Goal: Transaction & Acquisition: Register for event/course

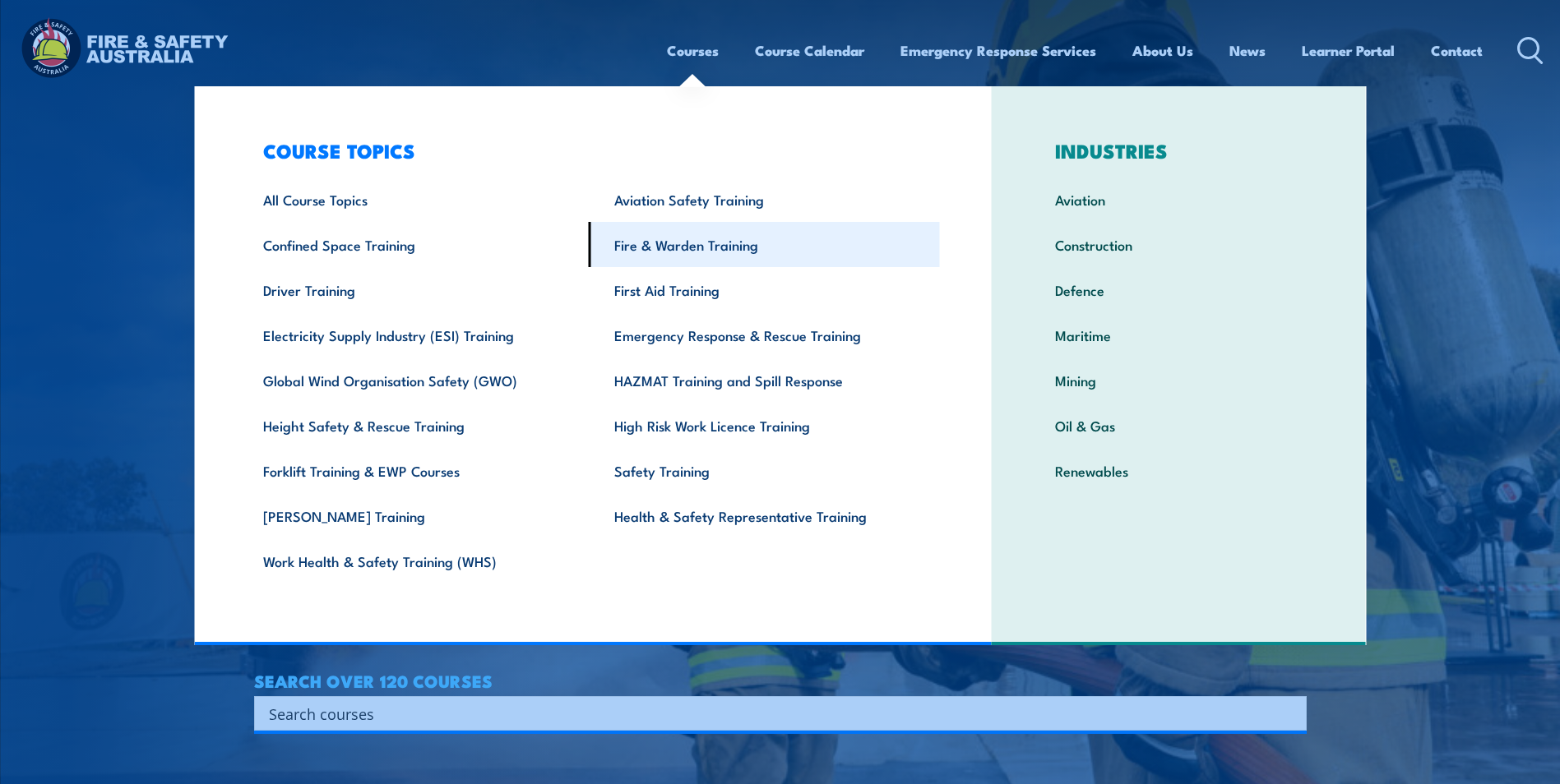
click at [643, 249] on link "Fire & Warden Training" at bounding box center [763, 245] width 351 height 45
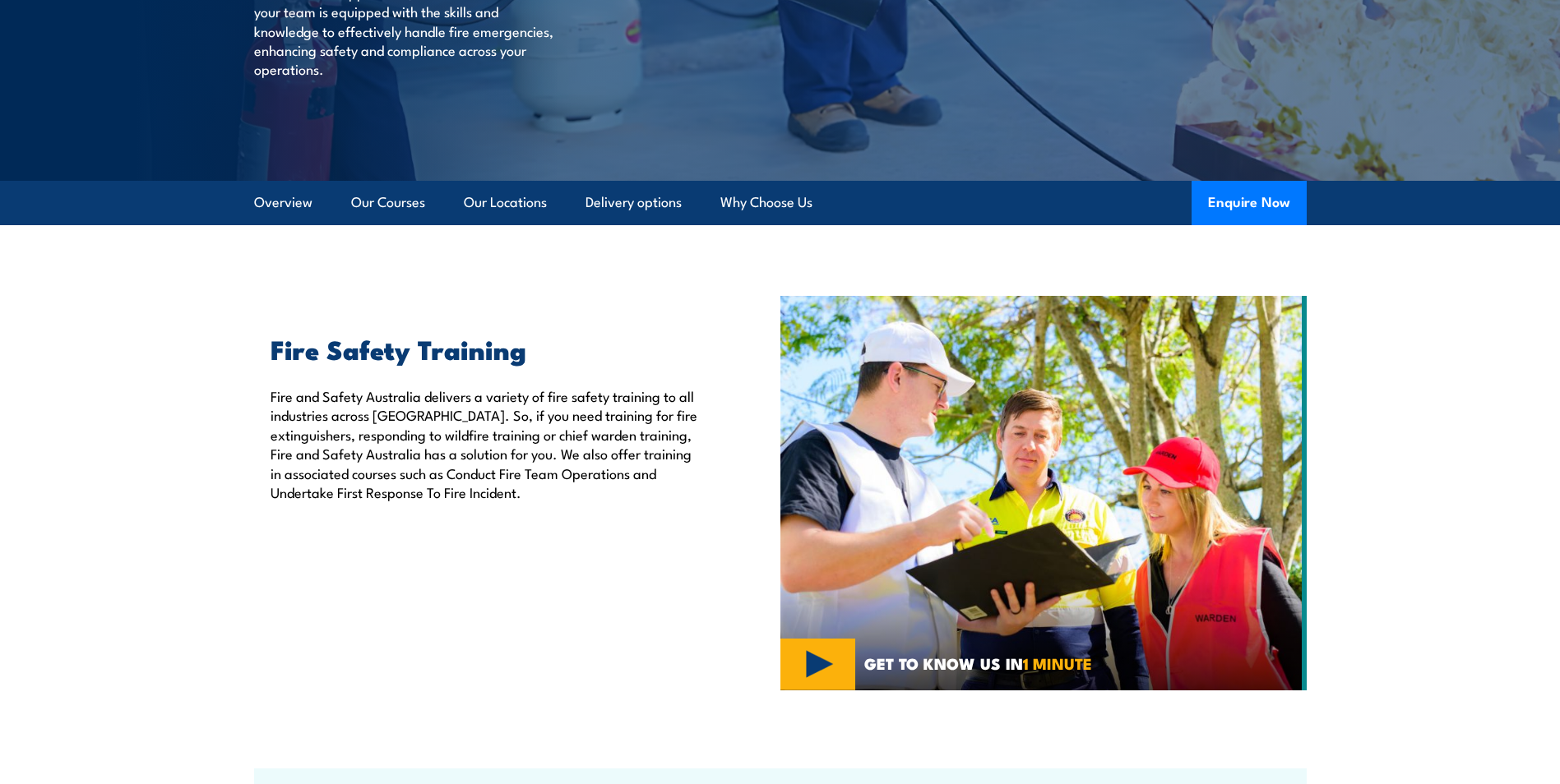
scroll to position [247, 0]
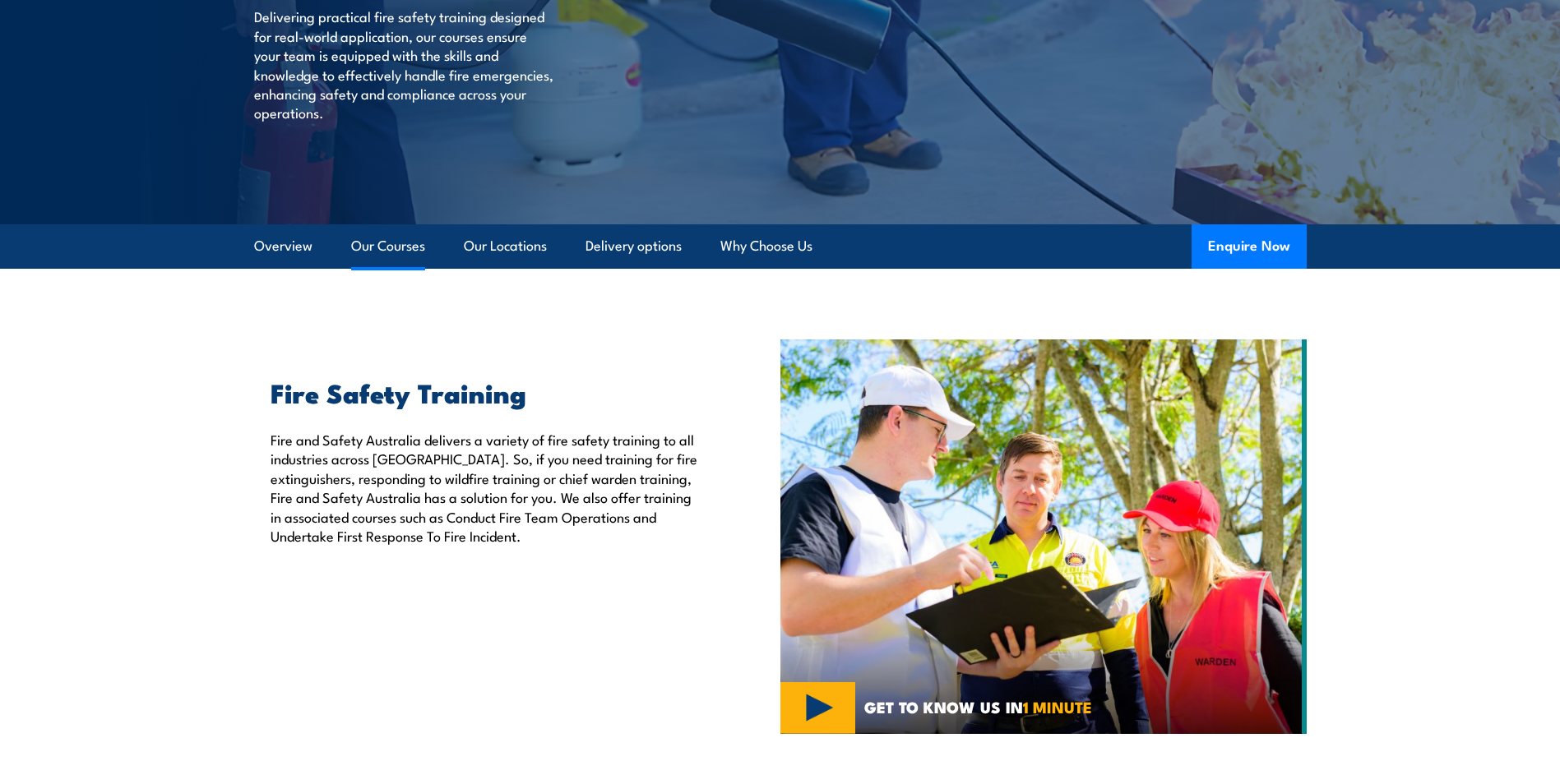
click at [411, 250] on link "Our Courses" at bounding box center [388, 246] width 74 height 44
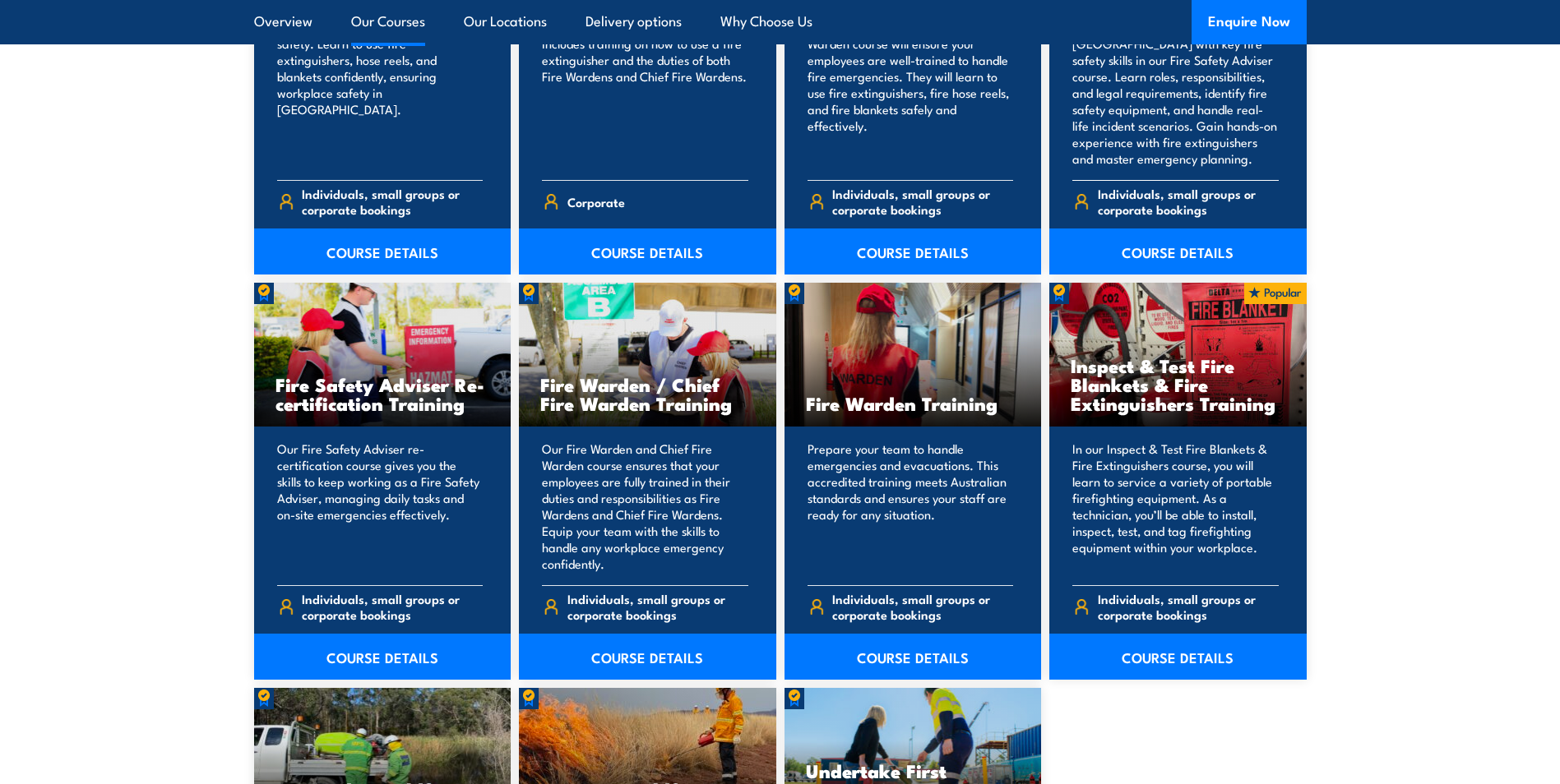
scroll to position [1987, 0]
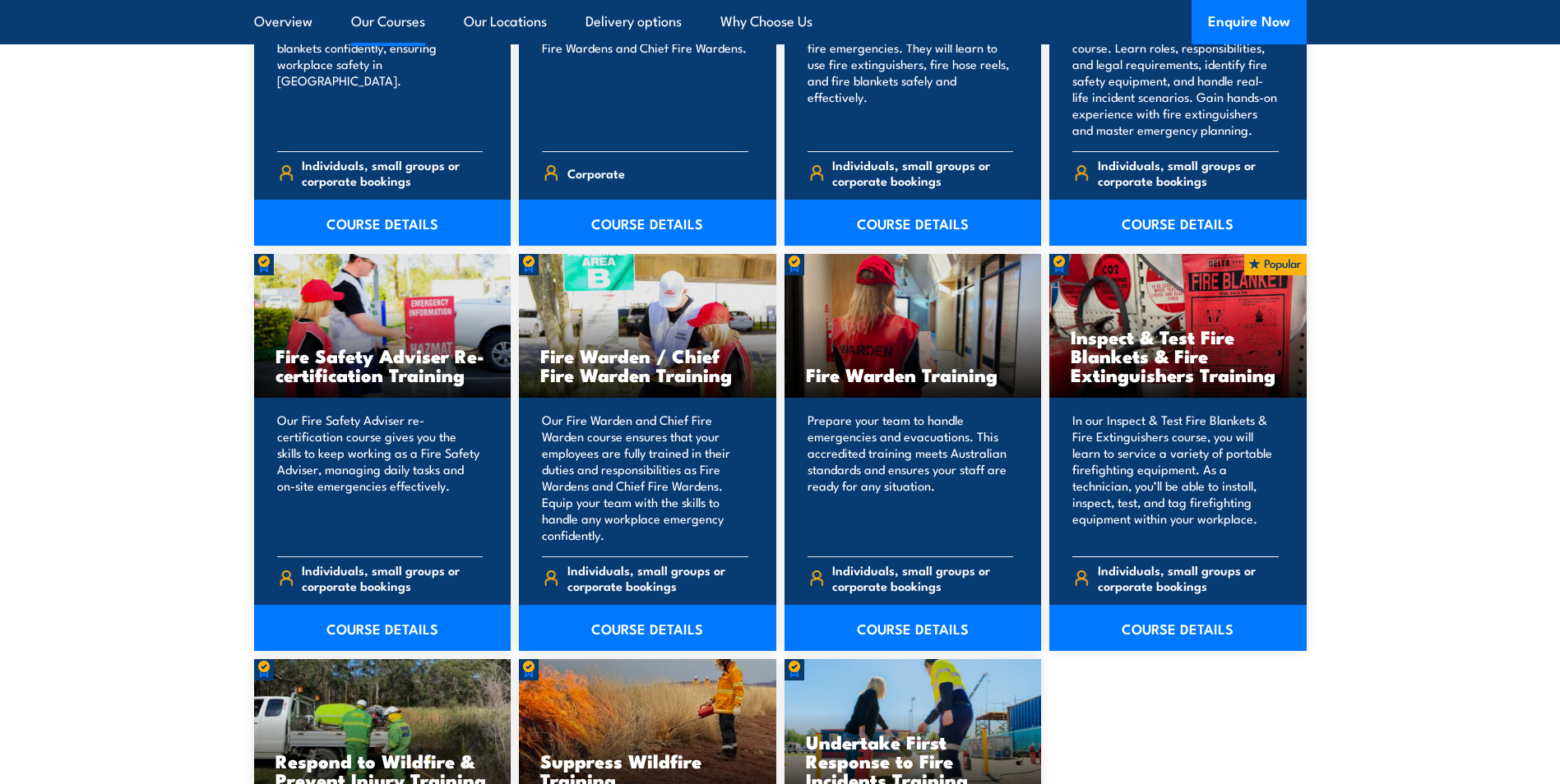
click at [1167, 355] on h3 "Inspect & Test Fire Blankets & Fire Extinguishers Training" at bounding box center [1178, 356] width 215 height 57
click at [1172, 633] on link "COURSE DETAILS" at bounding box center [1178, 628] width 257 height 46
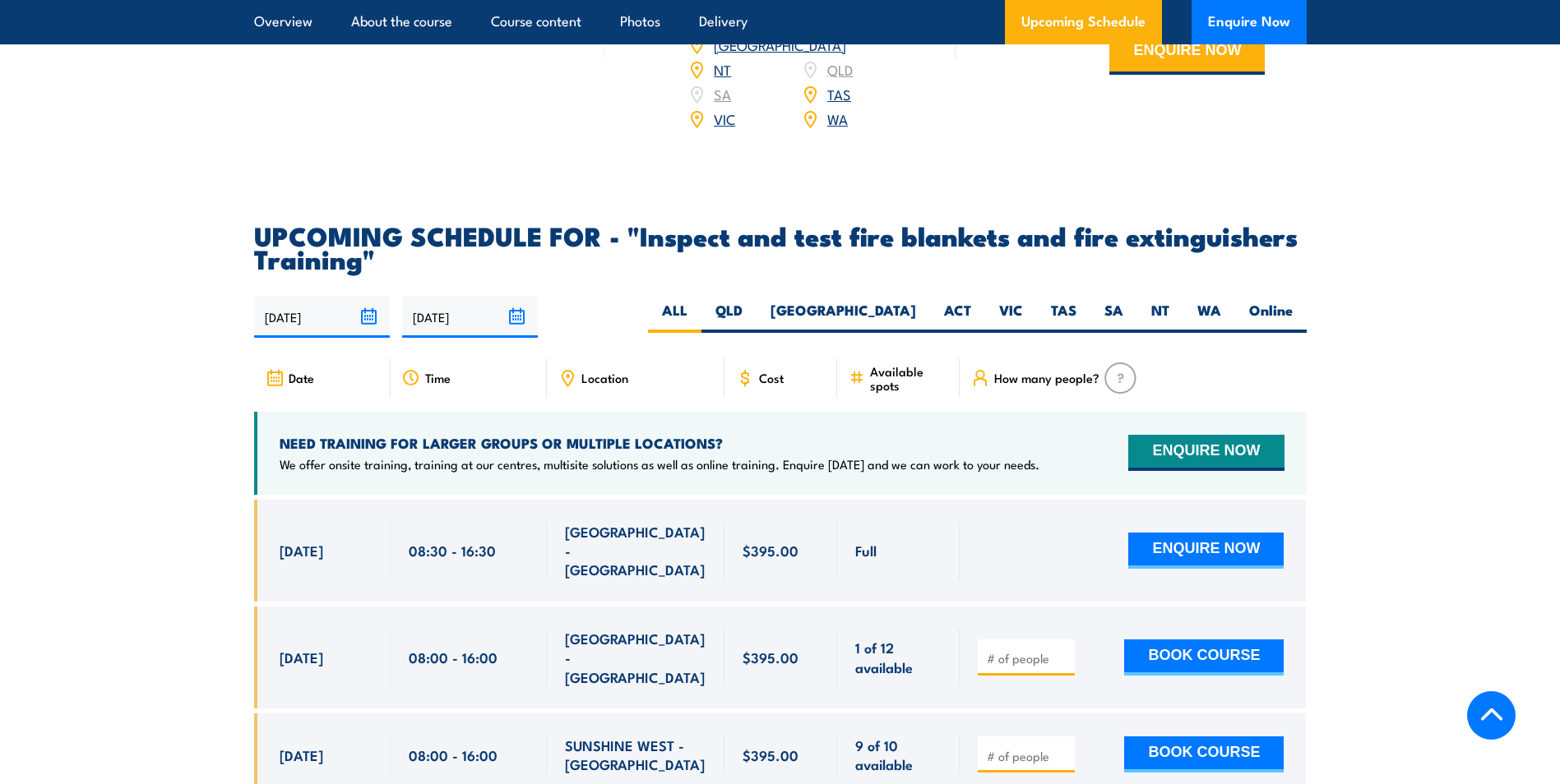
scroll to position [2795, 0]
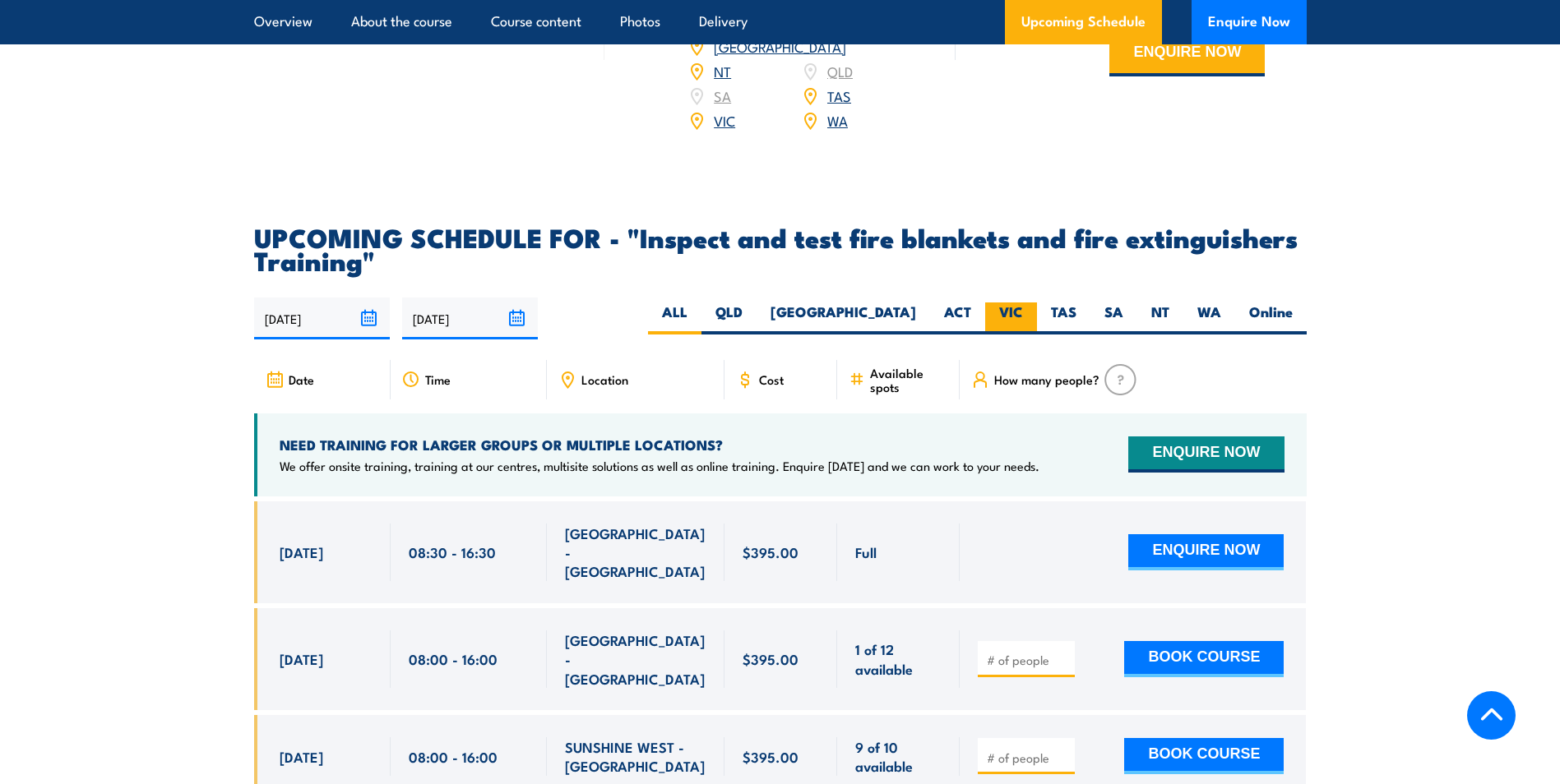
click at [1002, 335] on label "VIC" at bounding box center [1010, 319] width 52 height 32
click at [1023, 313] on input "VIC" at bounding box center [1027, 307] width 10 height 10
radio input "true"
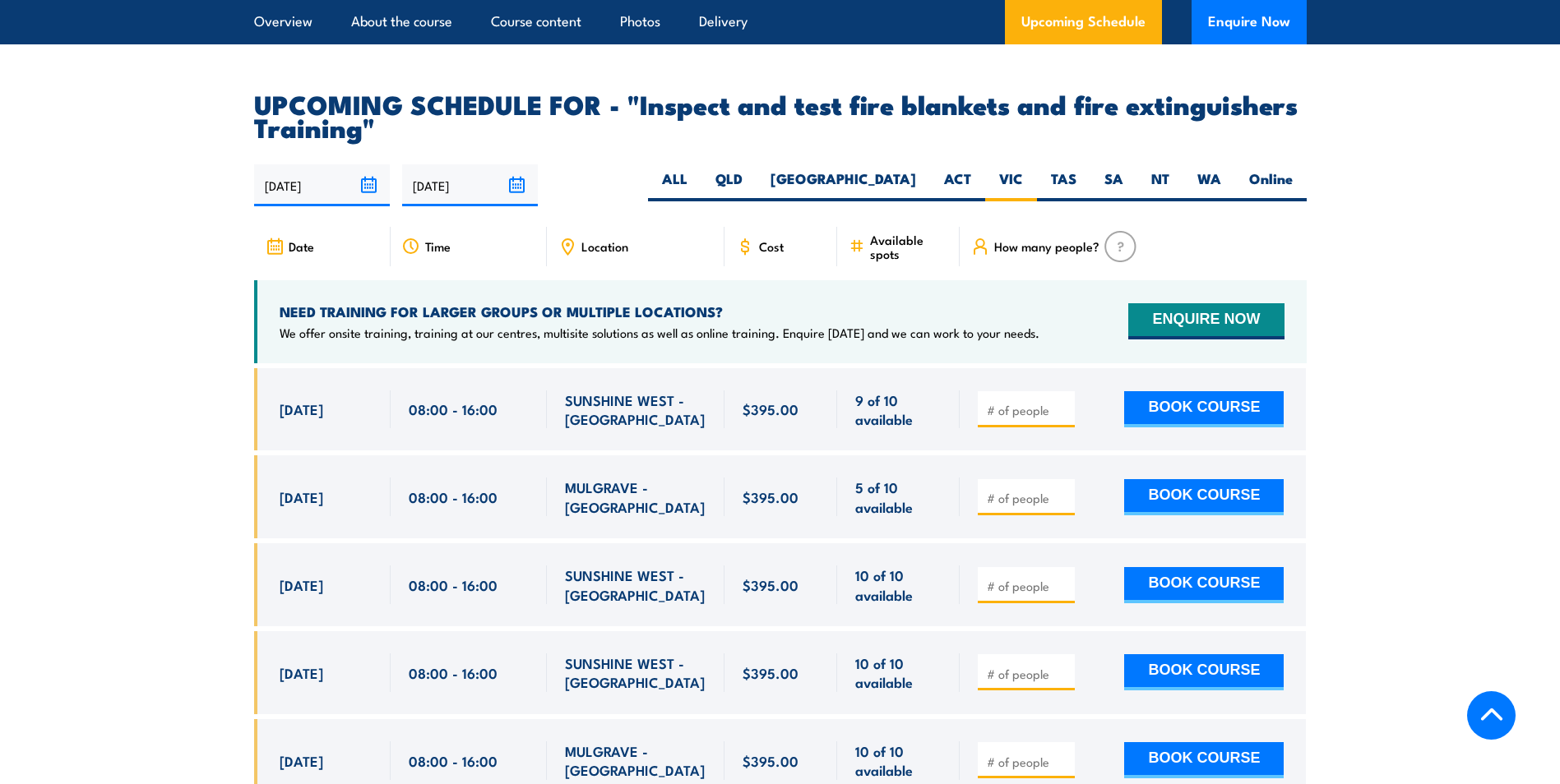
scroll to position [3053, 0]
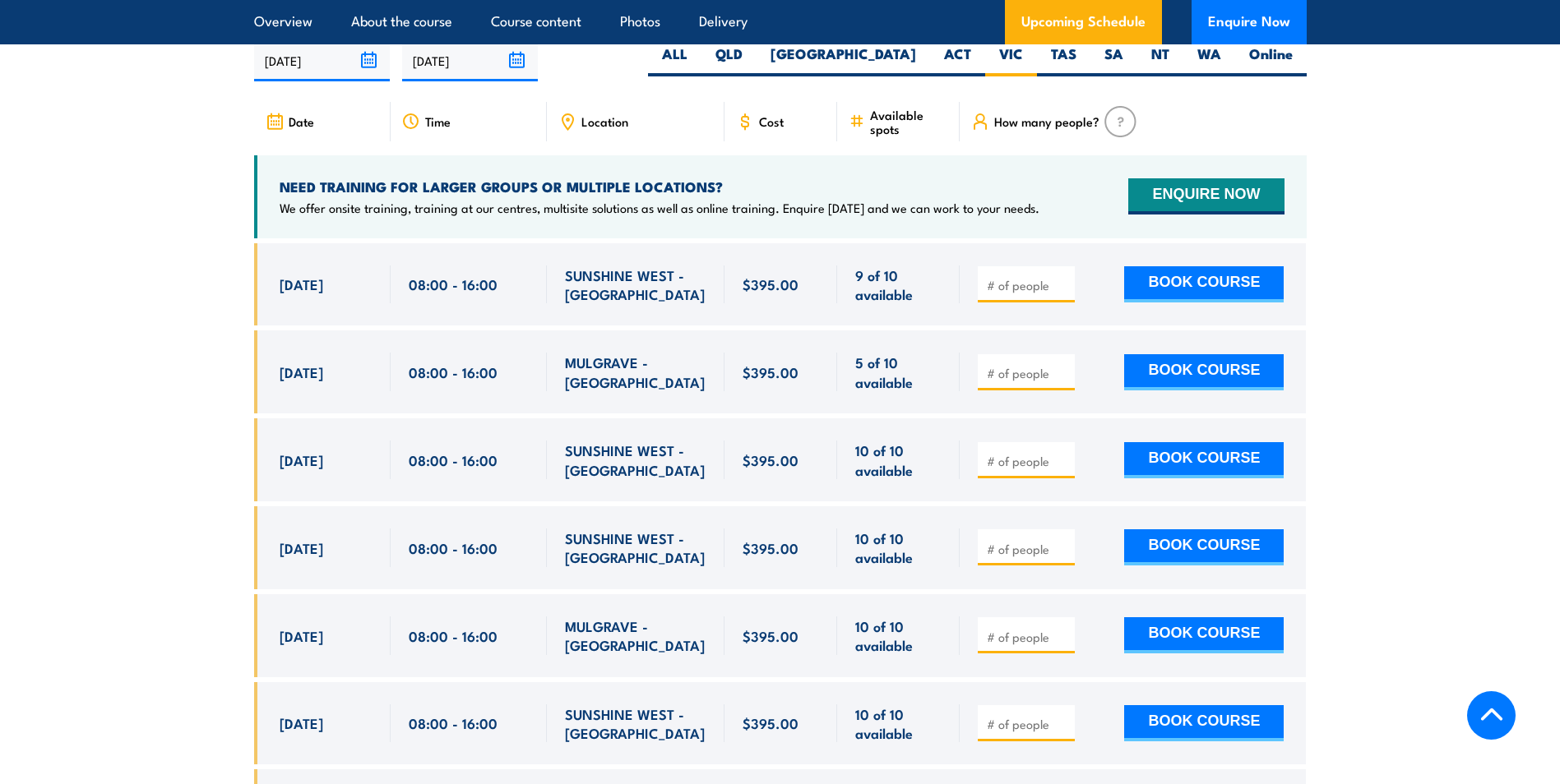
click at [1055, 303] on div at bounding box center [1025, 285] width 97 height 36
click at [997, 293] on input "number" at bounding box center [1027, 285] width 82 height 16
click at [1065, 293] on input "1" at bounding box center [1027, 285] width 82 height 16
type input "2"
click at [1065, 293] on input "2" at bounding box center [1027, 285] width 82 height 16
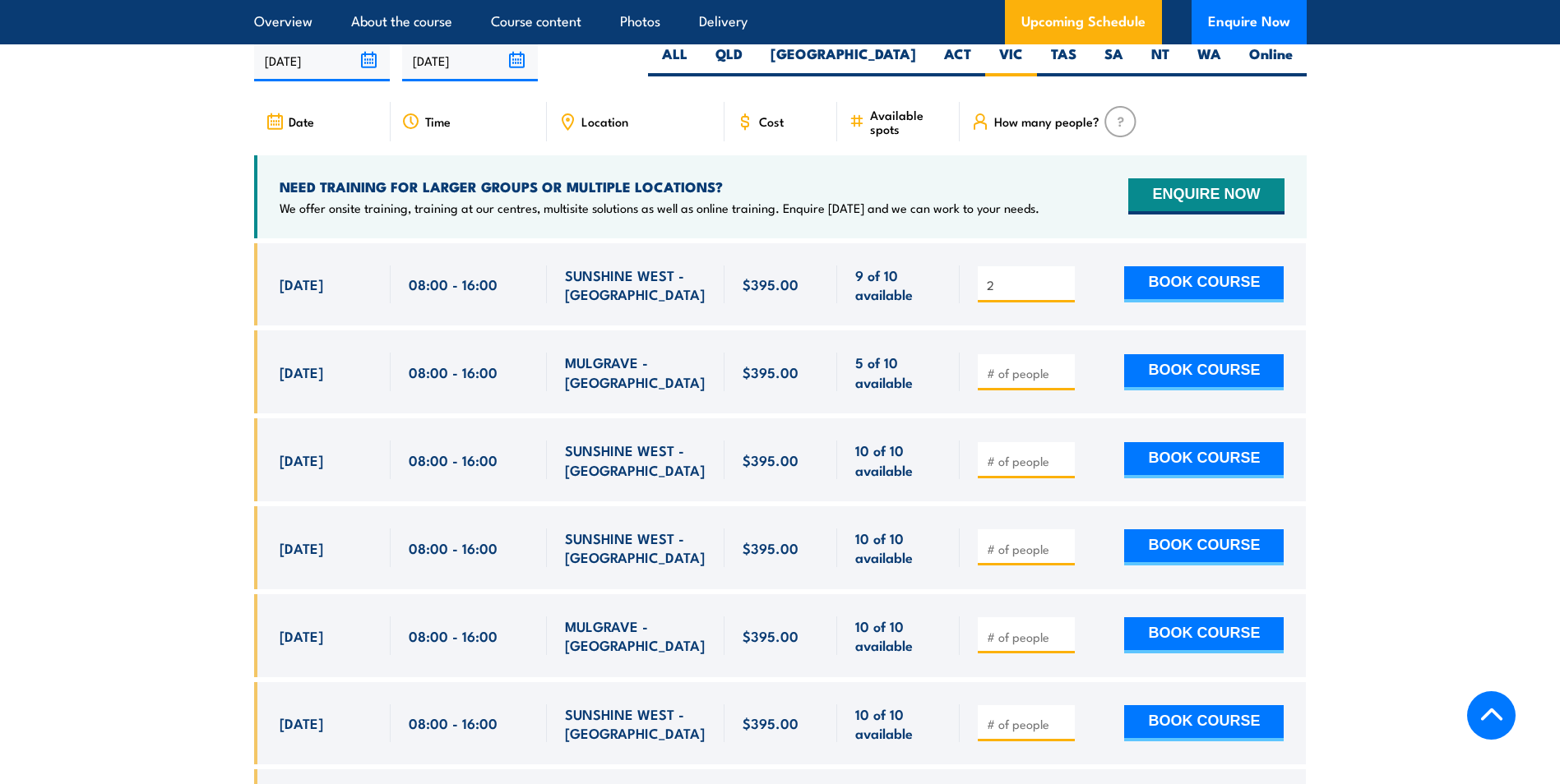
click at [1534, 314] on section "UPCOMING SCHEDULE FOR - "Inspect and test fire blankets and fire extinguishers …" at bounding box center [780, 598] width 1560 height 1262
click at [1212, 303] on button "BOOK COURSE" at bounding box center [1203, 285] width 160 height 36
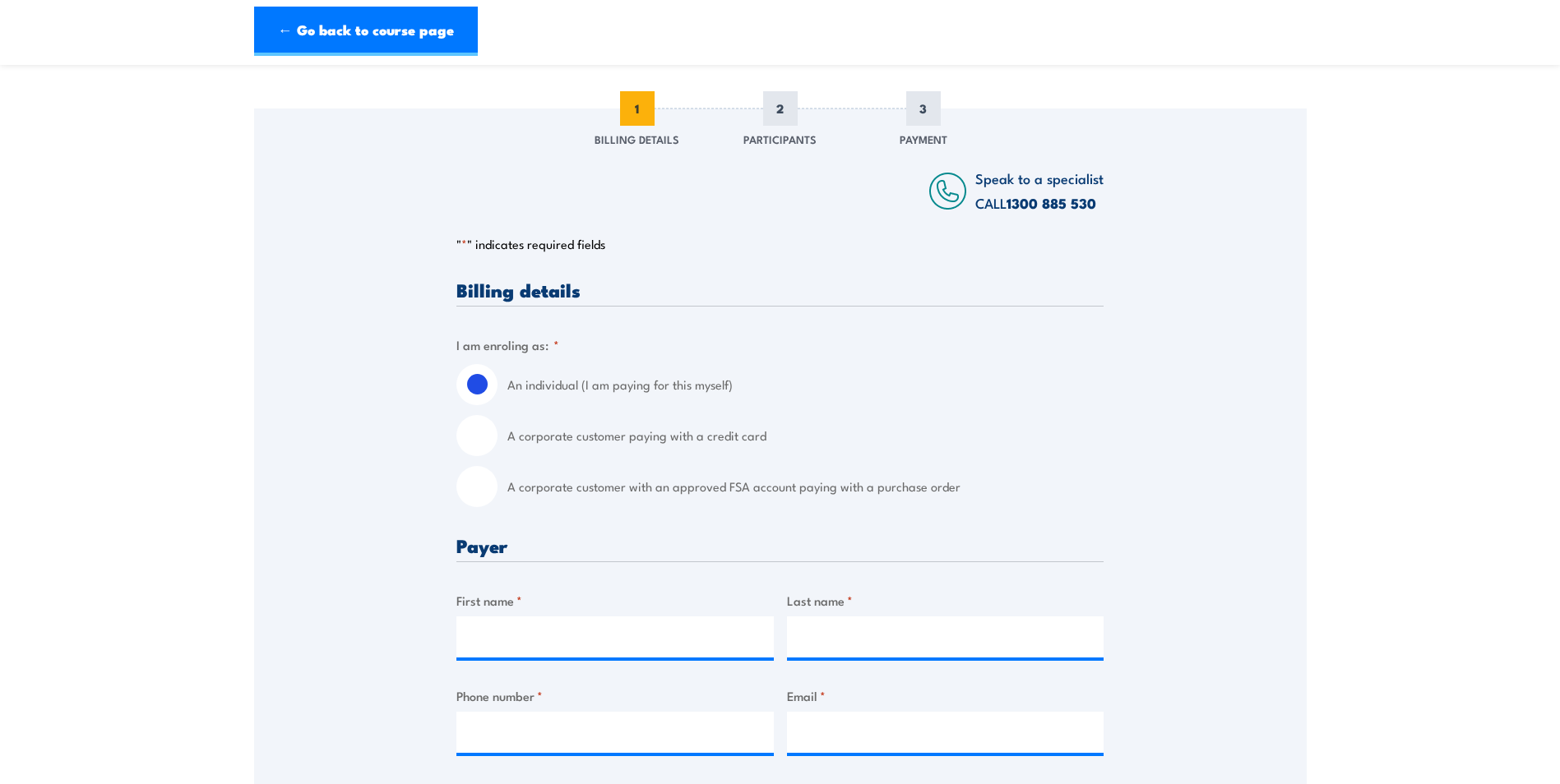
scroll to position [247, 0]
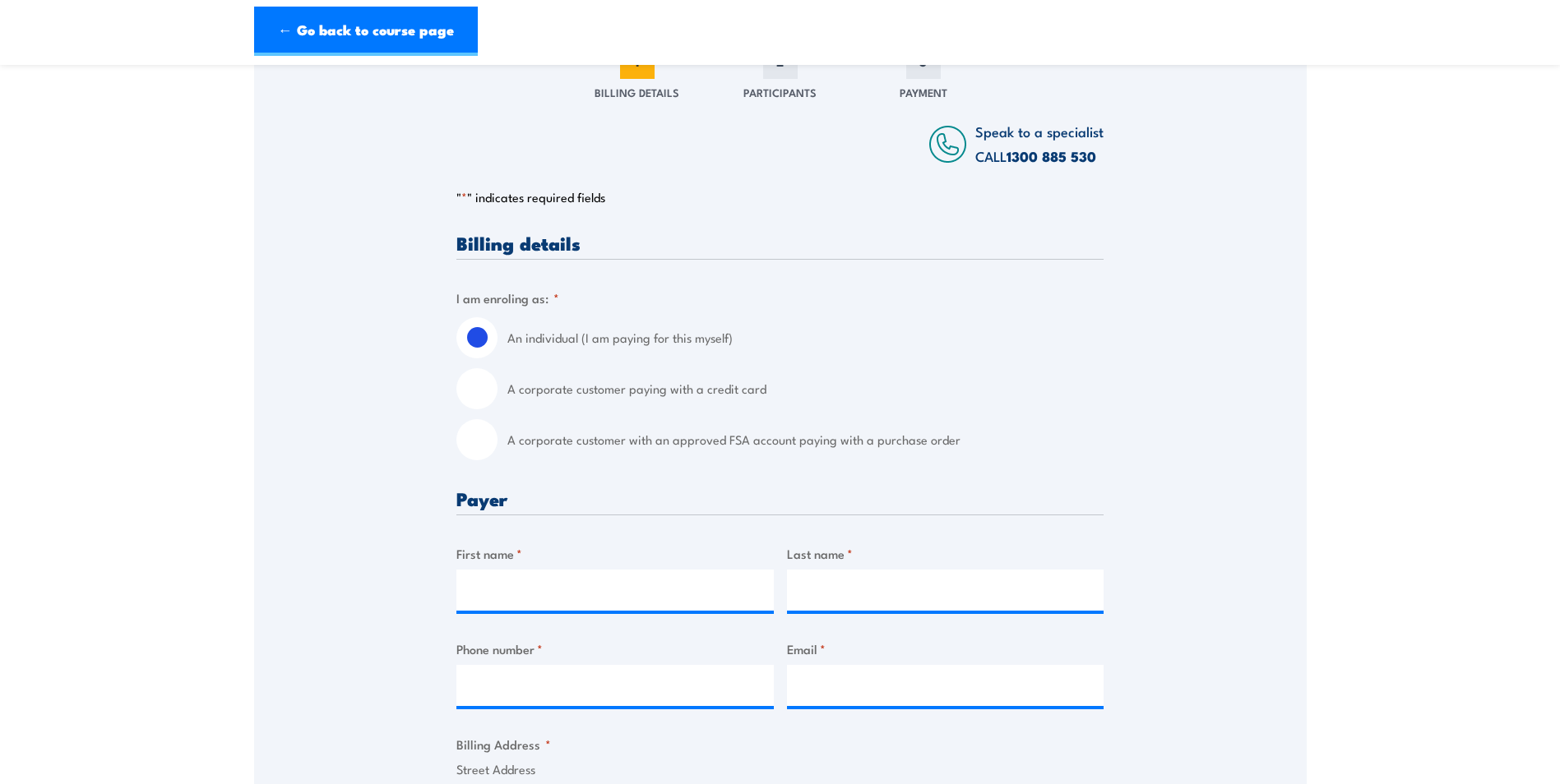
click at [495, 388] on input "A corporate customer paying with a credit card" at bounding box center [476, 388] width 41 height 41
radio input "true"
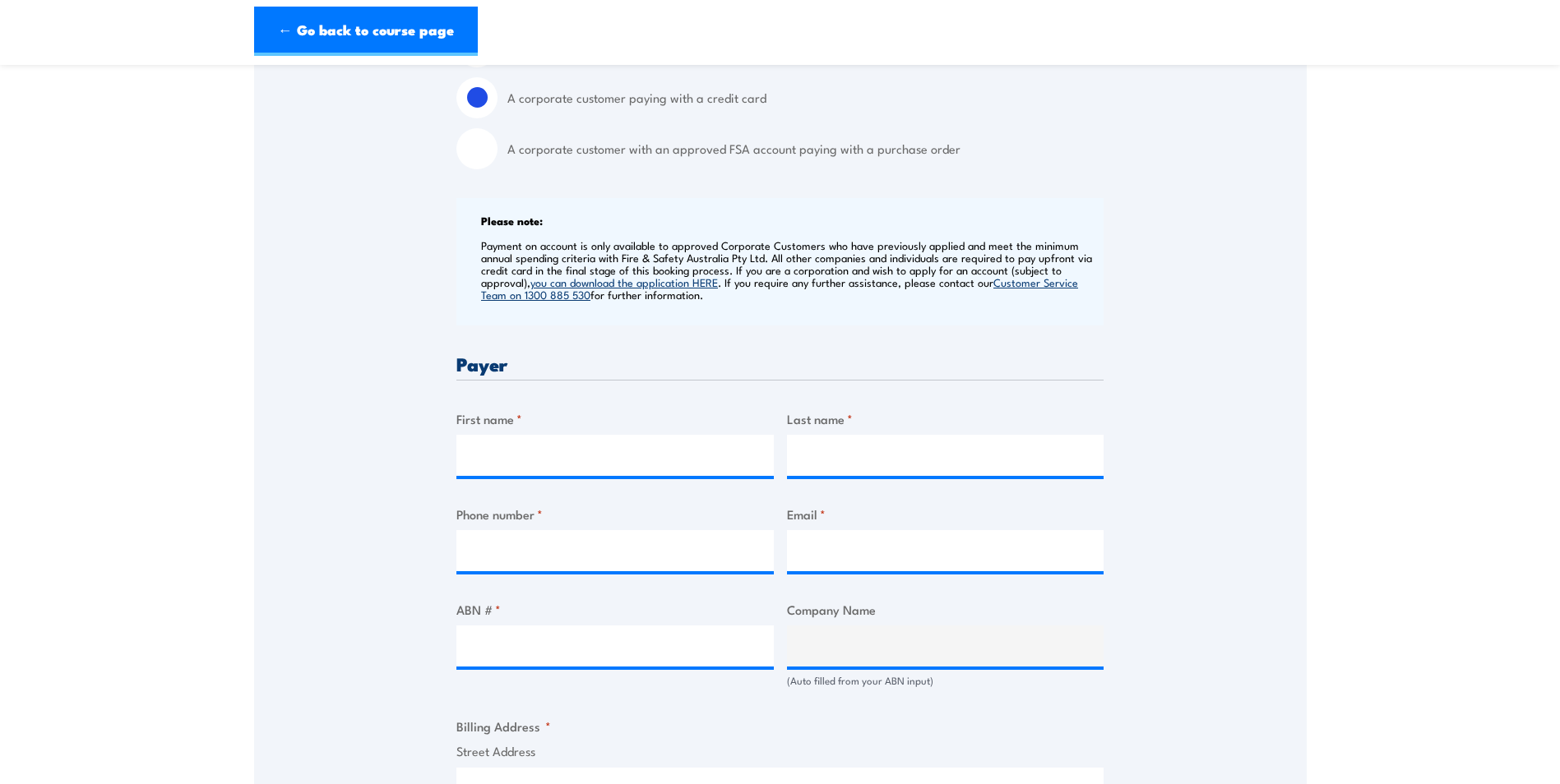
scroll to position [575, 0]
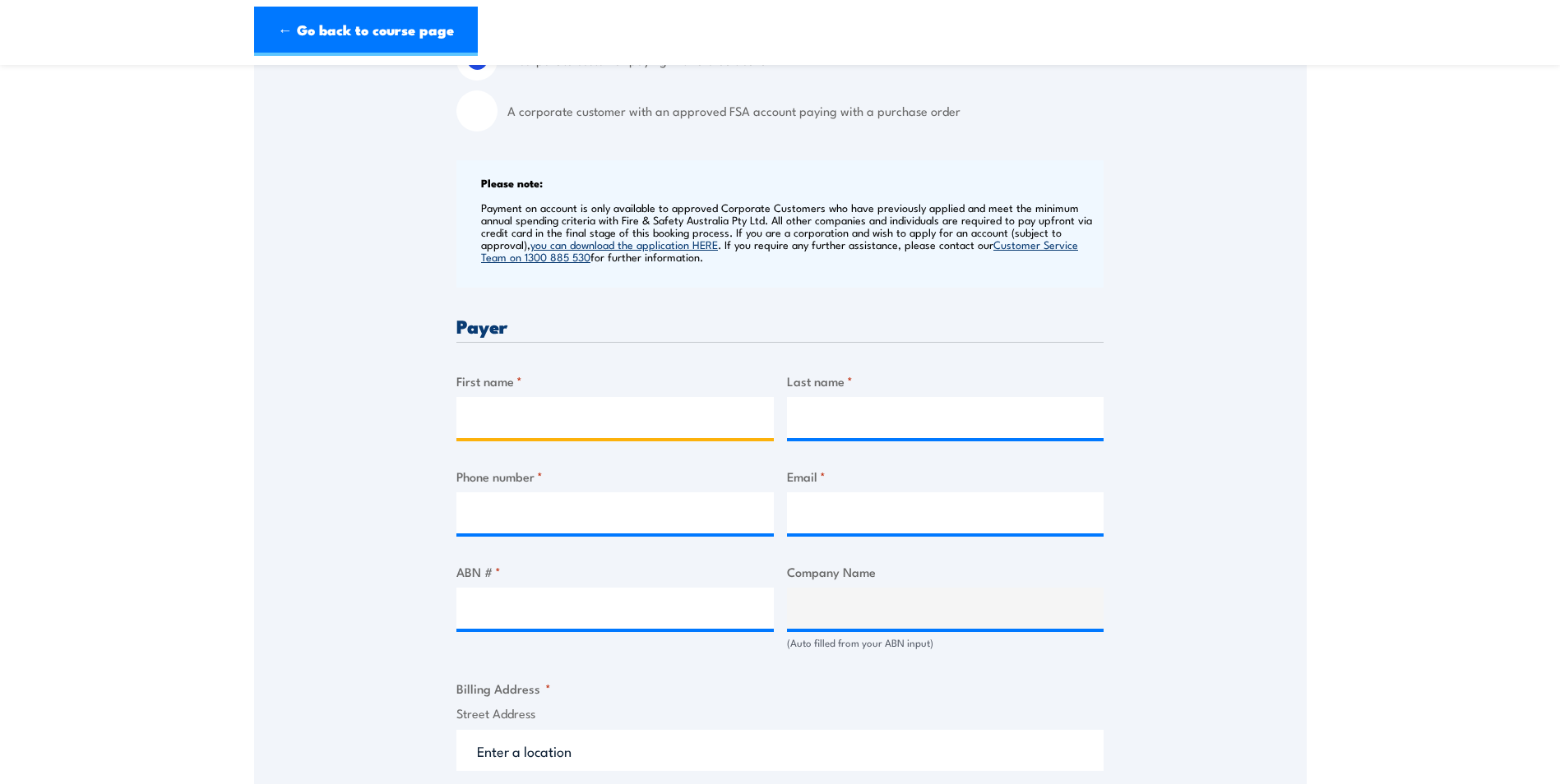
click at [501, 407] on input "First name *" at bounding box center [614, 417] width 317 height 41
type input "Lou"
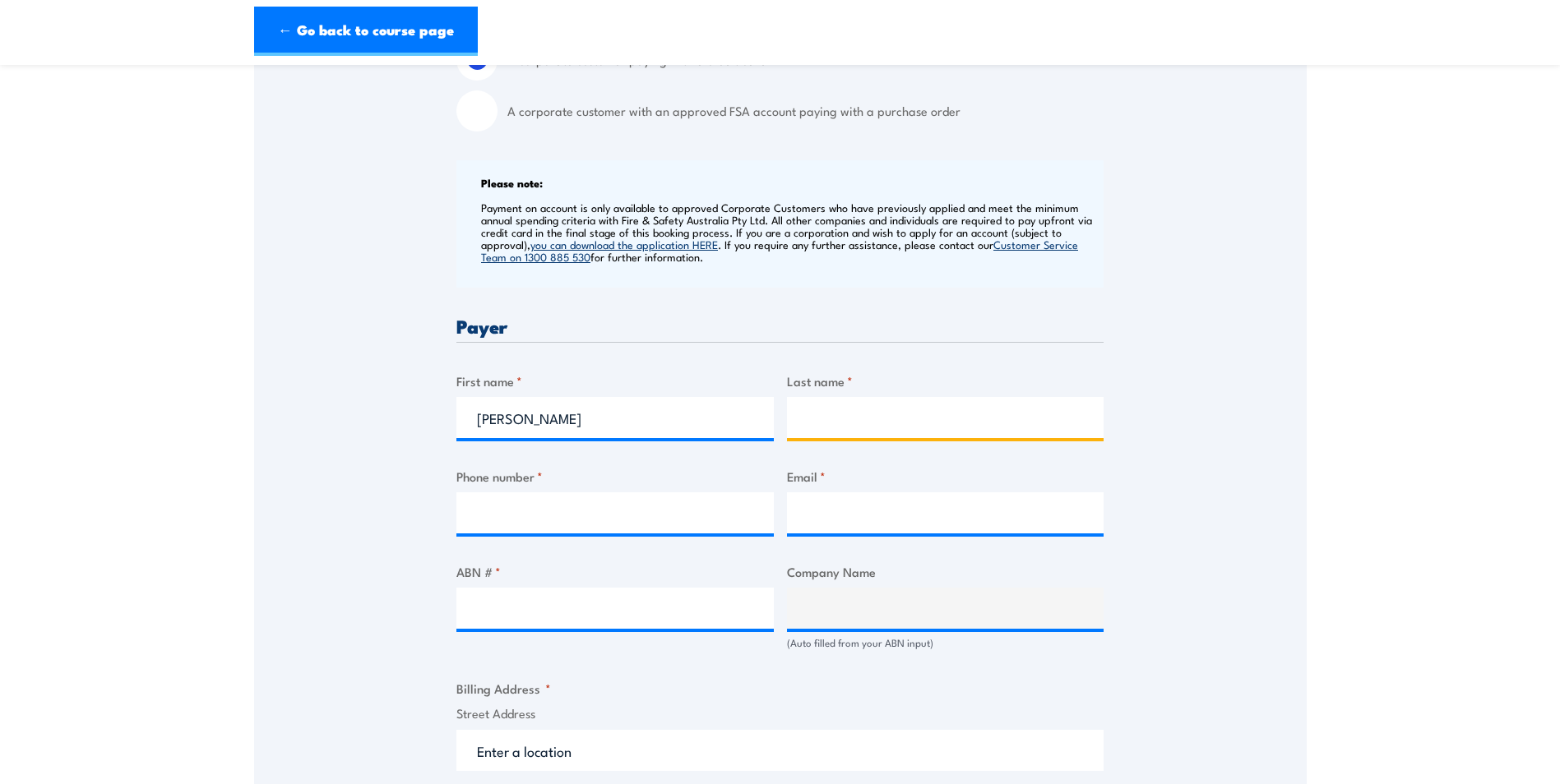
type input "Gomon"
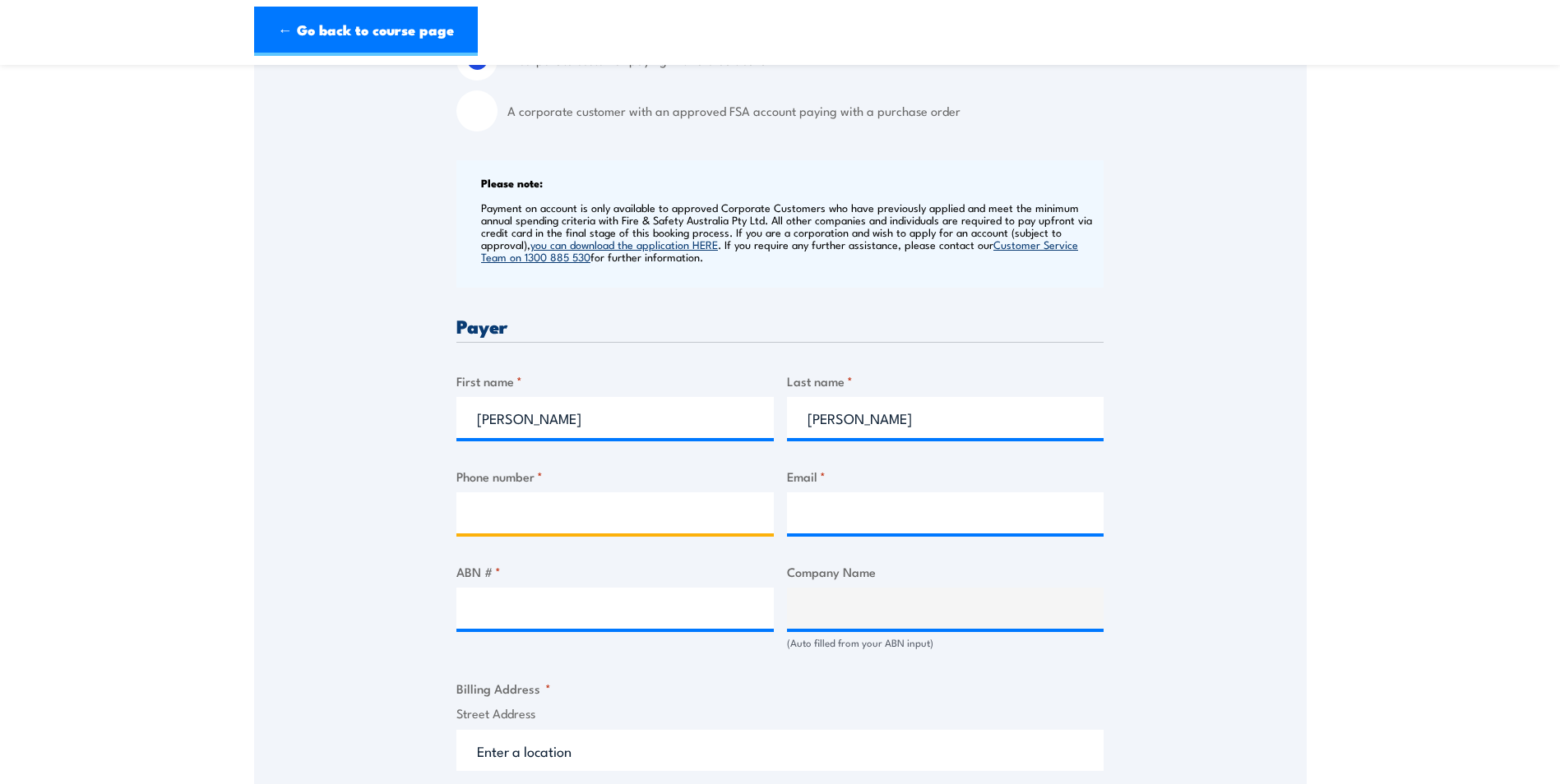
type input "3996869"
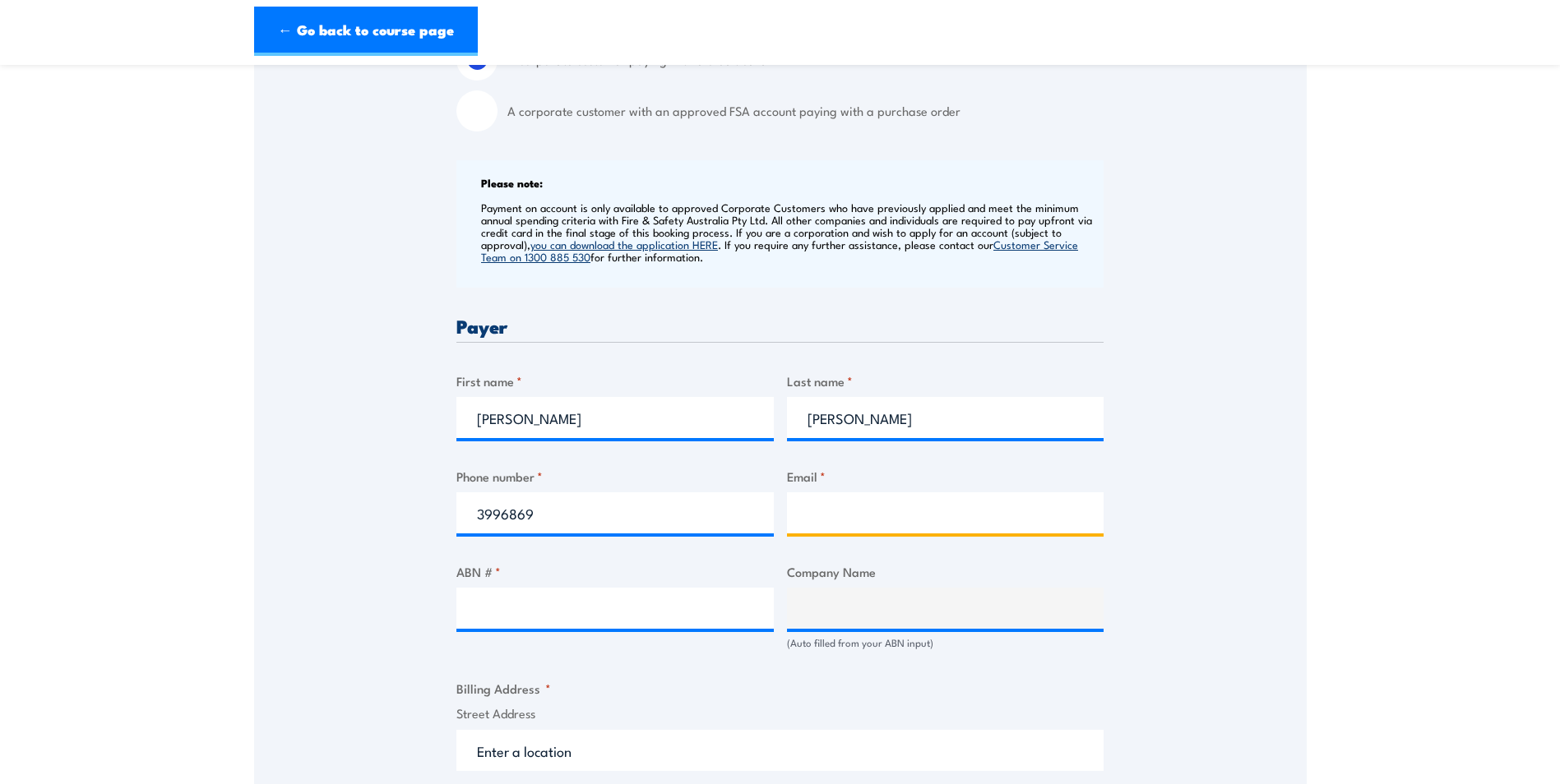
type input "lou.gomon@symal.com.au"
drag, startPoint x: 1040, startPoint y: 513, endPoint x: 700, endPoint y: 514, distance: 340.0
click at [700, 514] on div "Billing details I am enroling as: * An individual (I am paying for this myself)…" at bounding box center [780, 701] width 647 height 1593
type input "training@symal.com.au"
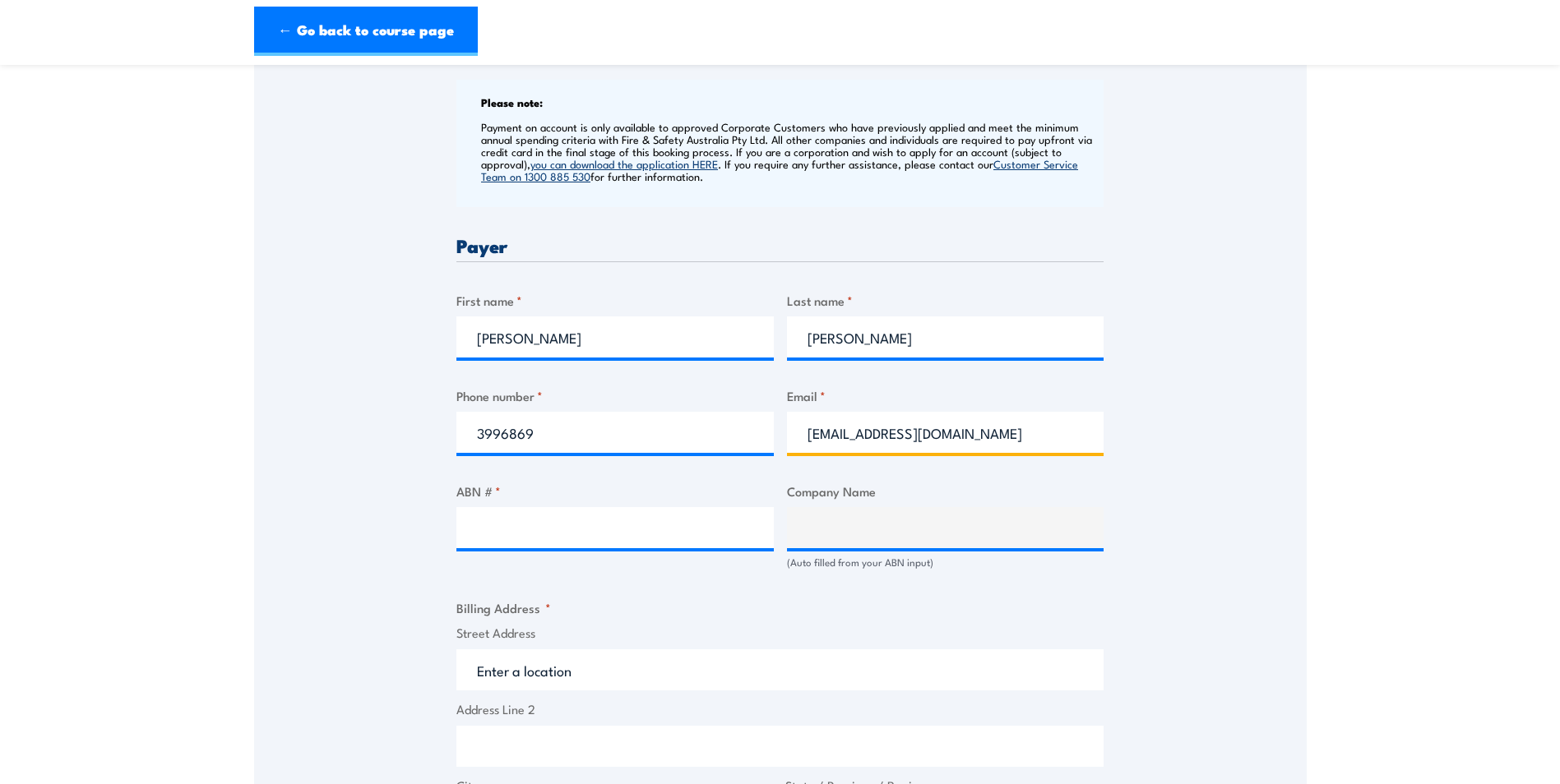
scroll to position [657, 0]
click at [534, 557] on div "ABN # *" at bounding box center [614, 524] width 317 height 88
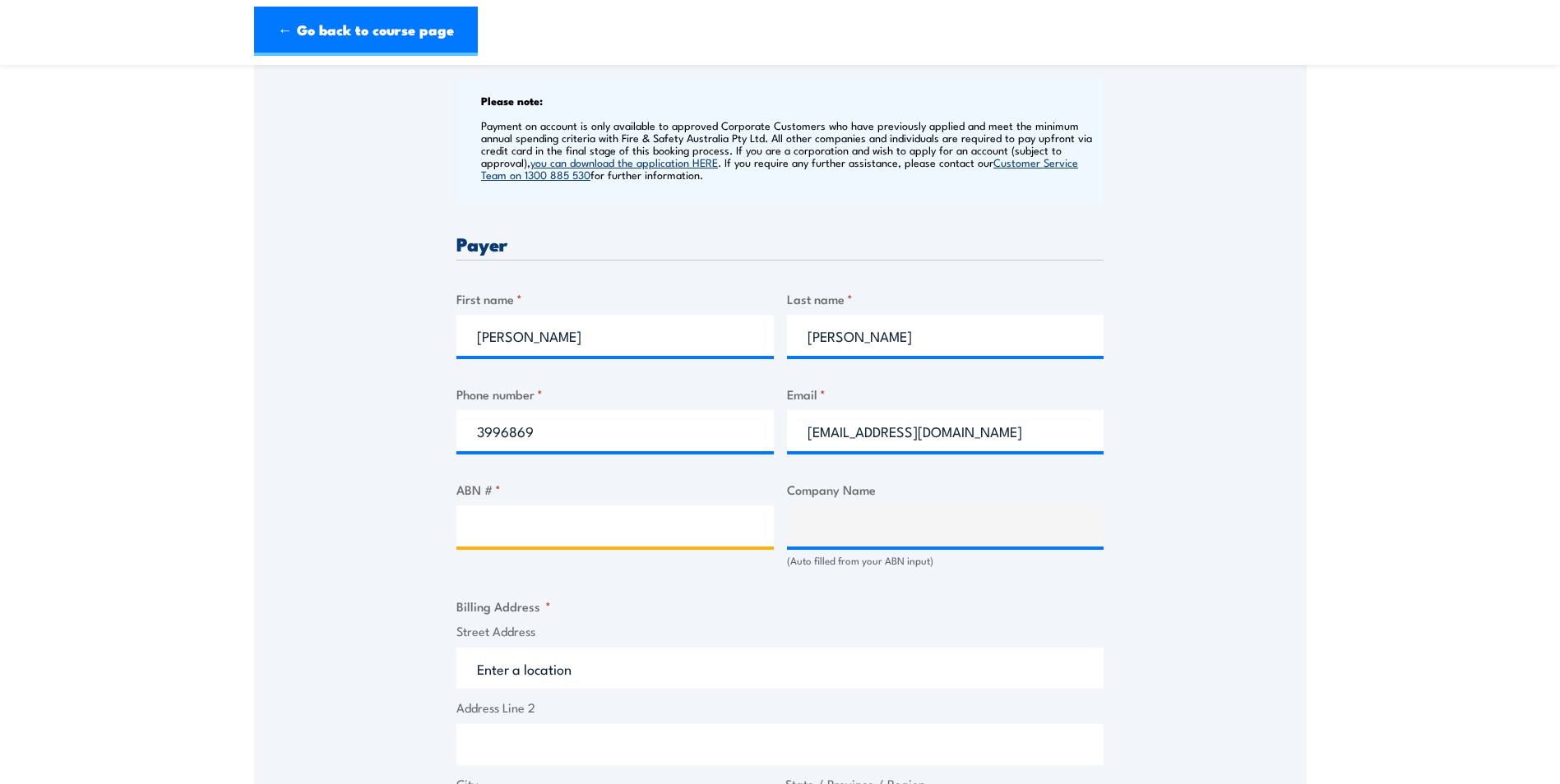
click at [499, 531] on input "ABN # *" at bounding box center [614, 525] width 317 height 41
paste input "49 667 349 368"
type input "49 667 349 368"
type input "SYMAL PPL PTY LTD"
click at [501, 531] on input "49 667 349 368" at bounding box center [614, 525] width 317 height 41
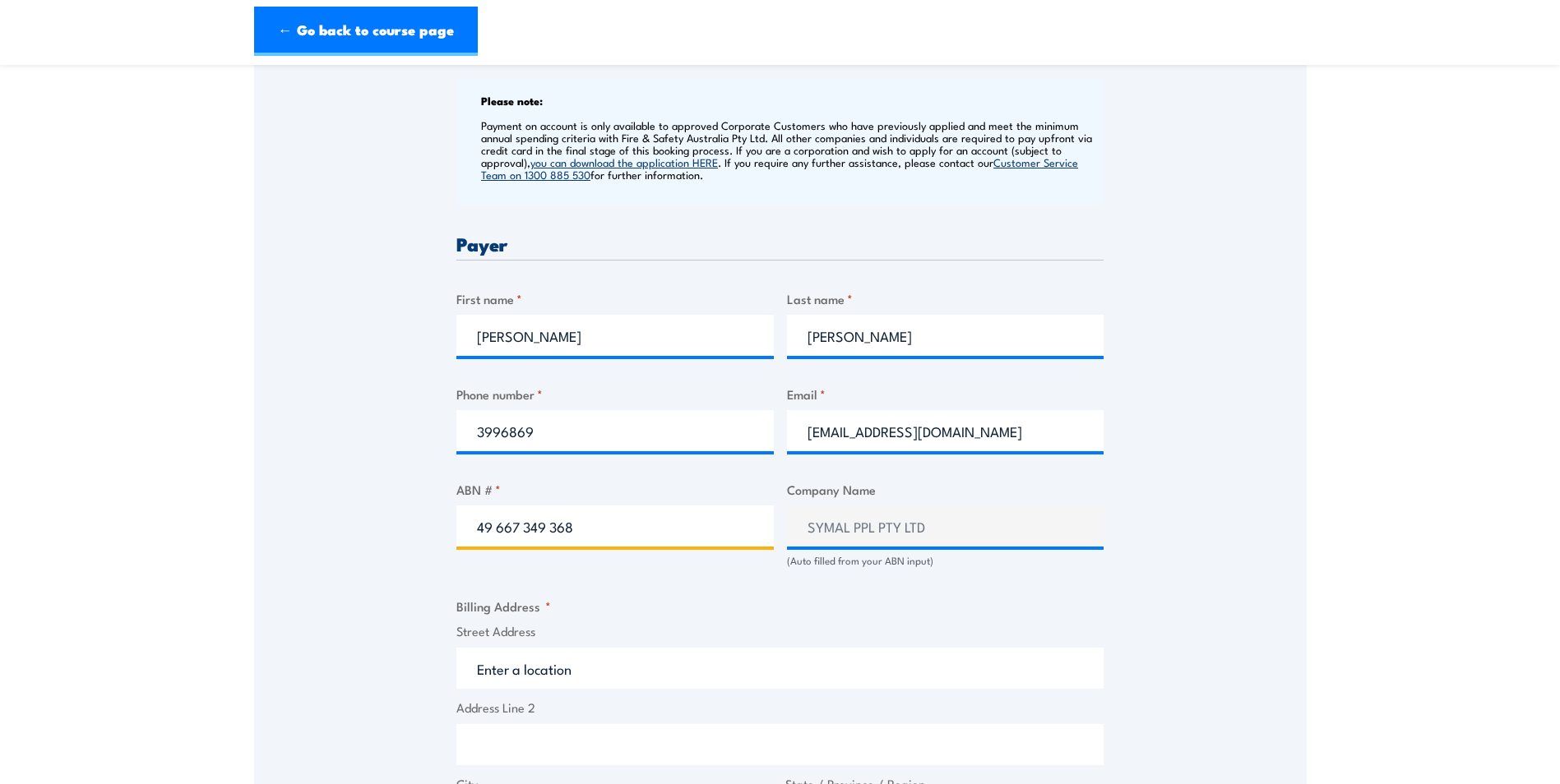
type input "49 667 349 368"
click at [699, 566] on div "ABN # * 49 667 349 368" at bounding box center [614, 524] width 317 height 88
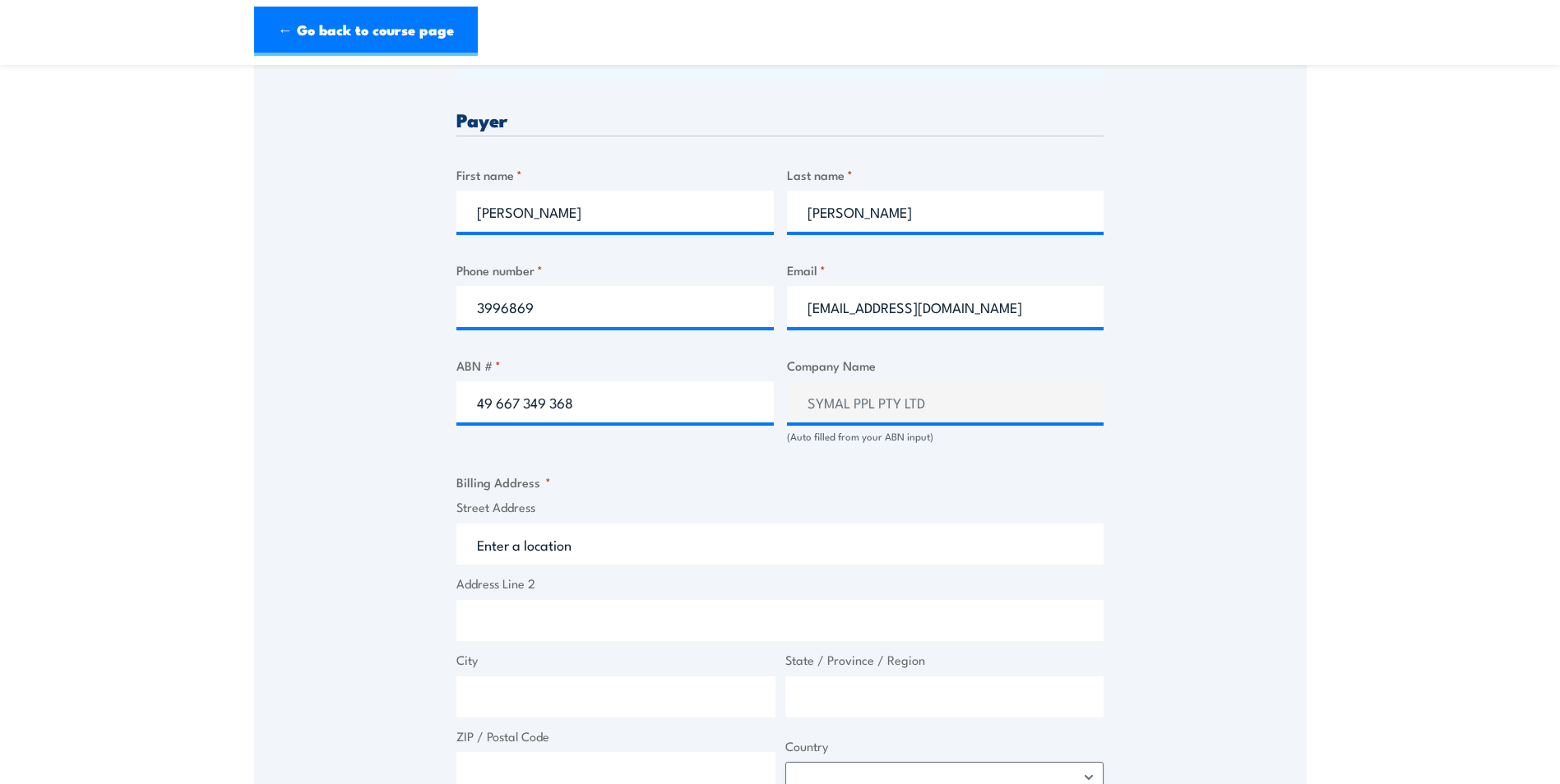
scroll to position [822, 0]
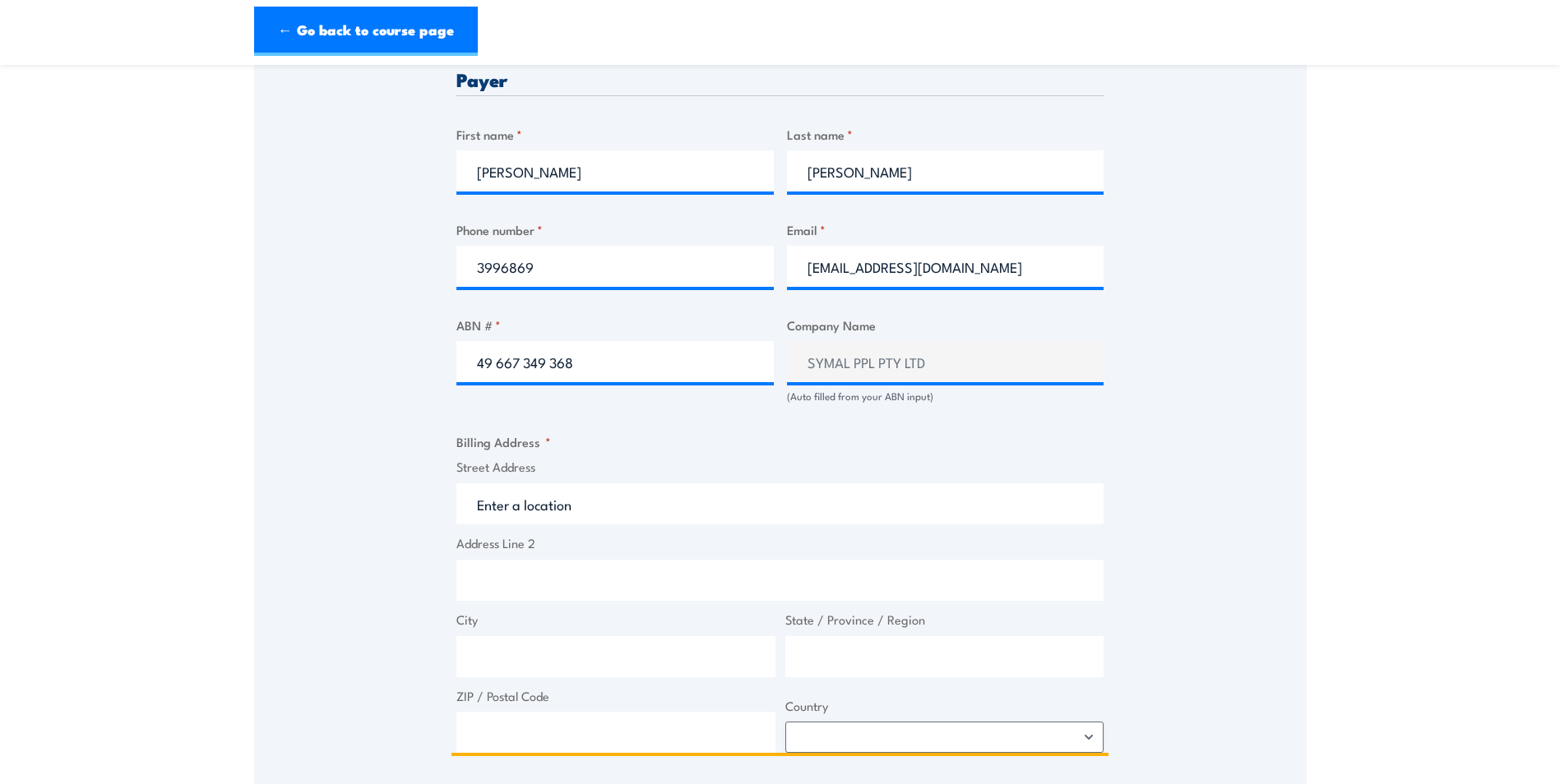
click at [624, 519] on input "Street Address" at bounding box center [780, 503] width 647 height 41
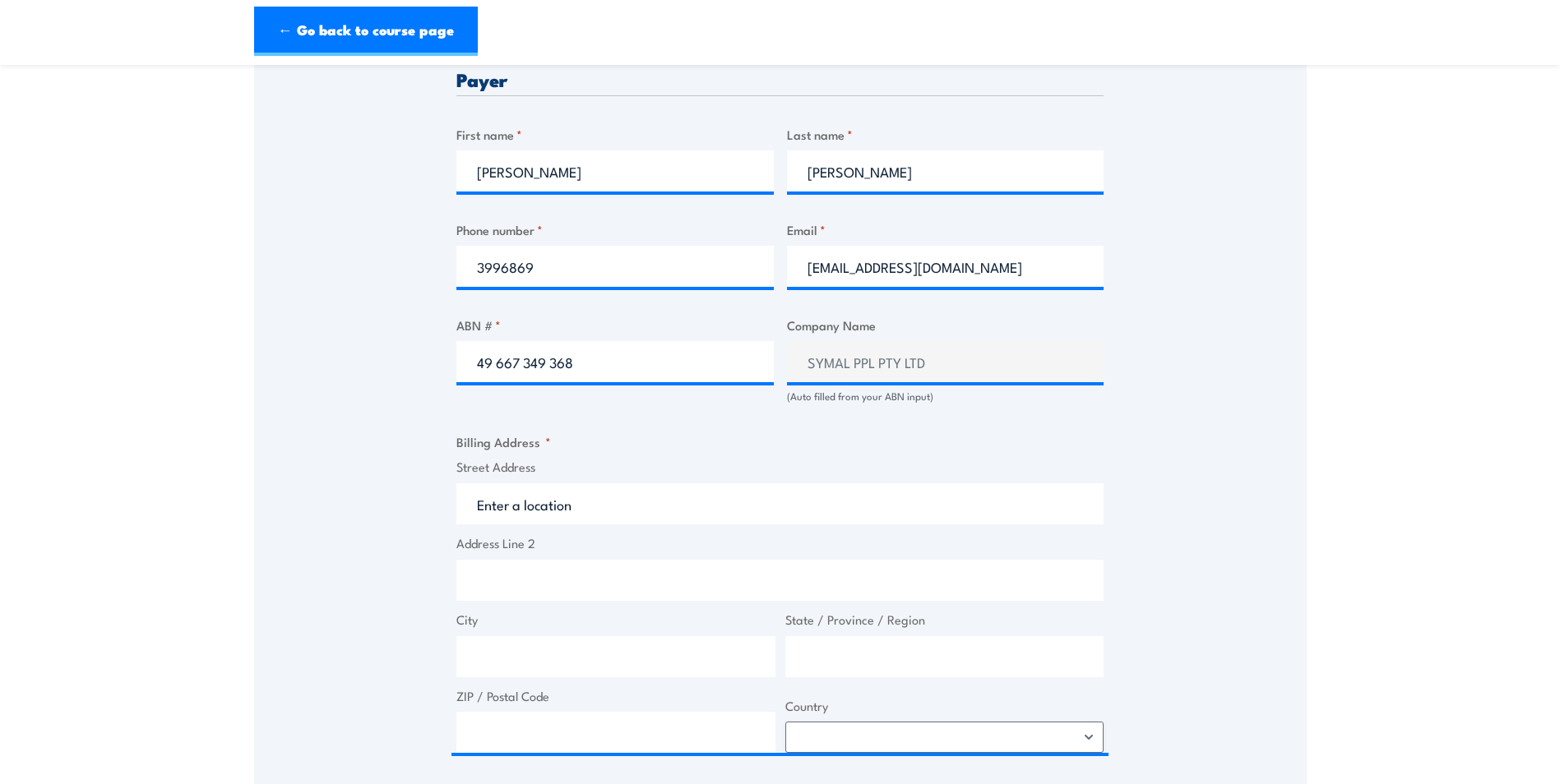
scroll to position [904, 0]
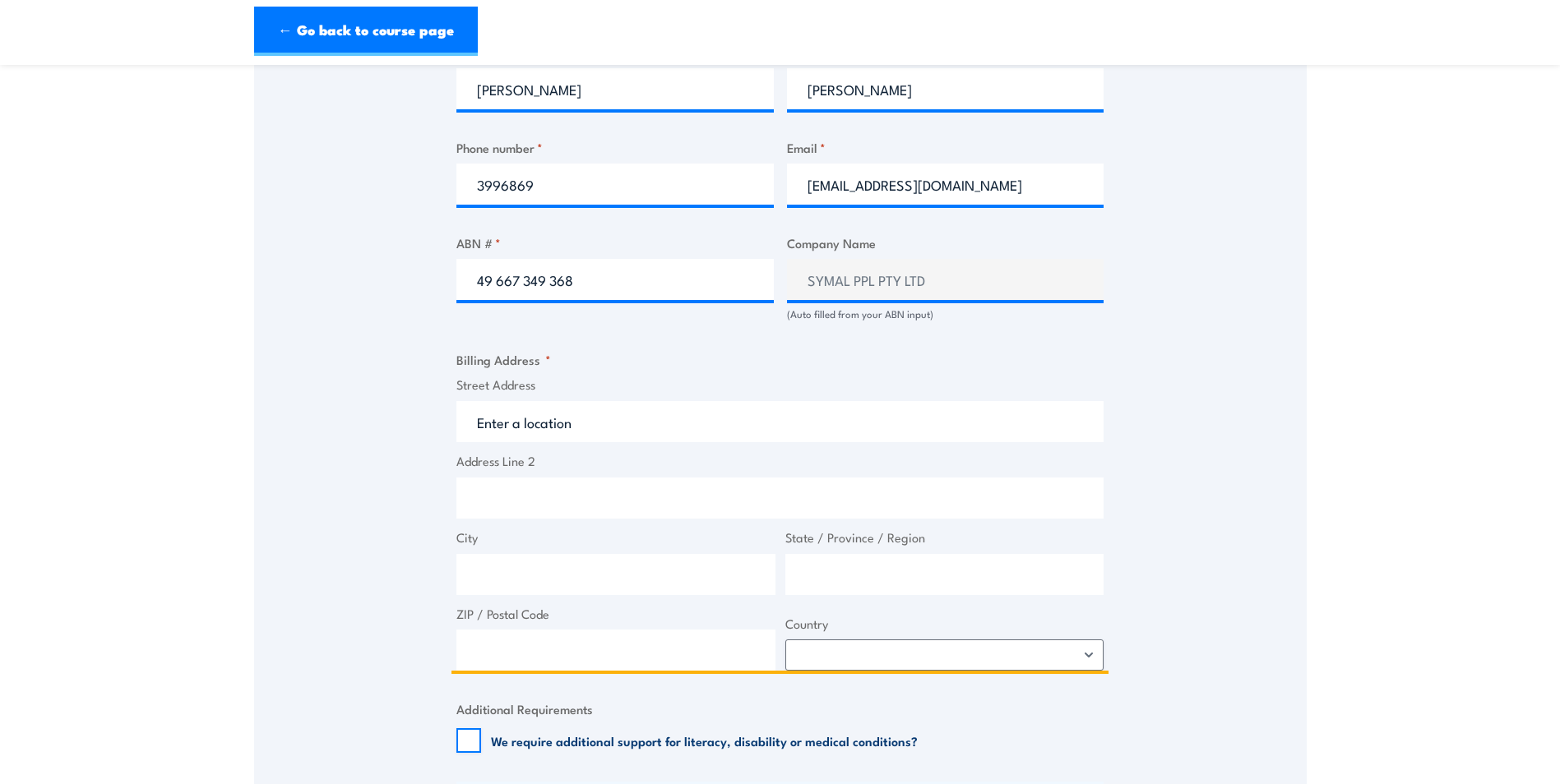
click at [538, 429] on input "Street Address" at bounding box center [780, 421] width 647 height 41
paste input "208-210 Hall St Spotswood VIC 3015"
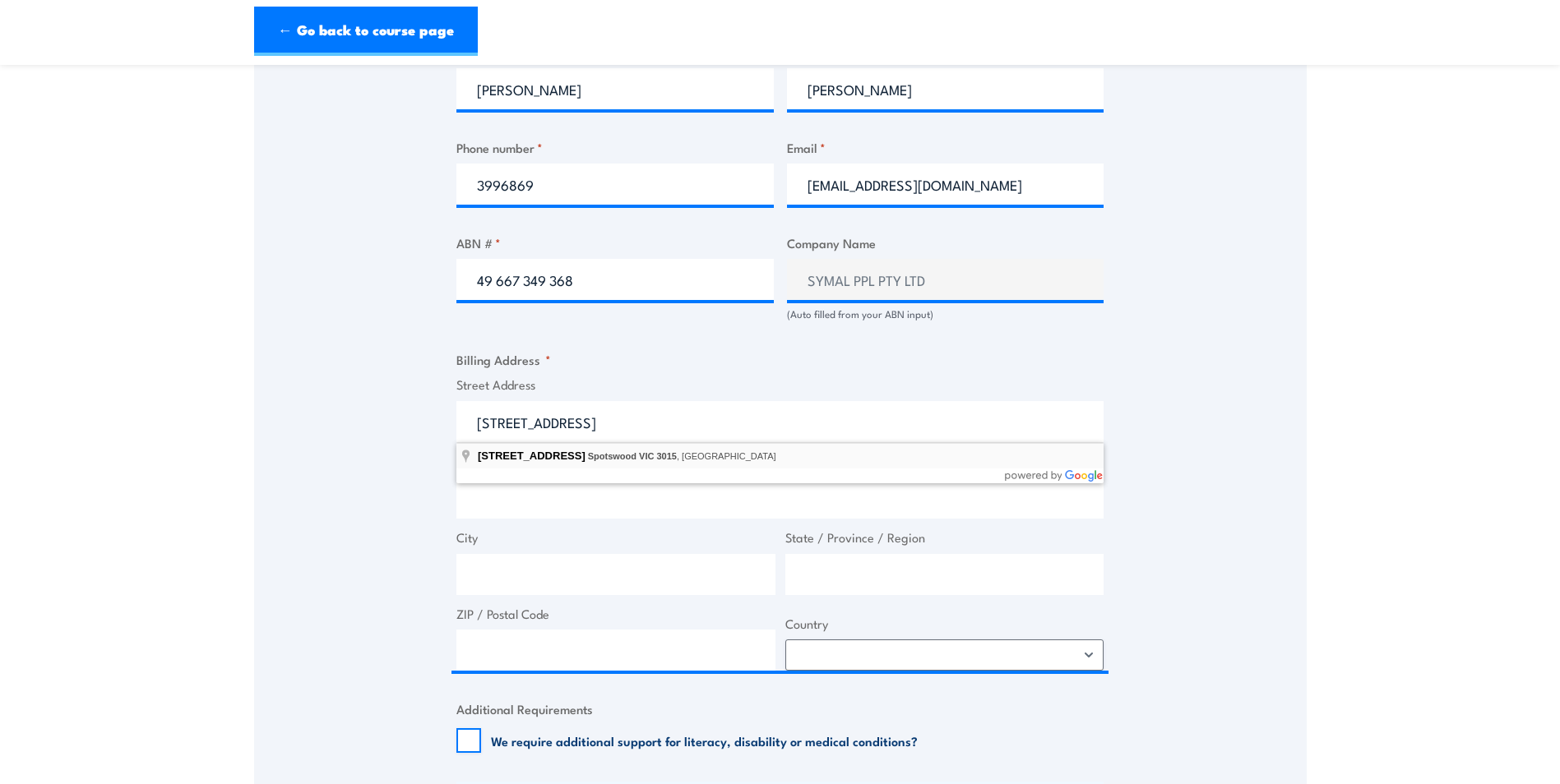
type input "208-210 Hall St, Spotswood VIC 3015, Australia"
type input "208 Hall St"
type input "Spotswood"
type input "Victoria"
type input "3015"
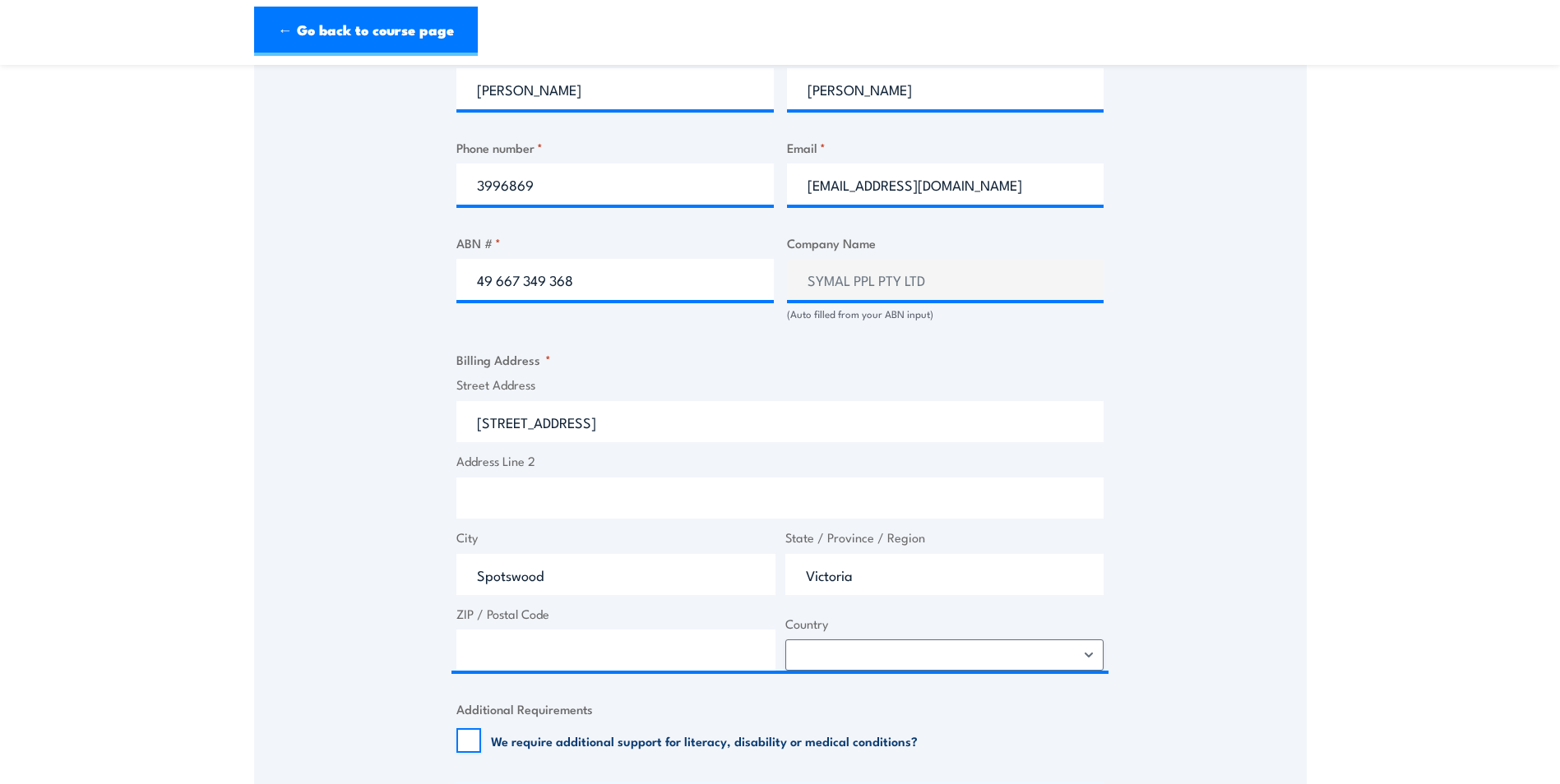
select select "[GEOGRAPHIC_DATA]"
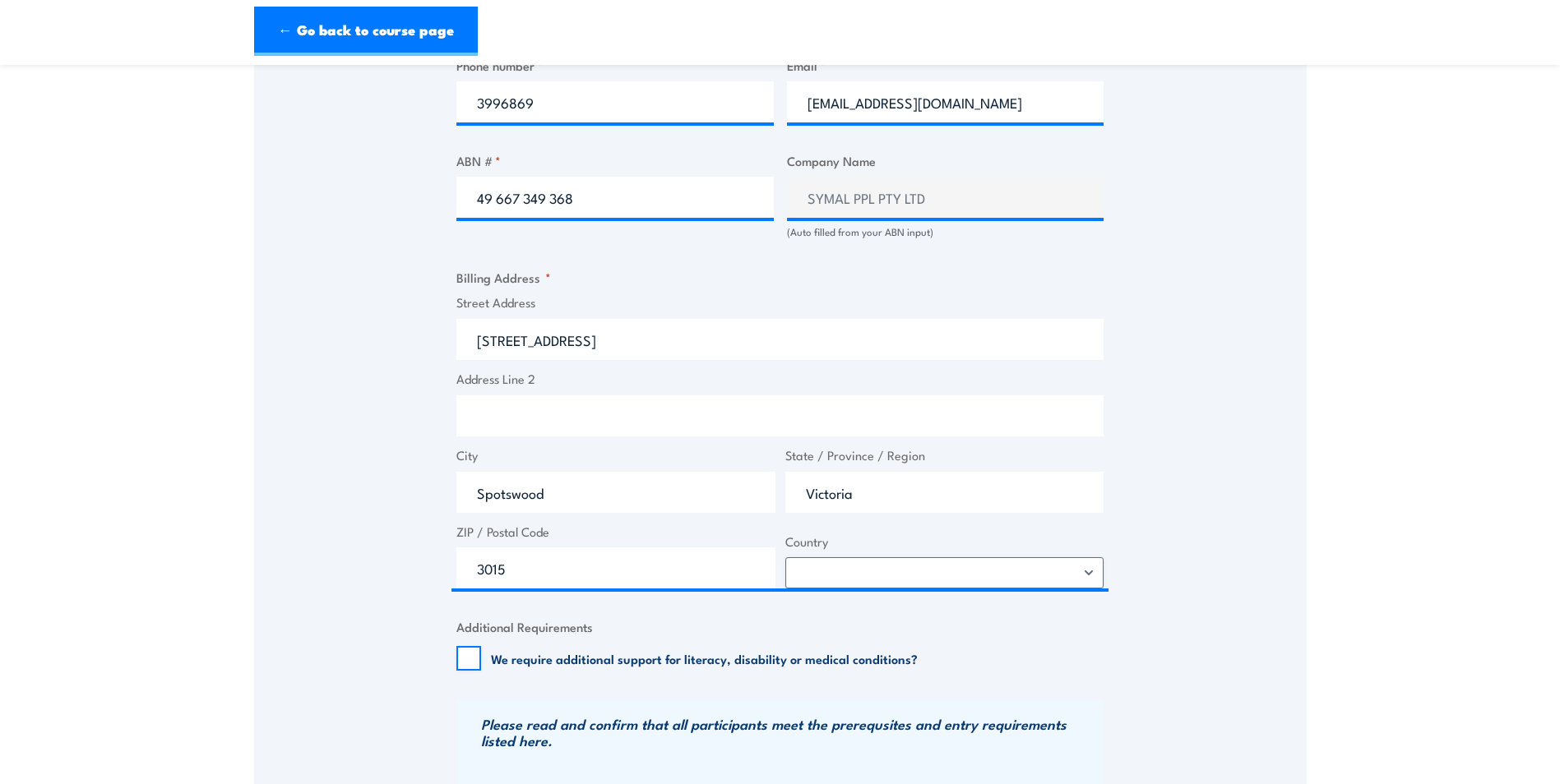
scroll to position [1069, 0]
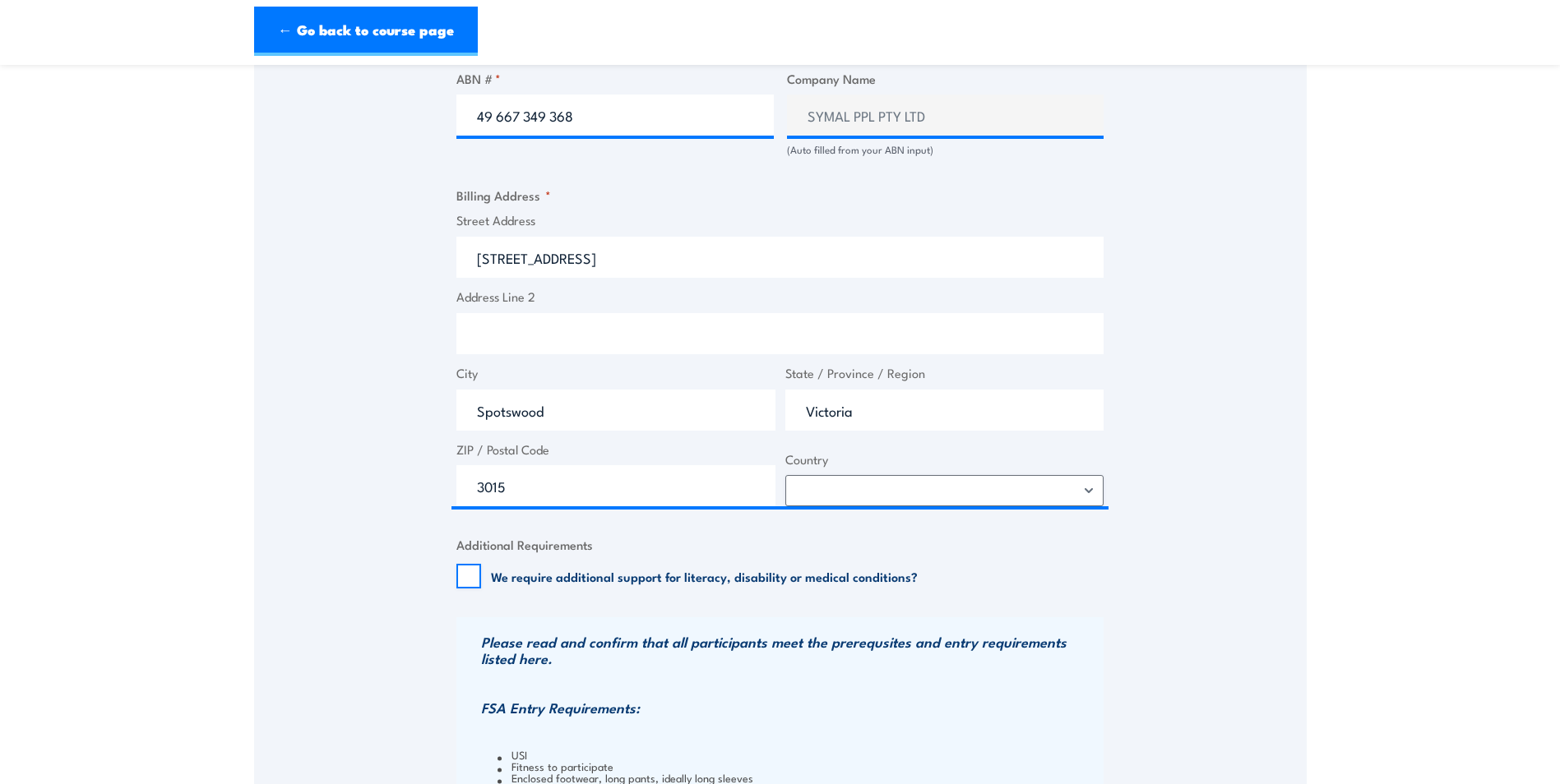
click at [1228, 390] on div "Speak to a specialist CALL 1300 885 530 CALL 1300 885 530 " * " indicates requi…" at bounding box center [780, 125] width 1052 height 1771
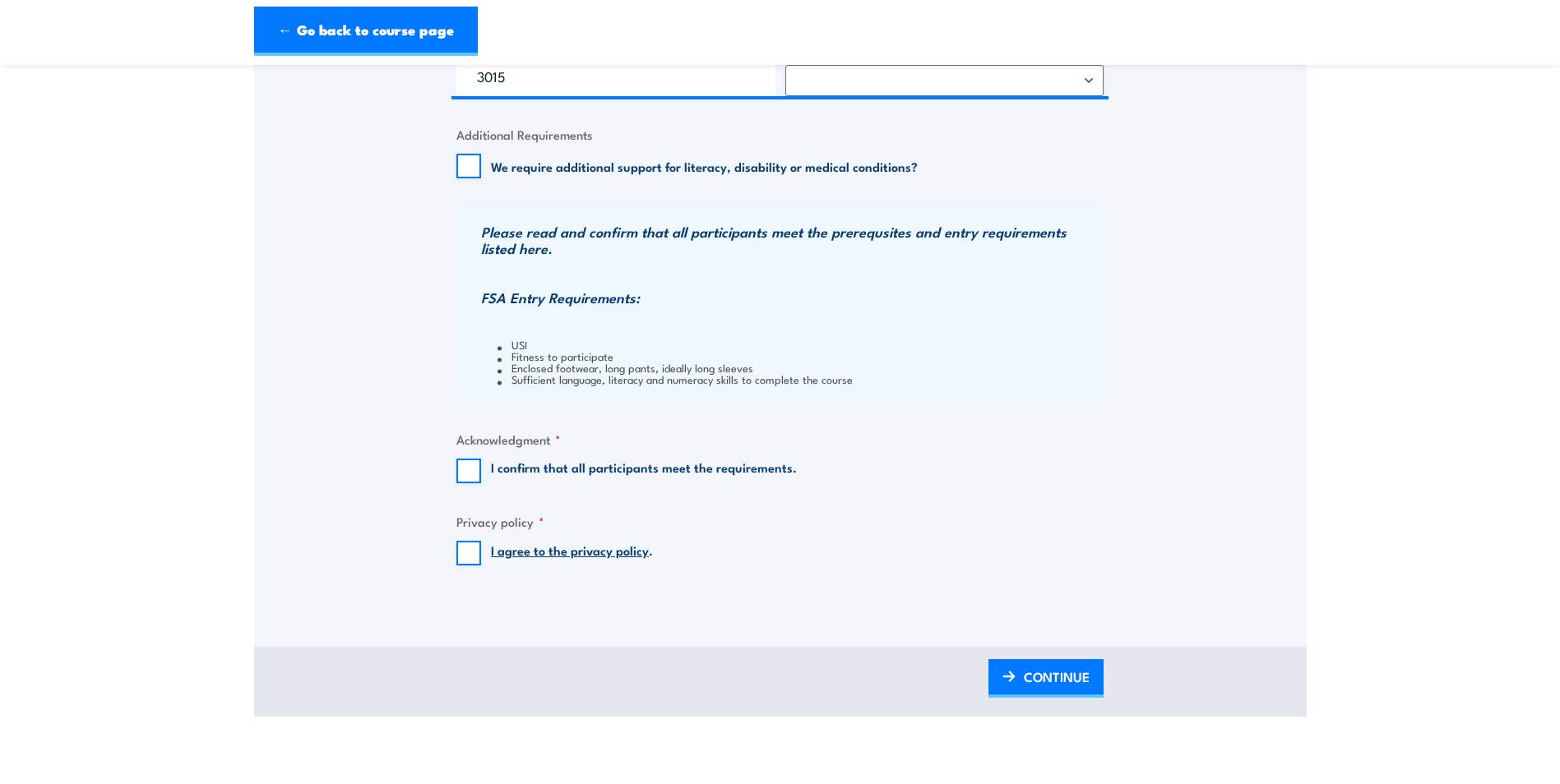
scroll to position [1479, 0]
click at [472, 479] on input "I confirm that all participants meet the requirements." at bounding box center [468, 470] width 25 height 25
checkbox input "true"
click at [469, 546] on input "I agree to the privacy policy ." at bounding box center [468, 552] width 25 height 25
checkbox input "true"
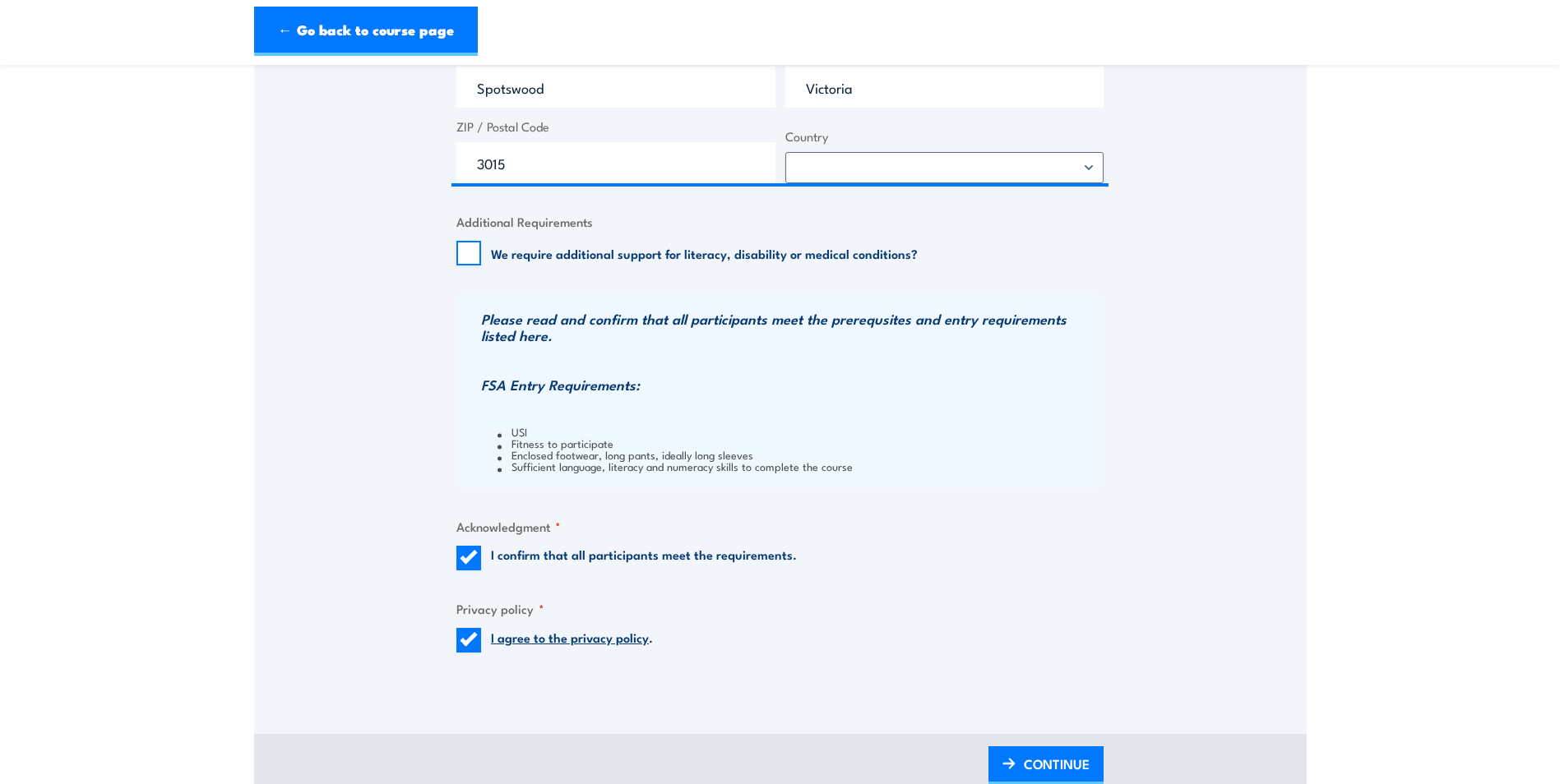
scroll to position [1397, 0]
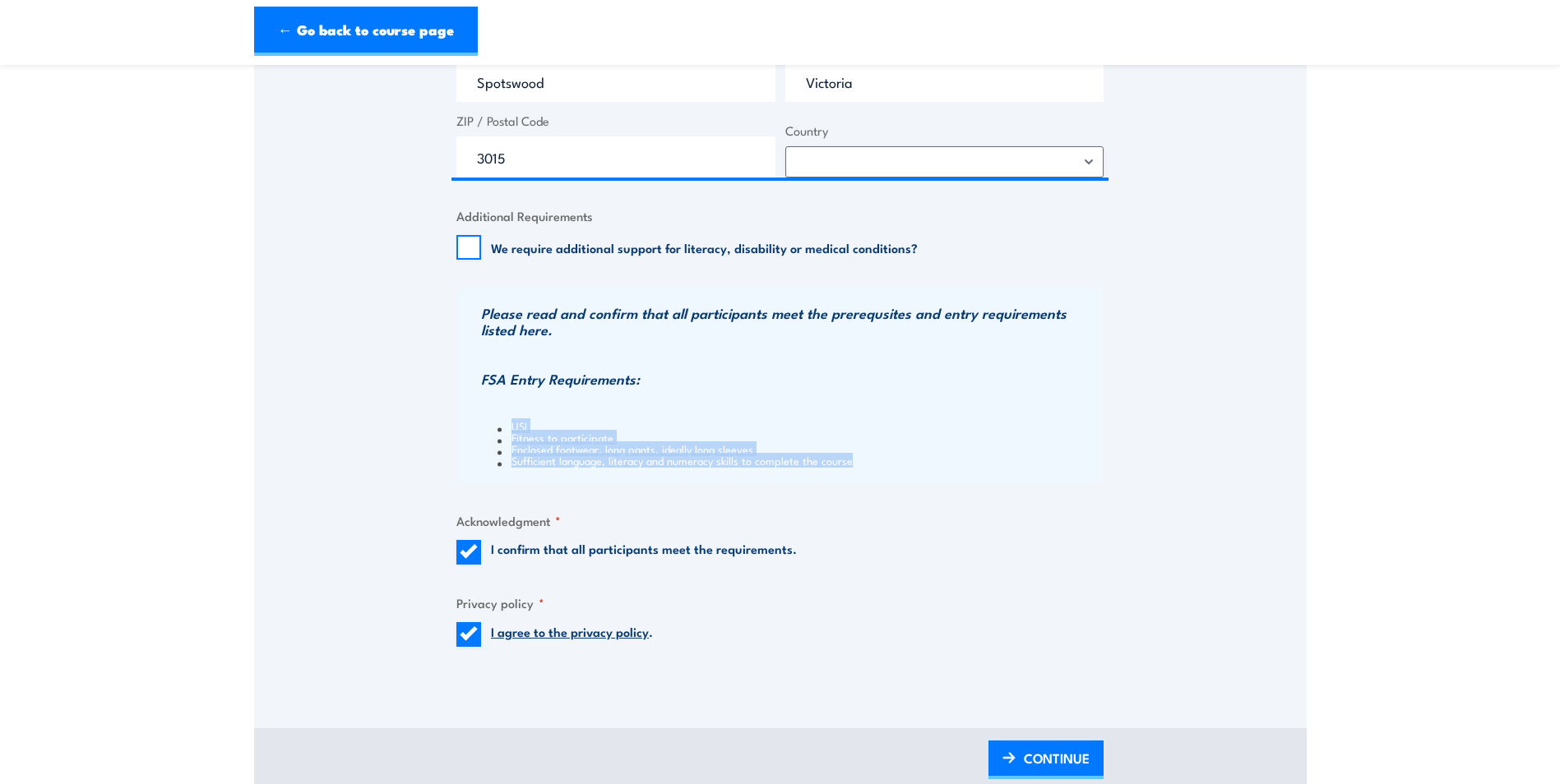
drag, startPoint x: 500, startPoint y: 430, endPoint x: 868, endPoint y: 468, distance: 370.0
click at [868, 468] on div "Please read and confirm that all participants meet the prerequsites and entry r…" at bounding box center [780, 385] width 647 height 194
drag, startPoint x: 868, startPoint y: 468, endPoint x: 875, endPoint y: 464, distance: 8.1
click at [875, 464] on li "Sufficient language, literacy and numeracy skills to complete the course" at bounding box center [798, 461] width 602 height 11
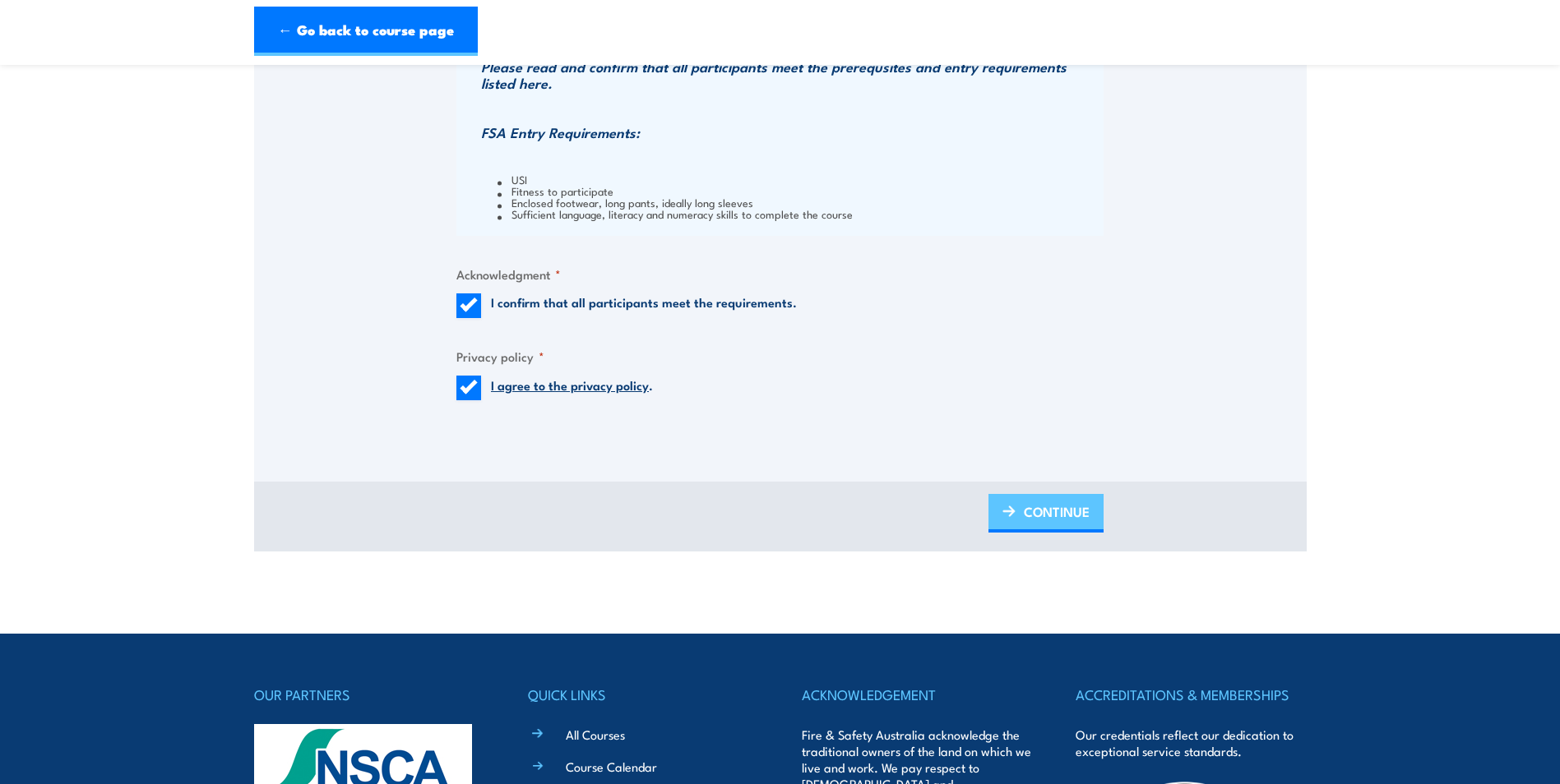
click at [1053, 505] on span "CONTINUE" at bounding box center [1057, 512] width 66 height 44
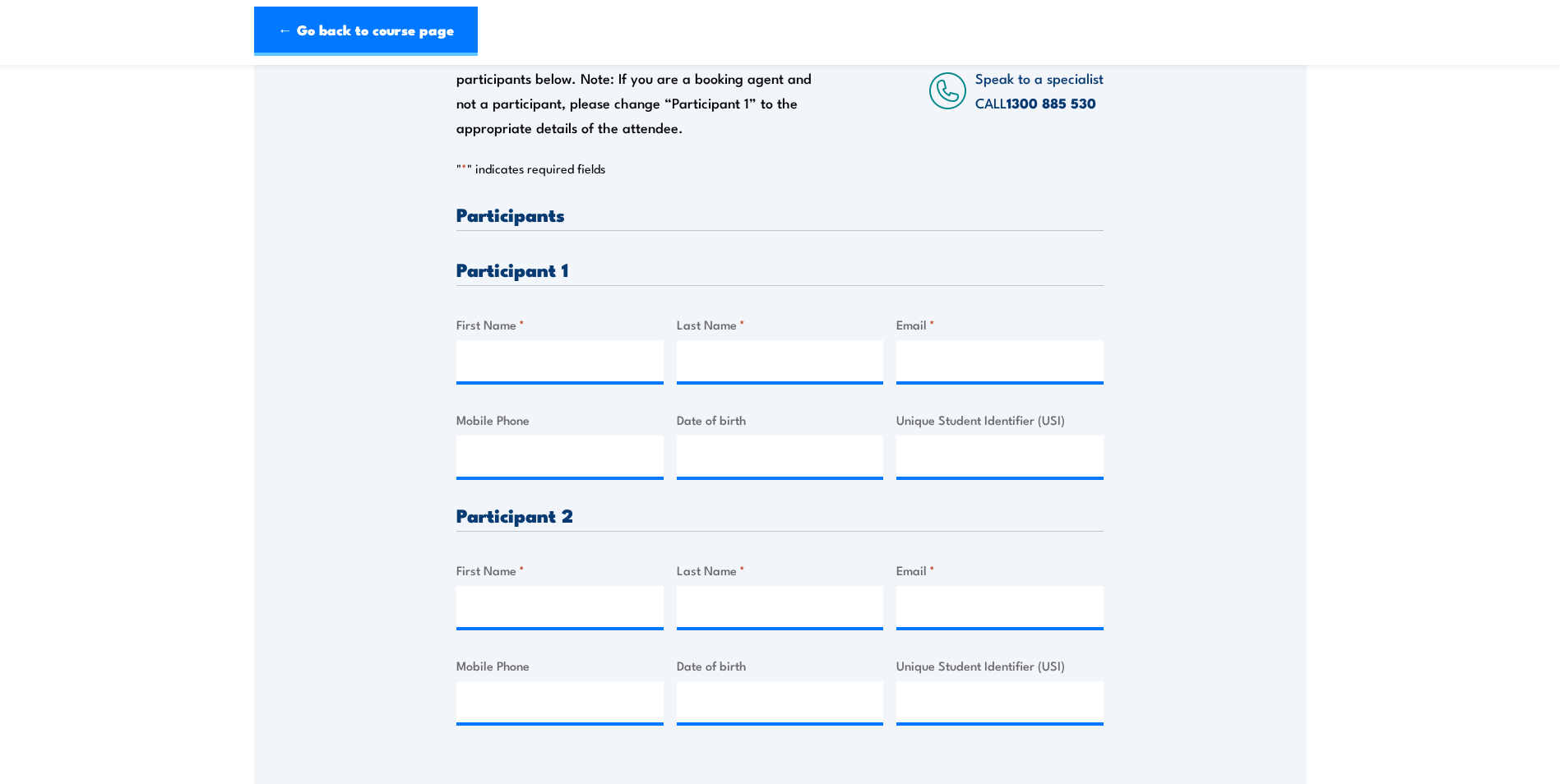
scroll to position [329, 0]
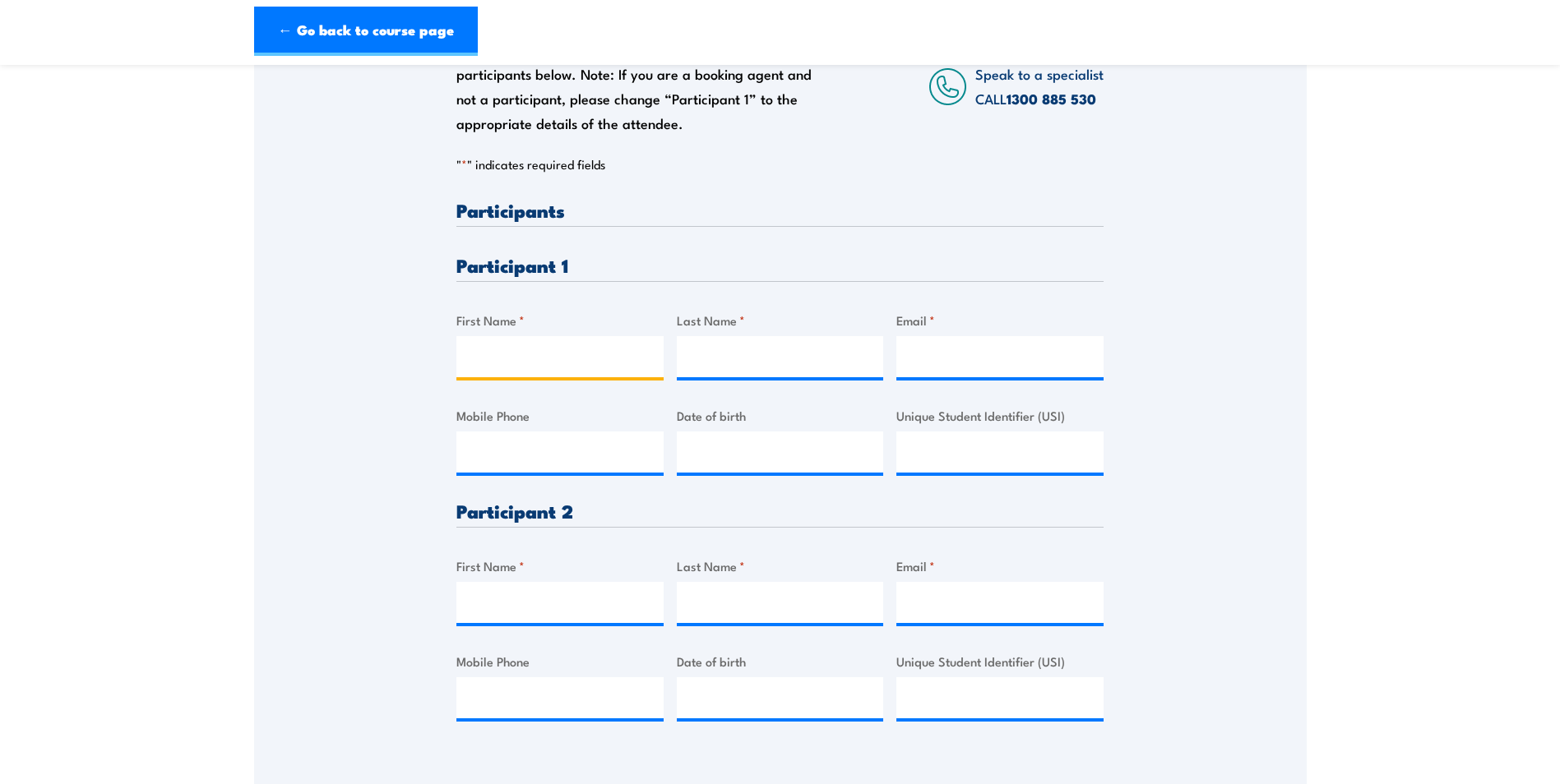
click at [511, 371] on input "First Name *" at bounding box center [559, 356] width 207 height 41
click at [553, 368] on input "First Name *" at bounding box center [559, 356] width 207 height 41
paste input "• Shannon"
drag, startPoint x: 511, startPoint y: 358, endPoint x: 412, endPoint y: 358, distance: 99.0
click at [412, 358] on div "Please provide names and contact details for each of the participants below. No…" at bounding box center [780, 366] width 1052 height 775
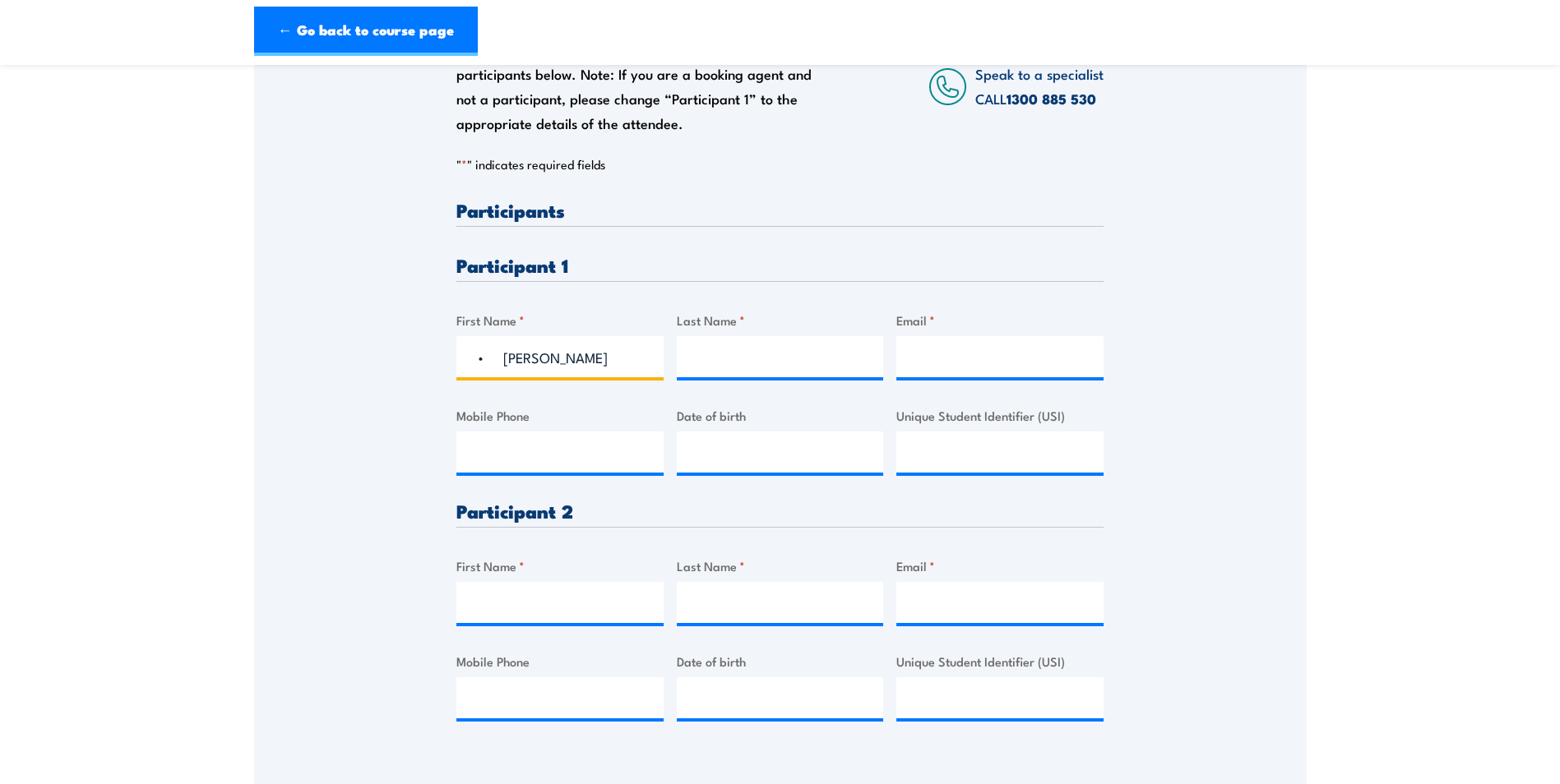
click at [503, 352] on input "• Shannon" at bounding box center [559, 356] width 207 height 41
type input "Shannon"
click at [727, 357] on input "Last Name *" at bounding box center [780, 356] width 207 height 41
paste input "Gore"
type input "Gore"
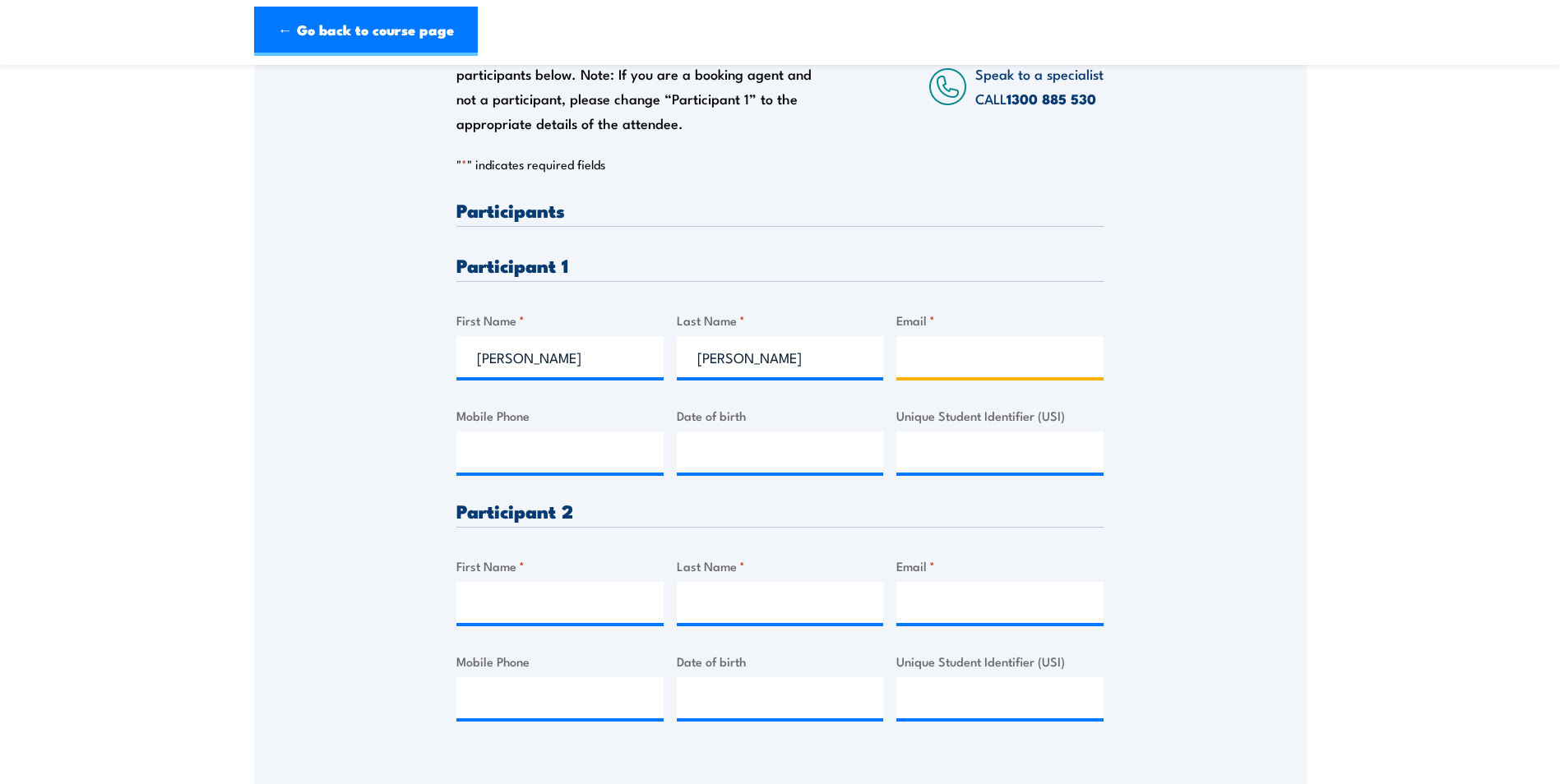
click at [997, 356] on input "Email *" at bounding box center [999, 356] width 207 height 41
paste input "shannon.gore@symal.com.au"
type input "shannon.gore@symal.com.au"
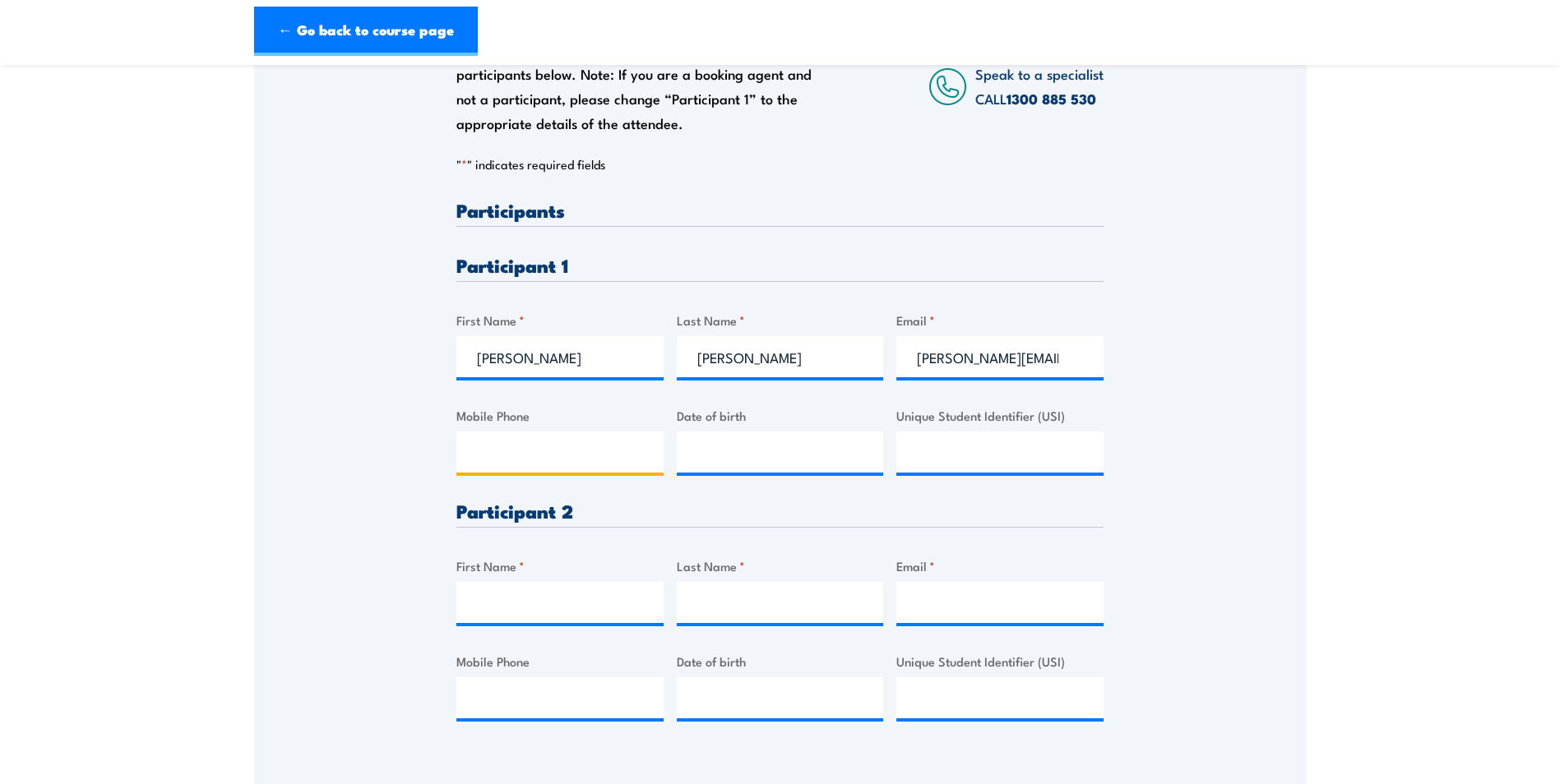
click at [523, 442] on input "Mobile Phone" at bounding box center [559, 451] width 207 height 41
paste input "0400 770 453"
type input "0400 770 453"
type input "__/__/____"
click at [764, 448] on input "__/__/____" at bounding box center [780, 451] width 207 height 41
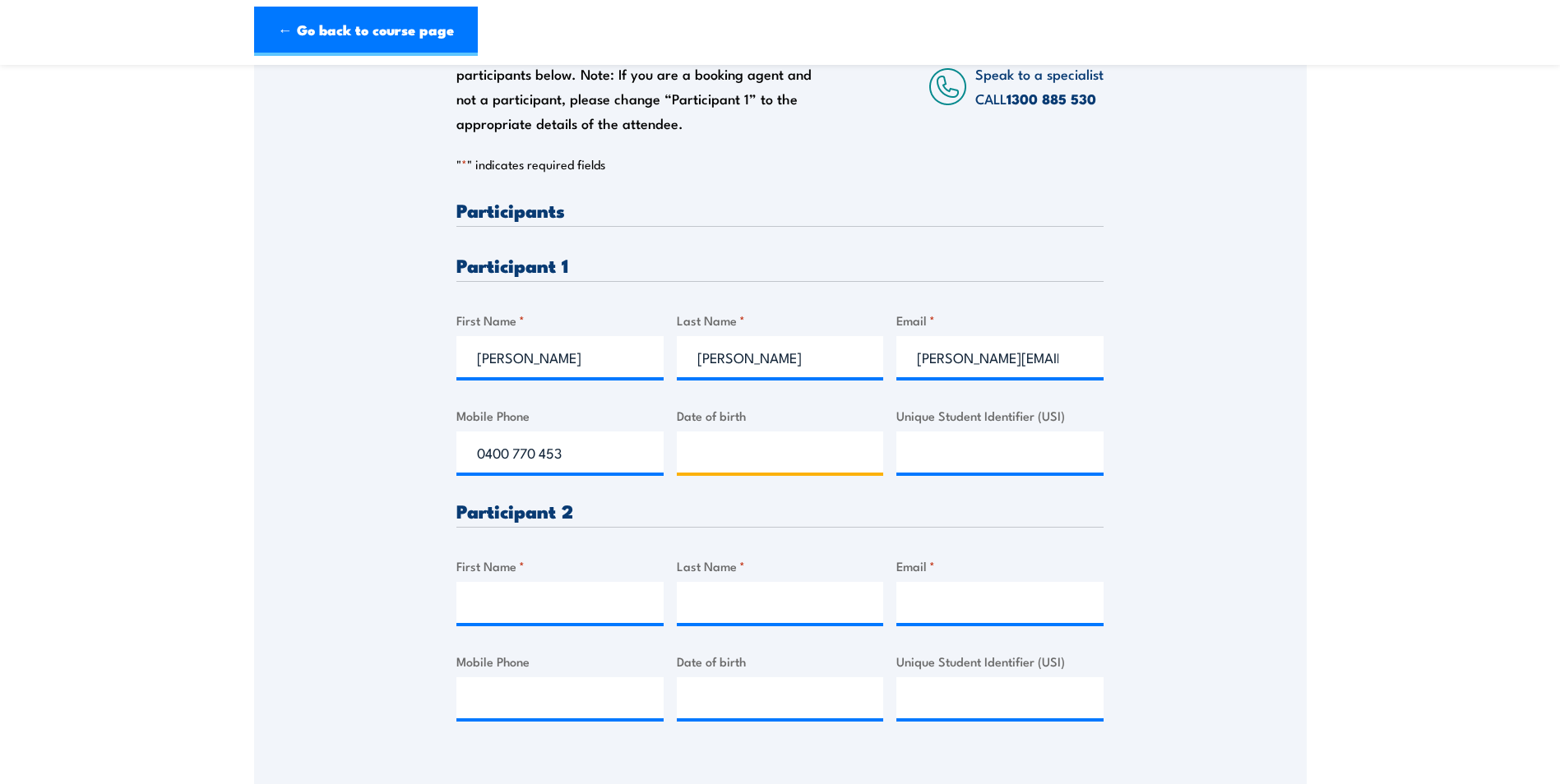
type input "__/__/____"
click at [957, 444] on input "Unique Student Identifier (USI)" at bounding box center [999, 451] width 207 height 41
paste input "JQCW7YC9MH"
type input "JQCW7YC9MH"
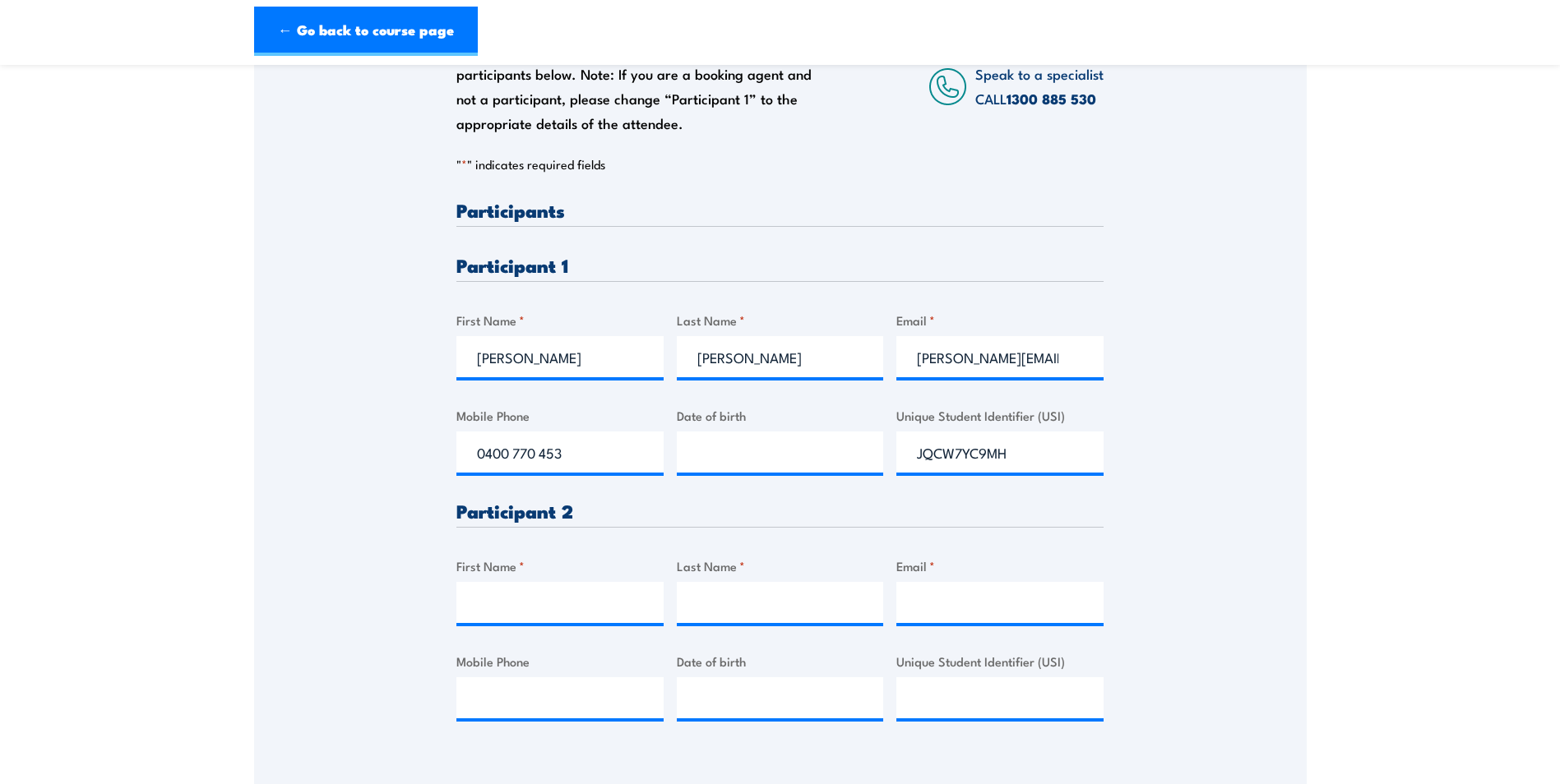
drag, startPoint x: 246, startPoint y: 474, endPoint x: 296, endPoint y: 455, distance: 53.5
click at [250, 474] on section "Inspect and test fire blankets and fire extinguishers Training 4 September 2025…" at bounding box center [780, 311] width 1560 height 1116
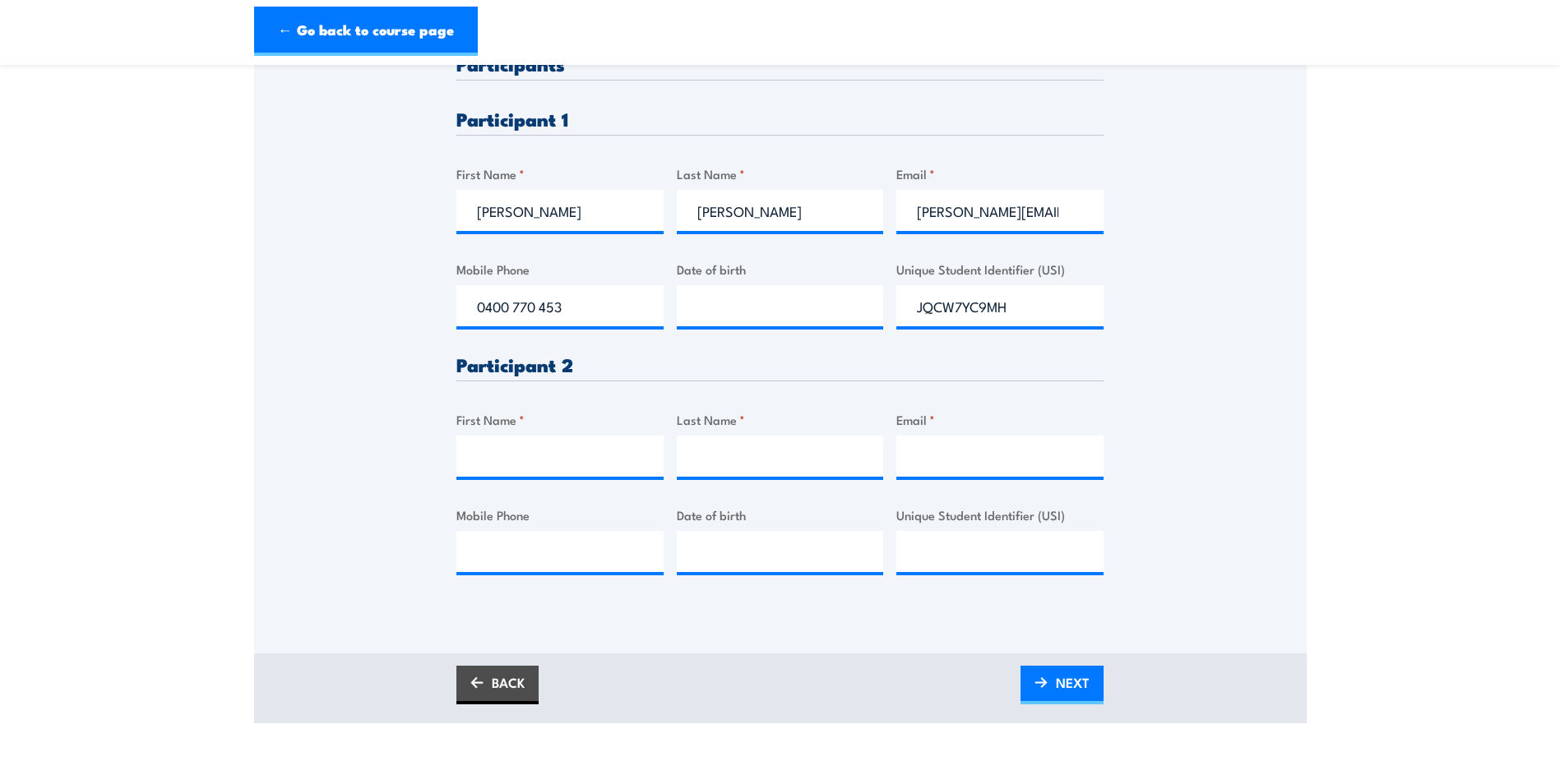
scroll to position [493, 0]
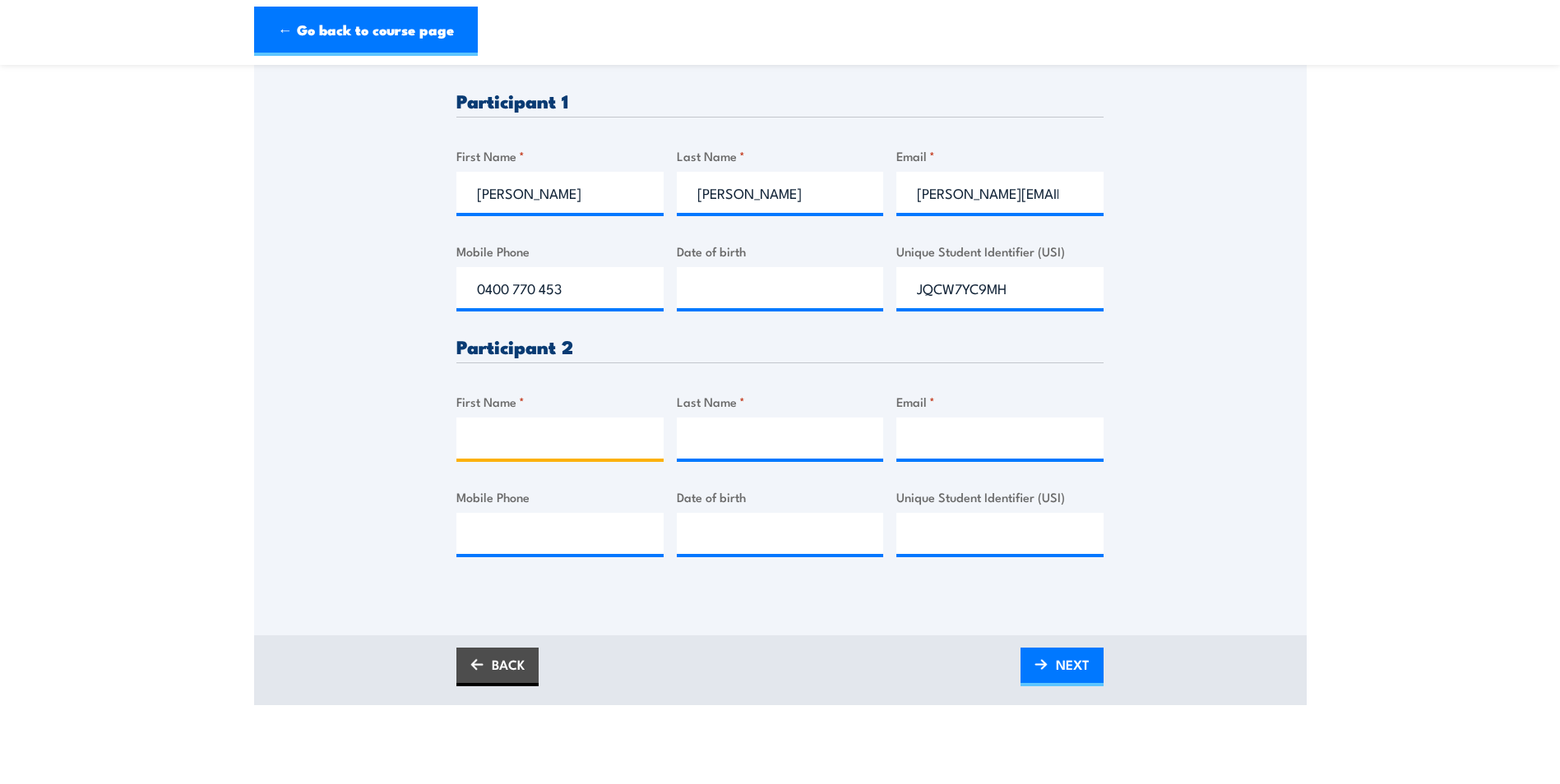
click at [502, 455] on input "First Name *" at bounding box center [559, 437] width 207 height 41
paste input "• Kizito"
drag, startPoint x: 510, startPoint y: 440, endPoint x: 368, endPoint y: 436, distance: 142.1
click at [368, 436] on div "Please provide names and contact details for each of the participants below. No…" at bounding box center [780, 201] width 1052 height 775
type input "Kizito"
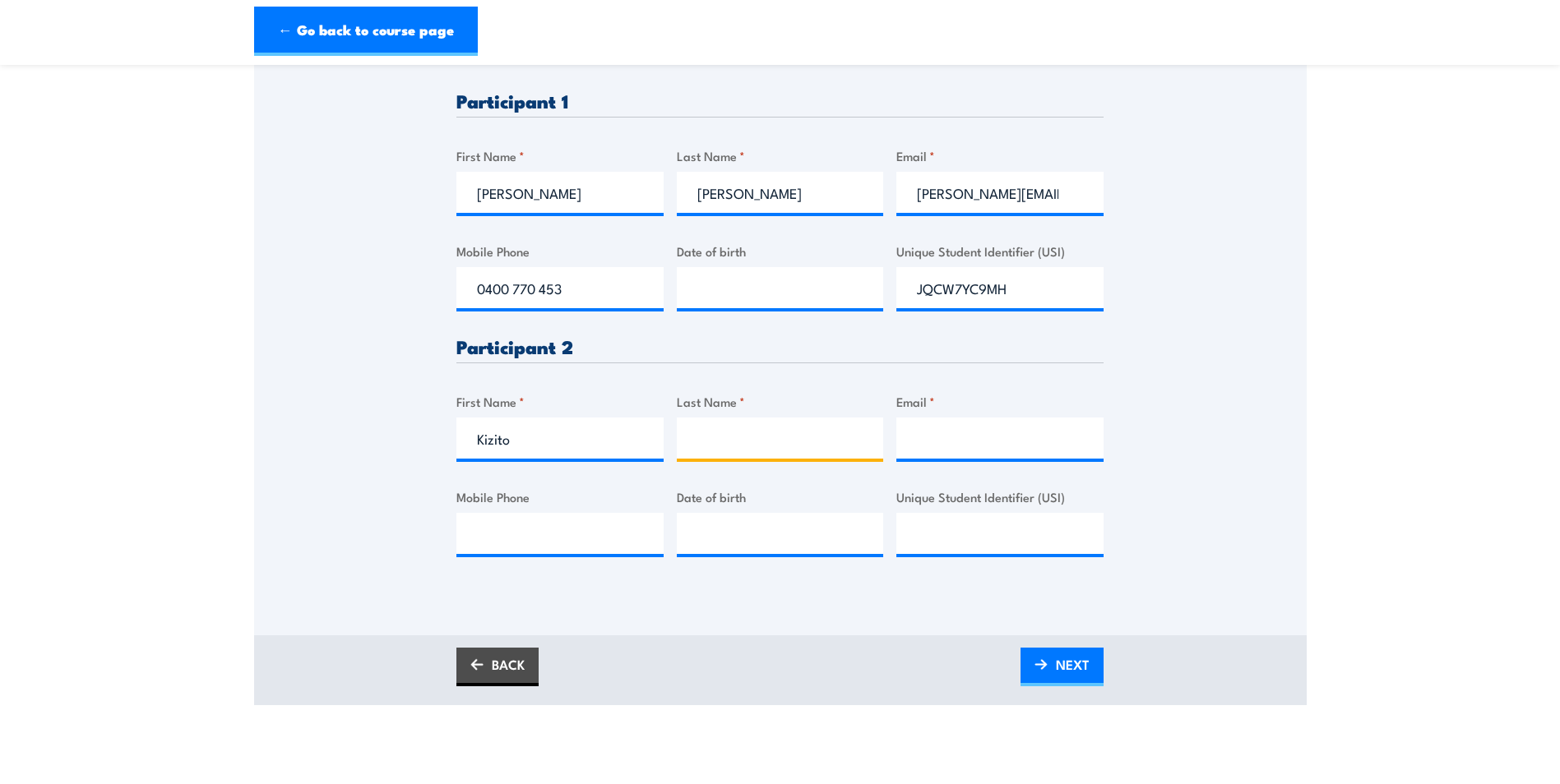
click at [719, 422] on input "Last Name *" at bounding box center [780, 437] width 207 height 41
paste input "Zulu"
type input "Zulu"
click at [1014, 426] on input "Email *" at bounding box center [999, 437] width 207 height 41
paste input "kizito.zulu@symal.com.au"
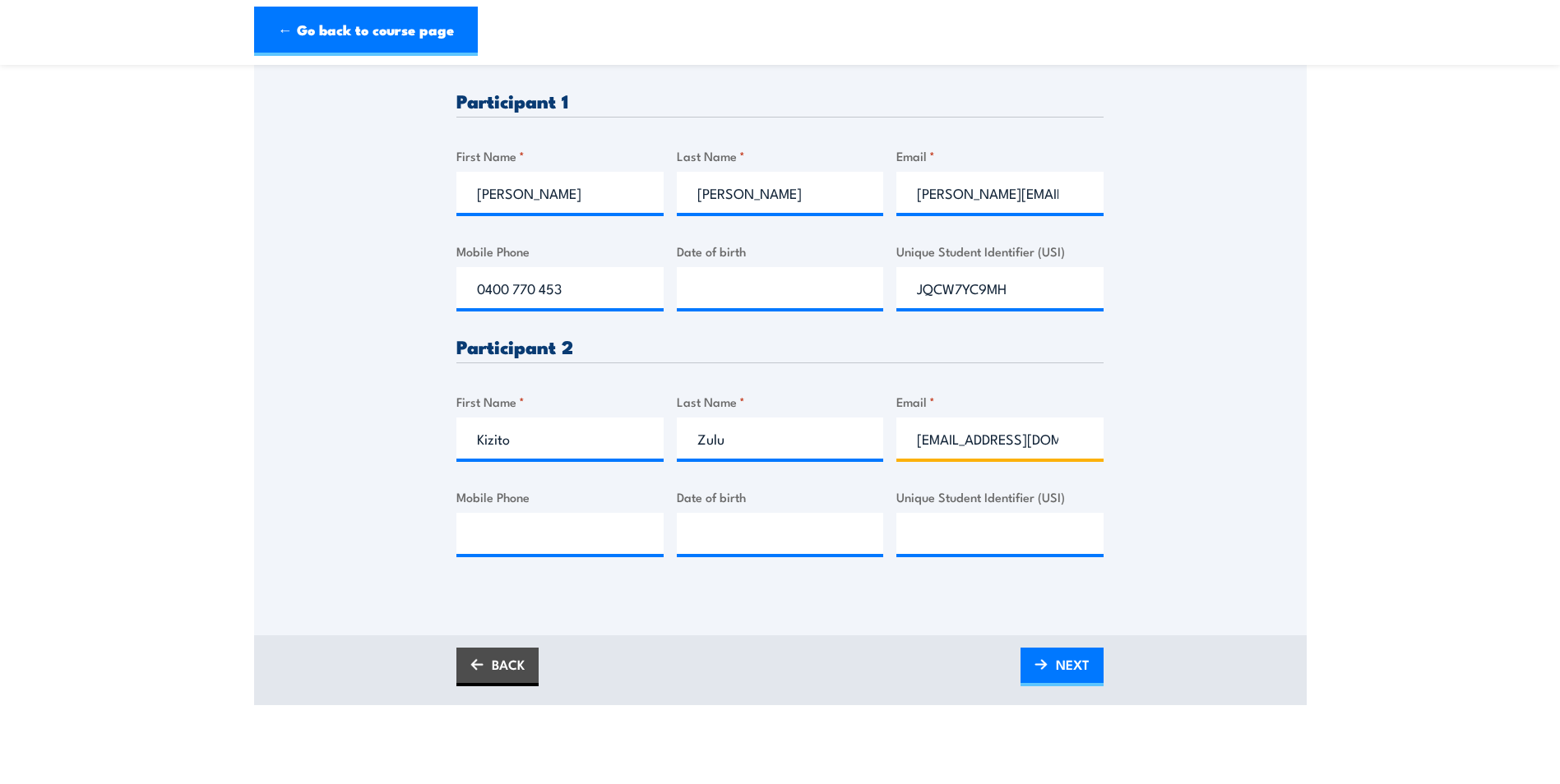
scroll to position [0, 16]
type input "kizito.zulu@symal.com.au"
click at [596, 534] on input "Mobile Phone" at bounding box center [559, 532] width 207 height 41
paste input "0486 024 525"
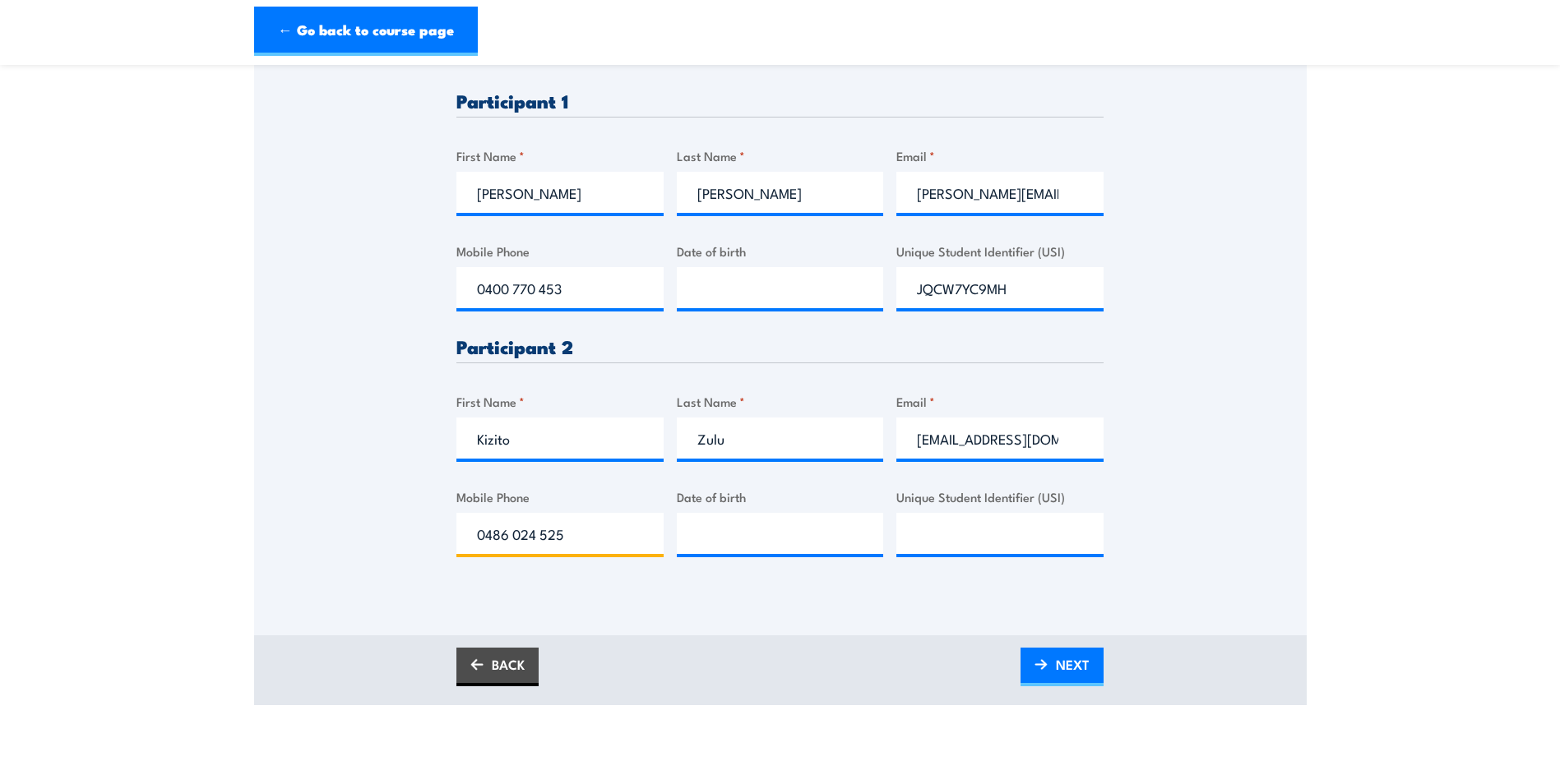
type input "0486 024 525"
click at [1248, 555] on div "Please provide names and contact details for each of the participants below. No…" at bounding box center [780, 201] width 1052 height 775
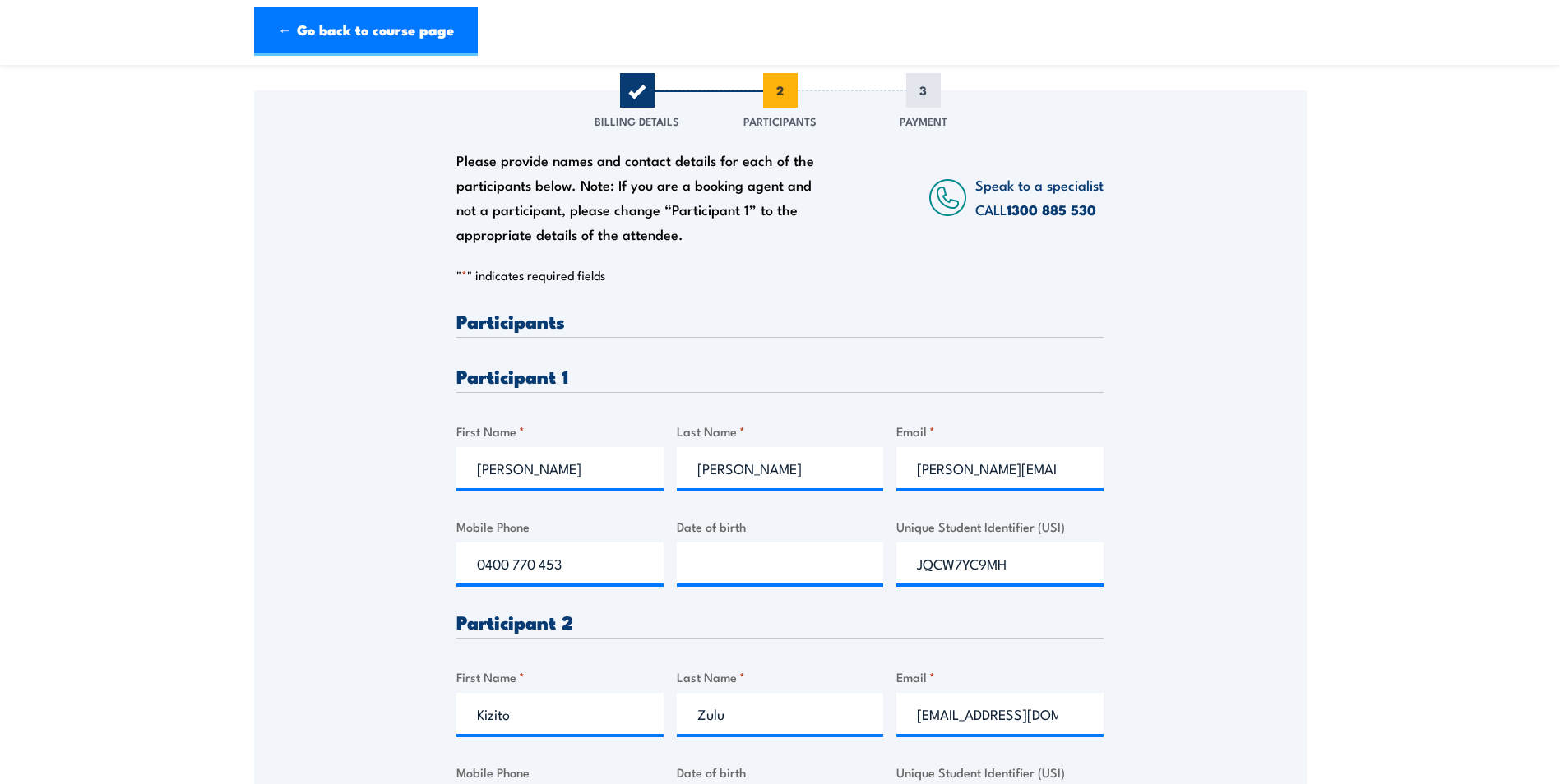
scroll to position [247, 0]
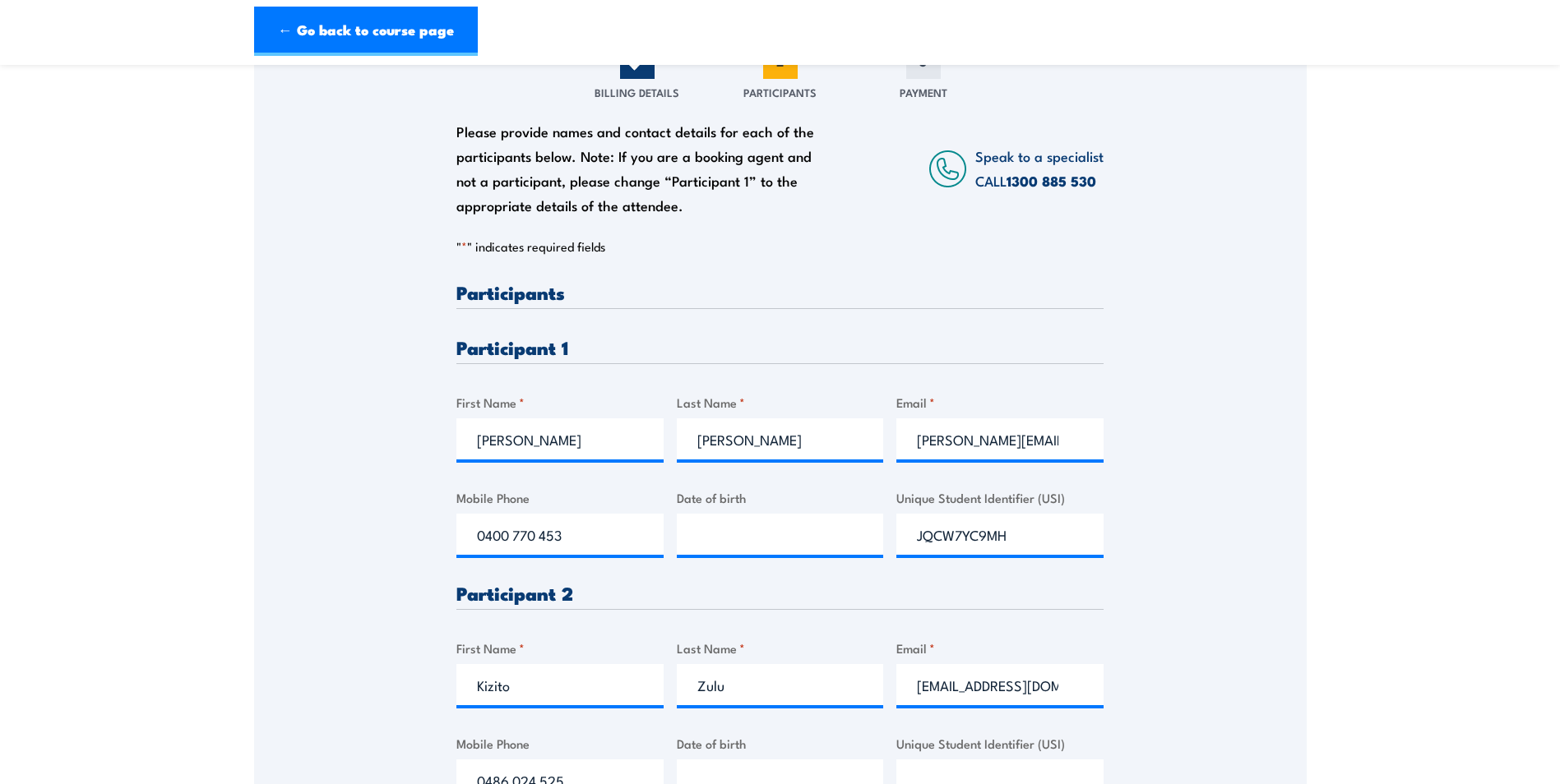
click at [336, 428] on div "Please provide names and contact details for each of the participants below. No…" at bounding box center [780, 448] width 1052 height 775
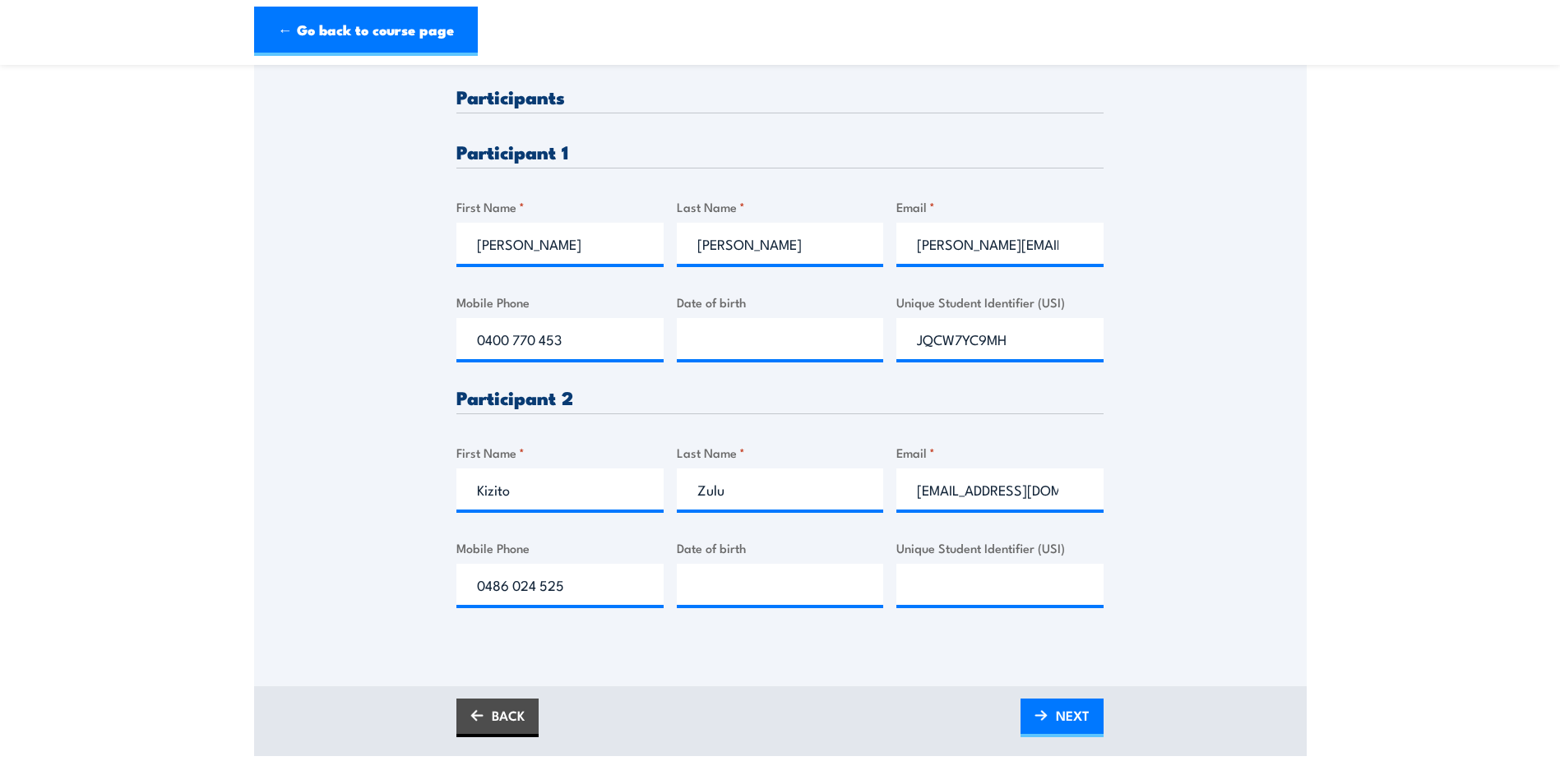
scroll to position [493, 0]
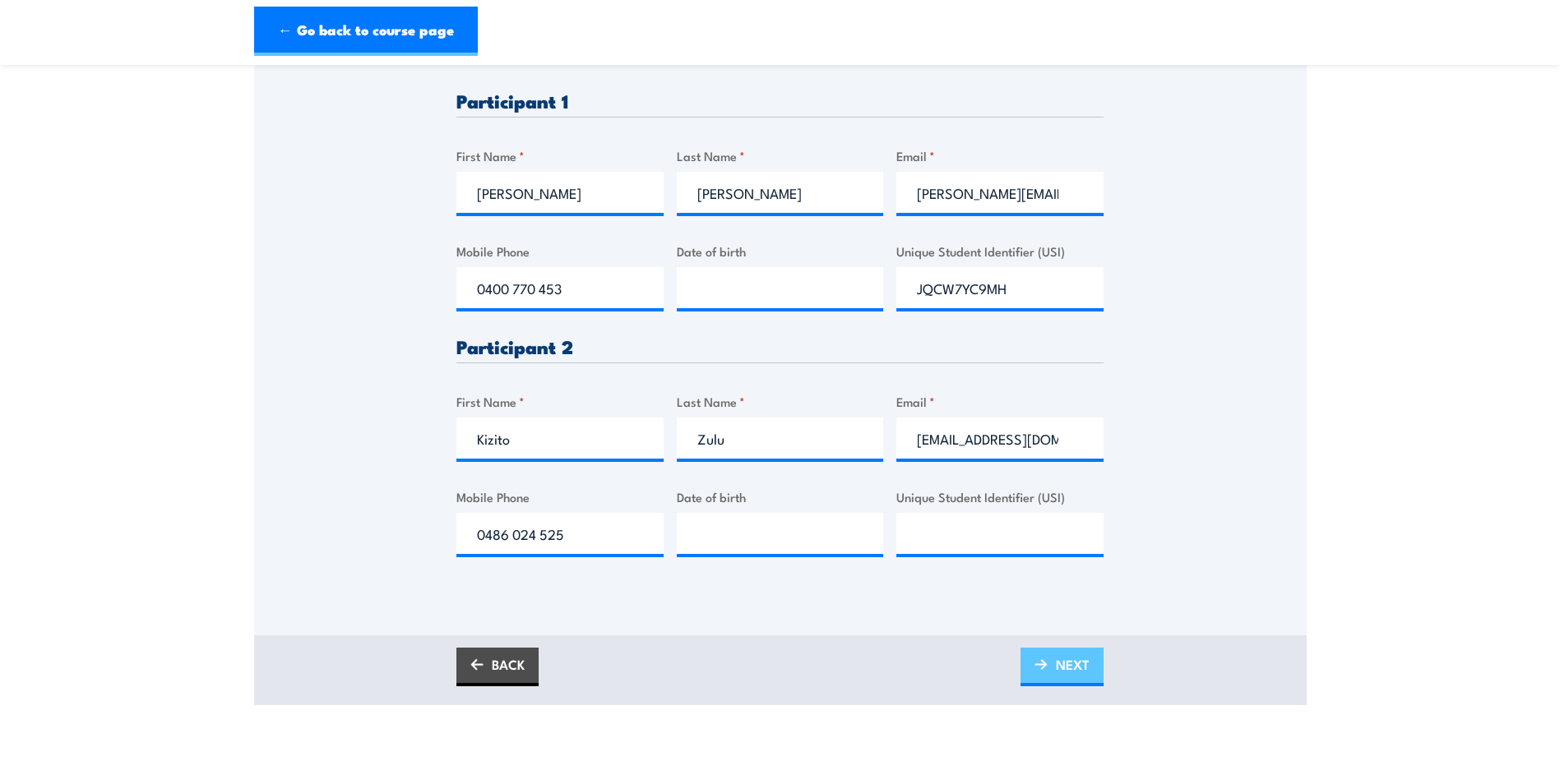
click at [1074, 653] on span "NEXT" at bounding box center [1073, 665] width 34 height 44
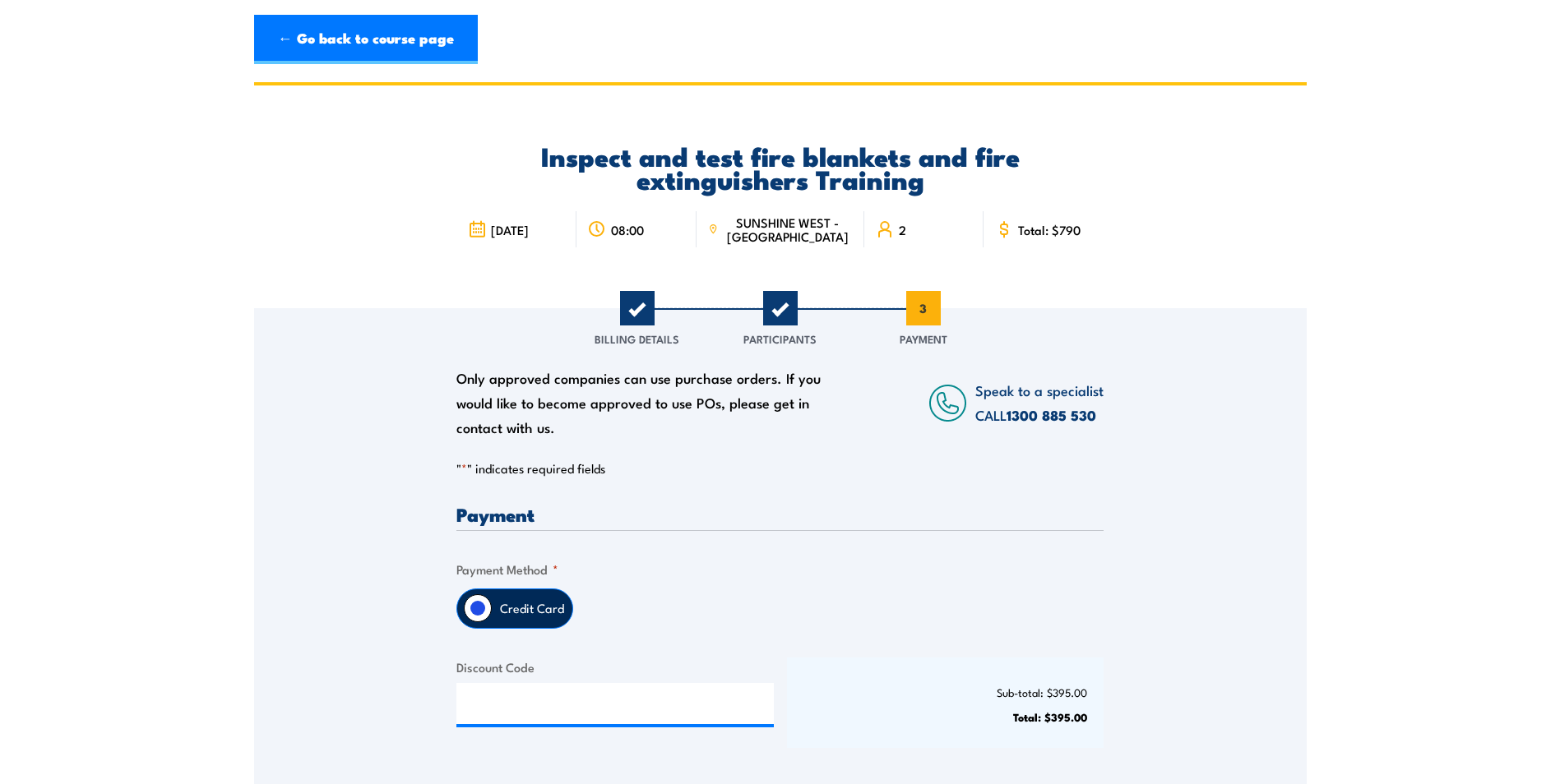
scroll to position [82, 0]
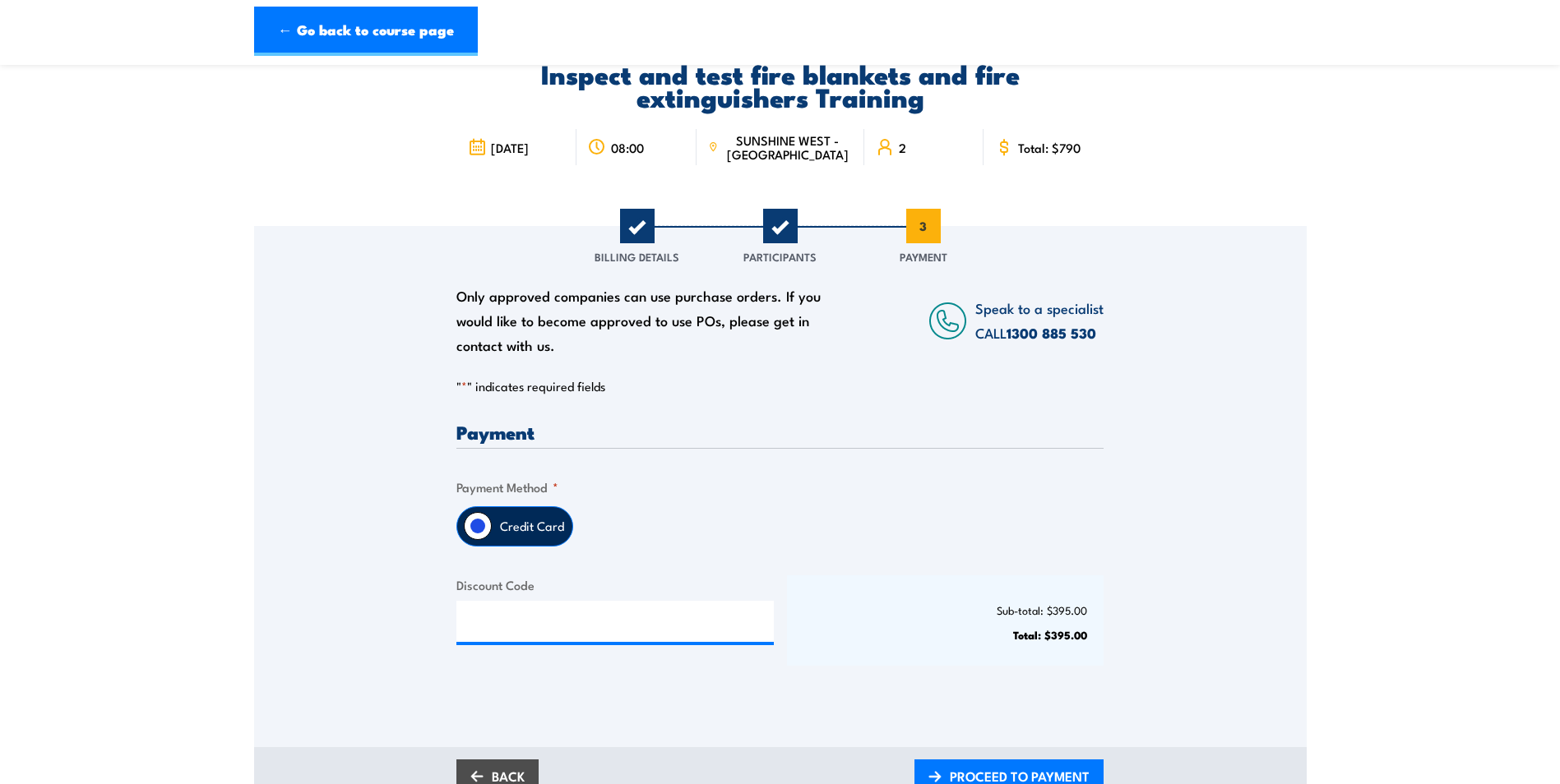
click at [807, 551] on div "Payment Only approved companies can use purchase orders. If you would like to b…" at bounding box center [780, 559] width 647 height 272
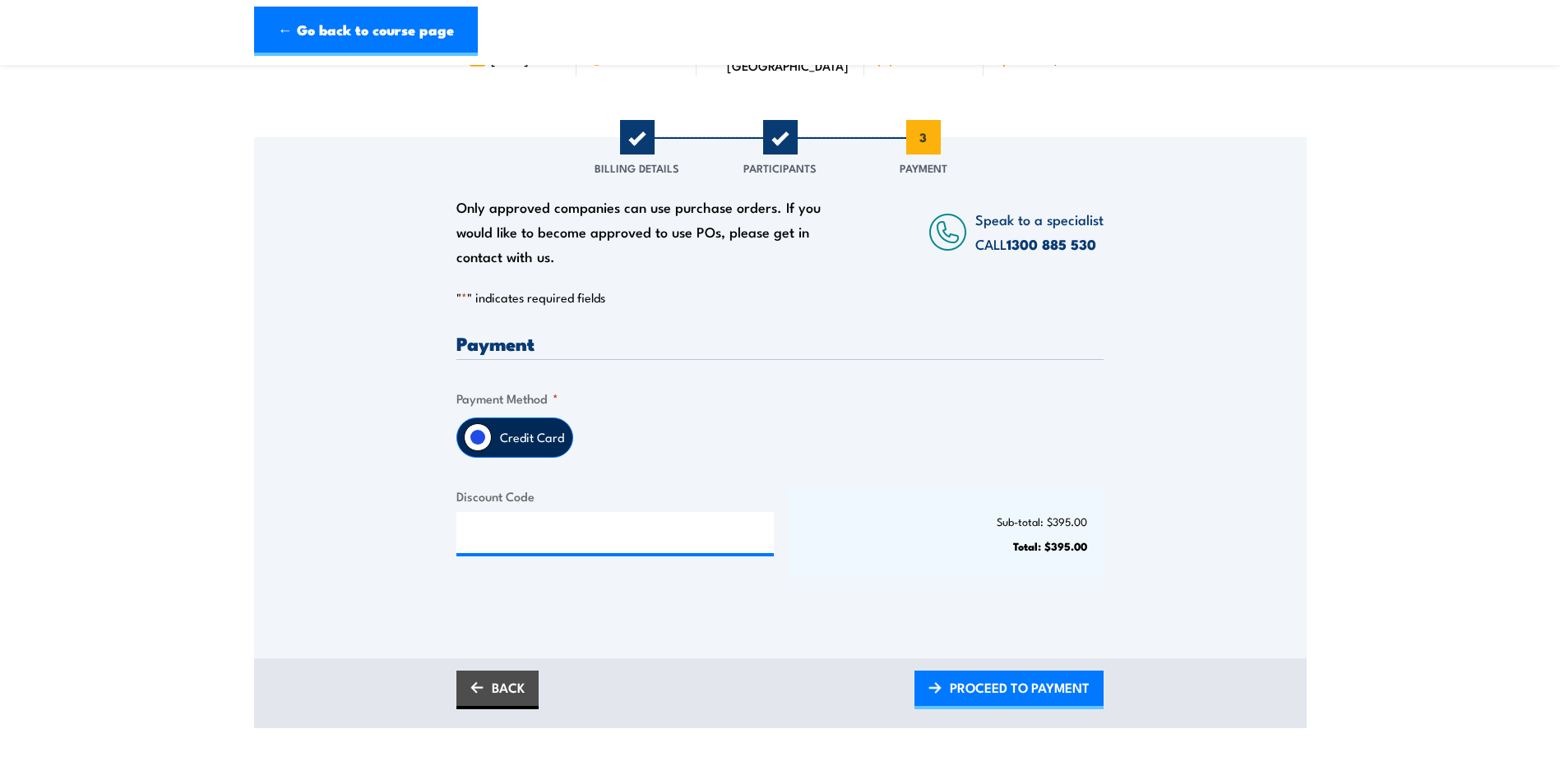
scroll to position [165, 0]
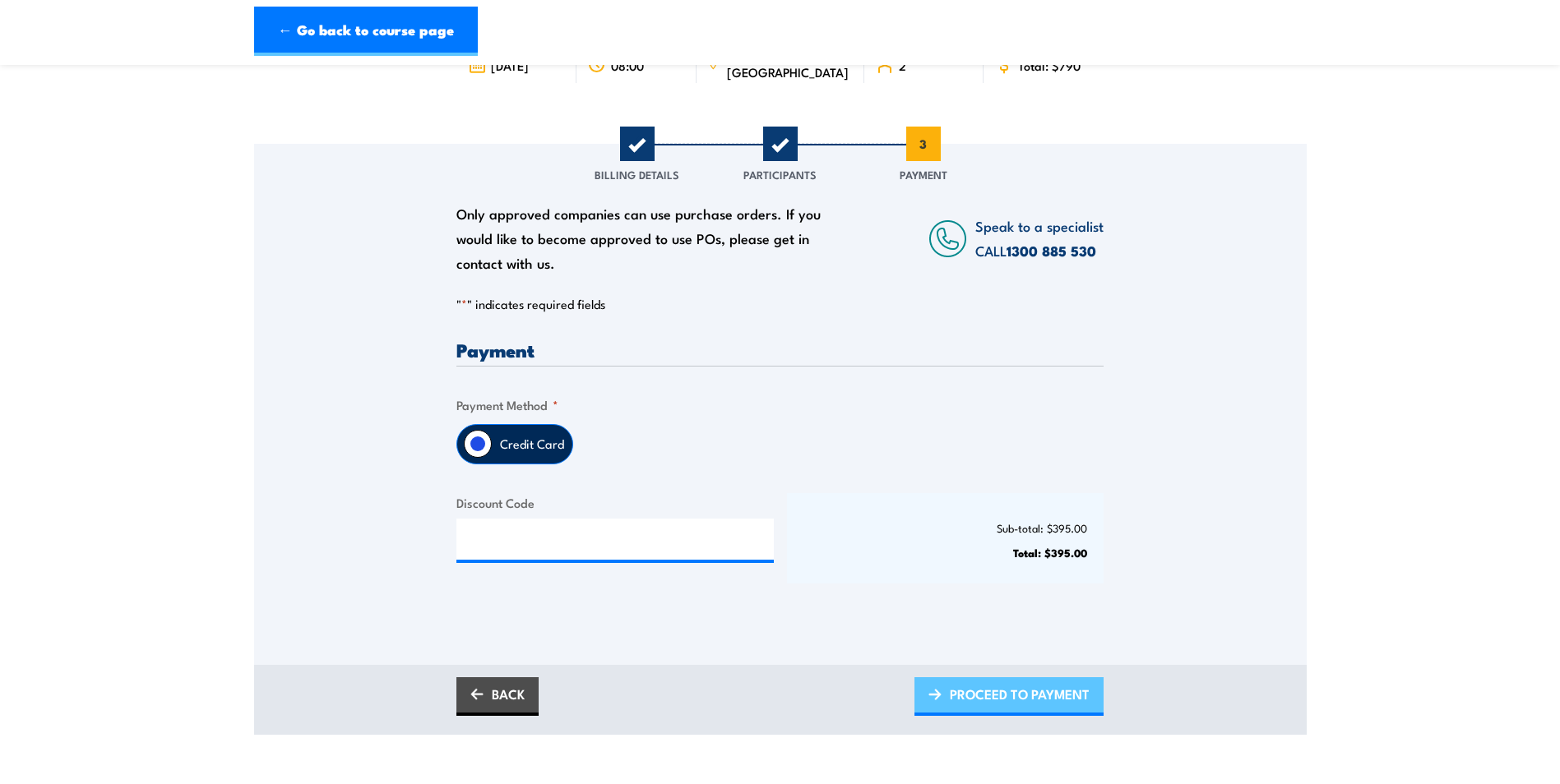
click at [982, 700] on span "PROCEED TO PAYMENT" at bounding box center [1020, 694] width 140 height 44
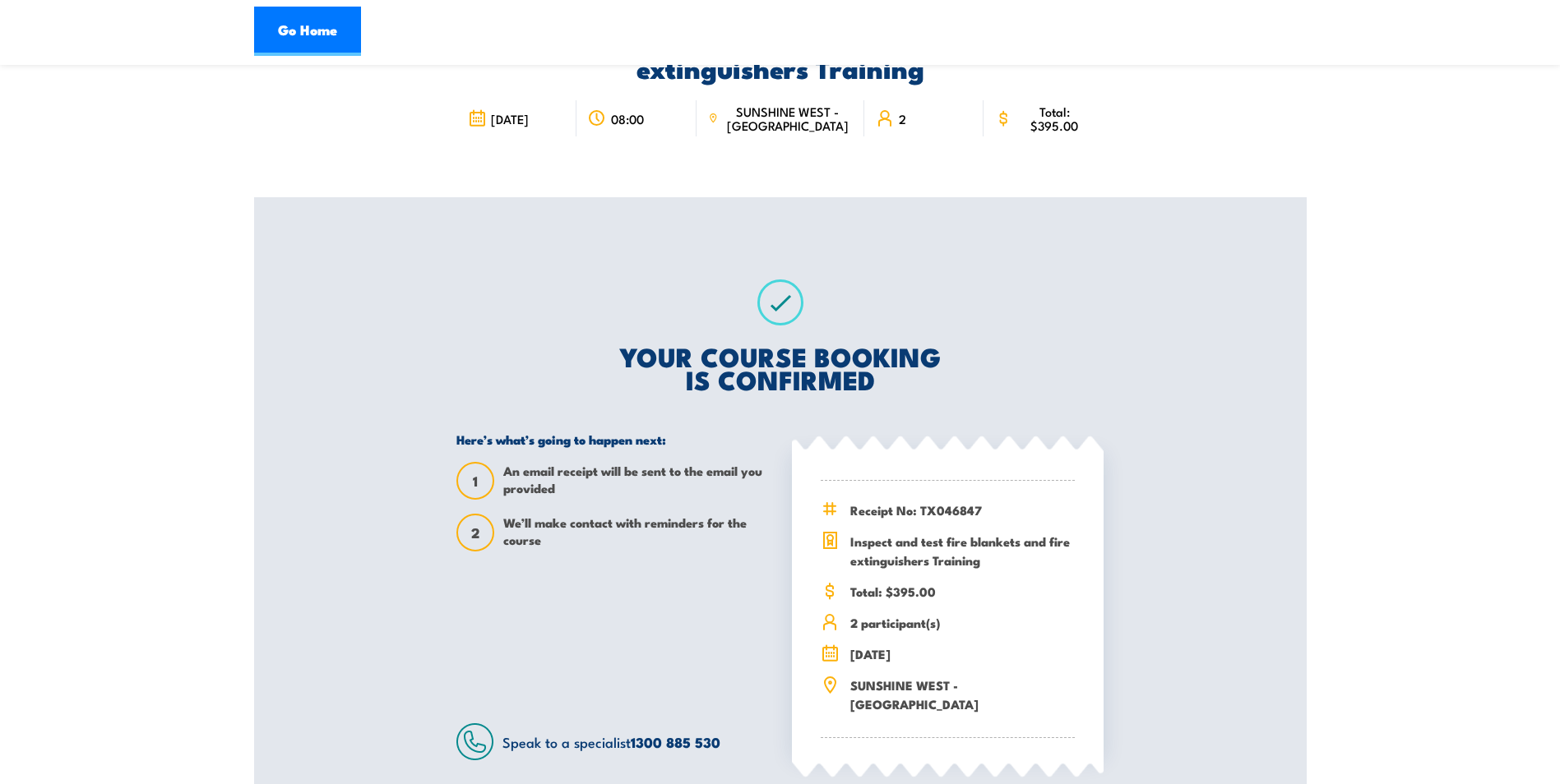
scroll to position [82, 0]
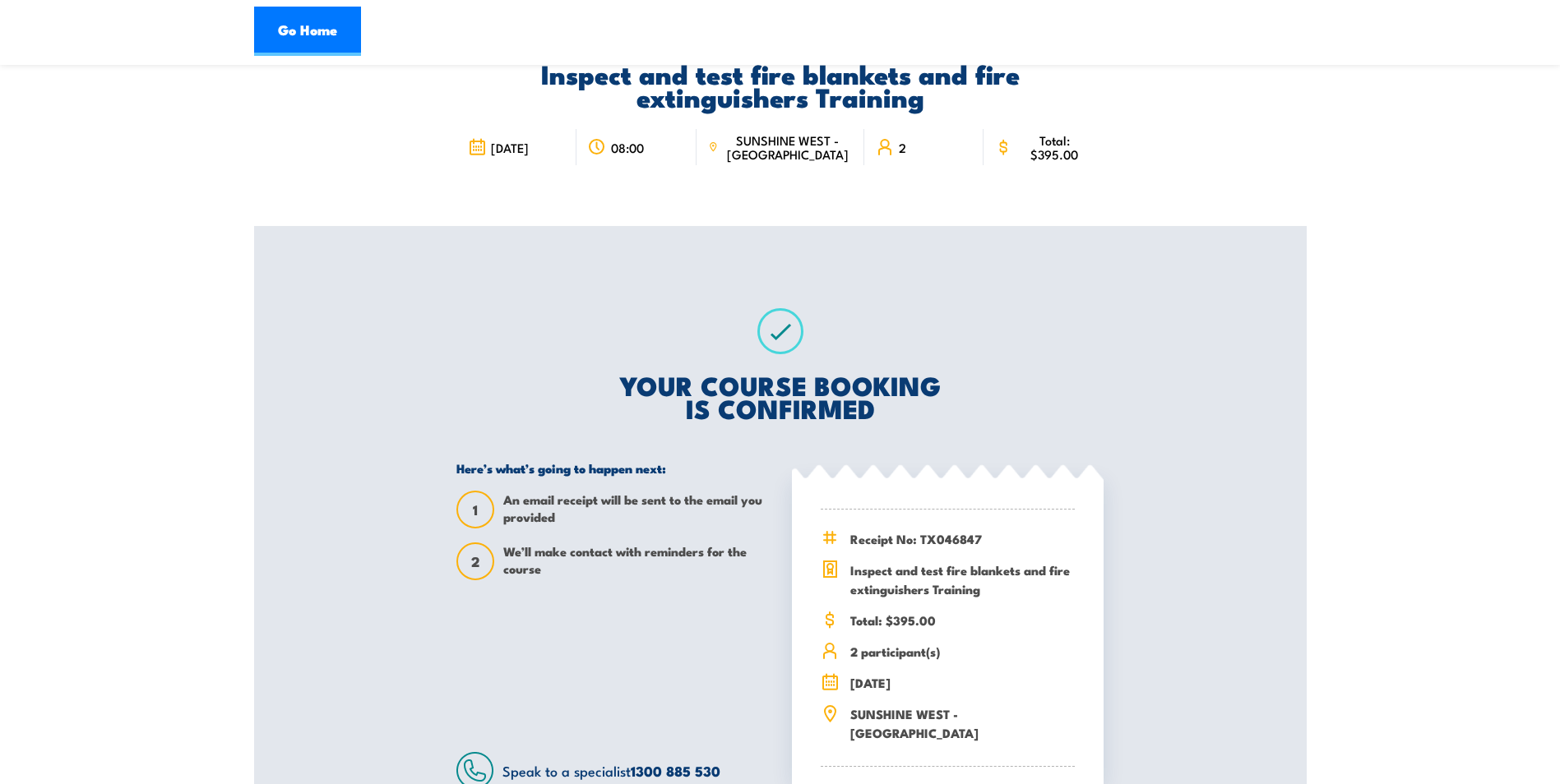
click at [1247, 254] on div "Inspect and test fire blankets and fire extinguishers Training [DATE] 08:00" at bounding box center [780, 435] width 1052 height 871
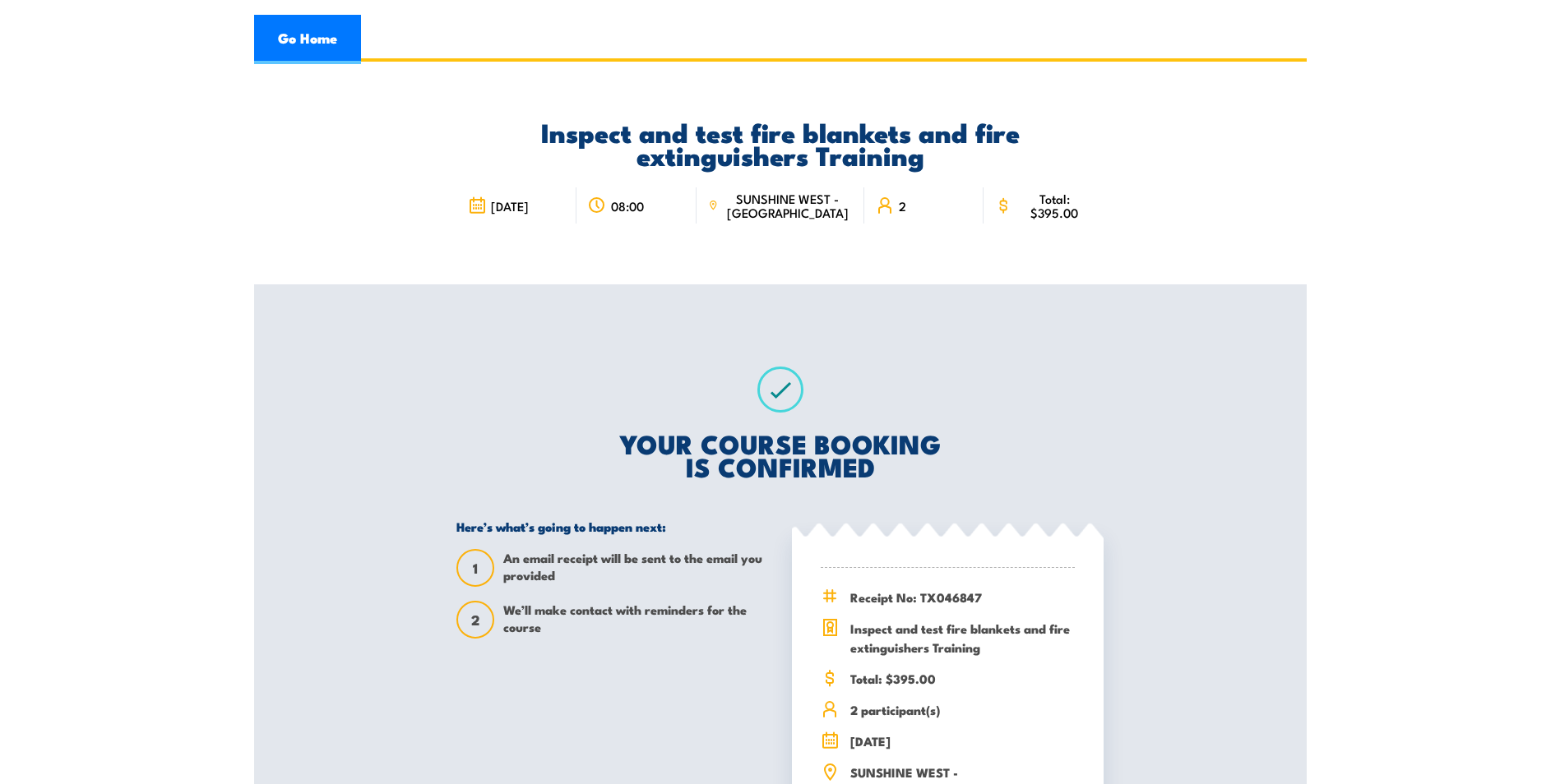
scroll to position [0, 0]
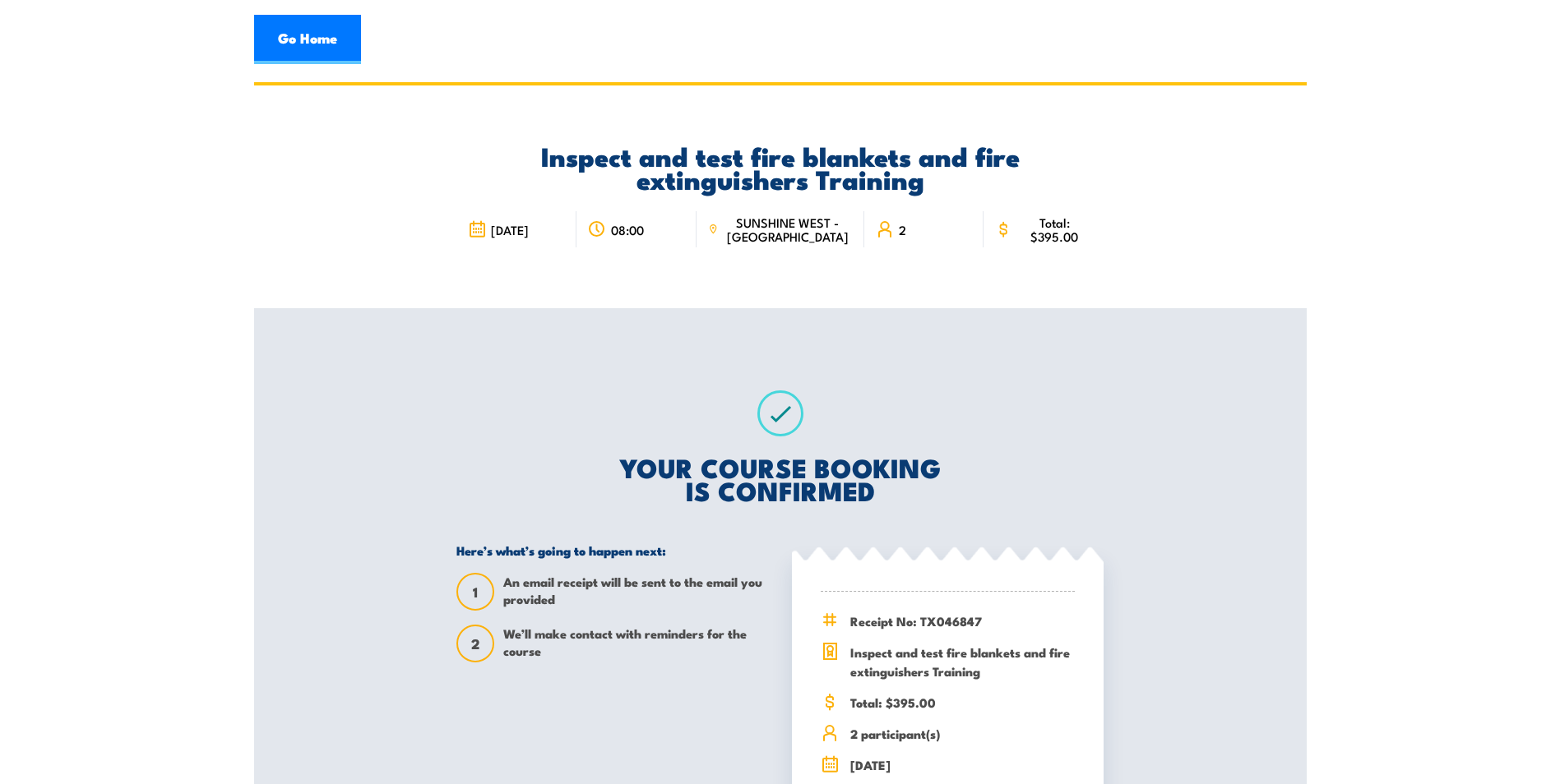
drag, startPoint x: 1077, startPoint y: 457, endPoint x: 694, endPoint y: 289, distance: 418.2
click at [694, 289] on div "Inspect and test fire blankets and fire extinguishers Training [DATE] 08:00" at bounding box center [780, 197] width 647 height 223
drag, startPoint x: 694, startPoint y: 289, endPoint x: 611, endPoint y: 429, distance: 162.8
click at [611, 429] on div "YOUR COURSE BOOKING IS CONFIRMED Here’s what’s going to happen next: 1 An email…" at bounding box center [780, 631] width 687 height 645
click at [352, 41] on link "Go Home" at bounding box center [307, 40] width 107 height 49
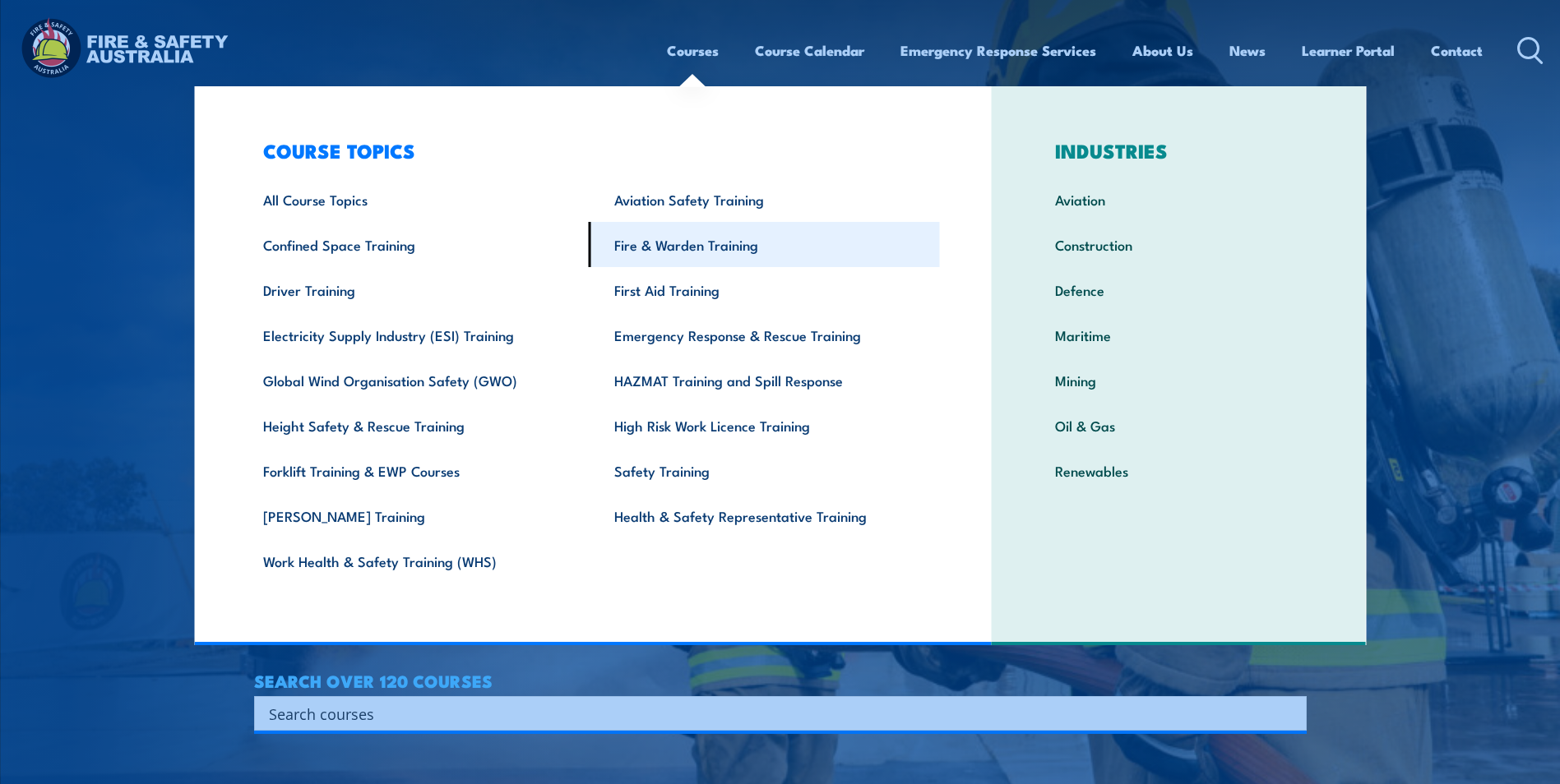
click at [715, 257] on link "Fire & Warden Training" at bounding box center [763, 245] width 351 height 45
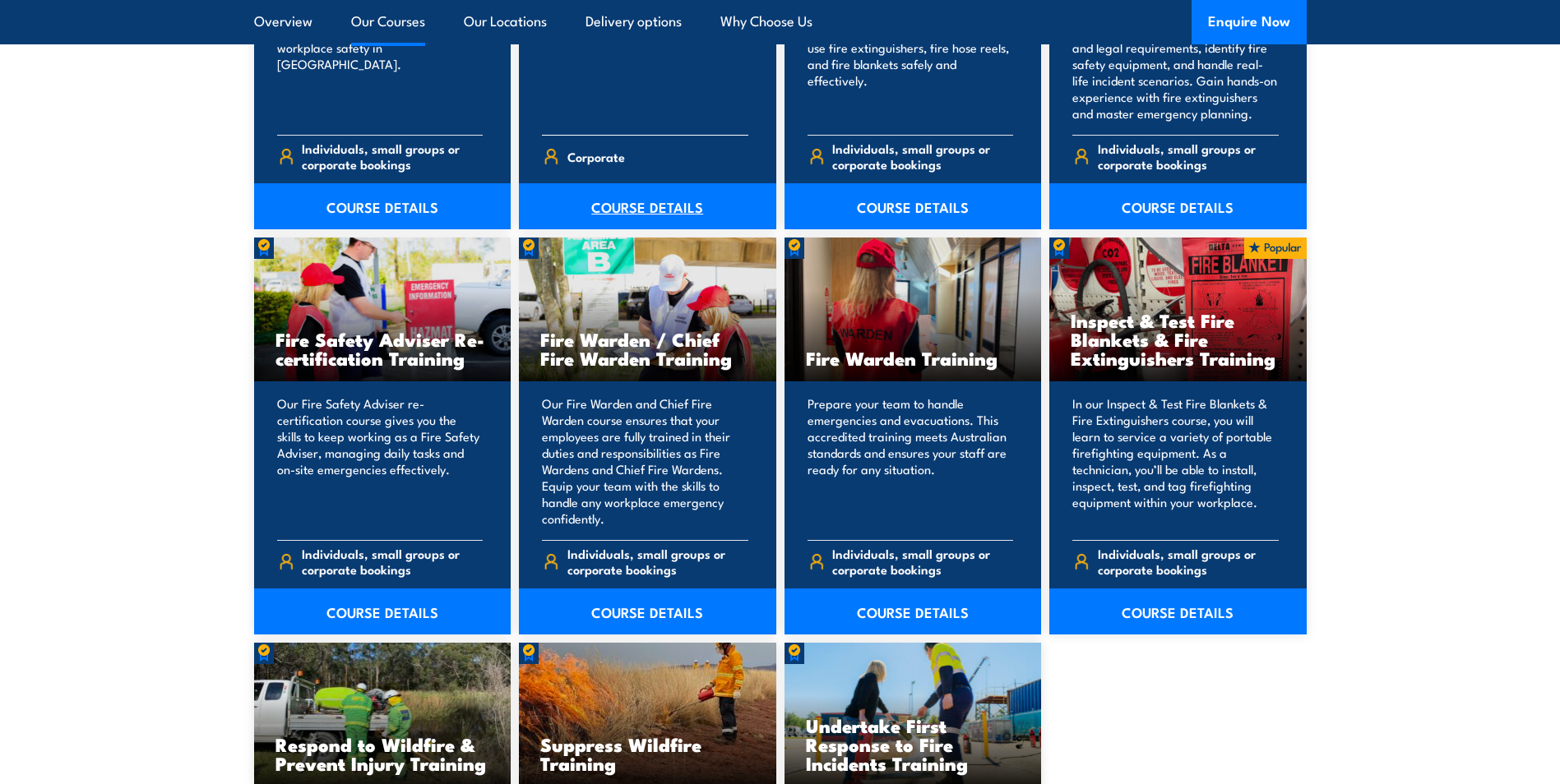
scroll to position [2055, 0]
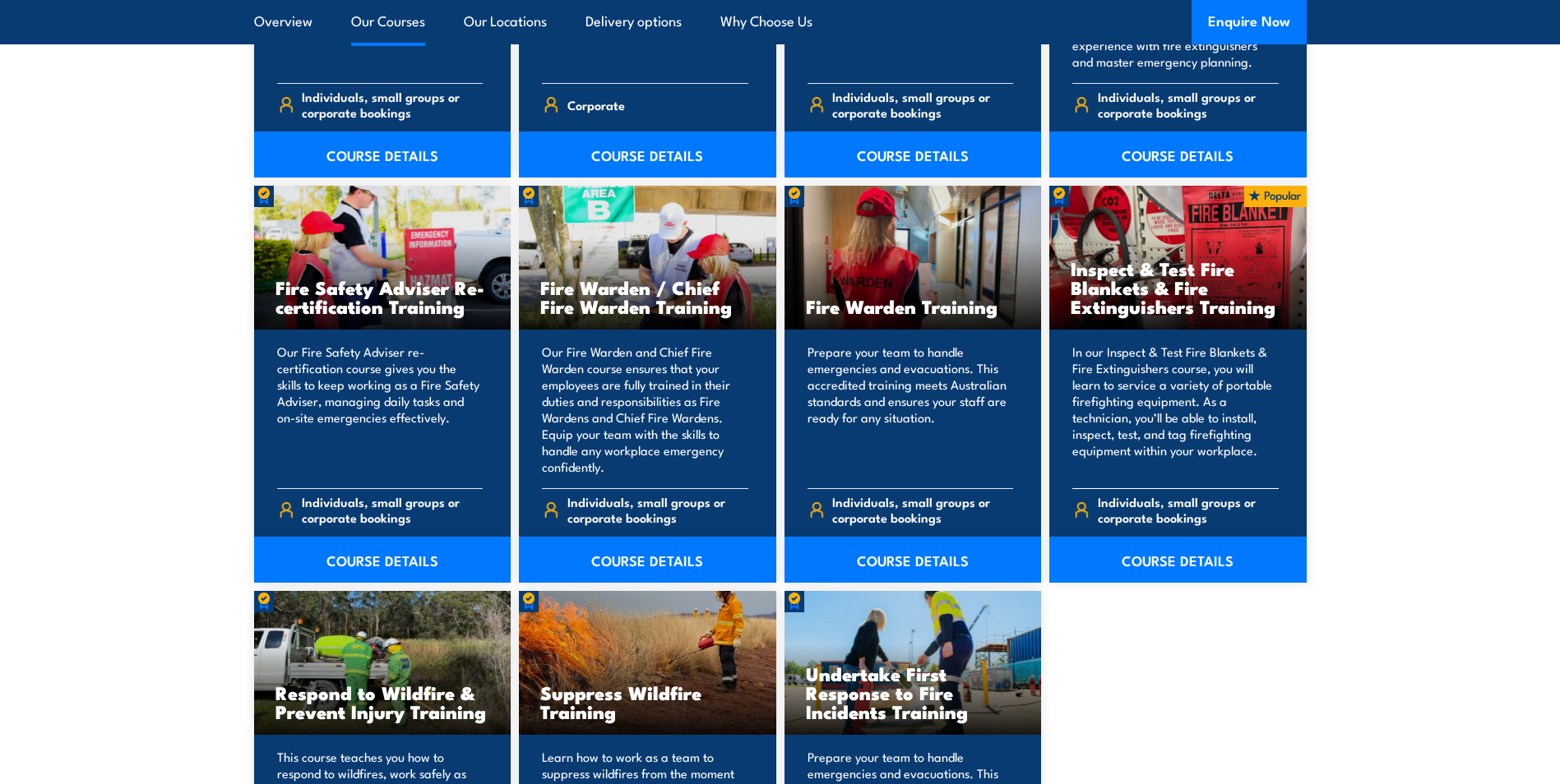
click at [1153, 436] on p "In our Inspect & Test Fire Blankets & Fire Extinguishers course, you will learn…" at bounding box center [1175, 409] width 206 height 131
click at [1172, 560] on link "COURSE DETAILS" at bounding box center [1178, 560] width 257 height 46
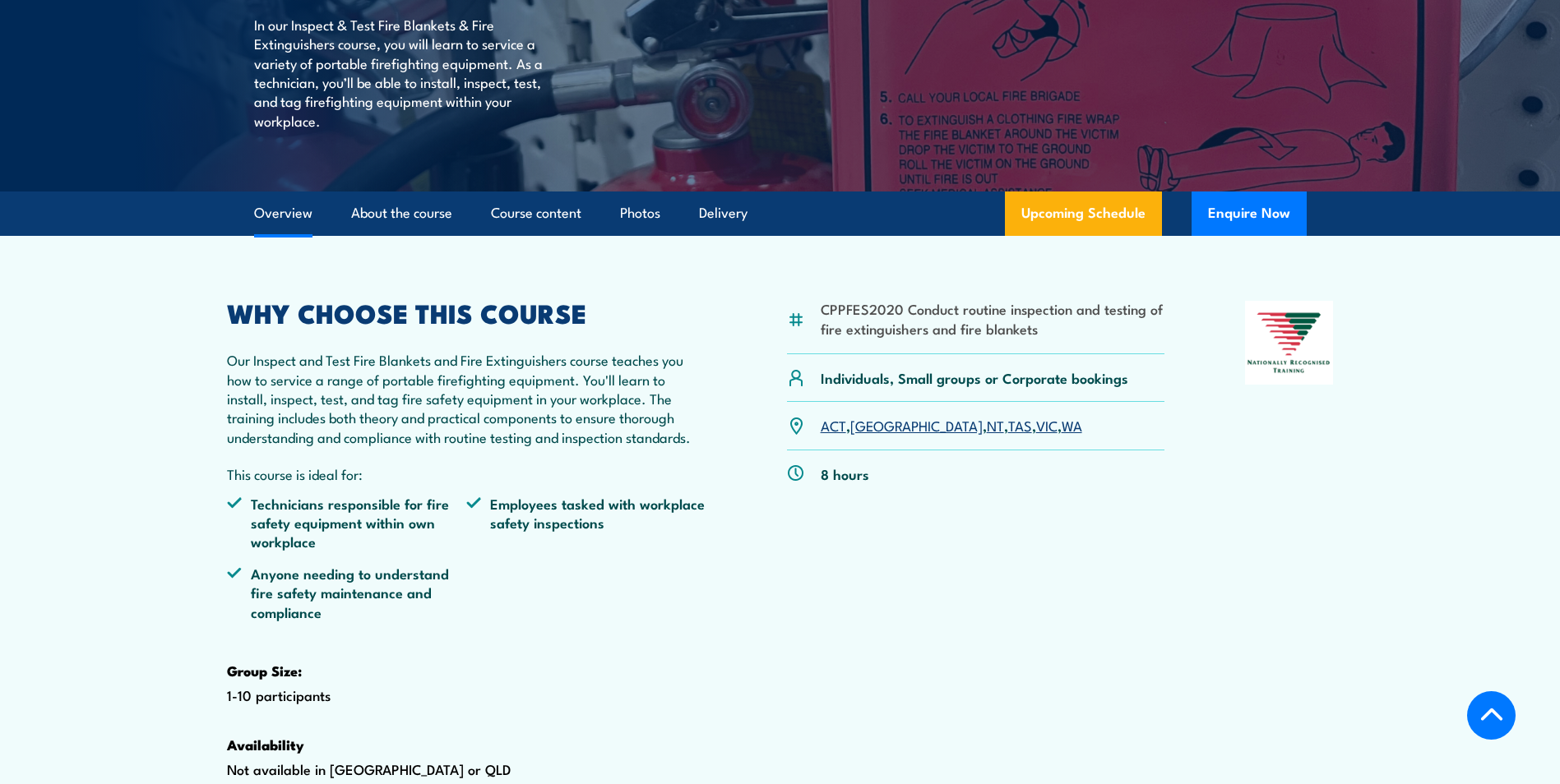
scroll to position [329, 0]
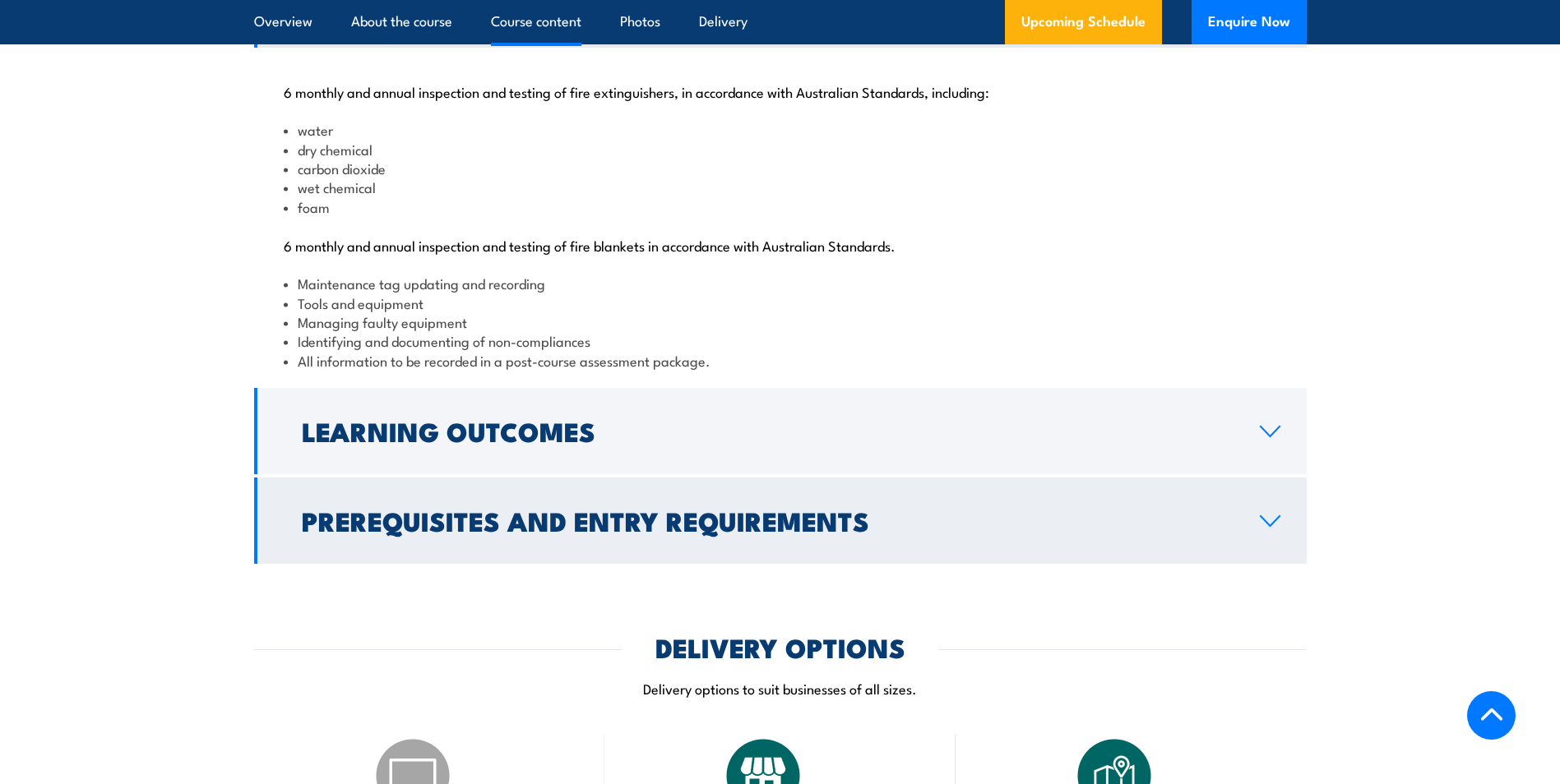
click at [843, 531] on h2 "Prerequisites and Entry Requirements" at bounding box center [767, 520] width 932 height 23
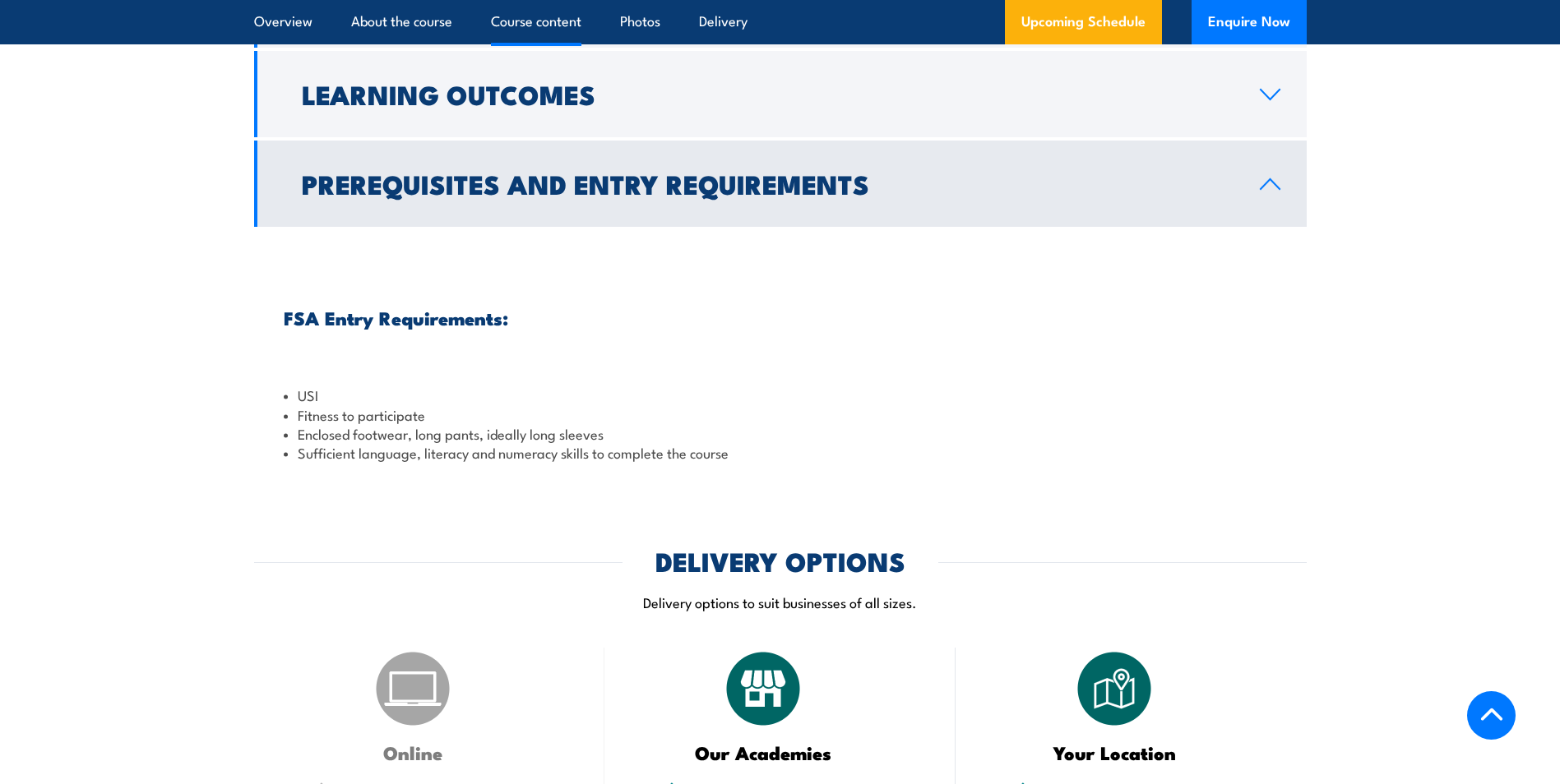
scroll to position [1644, 0]
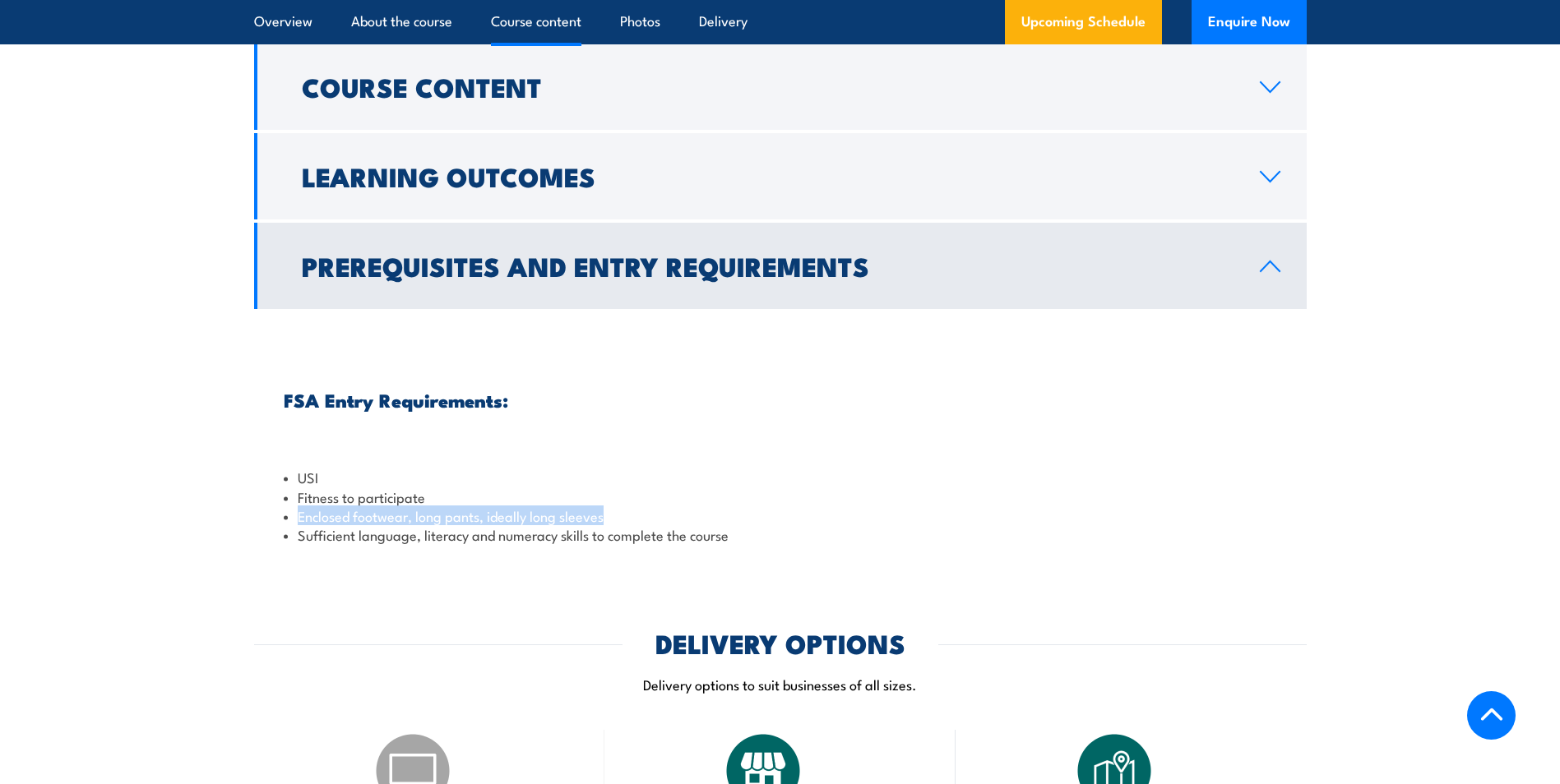
drag, startPoint x: 612, startPoint y: 574, endPoint x: 273, endPoint y: 582, distance: 339.1
click at [273, 560] on div "FSA Entry Requirements: USI Fitness to participate Enclosed footwear, long pant…" at bounding box center [780, 434] width 1052 height 251
copy li "Enclosed footwear, long pants, ideally long sleeves"
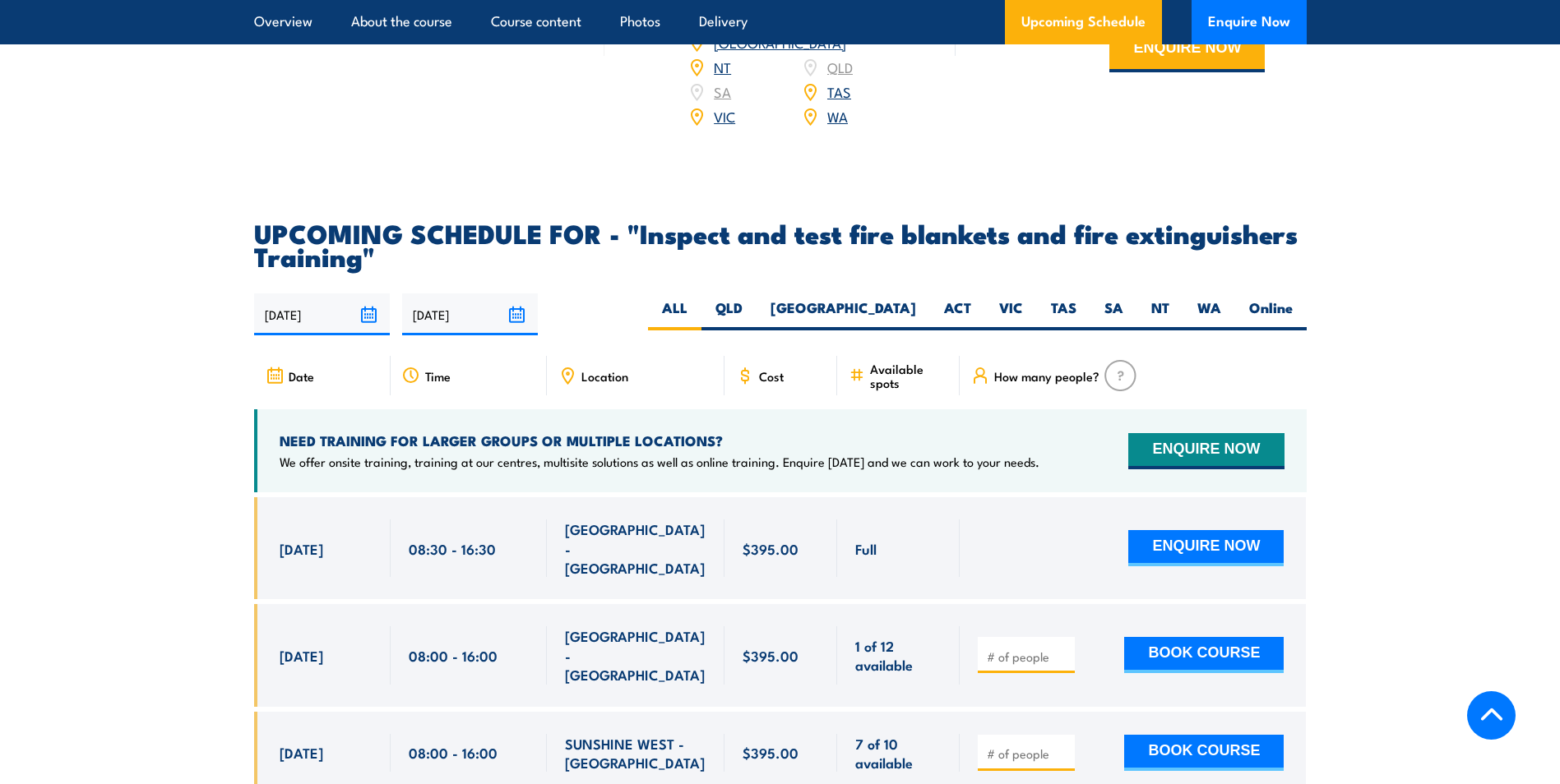
scroll to position [2712, 0]
click at [1021, 329] on label "VIC" at bounding box center [1010, 314] width 52 height 32
click at [1023, 308] on input "VIC" at bounding box center [1027, 303] width 10 height 10
radio input "true"
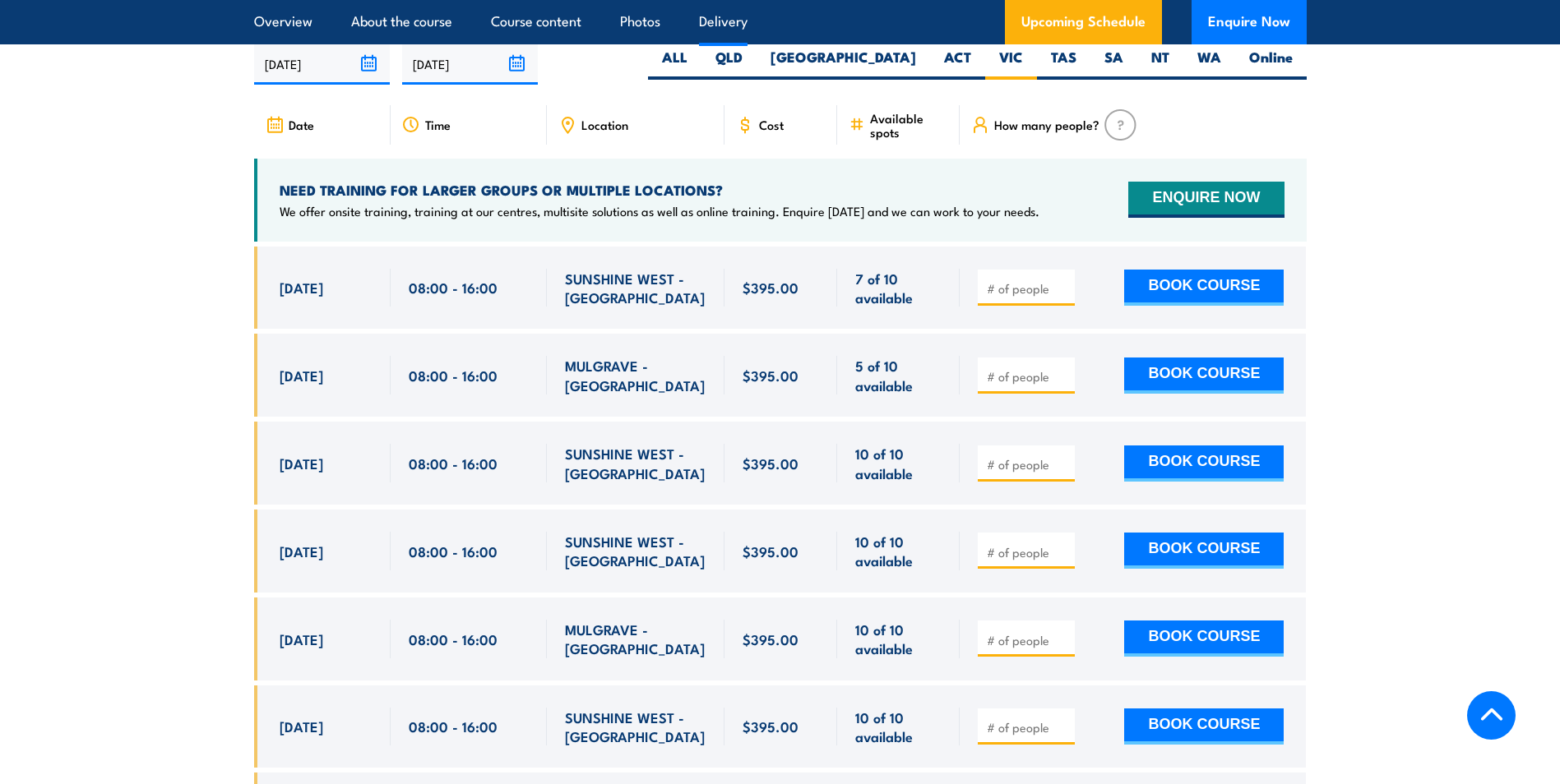
scroll to position [3053, 0]
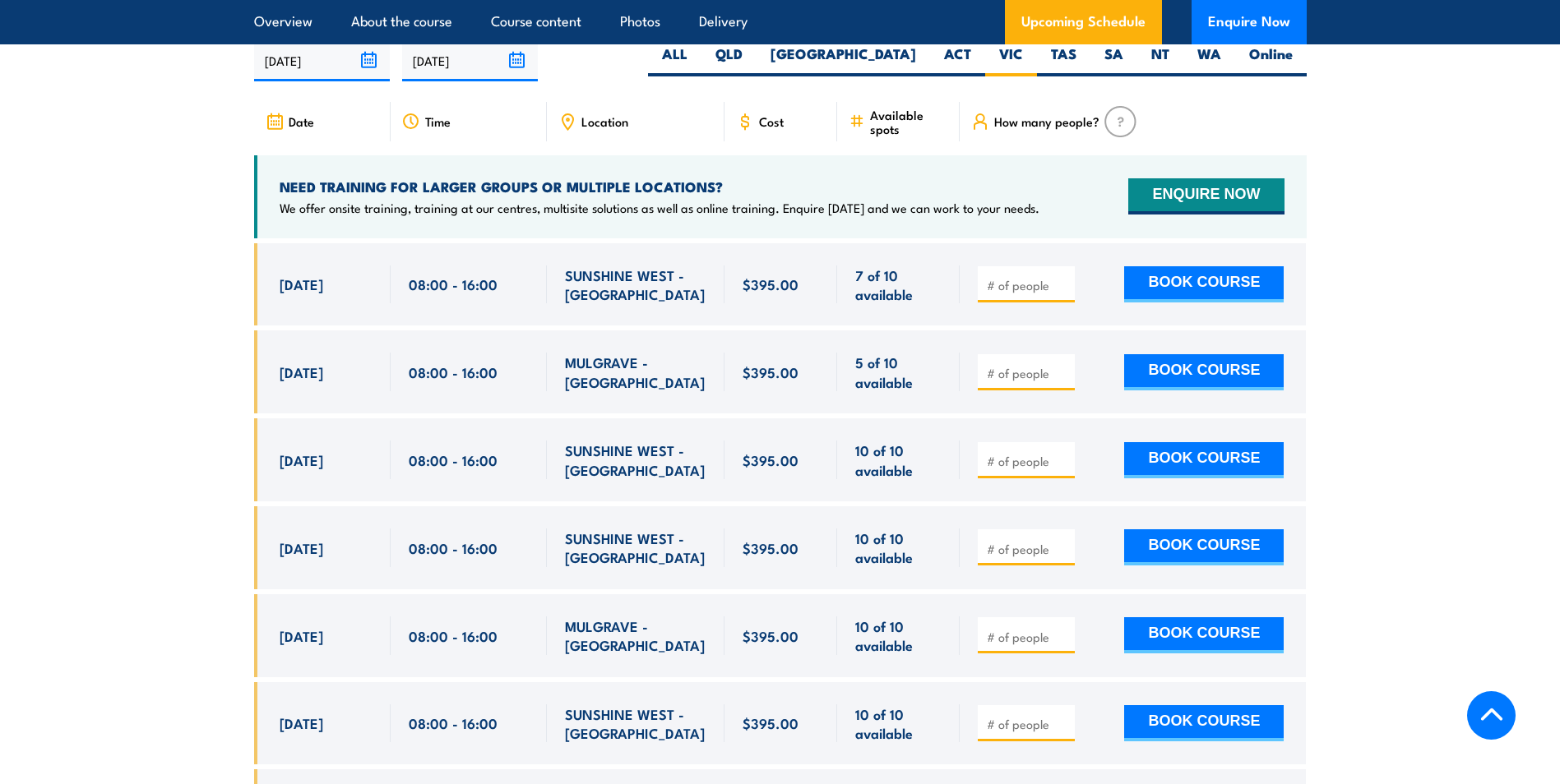
click at [605, 300] on span "SUNSHINE WEST - [GEOGRAPHIC_DATA]" at bounding box center [635, 285] width 141 height 39
click at [318, 293] on span "[DATE]" at bounding box center [301, 284] width 44 height 19
click at [502, 305] on div "08:00 - 16:00" at bounding box center [468, 285] width 120 height 39
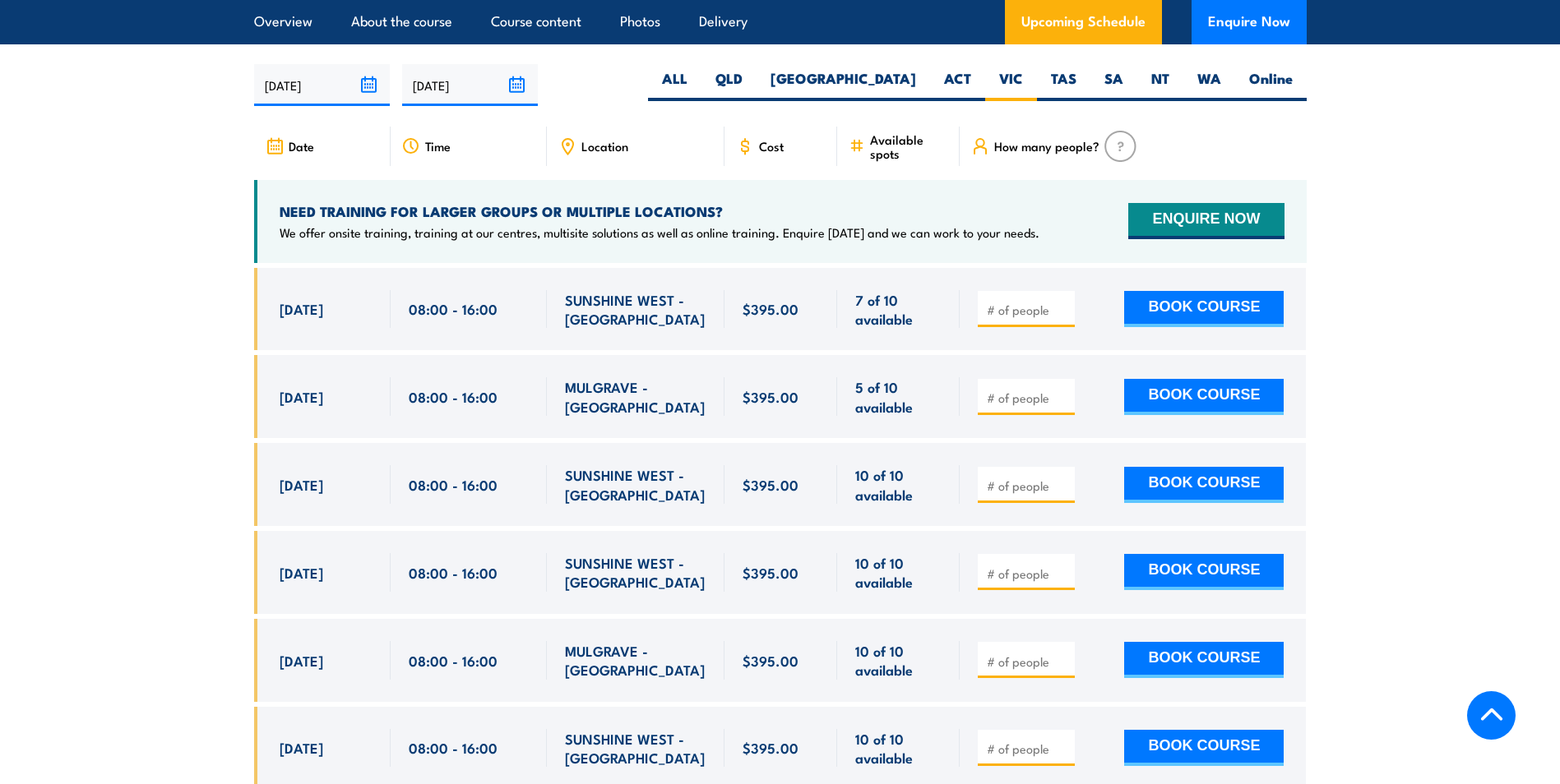
scroll to position [3123, 0]
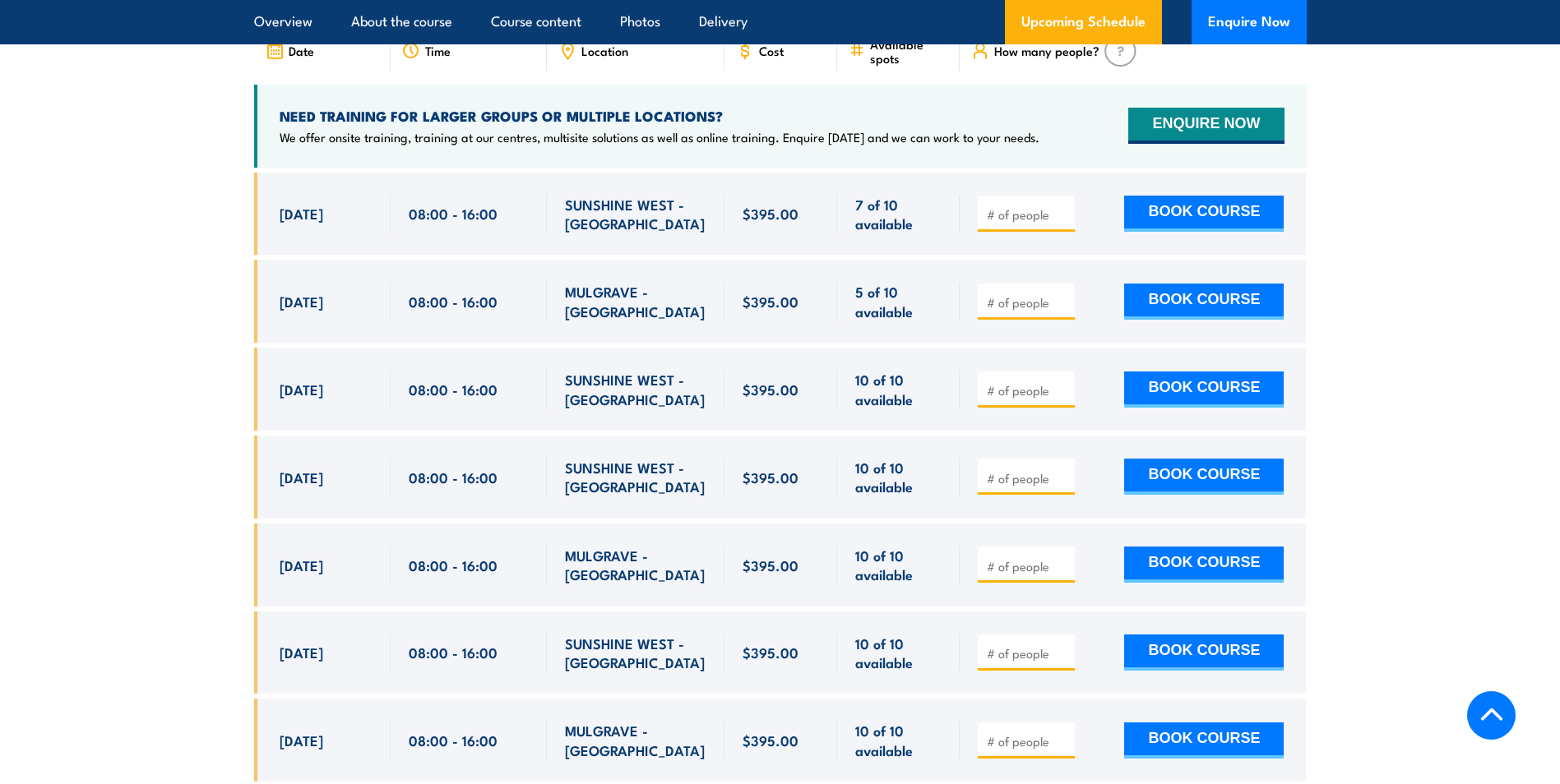
click at [1016, 398] on input "number" at bounding box center [1027, 390] width 82 height 16
type input "3"
click at [1196, 408] on button "BOOK COURSE" at bounding box center [1203, 390] width 160 height 36
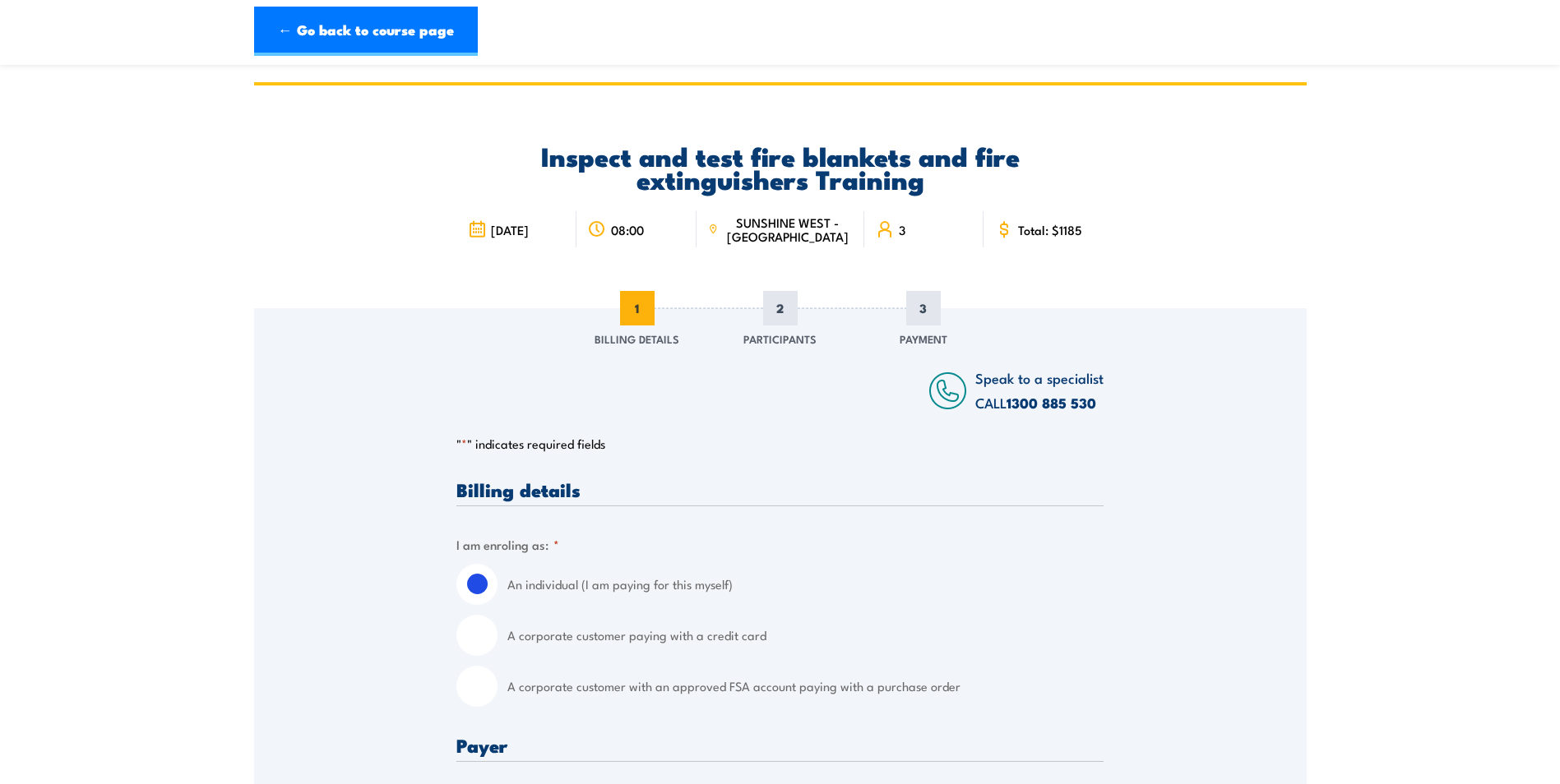
scroll to position [329, 0]
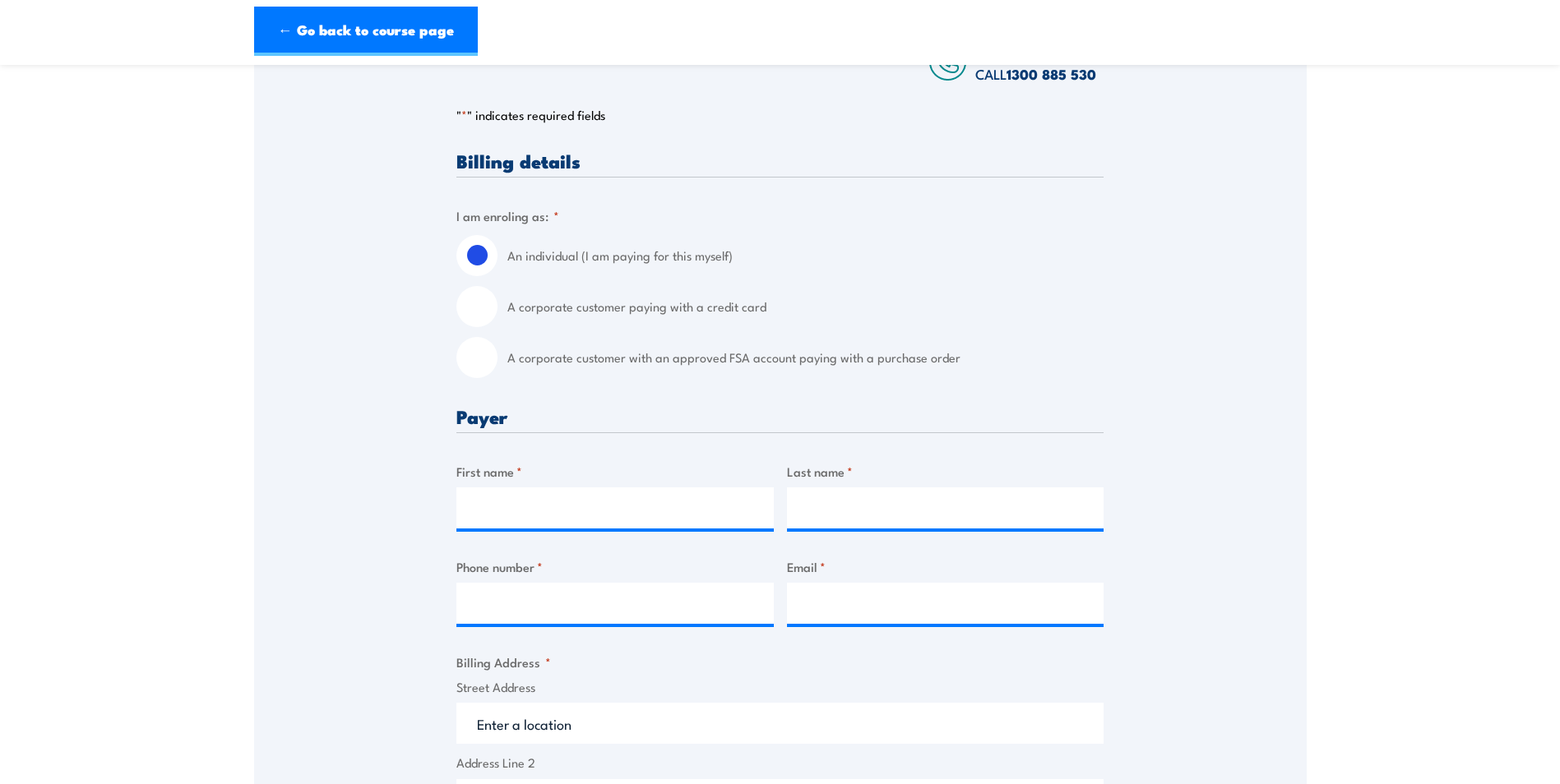
click at [487, 305] on input "A corporate customer paying with a credit card" at bounding box center [476, 305] width 41 height 41
radio input "true"
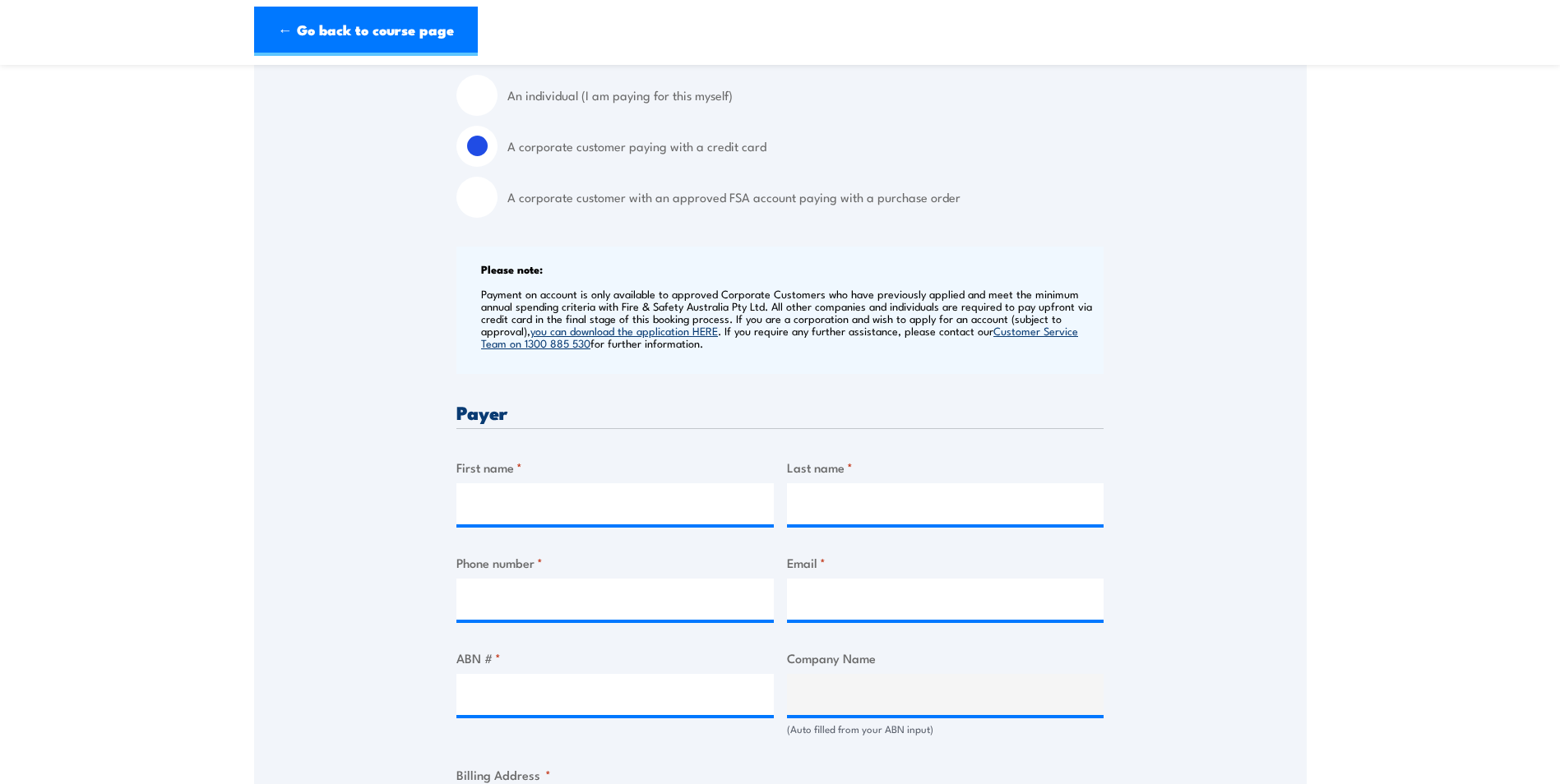
scroll to position [493, 0]
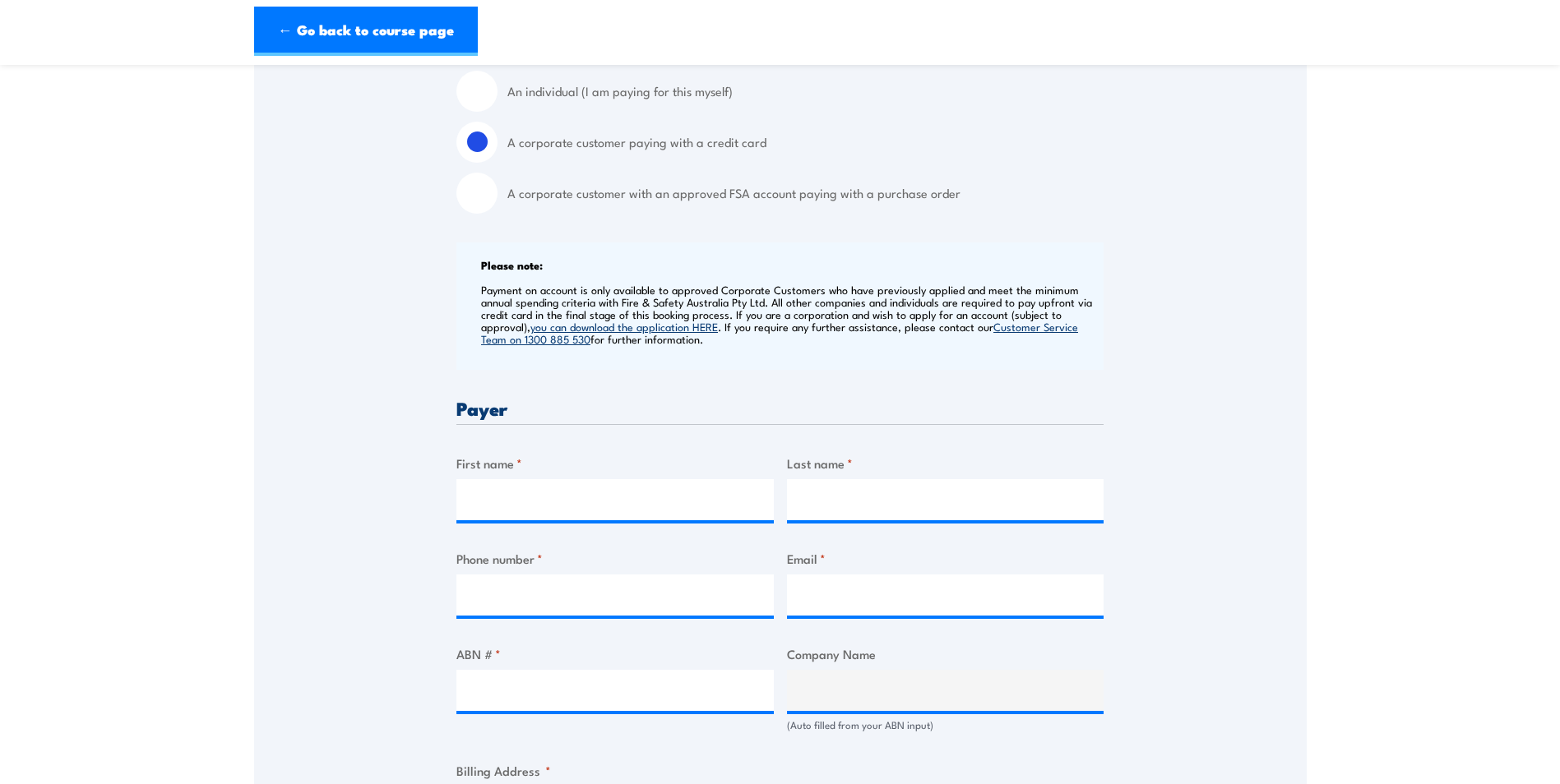
click at [482, 477] on div "First name *" at bounding box center [614, 487] width 317 height 66
click at [488, 491] on input "First name *" at bounding box center [614, 499] width 317 height 41
type input "Lou"
type input "Gomon"
type input "3996869"
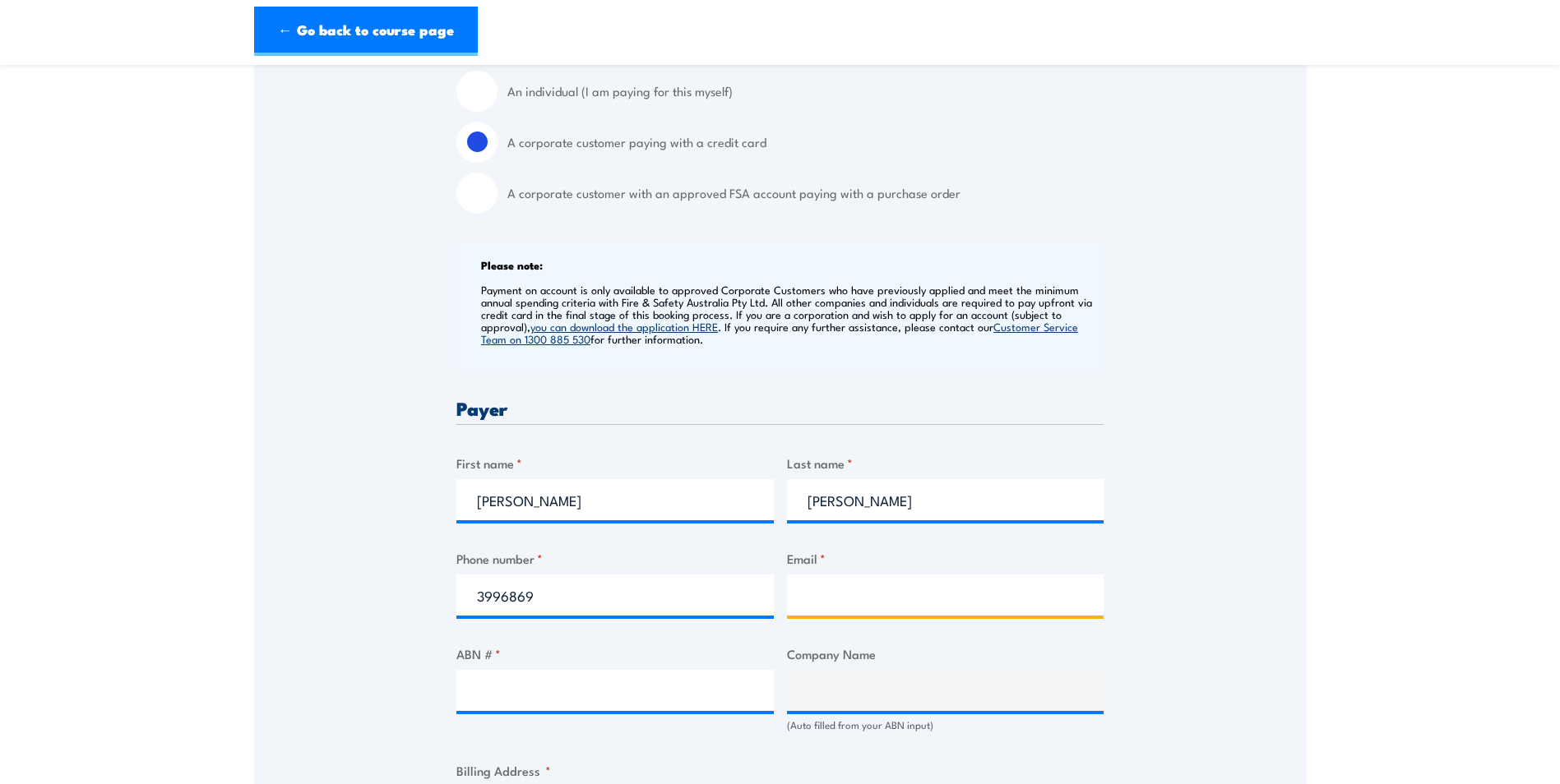
type input "lou.gomon@symal.com.au"
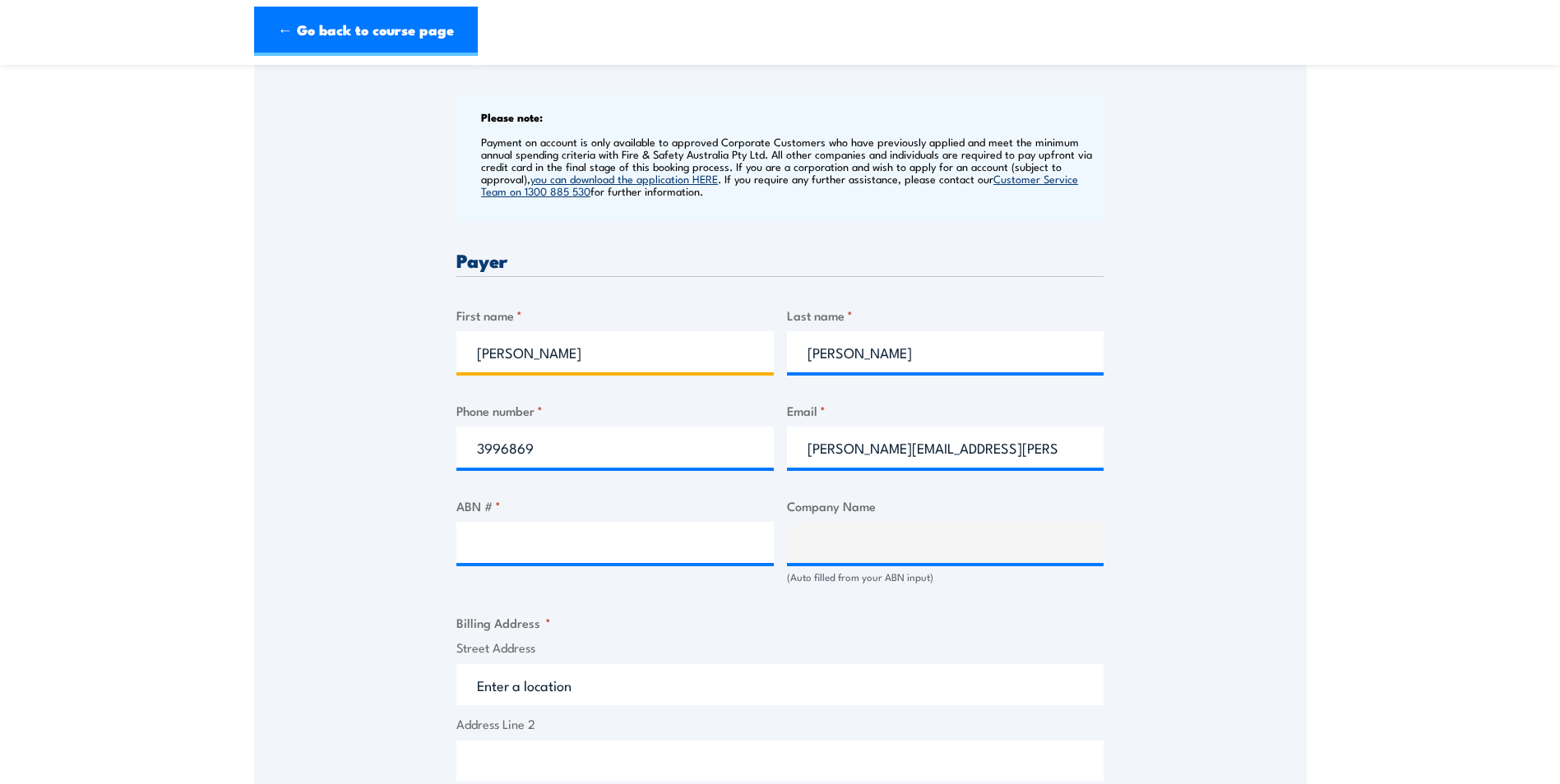
scroll to position [657, 0]
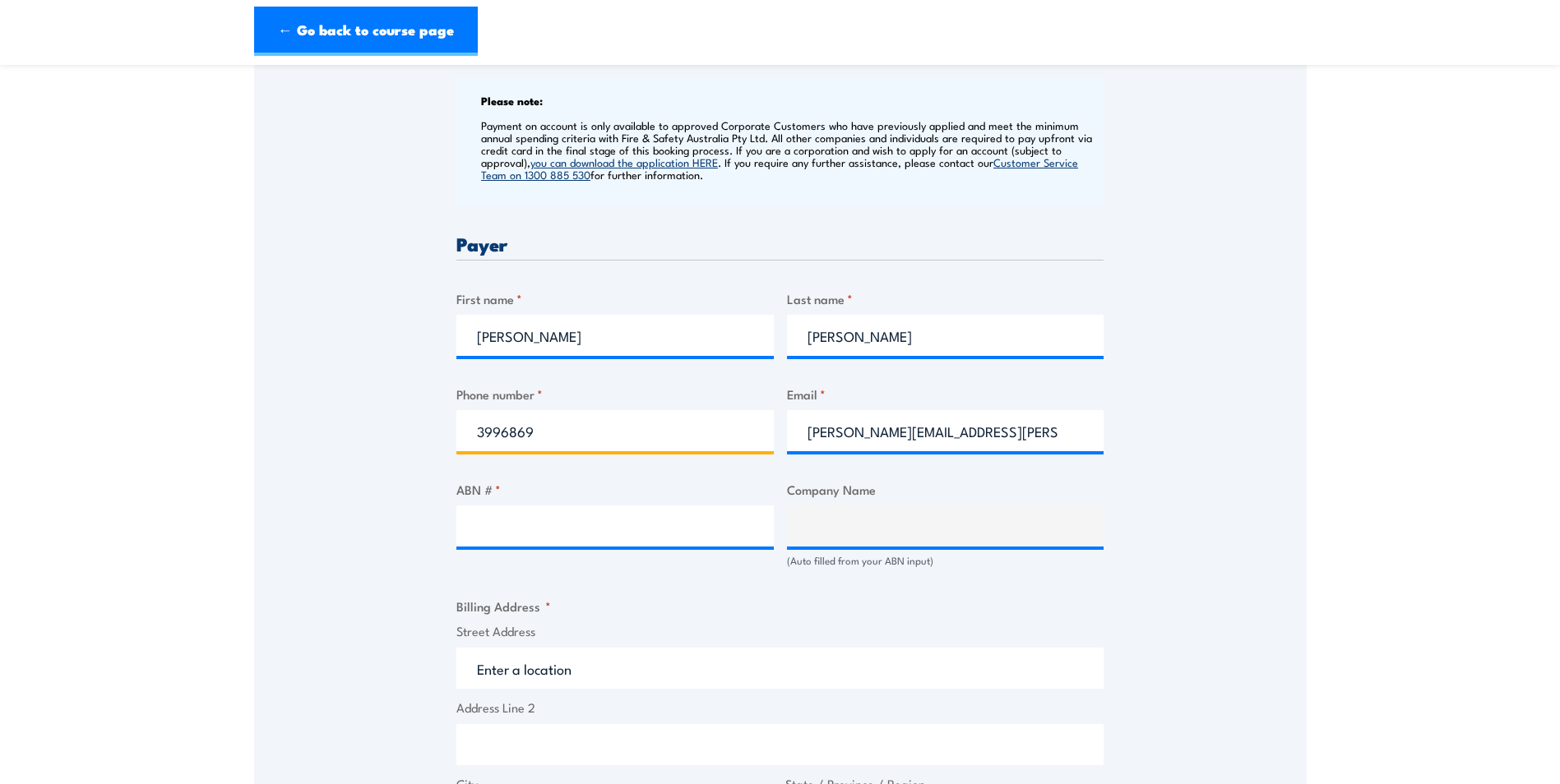
drag, startPoint x: 550, startPoint y: 427, endPoint x: 342, endPoint y: 421, distance: 208.1
click at [342, 421] on div "Speak to a specialist CALL 1300 885 530 CALL 1300 885 530 " * " indicates requi…" at bounding box center [780, 536] width 1052 height 1771
click at [512, 424] on input "Phone number *" at bounding box center [614, 430] width 317 height 41
type input "+61 3 9968 6903"
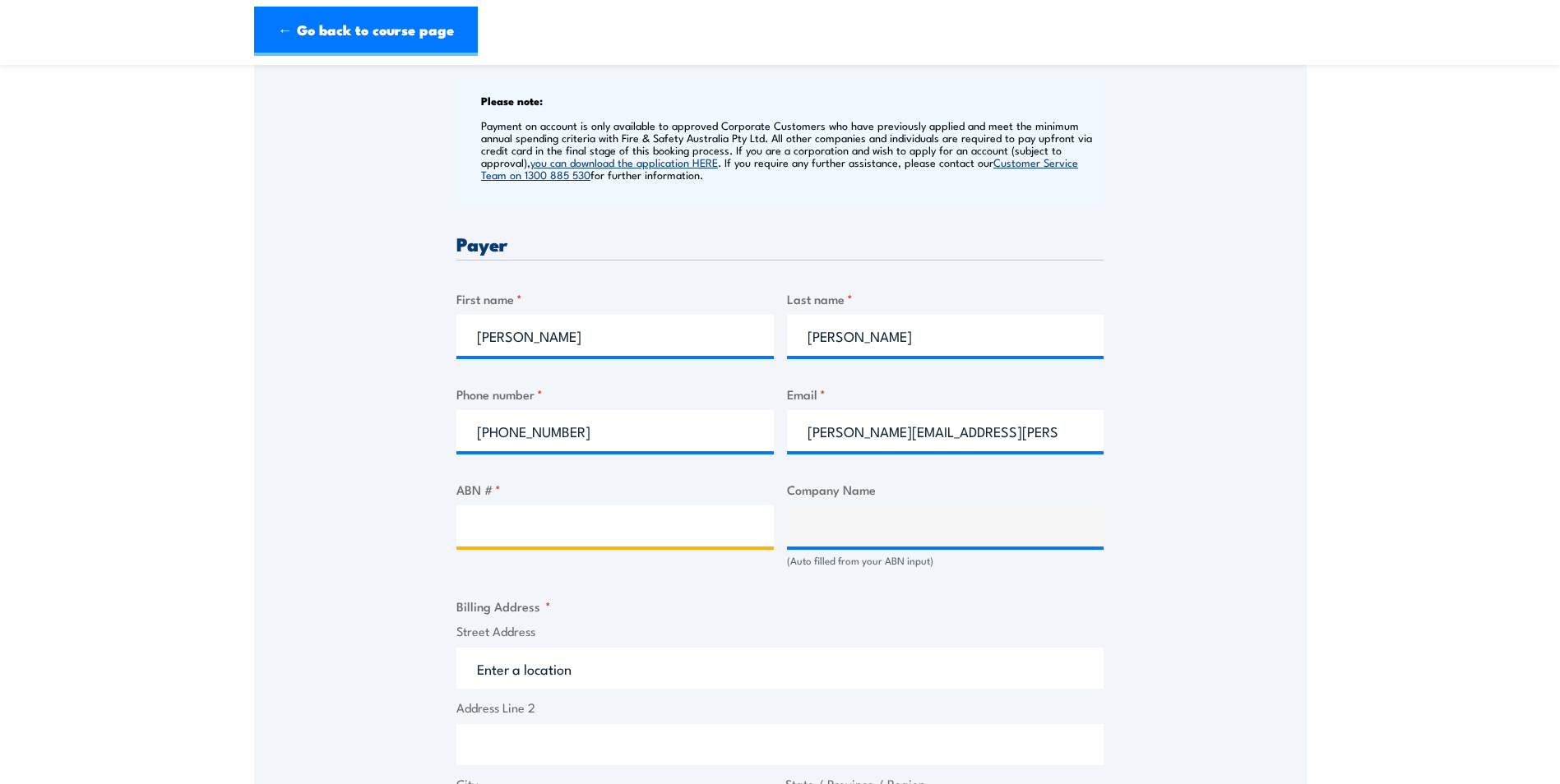
click at [588, 531] on input "ABN # *" at bounding box center [614, 525] width 317 height 41
paste input "49 667 349 368"
type input "49 667 349 368"
type input "SYMAL PPL PTY LTD"
type input "49 667 349 368"
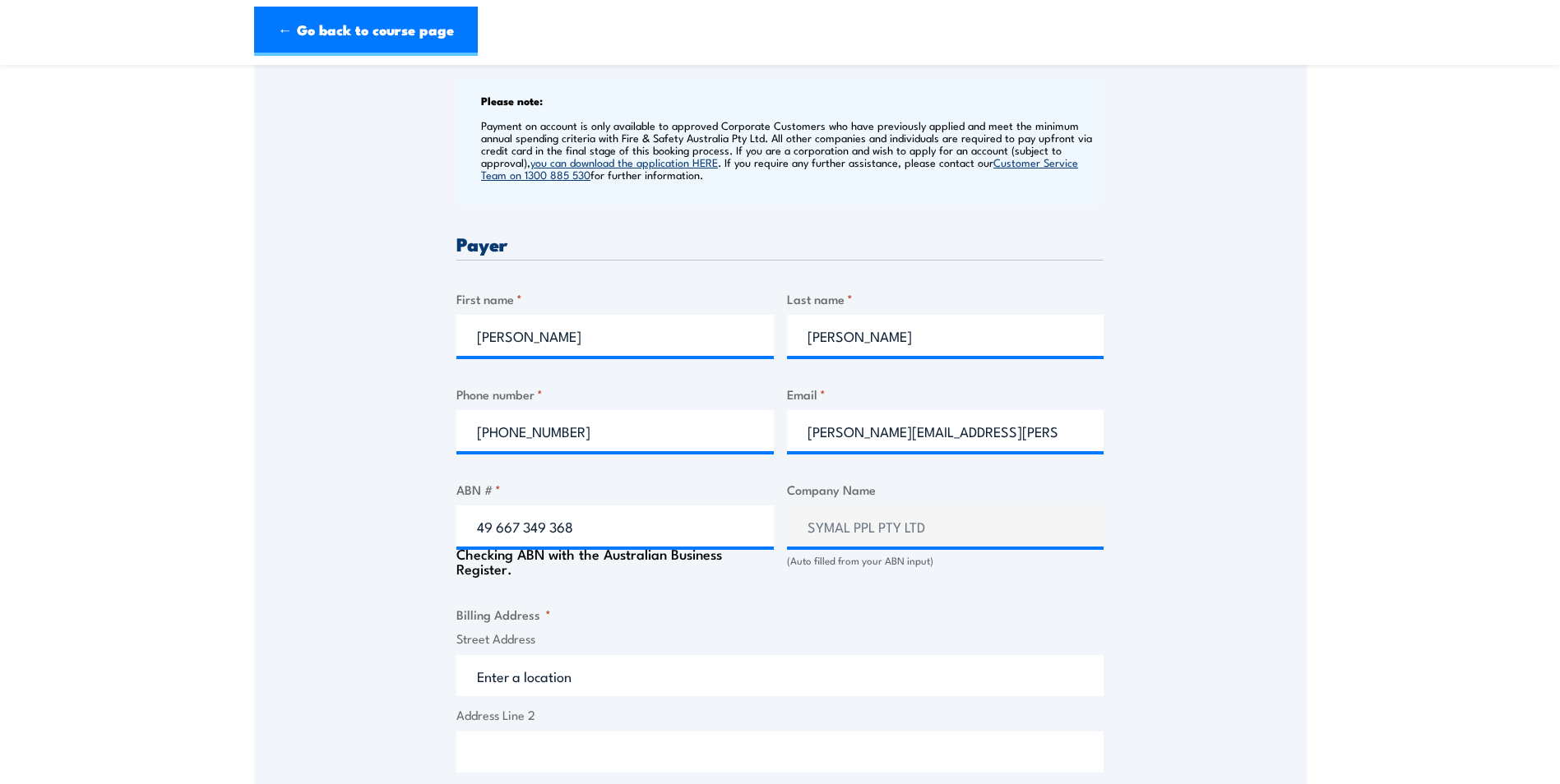
click at [692, 608] on fieldset "Billing Address * Street Address Address Line 2 City State / Province / Region …" at bounding box center [780, 765] width 647 height 321
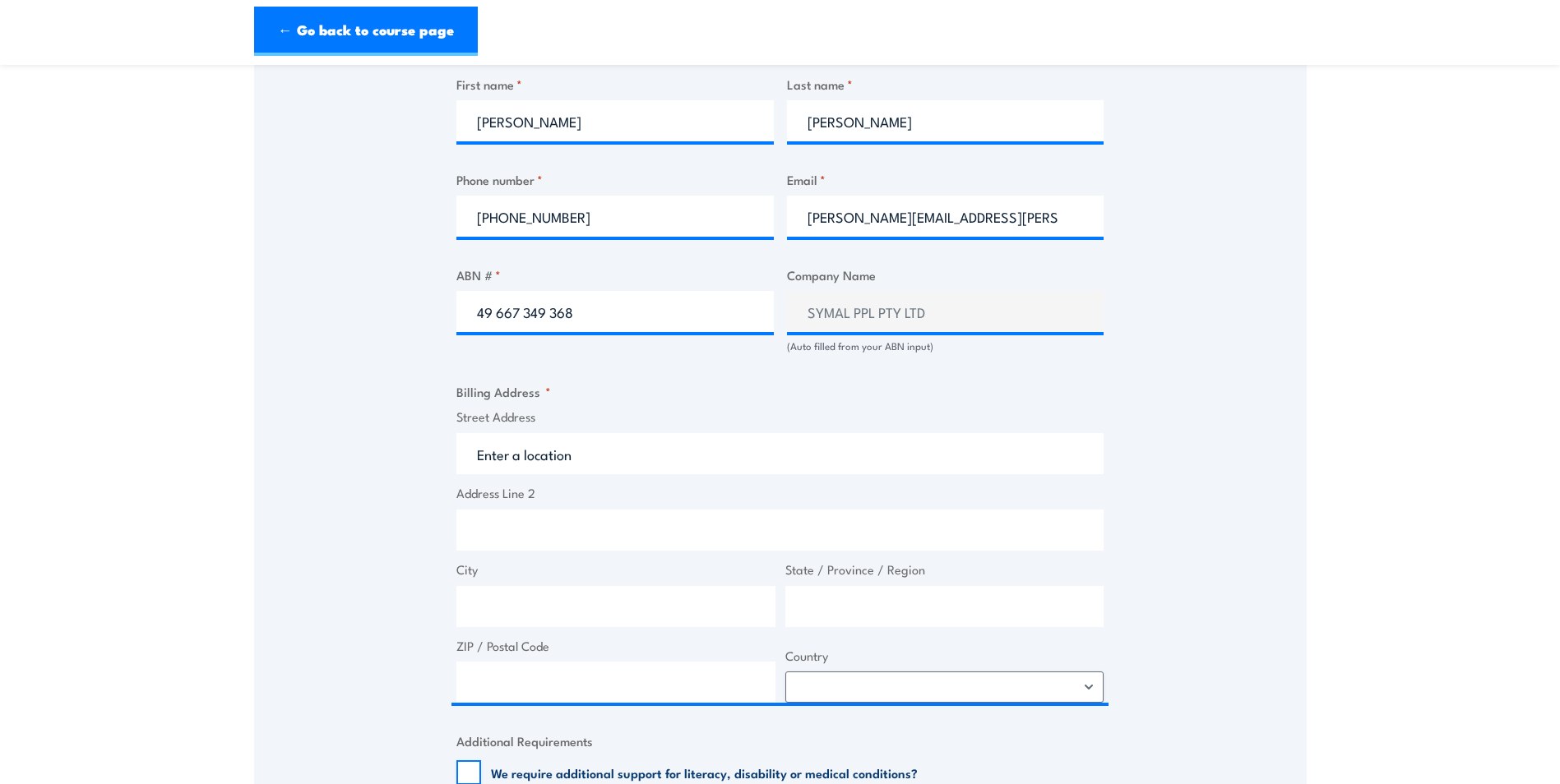
scroll to position [904, 0]
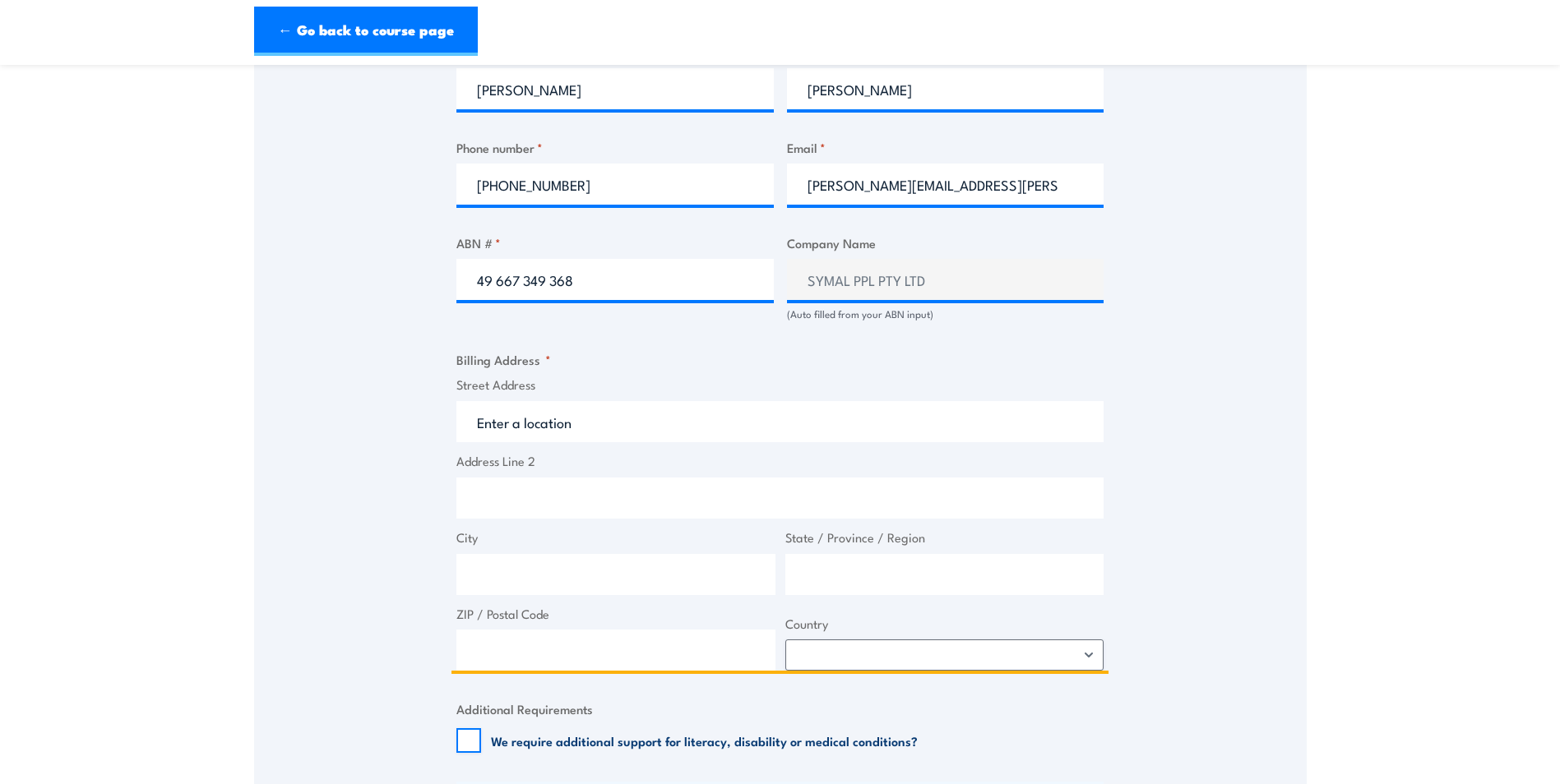
click at [561, 427] on input "Street Address" at bounding box center [780, 421] width 647 height 41
type input "208 Hall St"
type input "Spotswood"
type input "Victoria"
type input "3015"
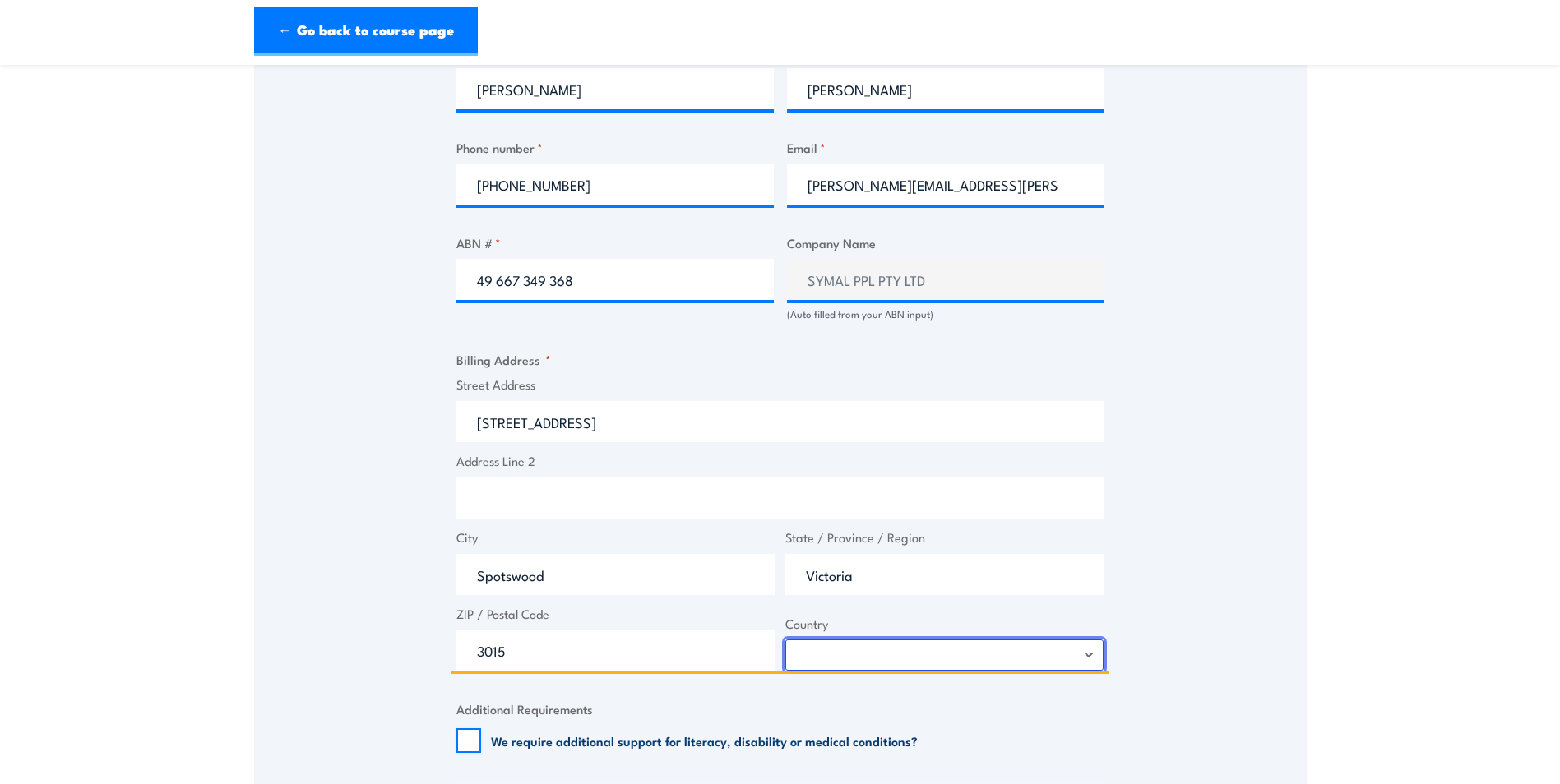
select select "Australia"
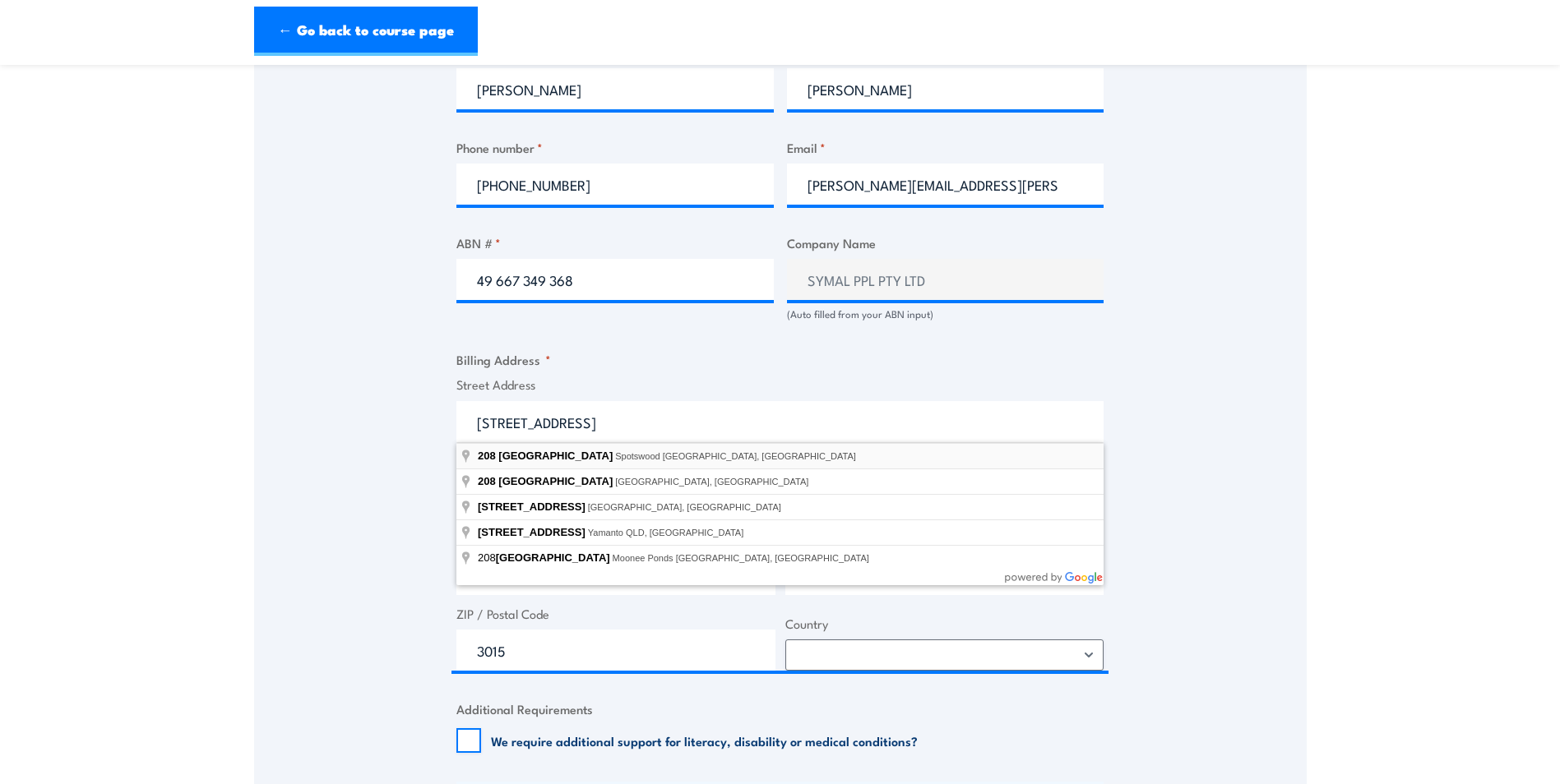
type input "208 Hall Street, Spotswood VIC, Australia"
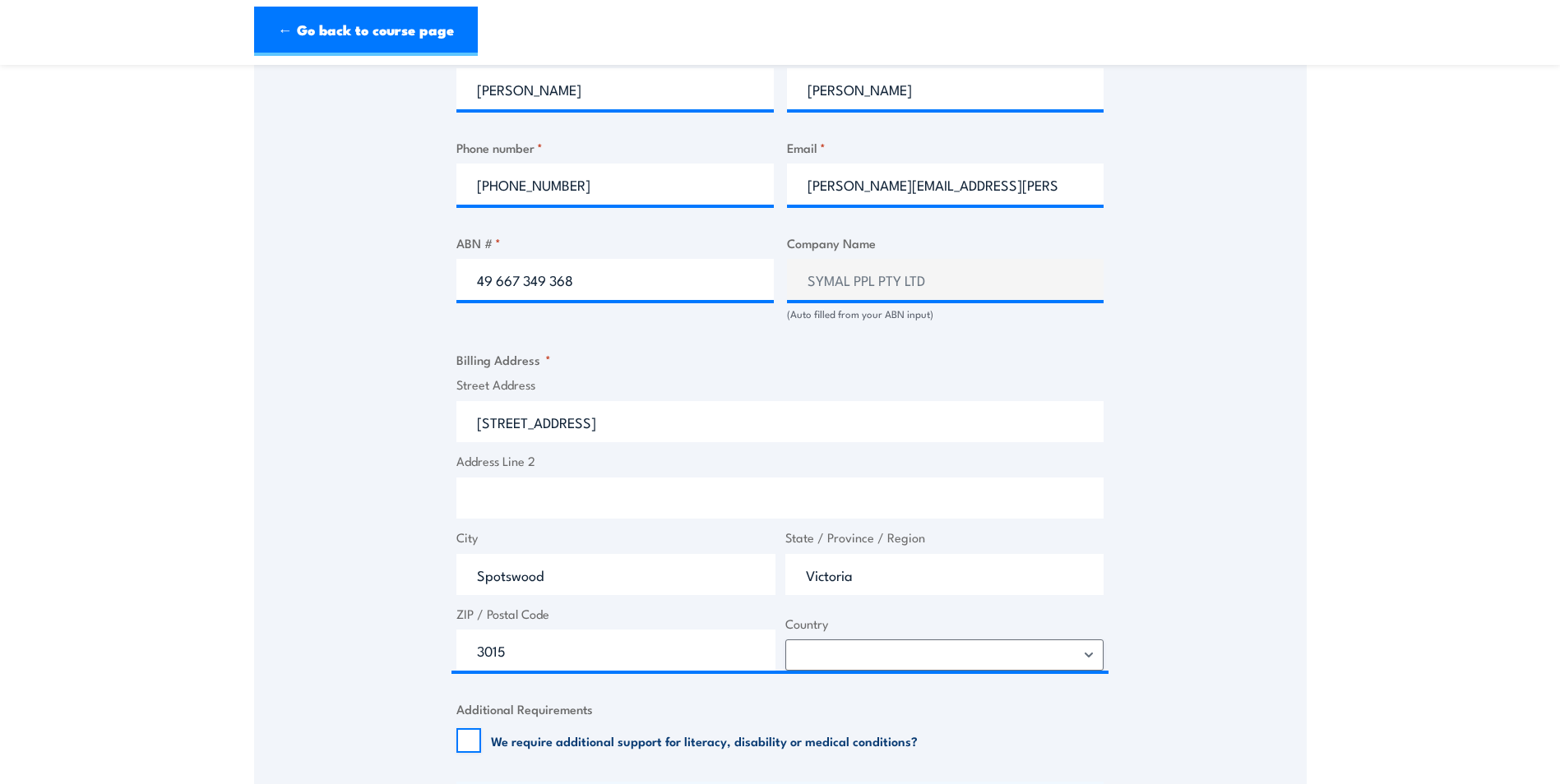
type input "208 Hall St"
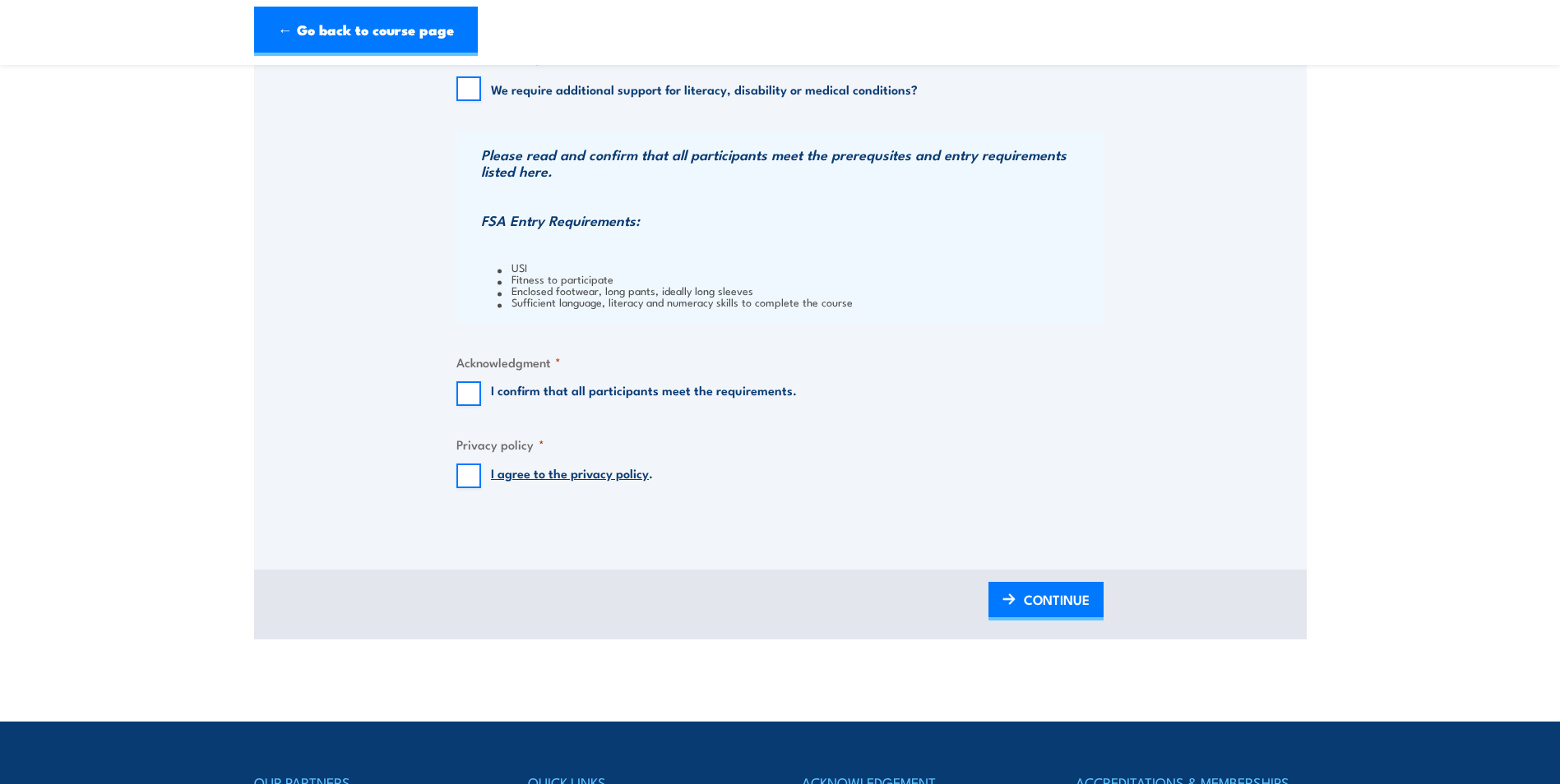
scroll to position [1561, 0]
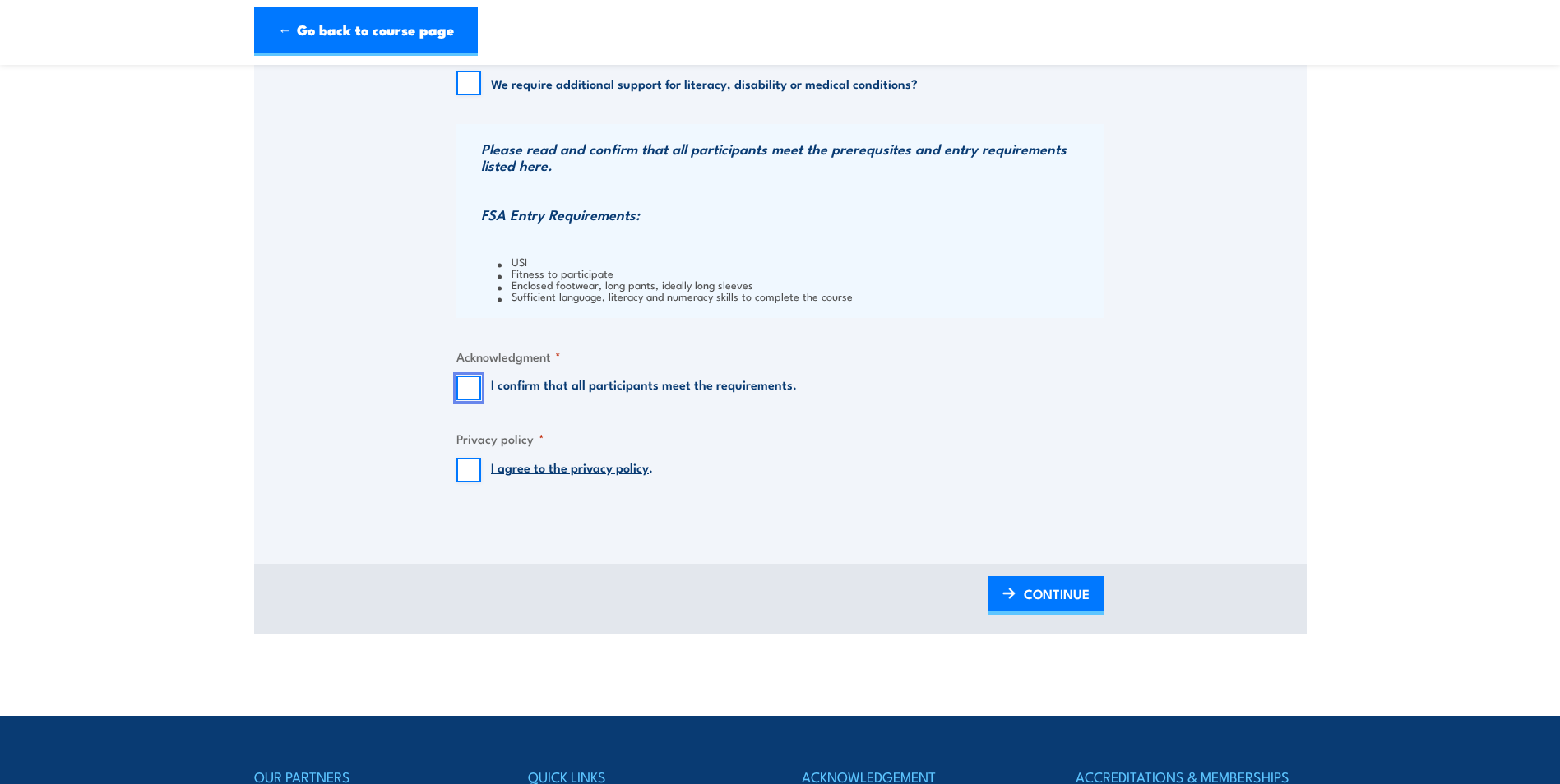
drag, startPoint x: 467, startPoint y: 376, endPoint x: 481, endPoint y: 414, distance: 40.5
click at [467, 384] on input "I confirm that all participants meet the requirements." at bounding box center [468, 388] width 25 height 25
checkbox input "true"
drag, startPoint x: 467, startPoint y: 475, endPoint x: 475, endPoint y: 476, distance: 8.1
click at [467, 475] on input "I agree to the privacy policy ." at bounding box center [468, 470] width 25 height 25
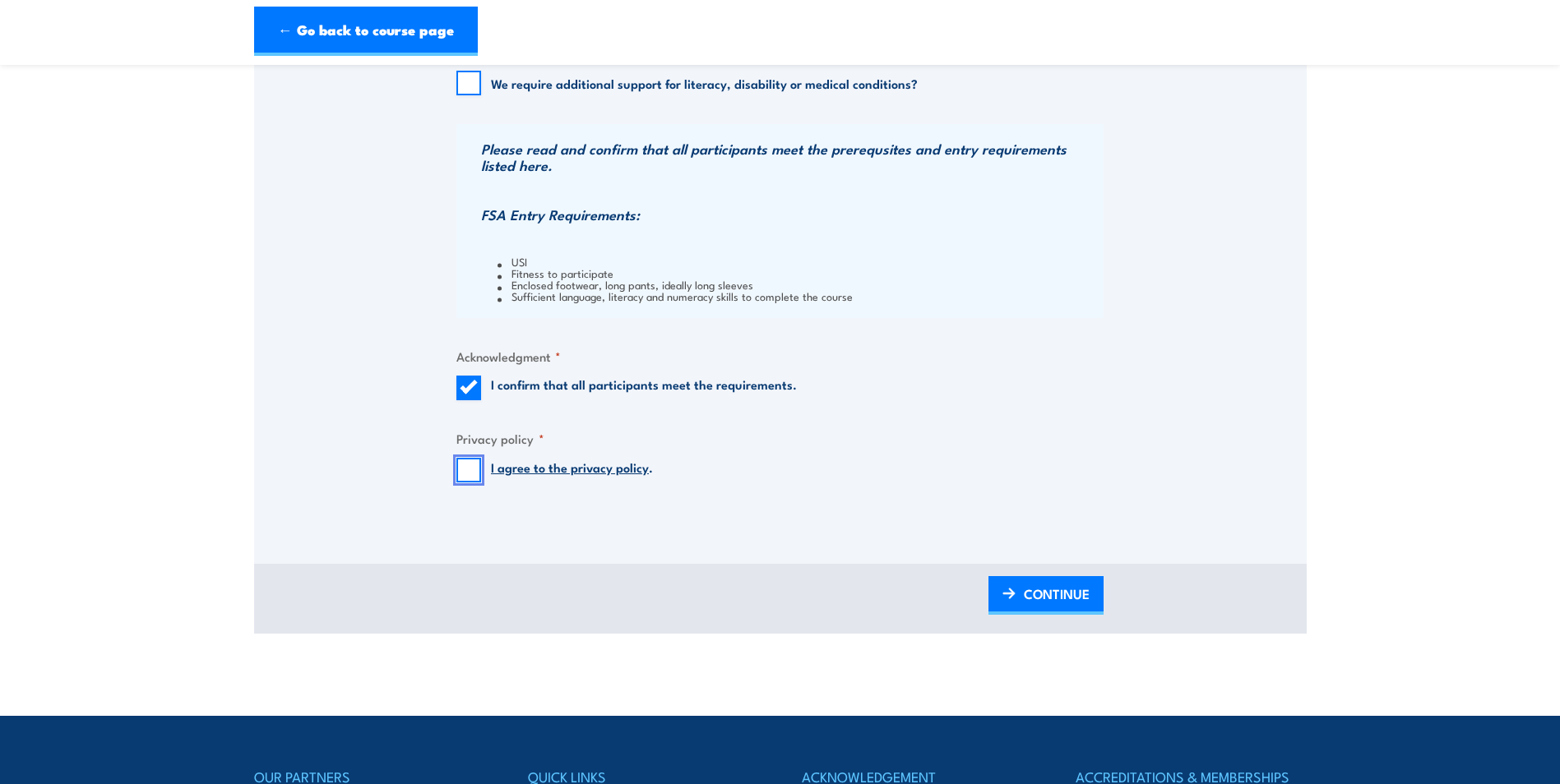
checkbox input "true"
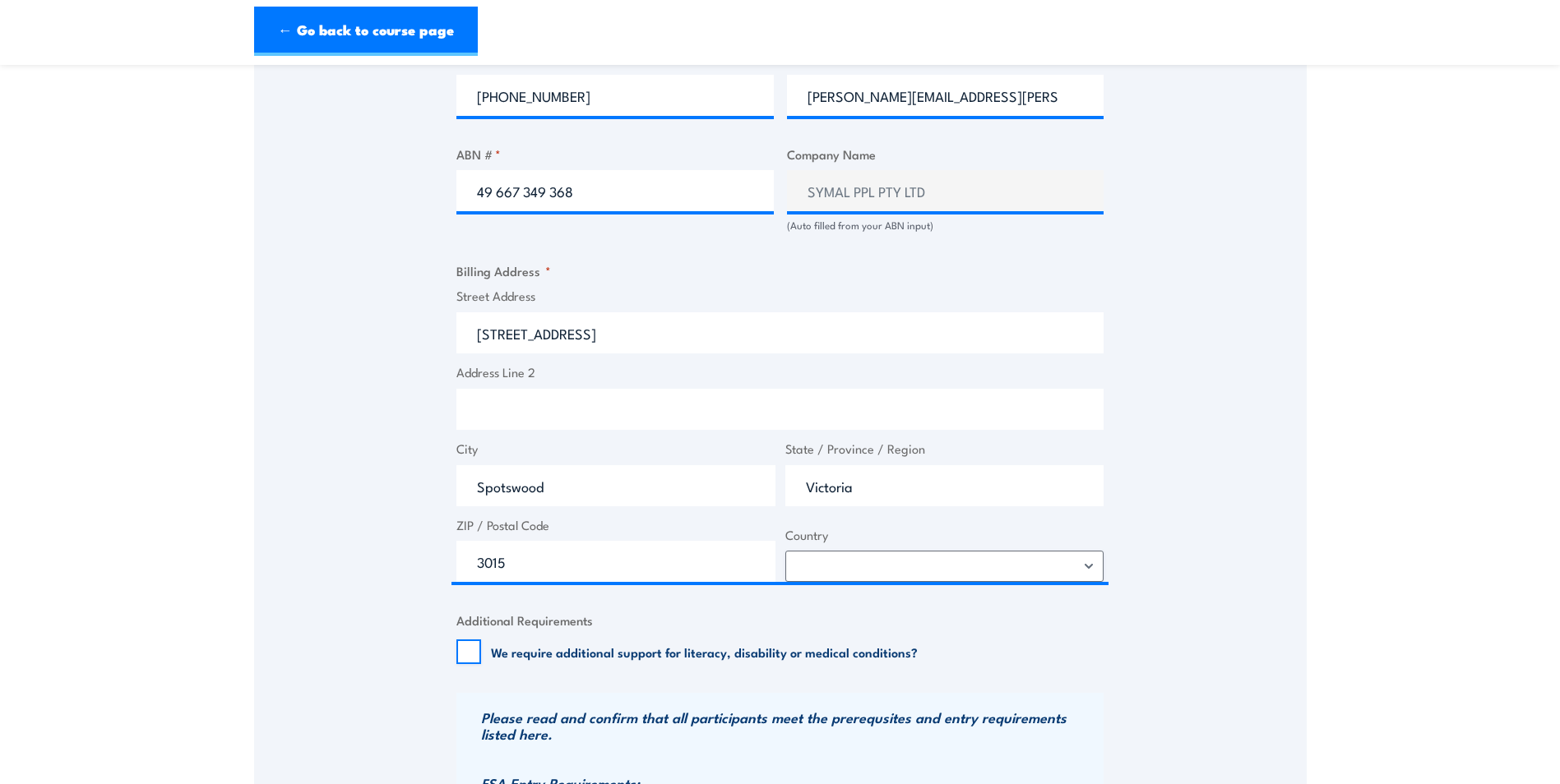
scroll to position [986, 0]
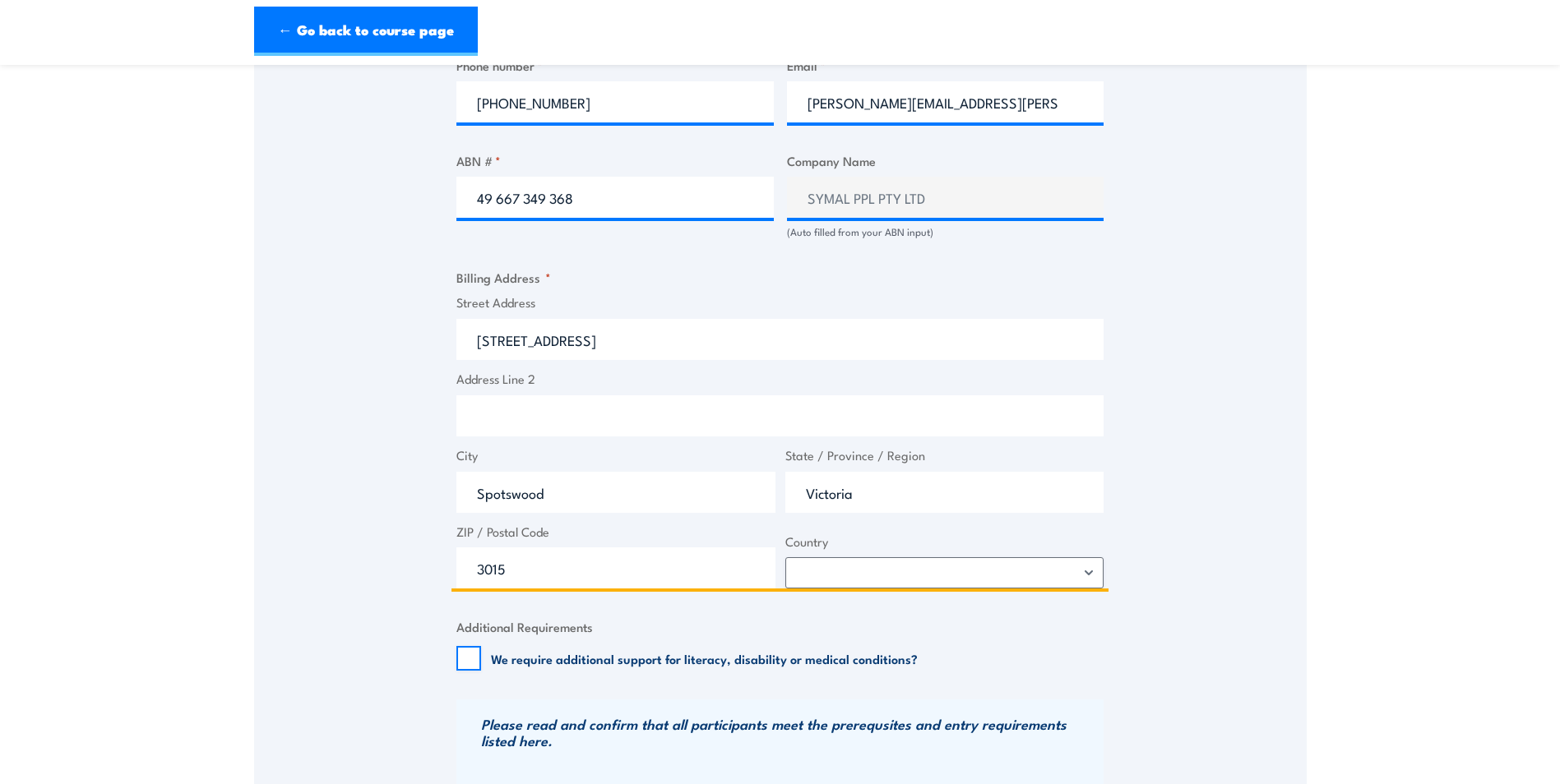
click at [496, 336] on input "208 Hall St" at bounding box center [780, 339] width 647 height 41
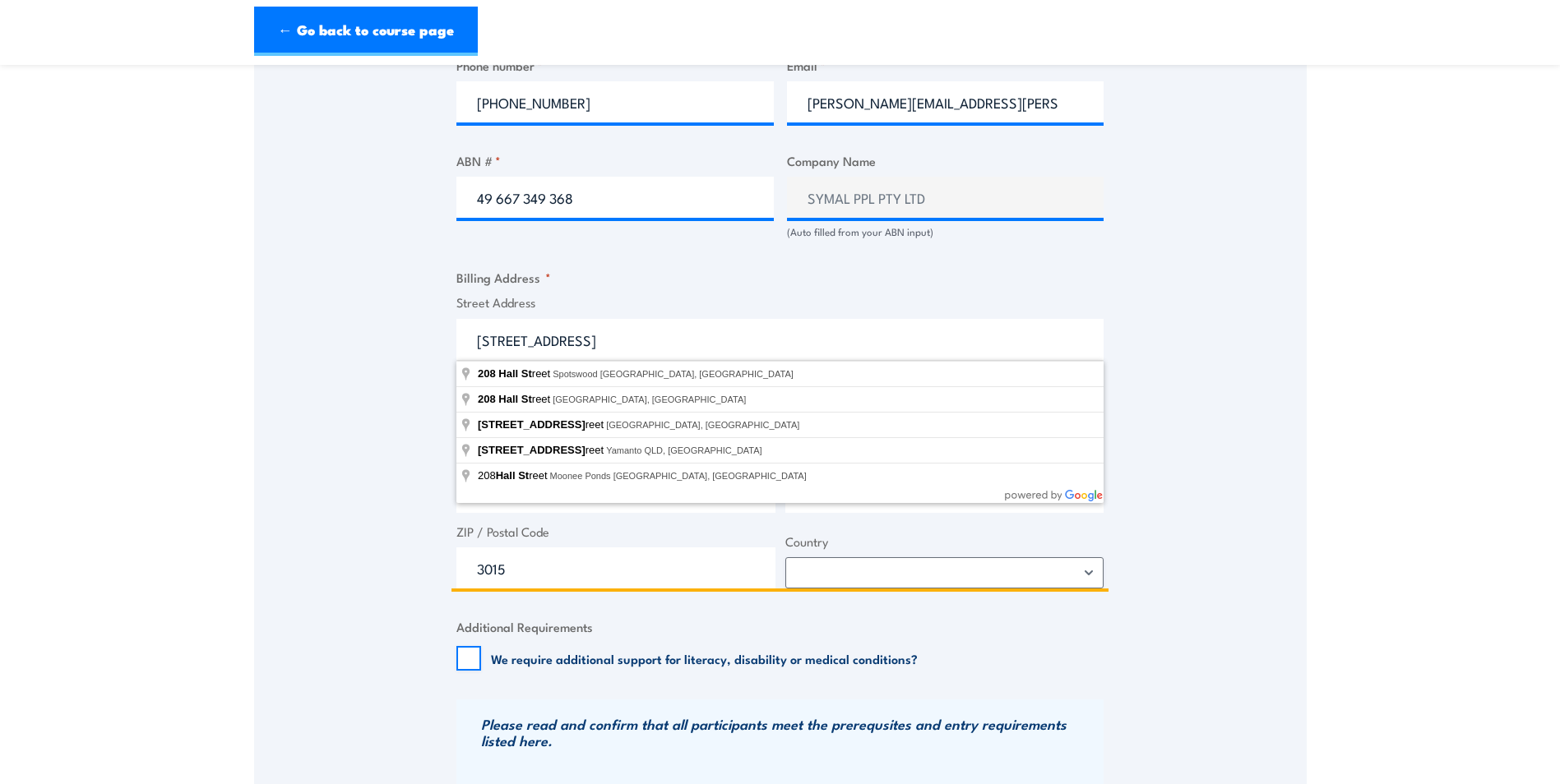
click at [505, 339] on input "208 Hall St" at bounding box center [780, 339] width 647 height 41
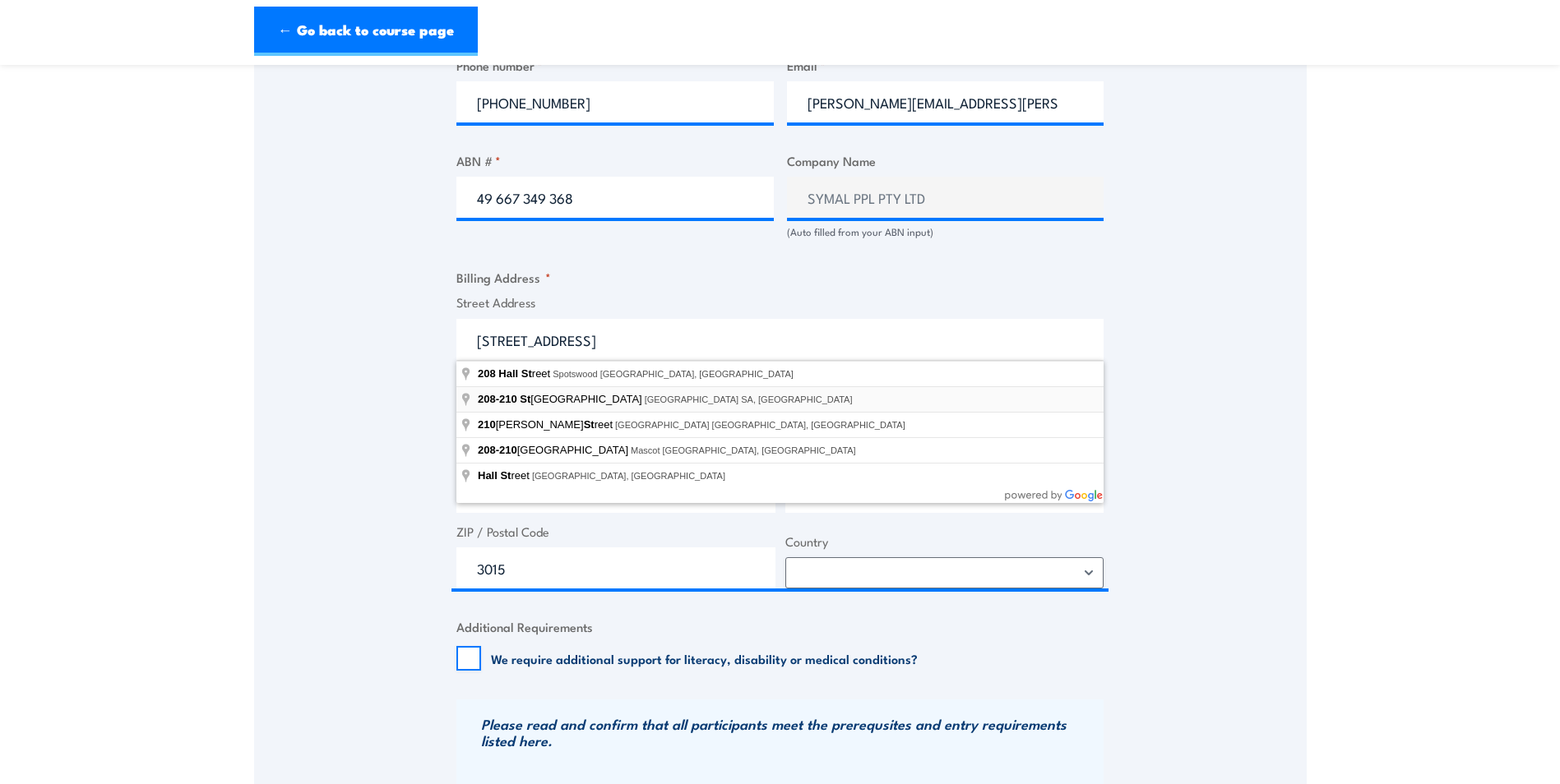
type input "208-210 Sturt Street, Adelaide SA, Australia"
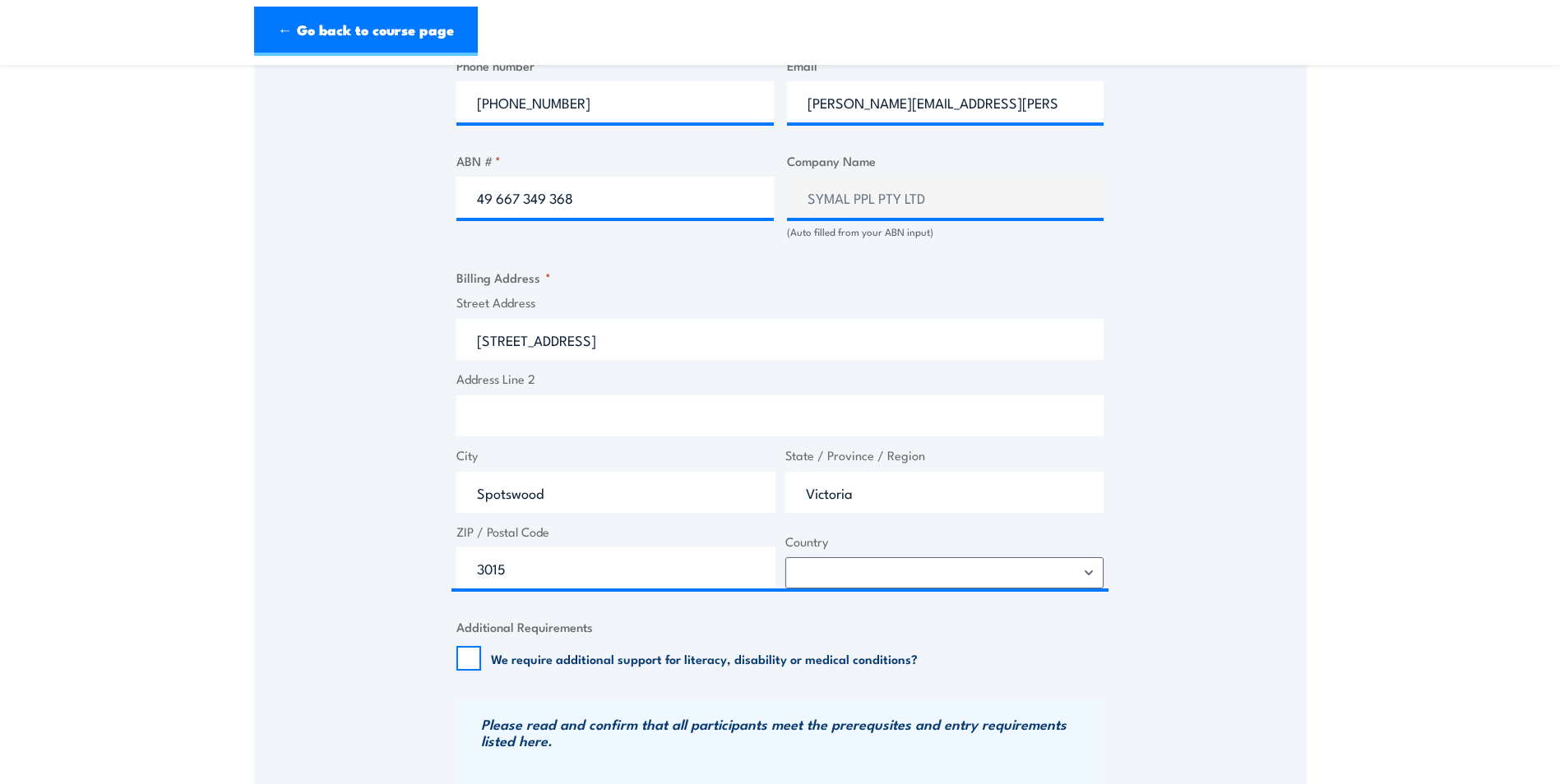
type input "208-210 Sturt St"
type input "Adelaide"
type input "South Australia"
type input "5000"
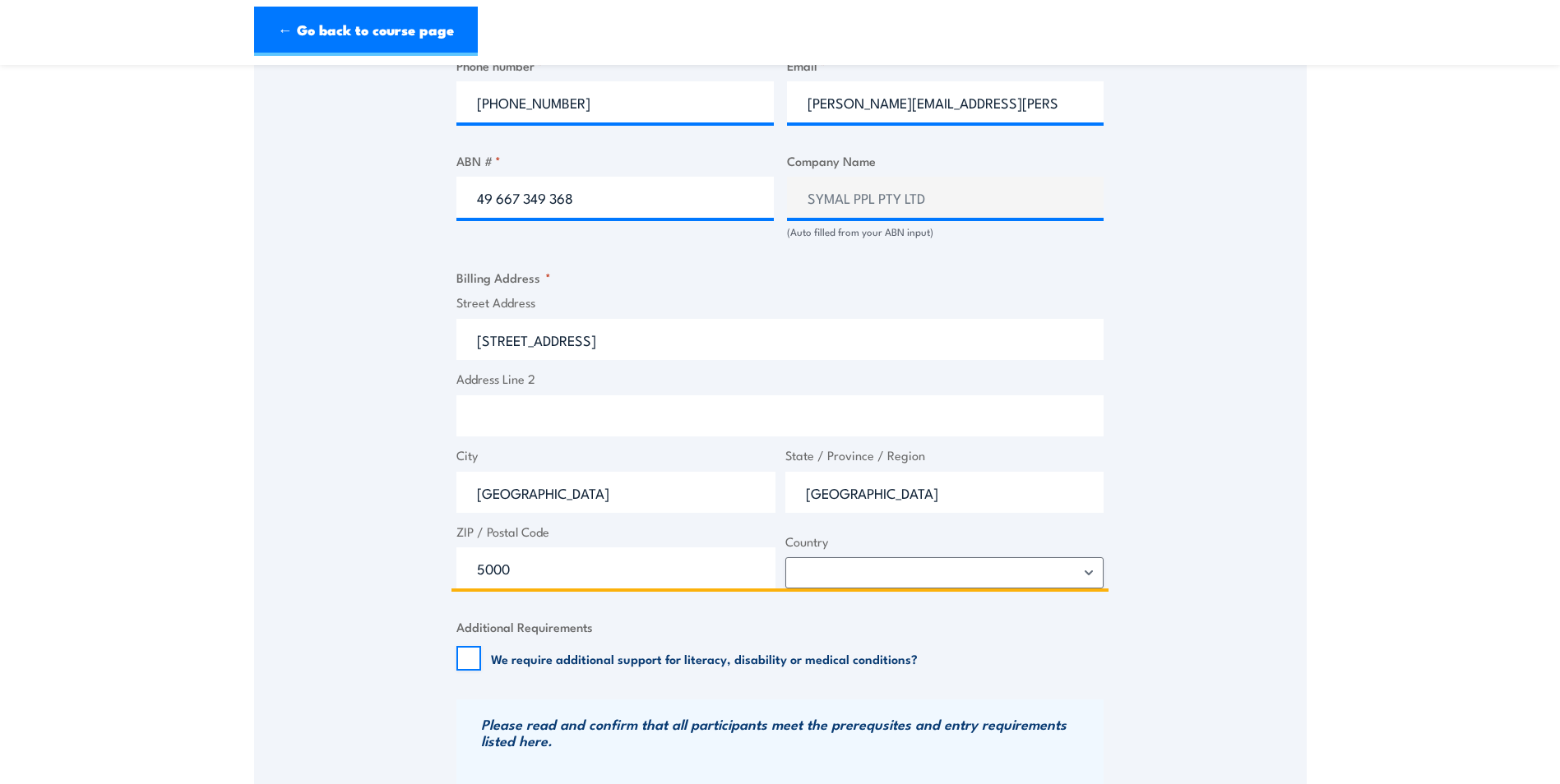
drag, startPoint x: 608, startPoint y: 334, endPoint x: 137, endPoint y: 326, distance: 471.1
click at [137, 326] on section "Inspect and test fire blankets and fire extinguishers Training 24 September 202…" at bounding box center [780, 152] width 1560 height 2113
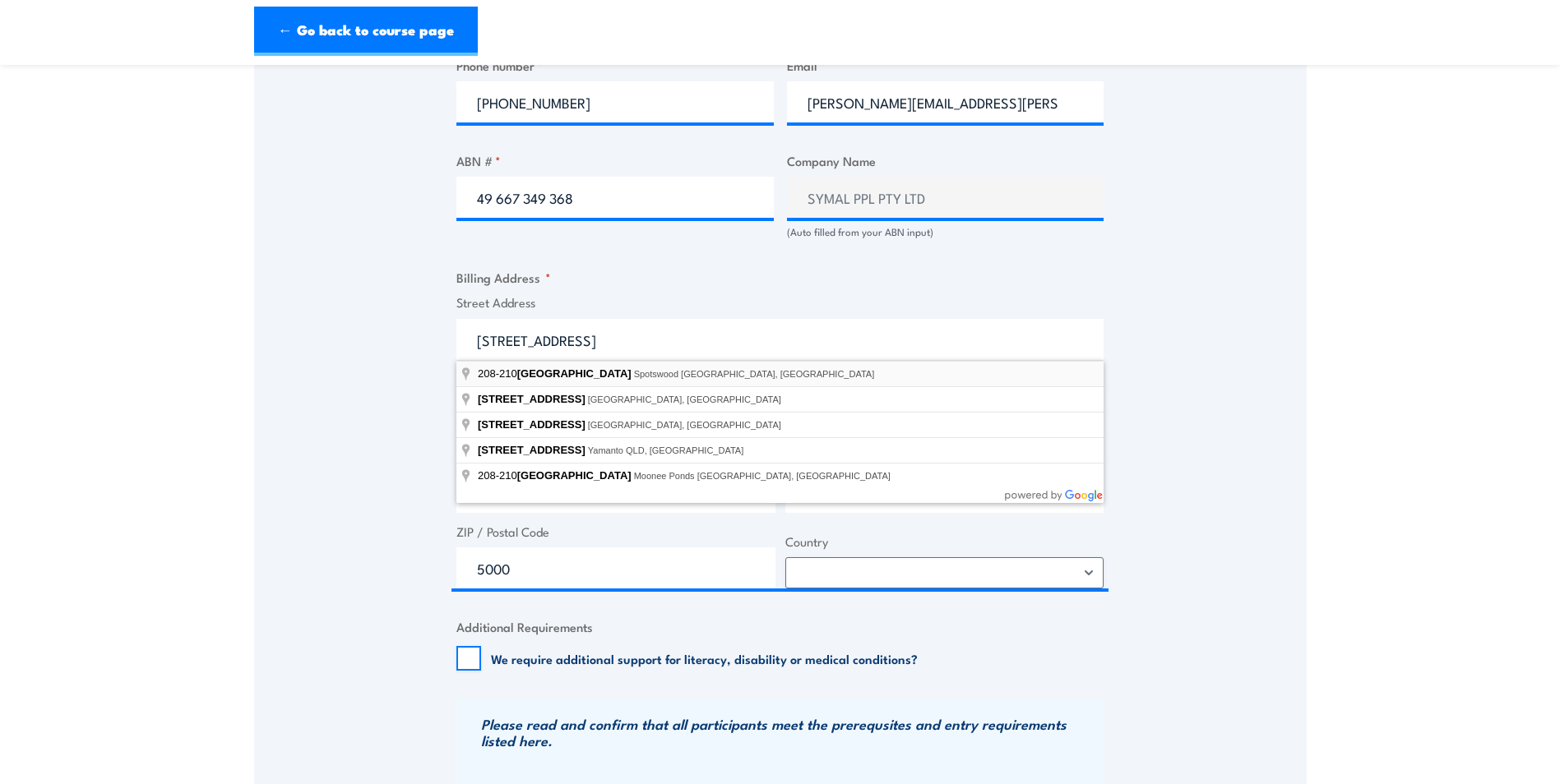
type input "208-210 Hall Street, Spotswood VIC, Australia"
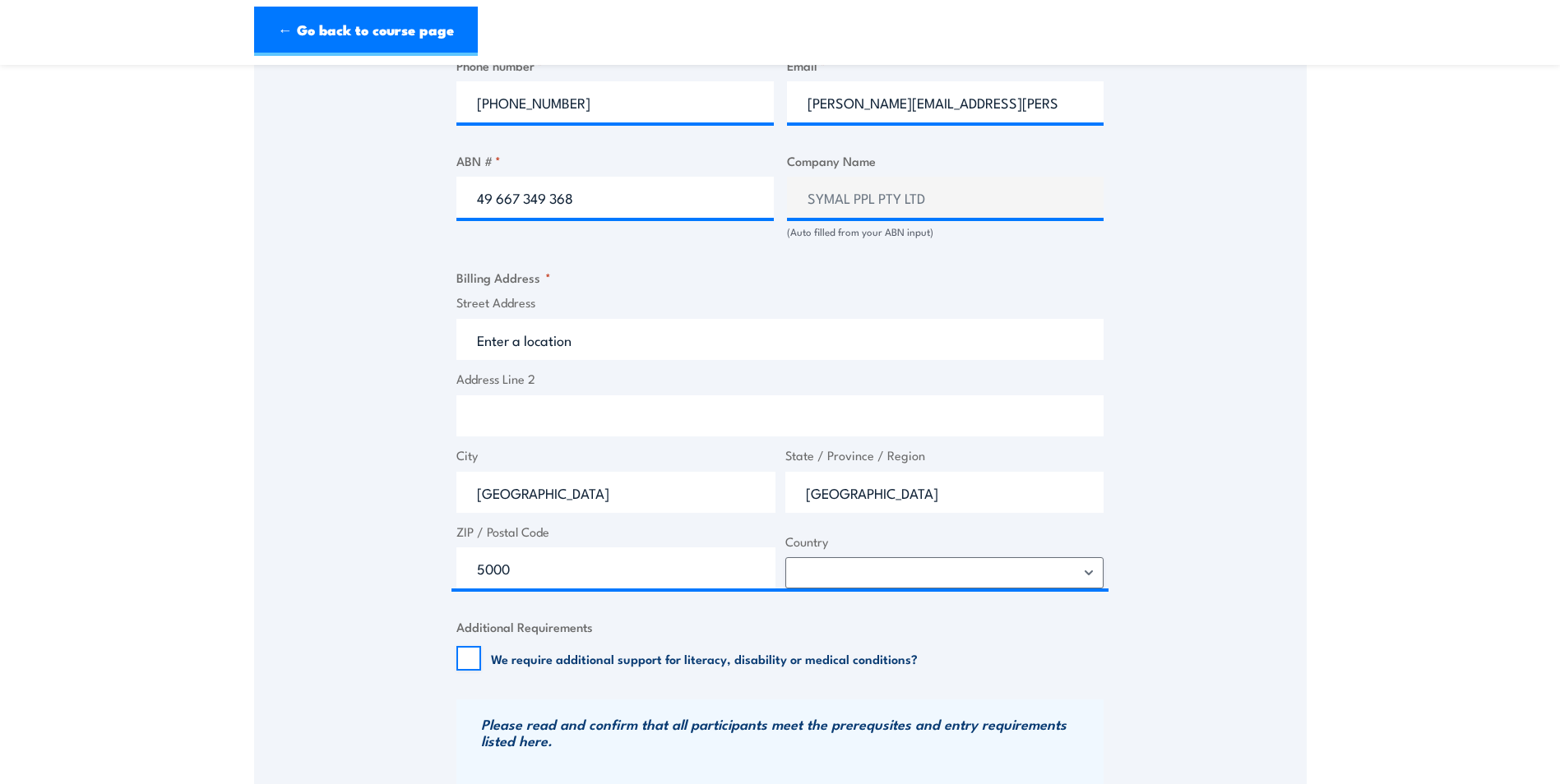
type input "Hall St"
type input "Spotswood"
type input "Victoria"
type input "3015"
click at [430, 357] on div "Speak to a specialist CALL 1300 885 530 CALL 1300 885 530 " * " indicates requi…" at bounding box center [780, 207] width 1052 height 1771
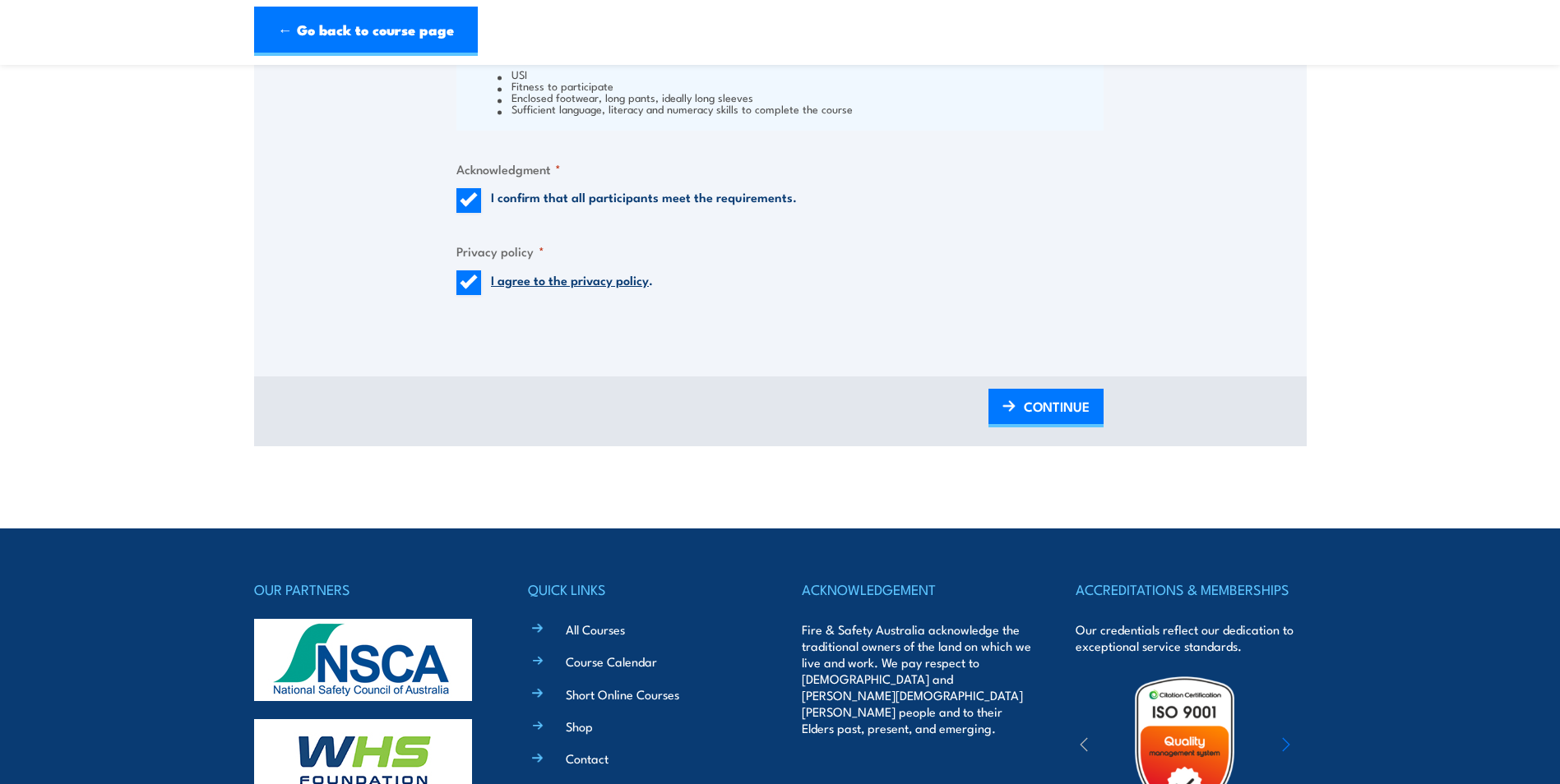
scroll to position [1607, 0]
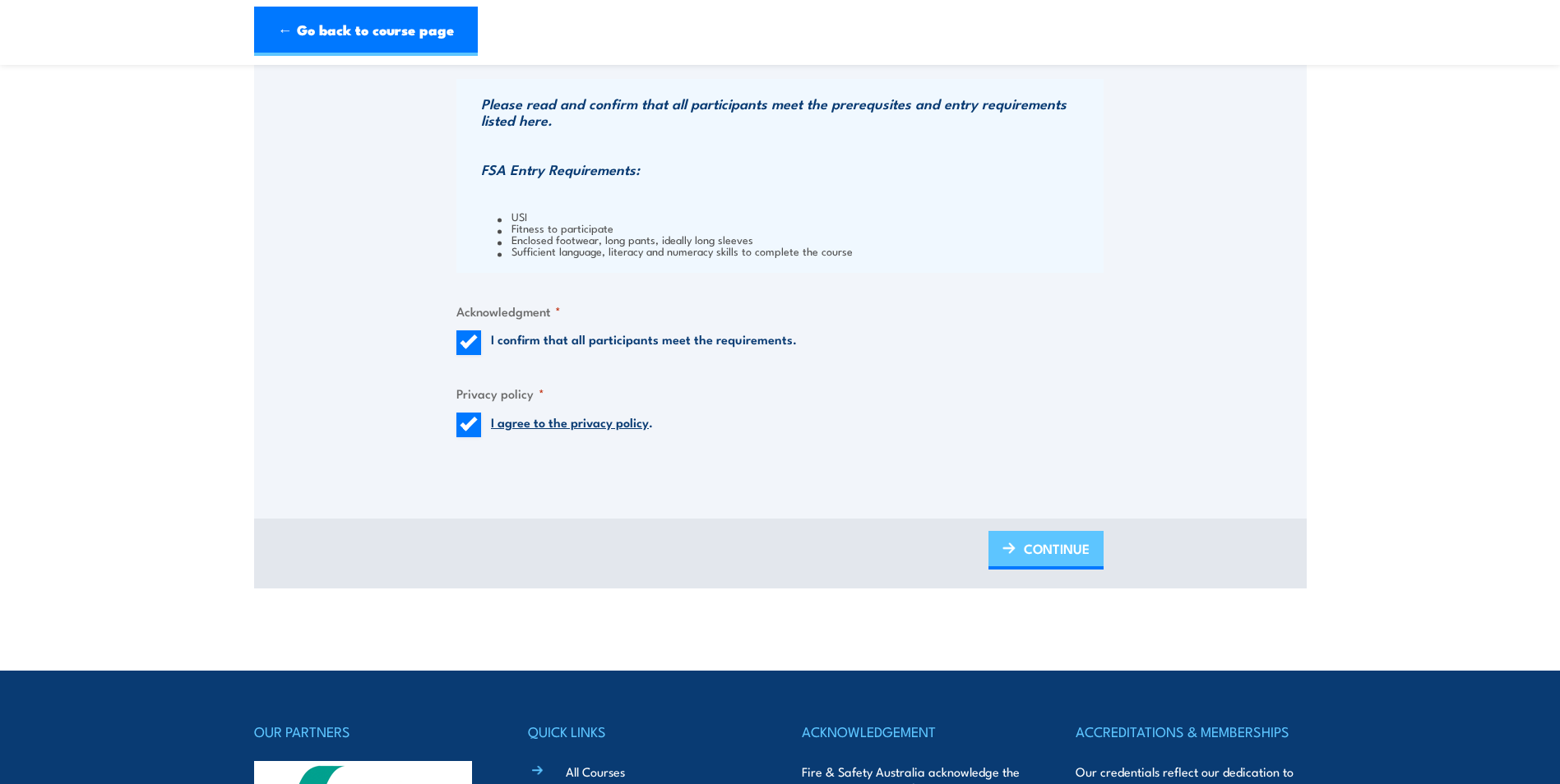
click at [1046, 562] on span "CONTINUE" at bounding box center [1057, 549] width 66 height 44
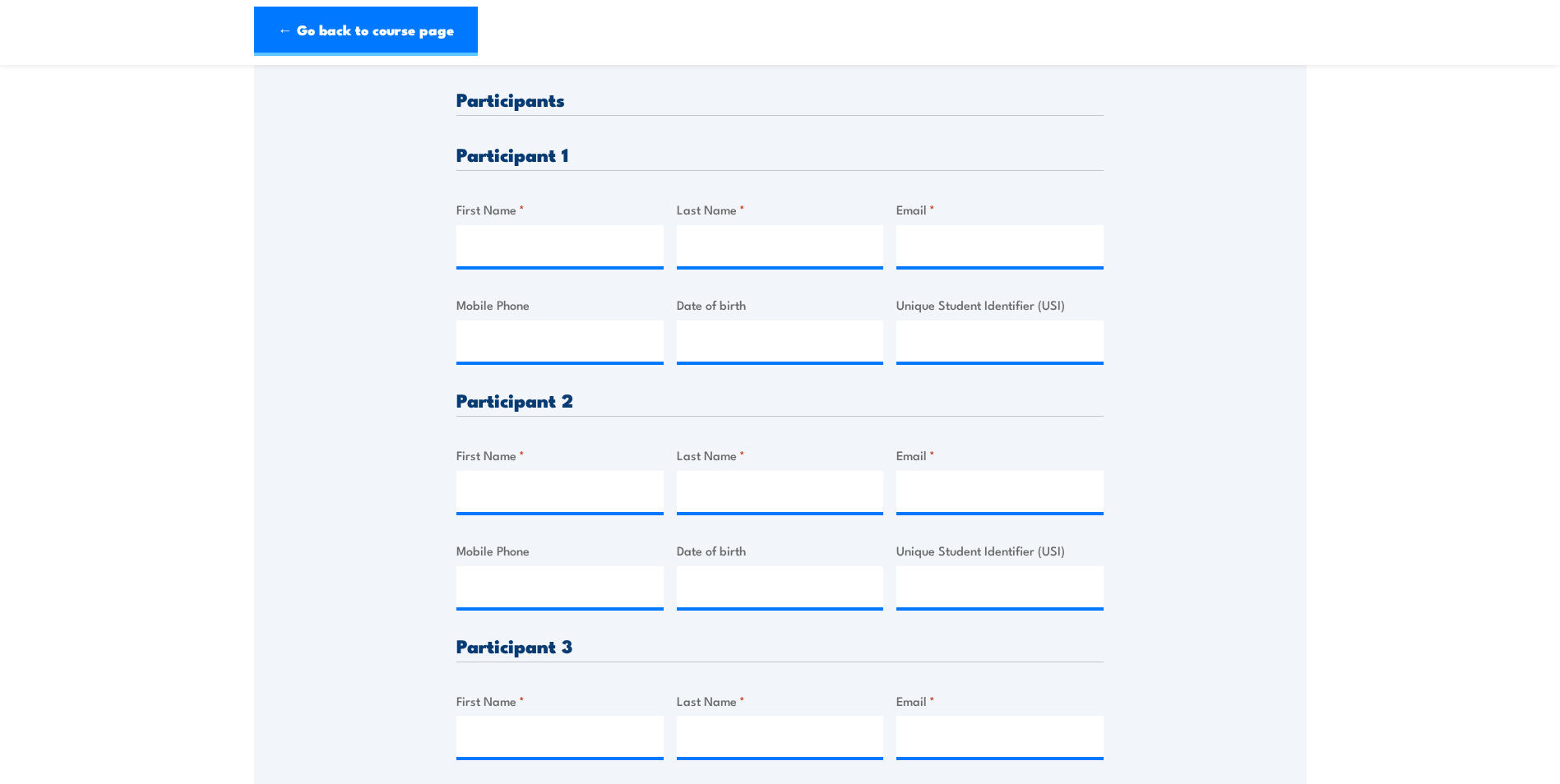
scroll to position [411, 0]
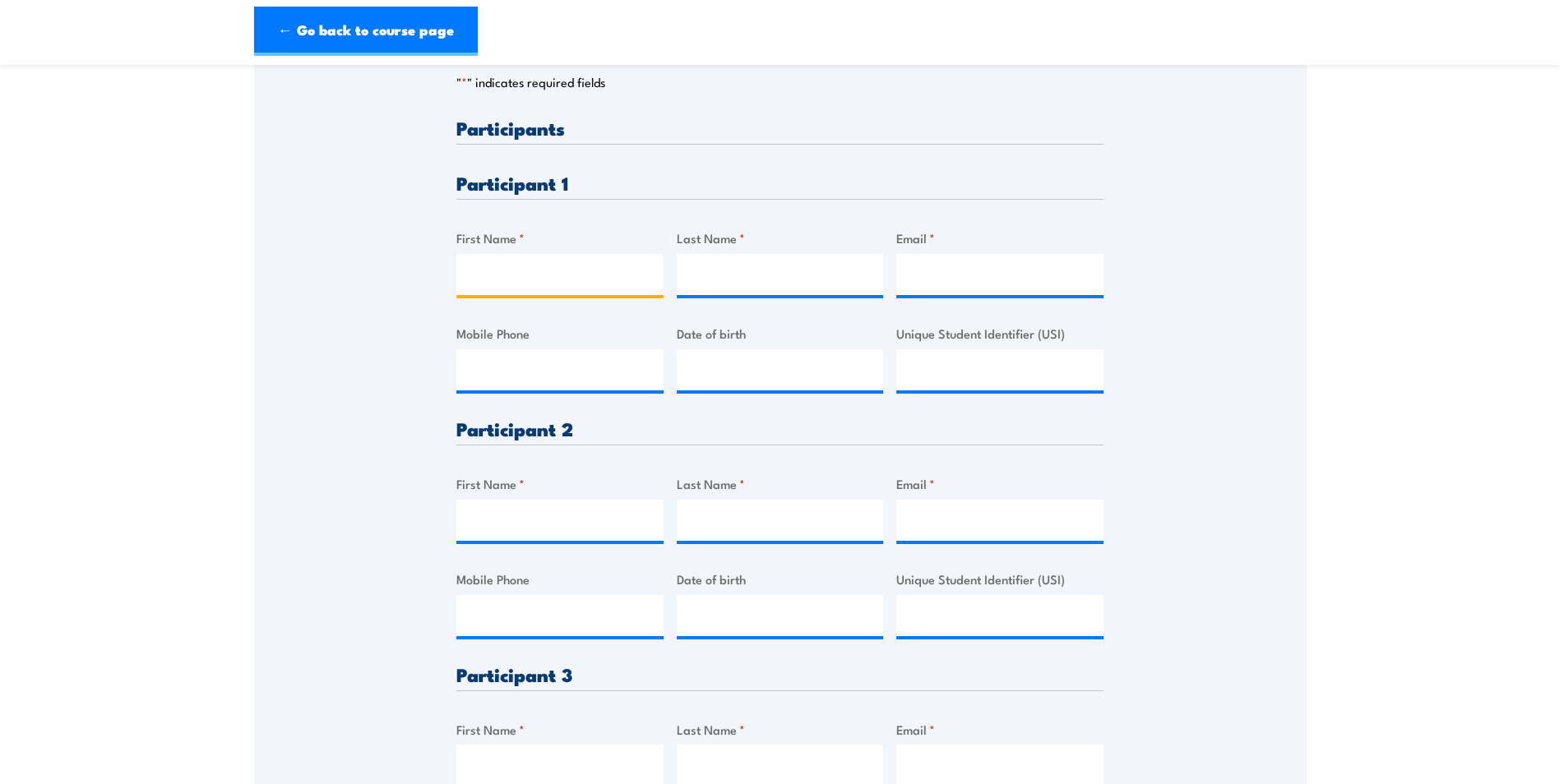
click at [491, 258] on input "First Name *" at bounding box center [559, 274] width 207 height 41
type input "v"
paste input "• Corey"
drag, startPoint x: 504, startPoint y: 272, endPoint x: 374, endPoint y: 261, distance: 130.5
click at [374, 261] on div "Please provide names and contact details for each of the participants below. No…" at bounding box center [780, 407] width 1052 height 1019
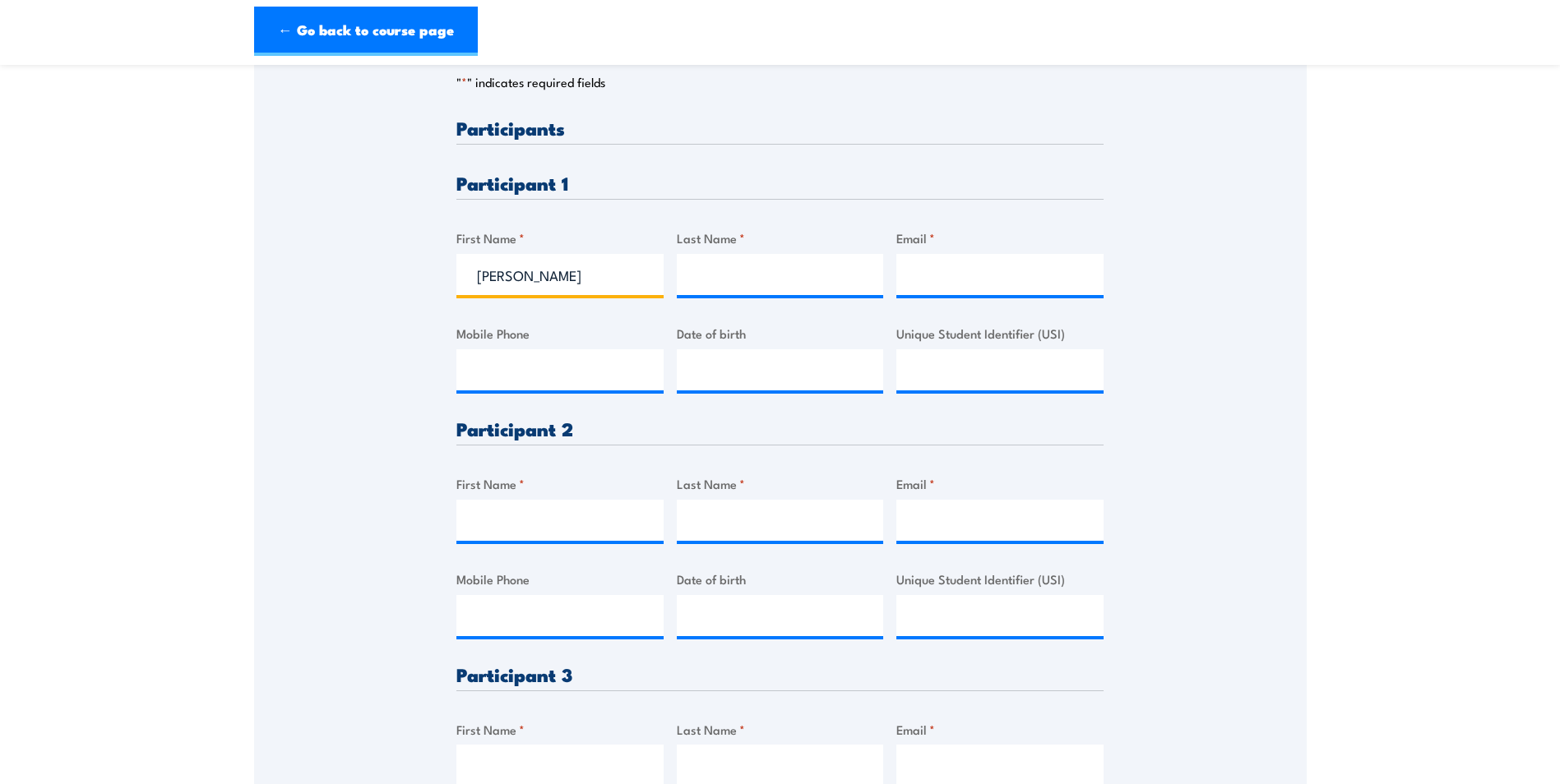
type input "Corey"
drag, startPoint x: 780, startPoint y: 313, endPoint x: 773, endPoint y: 305, distance: 10.6
click at [780, 313] on div "Please provide names and contact details for each of the participants below. No…" at bounding box center [780, 514] width 647 height 792
click at [756, 281] on input "Last Name *" at bounding box center [780, 274] width 207 height 41
paste input "Polkinghorne"
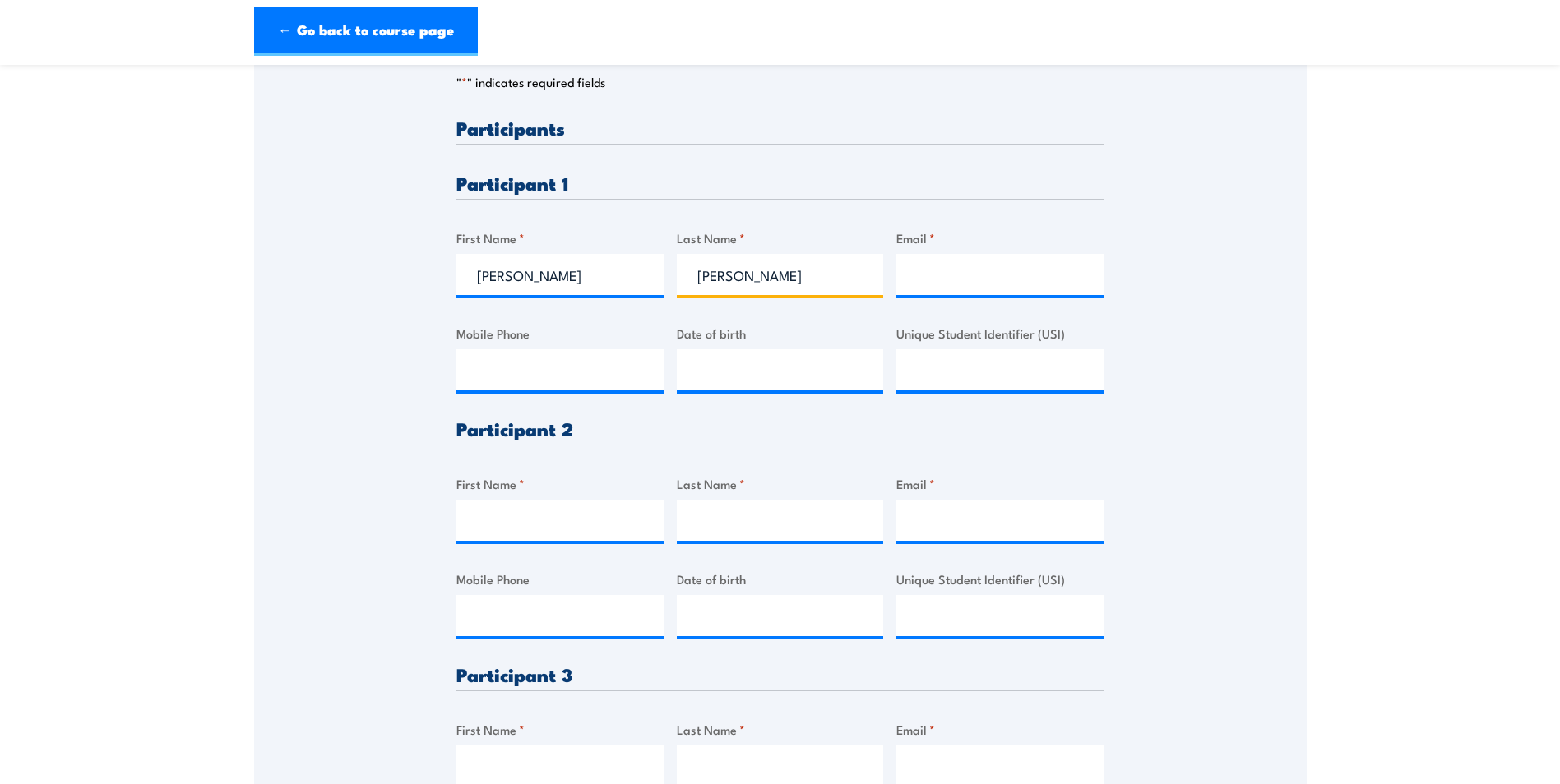
type input "Polkinghorne"
click at [902, 282] on input "Email *" at bounding box center [999, 274] width 207 height 41
click at [985, 303] on div "Please provide names and contact details for each of the participants below. No…" at bounding box center [780, 514] width 647 height 792
click at [957, 272] on input "Email *" at bounding box center [999, 274] width 207 height 41
paste input "corey.polkinghorne@symal.com.au"
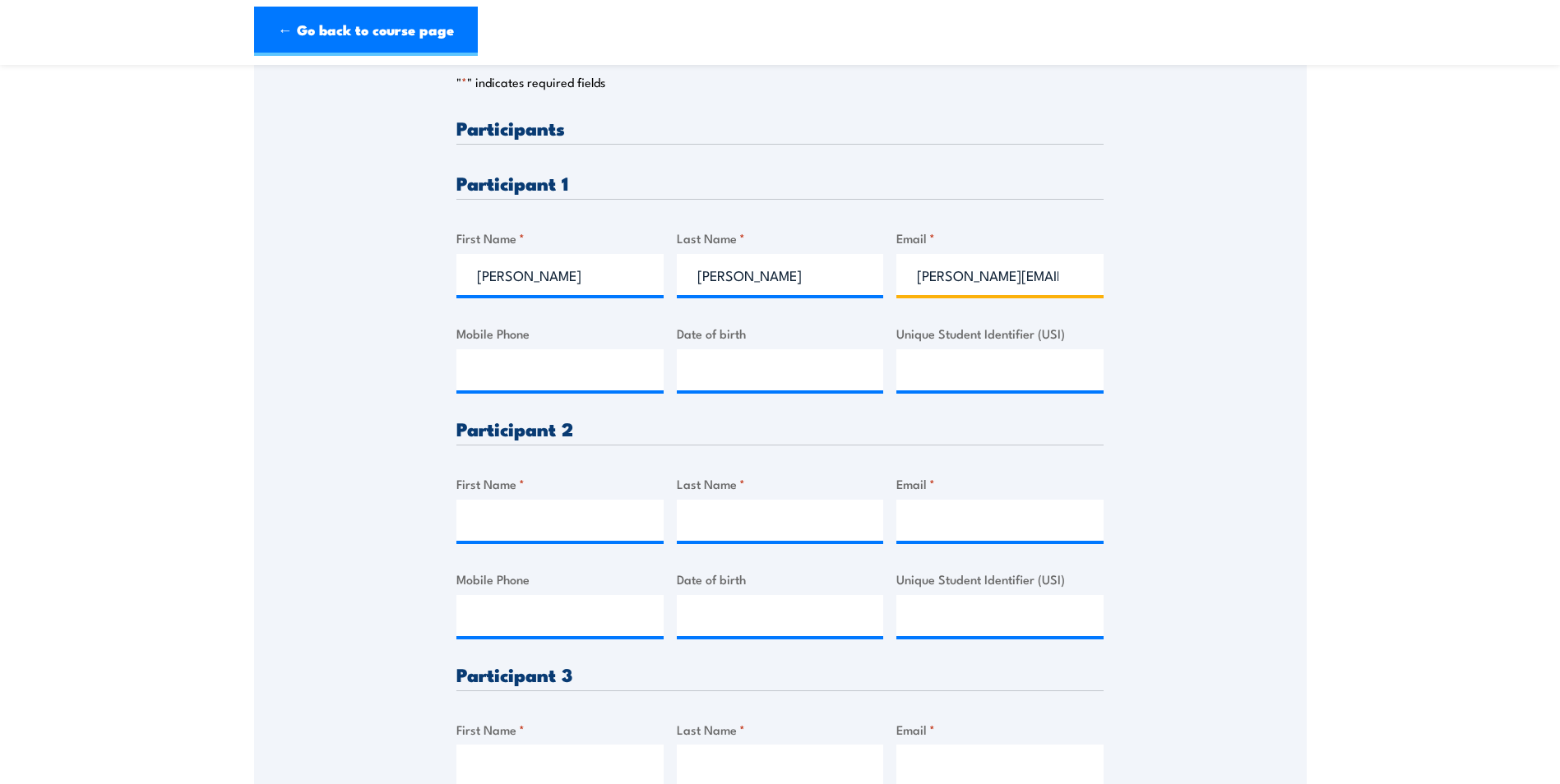
scroll to position [0, 70]
type input "corey.polkinghorne@symal.com.au"
click at [524, 361] on input "Mobile Phone" at bounding box center [559, 369] width 207 height 41
paste input "0429 535 696"
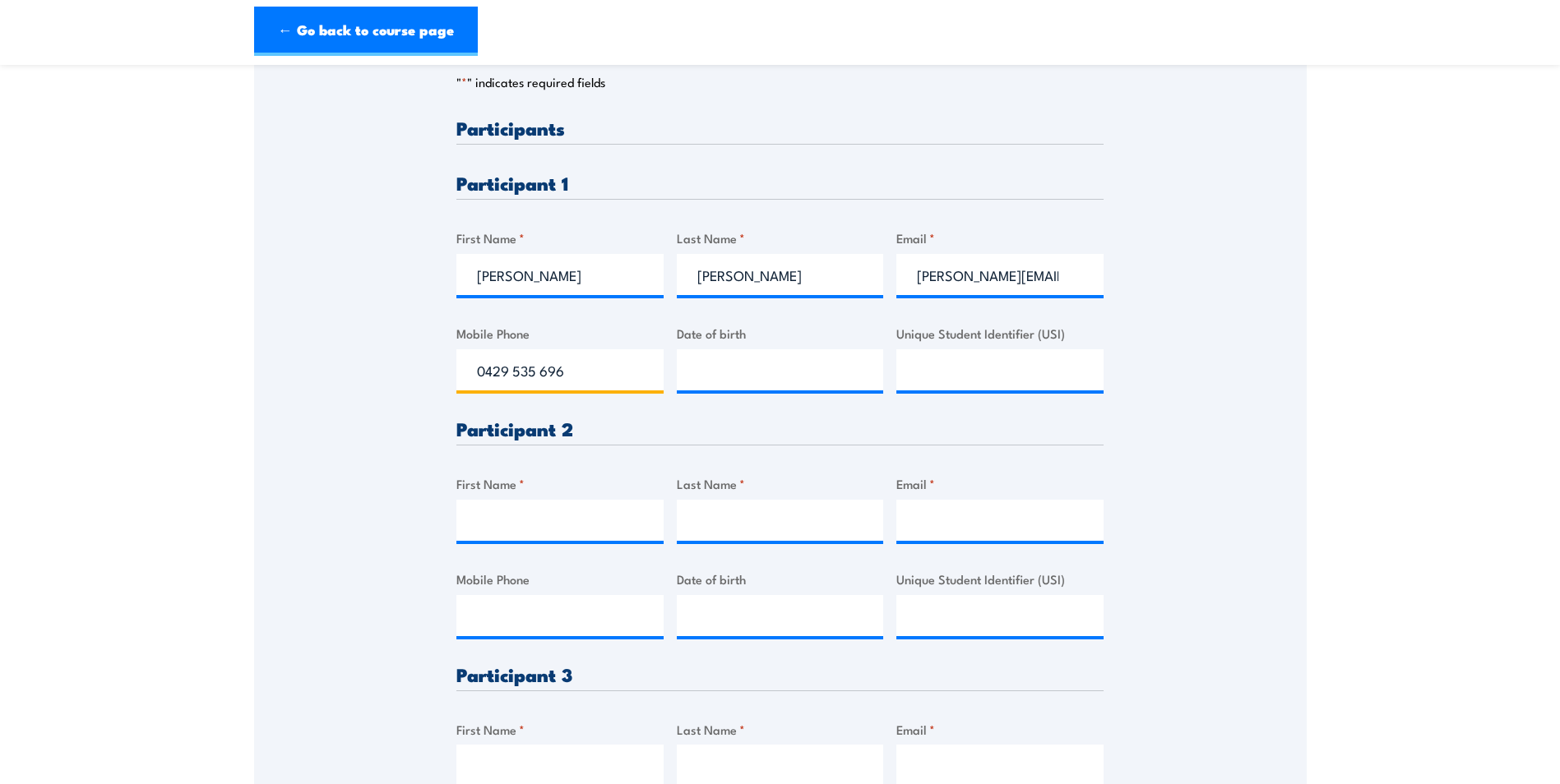
type input "0429 535 696"
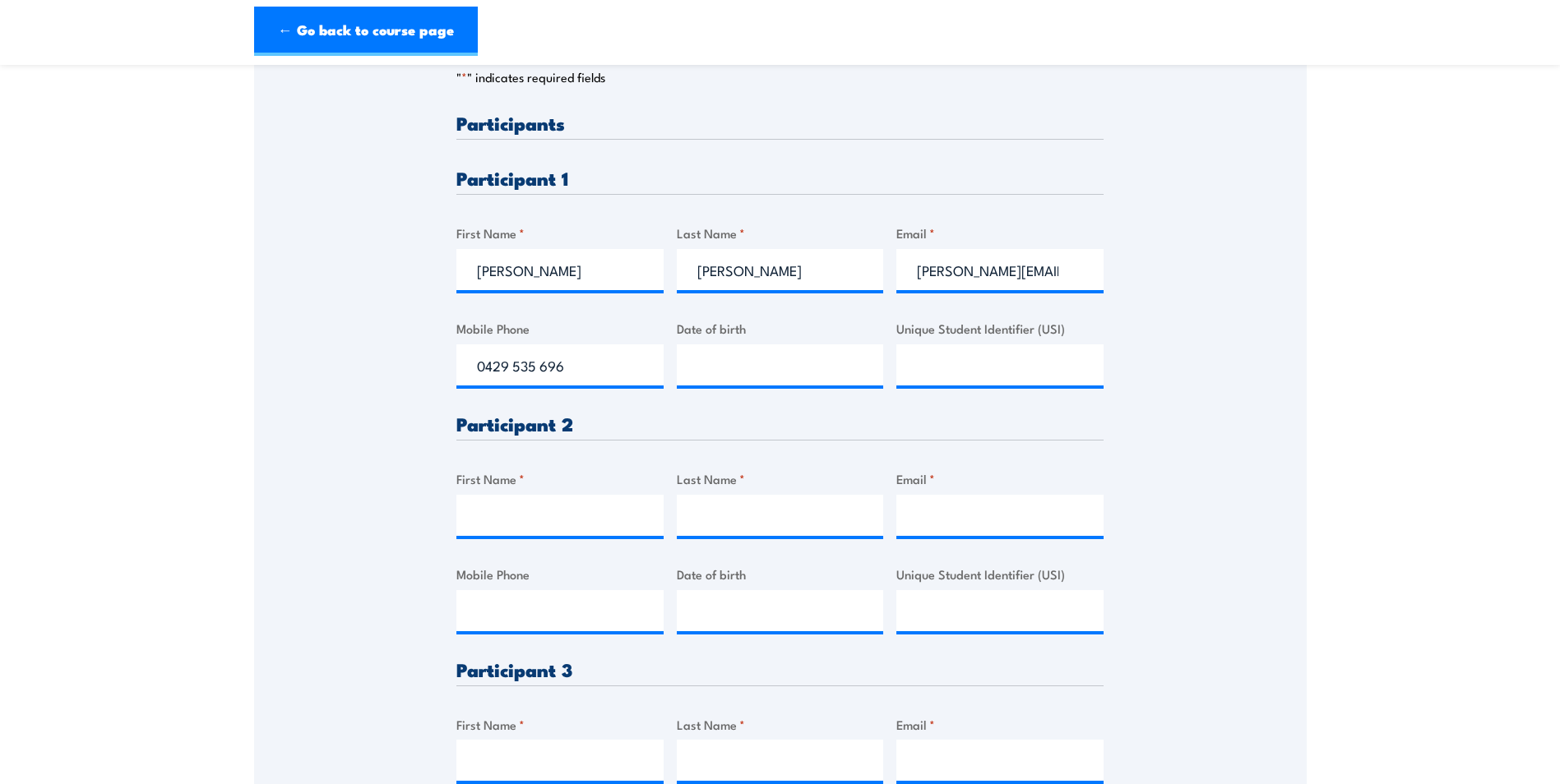
scroll to position [493, 0]
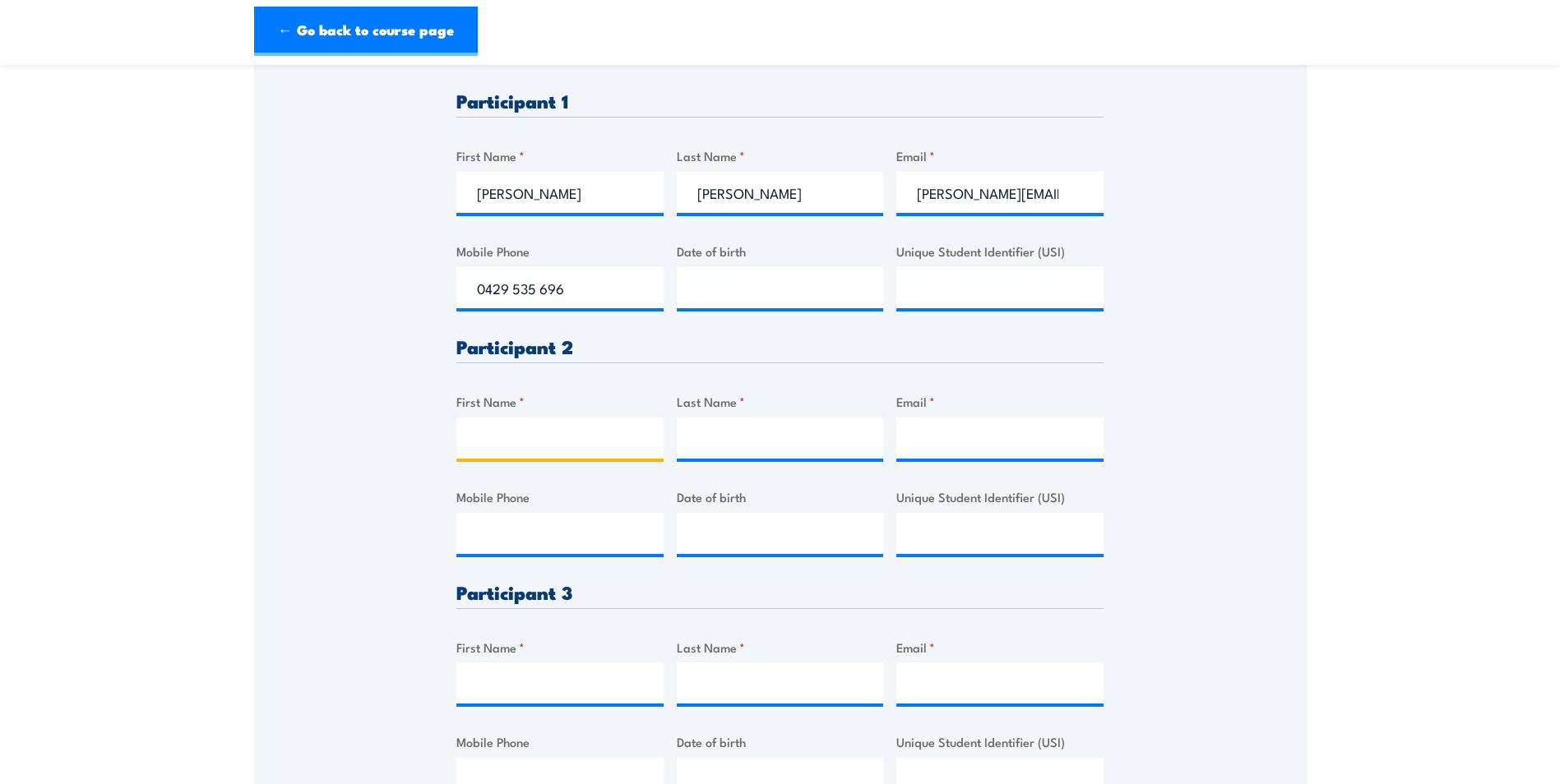
click at [531, 431] on input "First Name *" at bounding box center [559, 437] width 207 height 41
paste input "• Hope"
drag, startPoint x: 503, startPoint y: 444, endPoint x: 324, endPoint y: 442, distance: 179.0
click at [324, 442] on div "Please provide names and contact details for each of the participants below. No…" at bounding box center [780, 324] width 1052 height 1019
type input "Hope"
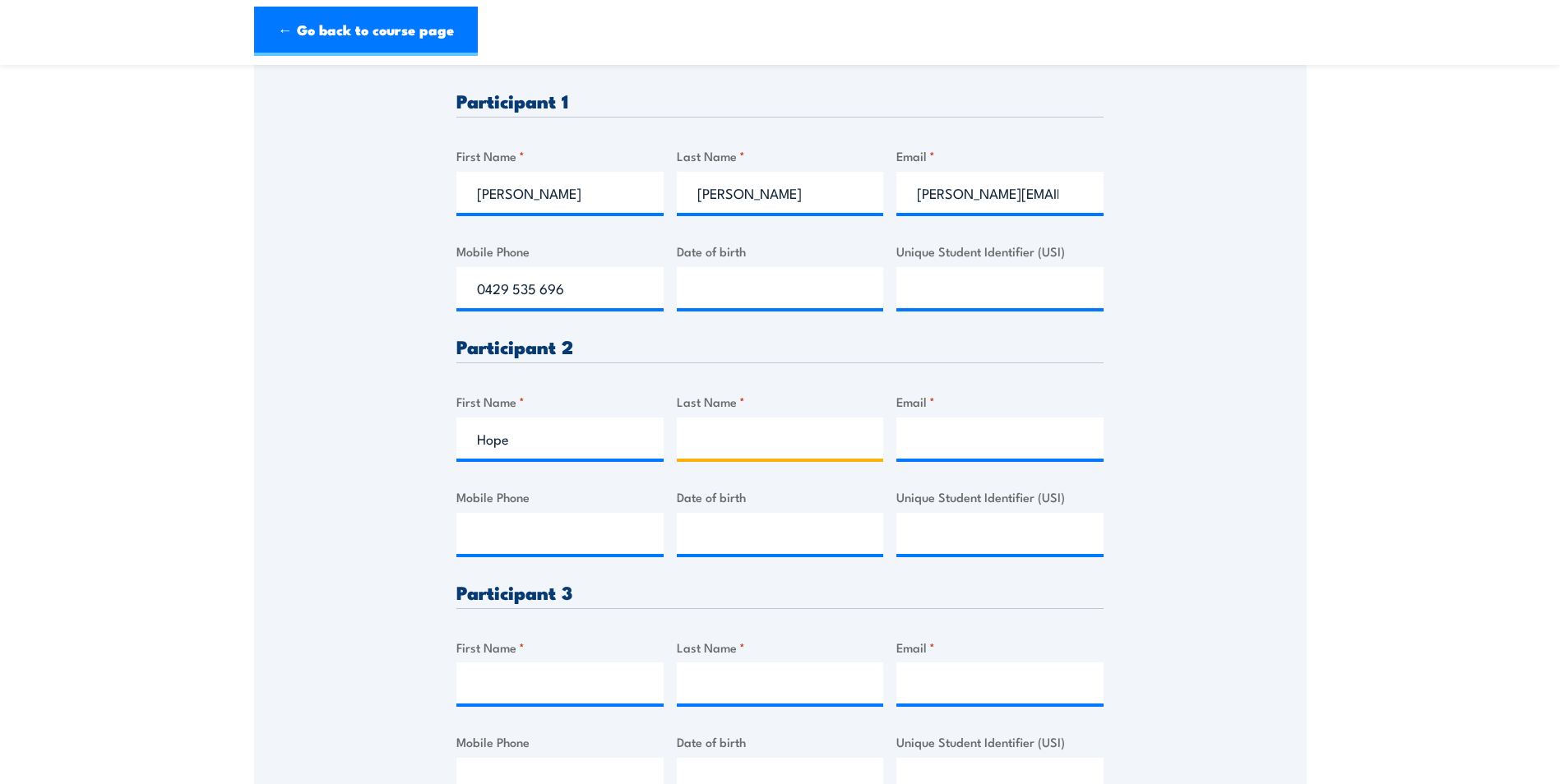
click at [713, 430] on input "Last Name *" at bounding box center [780, 437] width 207 height 41
paste input "Chimutasha"
type input "Chimutasha"
click at [971, 436] on input "Email *" at bounding box center [999, 437] width 207 height 41
paste input "hope.chimutasha@symal.com.au"
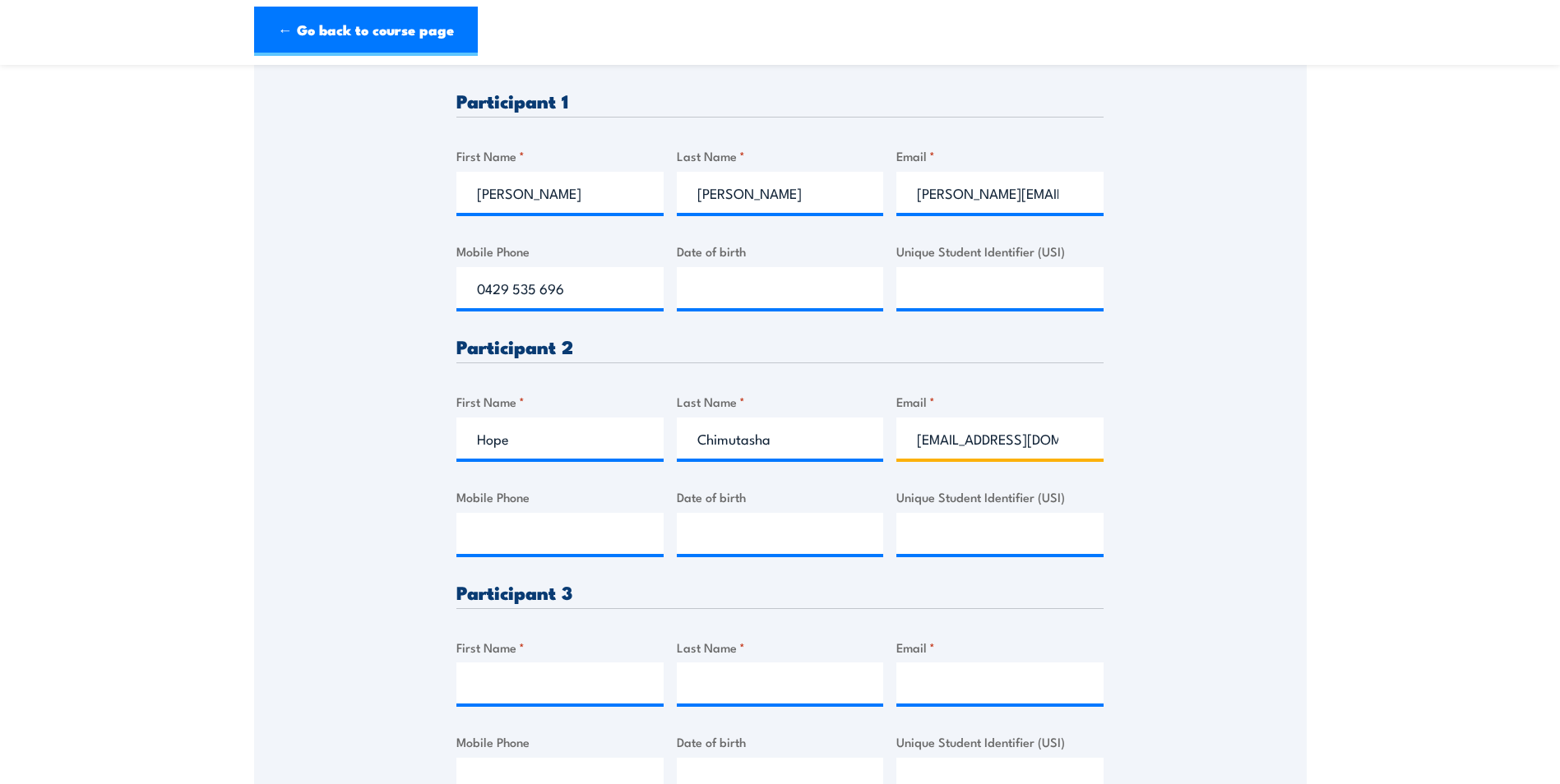
scroll to position [0, 60]
type input "hope.chimutasha@symal.com.au"
click at [455, 521] on div "Please provide names and contact details for each of the participants below. No…" at bounding box center [780, 324] width 1052 height 1019
click at [511, 525] on input "Mobile Phone" at bounding box center [559, 532] width 207 height 41
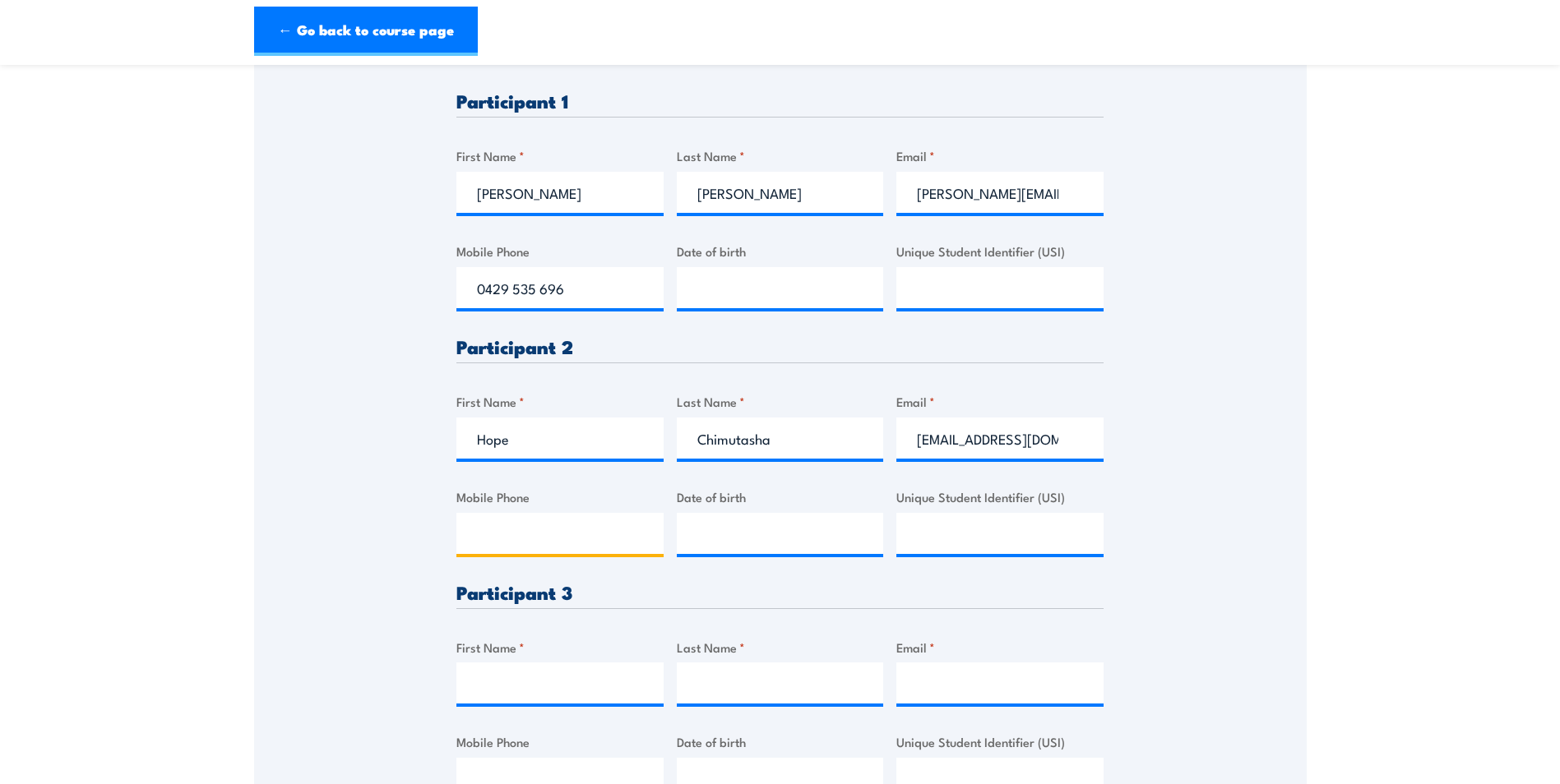
paste input "0438 582 772"
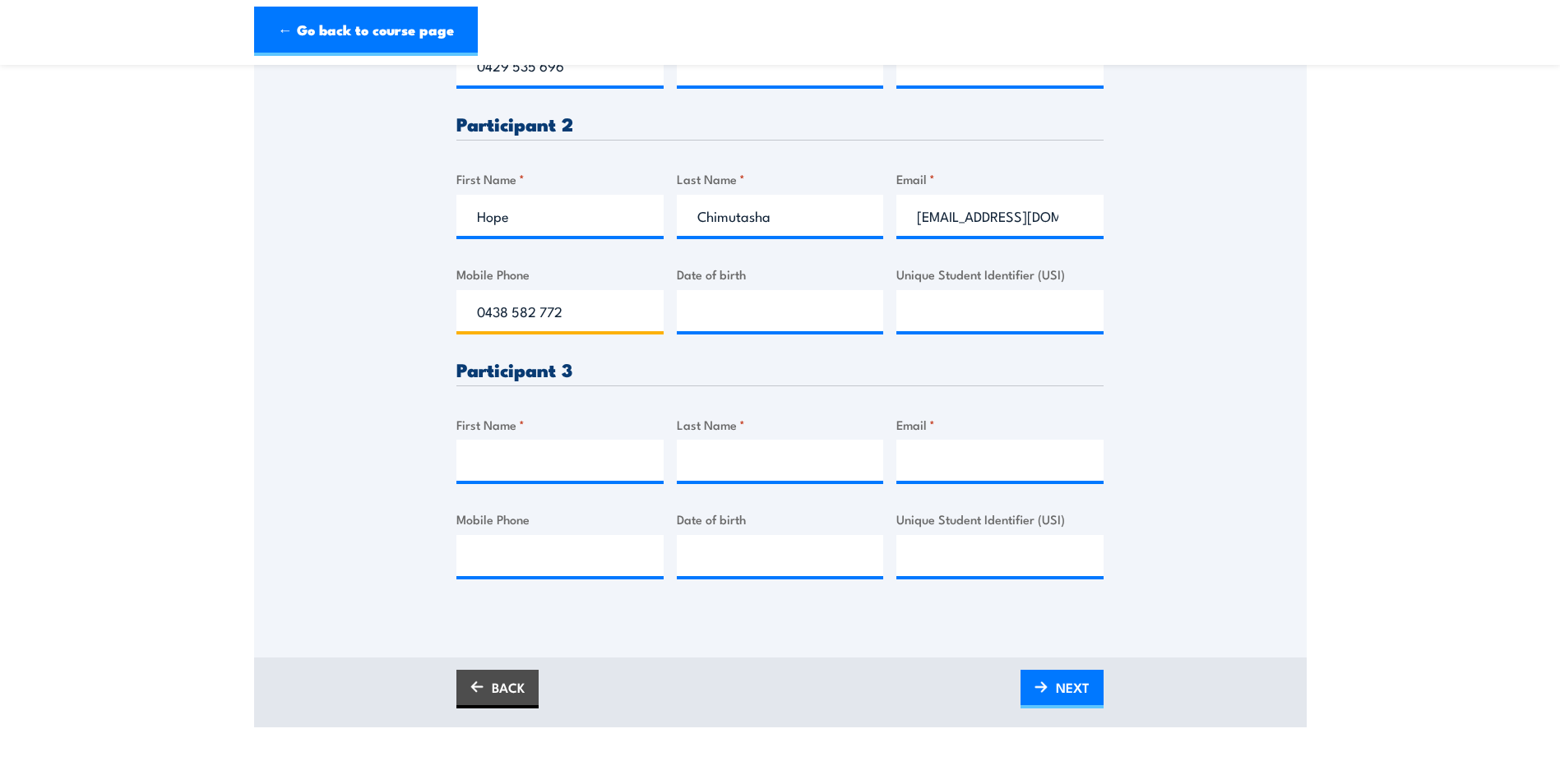
scroll to position [740, 0]
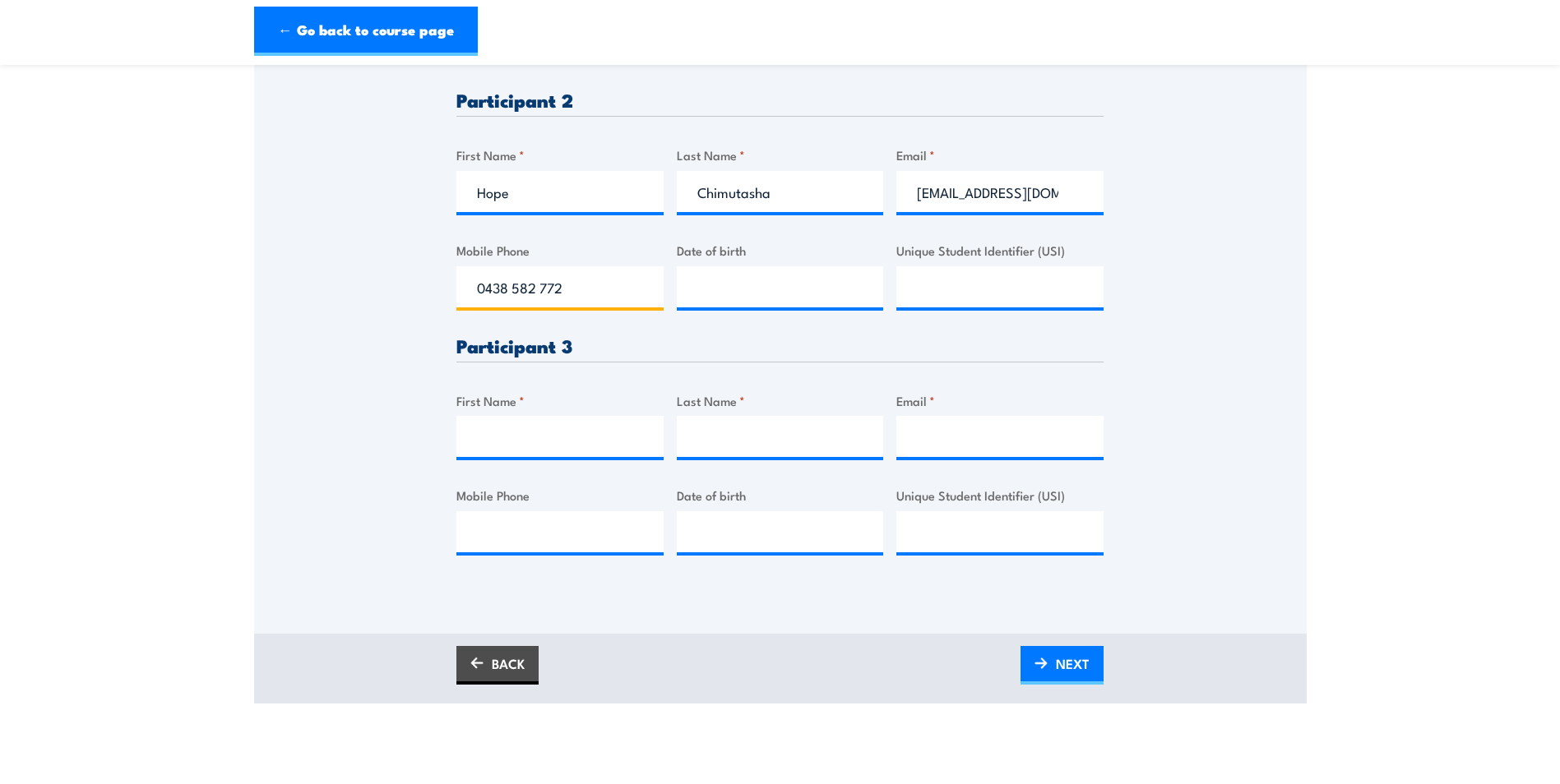
type input "0438 582 772"
drag, startPoint x: 809, startPoint y: 202, endPoint x: 600, endPoint y: 173, distance: 211.0
click at [600, 173] on div "Please provide names and contact details for each of the participants below. No…" at bounding box center [780, 185] width 647 height 792
click at [990, 267] on input "Unique Student Identifier (USI)" at bounding box center [999, 287] width 207 height 41
paste input "NGW83U82RM"
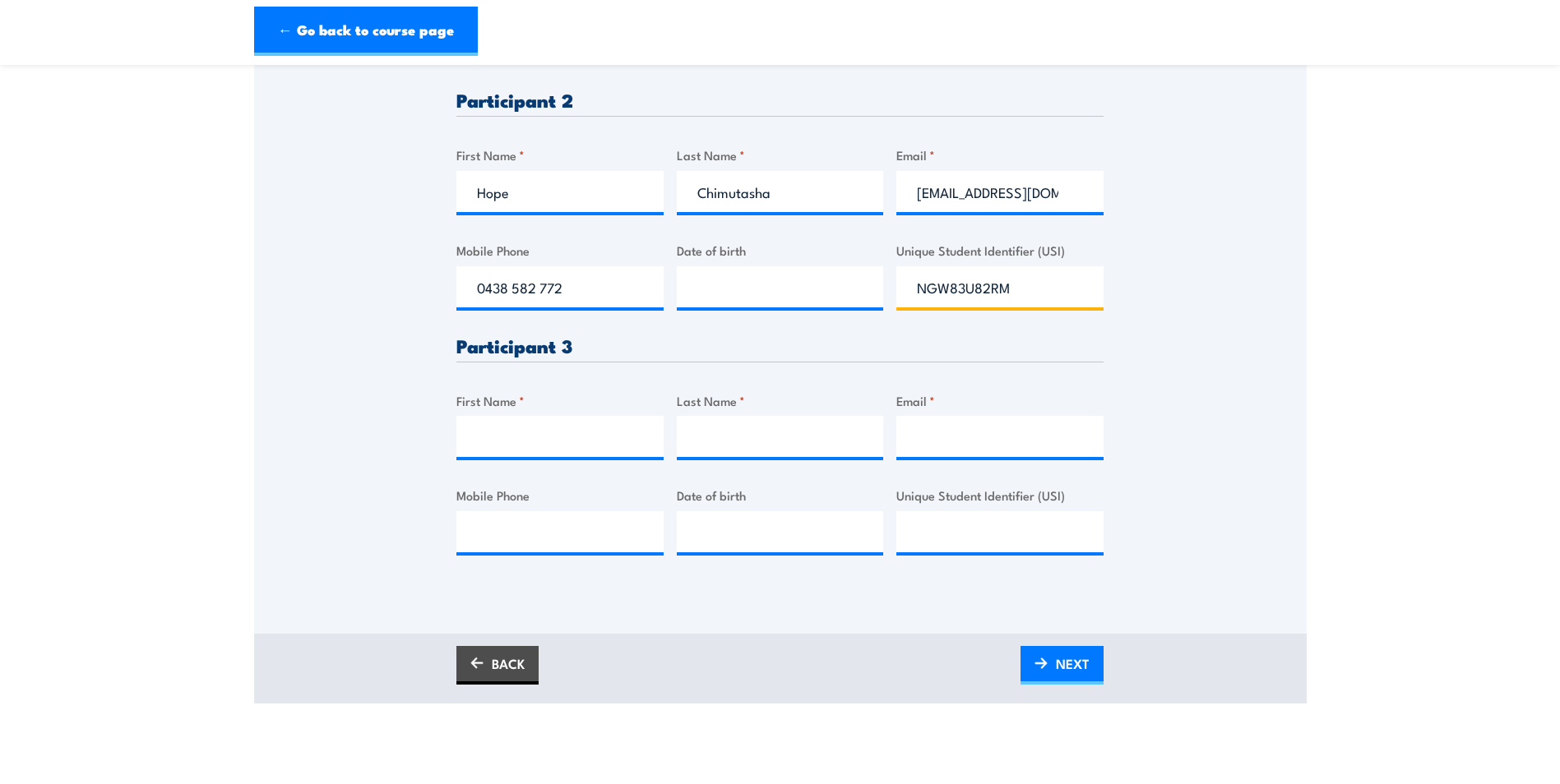
type input "NGW83U82RM"
drag, startPoint x: 542, startPoint y: 198, endPoint x: 429, endPoint y: 185, distance: 113.7
click at [429, 185] on div "Please provide names and contact details for each of the participants below. No…" at bounding box center [780, 78] width 1052 height 1019
paste input "Kundishora"
click at [426, 311] on div "Please provide names and contact details for each of the participants below. No…" at bounding box center [780, 78] width 1052 height 1019
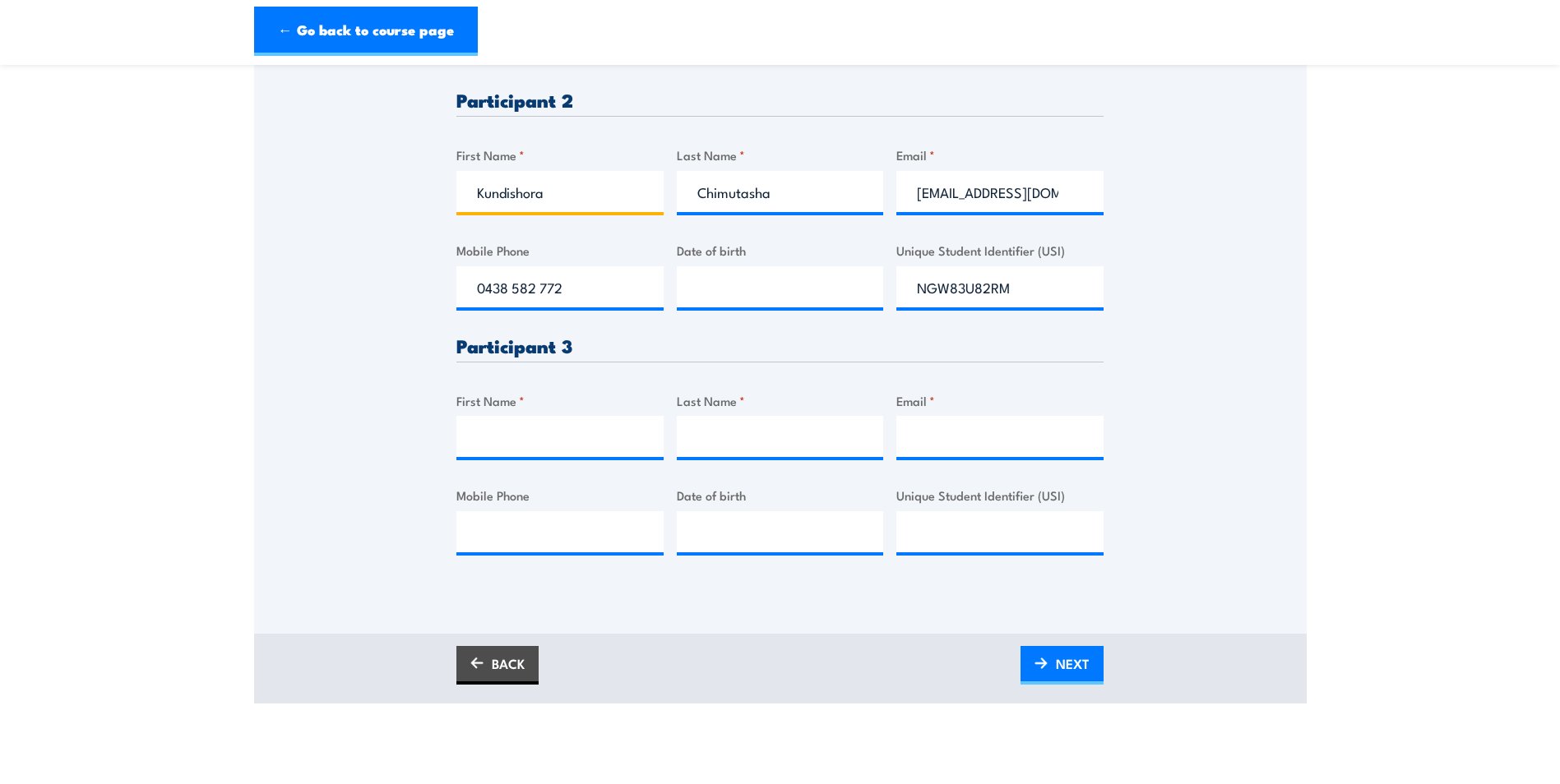
click at [525, 195] on input "Kundishora" at bounding box center [559, 191] width 207 height 41
click at [587, 189] on input "Kundishora" at bounding box center [559, 191] width 207 height 41
type input "Kundishora (Hope)"
drag, startPoint x: 464, startPoint y: 435, endPoint x: 472, endPoint y: 430, distance: 9.4
click at [464, 435] on input "First Name *" at bounding box center [559, 436] width 207 height 41
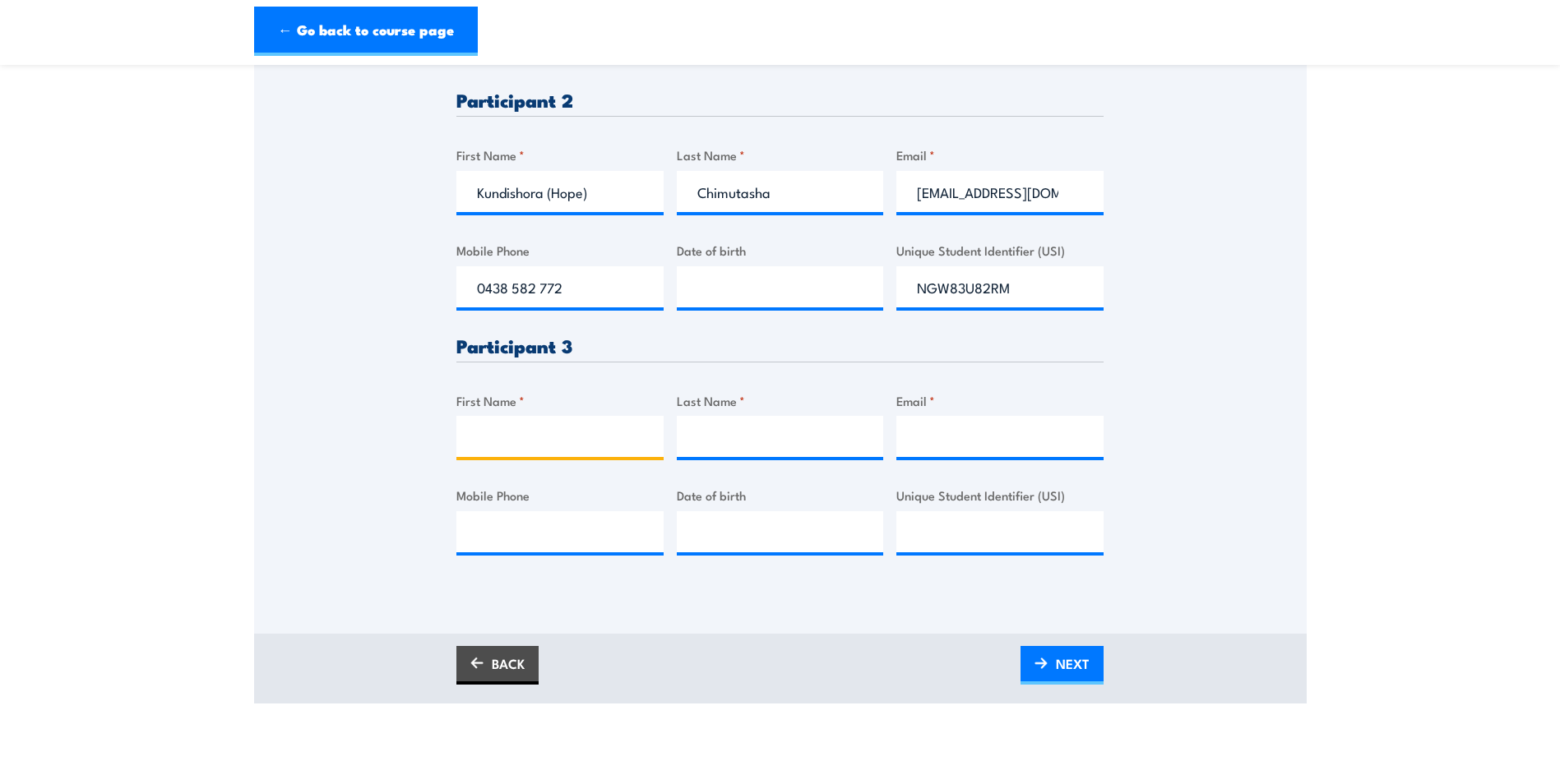
paste input "• Reza"
drag, startPoint x: 501, startPoint y: 439, endPoint x: 416, endPoint y: 436, distance: 85.1
click at [416, 436] on div "Please provide names and contact details for each of the participants below. No…" at bounding box center [780, 78] width 1052 height 1019
type input "Reza"
drag, startPoint x: 942, startPoint y: 445, endPoint x: 933, endPoint y: 445, distance: 9.0
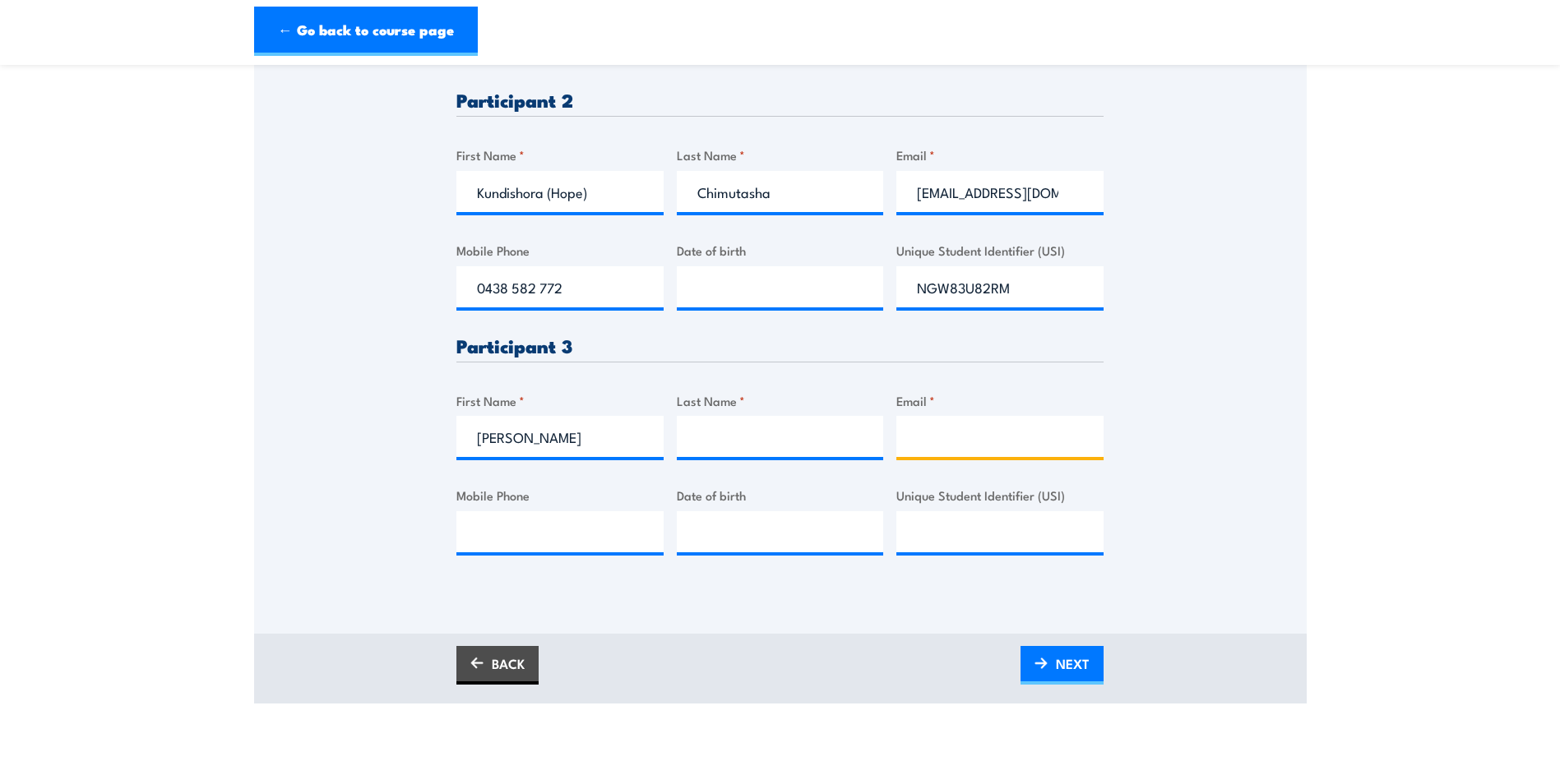
click at [942, 445] on input "Email *" at bounding box center [999, 436] width 207 height 41
click at [712, 432] on input "Last Name *" at bounding box center [780, 436] width 207 height 41
paste input "Khorshidi"
type input "Khorshidi"
click at [971, 462] on div "Please provide names and contact details for each of the participants below. No…" at bounding box center [780, 185] width 647 height 792
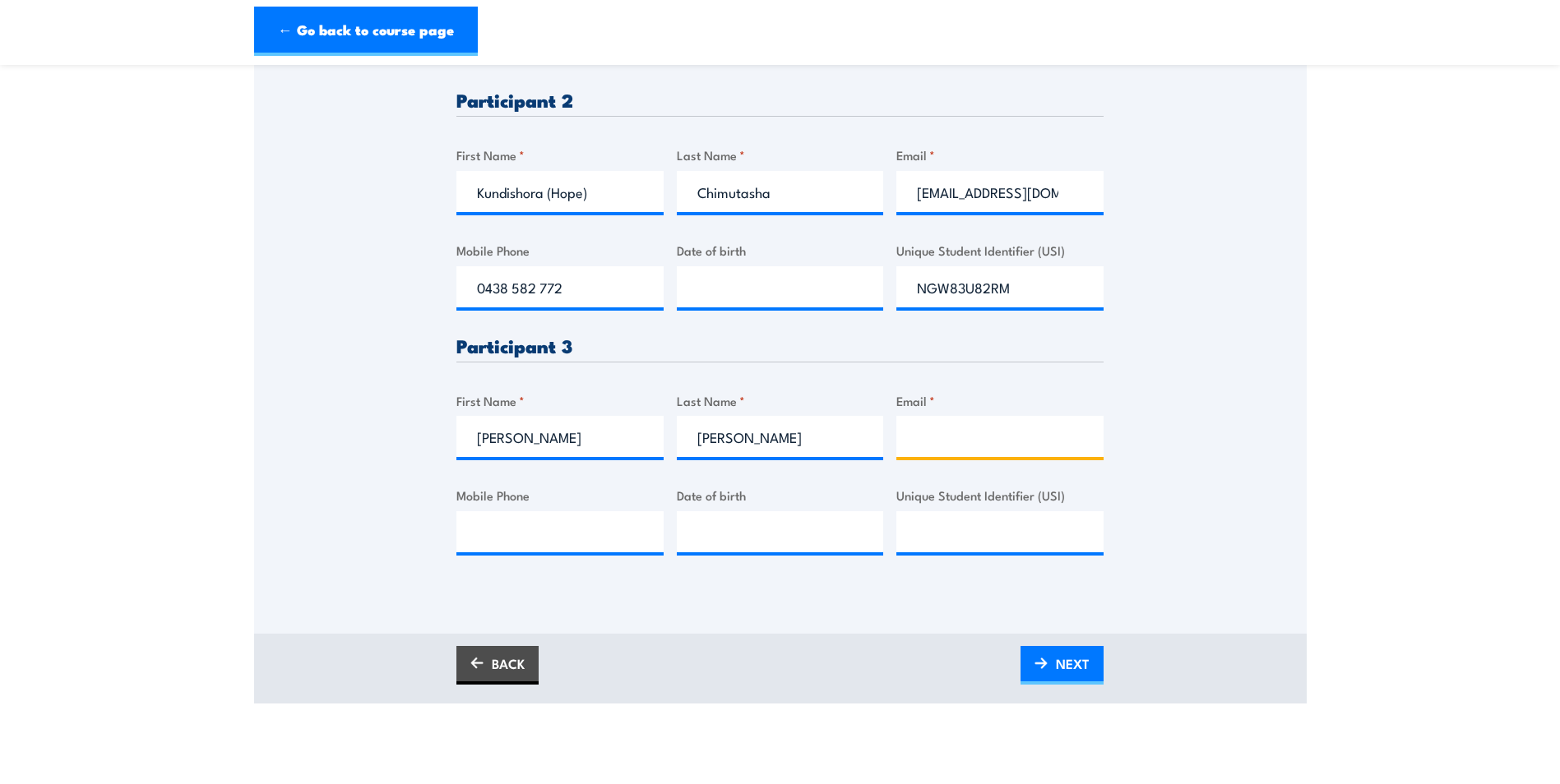
click at [938, 429] on input "Email *" at bounding box center [999, 436] width 207 height 41
paste input "reza.khorshidi@symal.com.au"
type input "reza.khorshidi@symal.com.au"
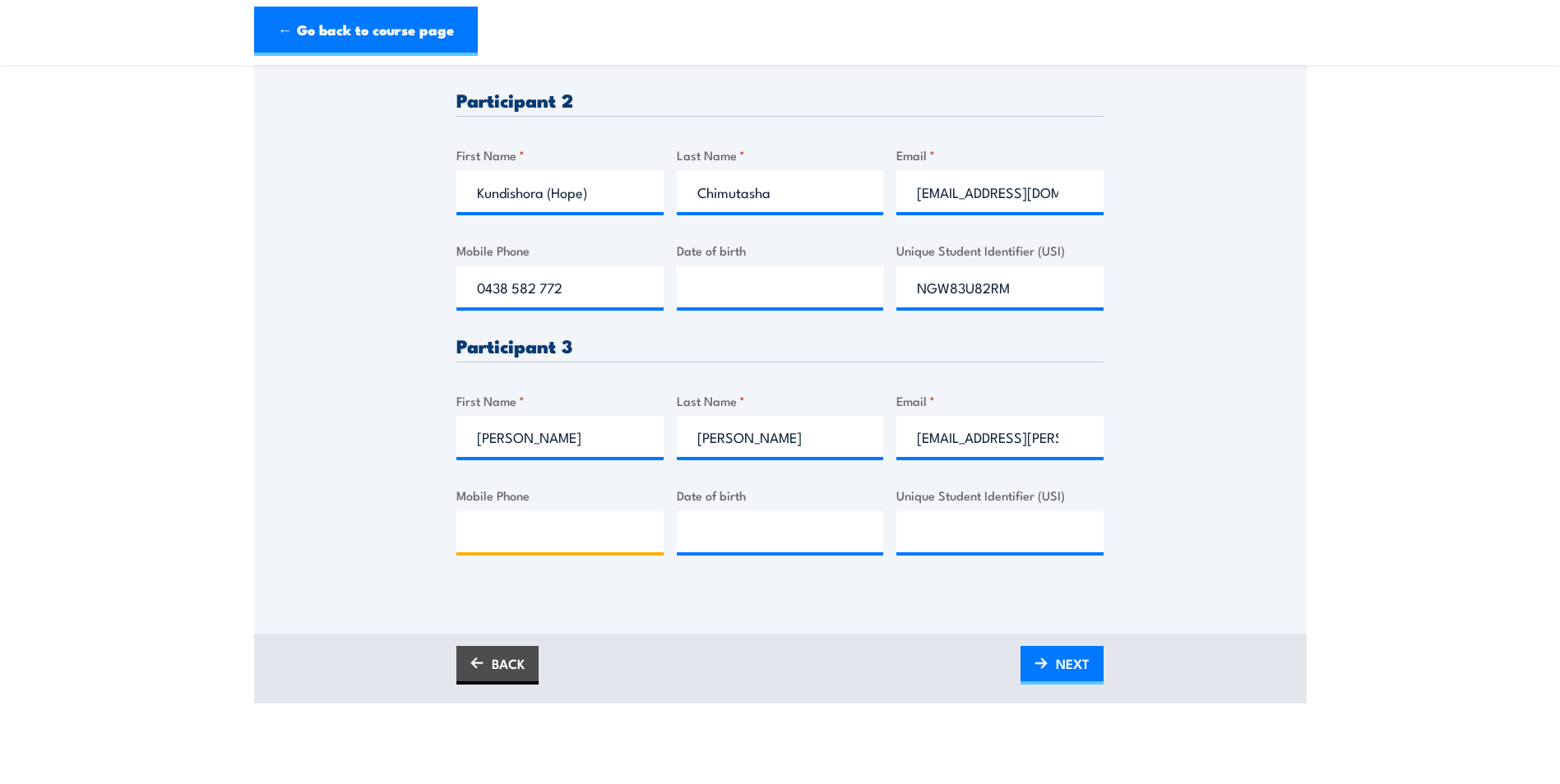
click at [463, 524] on input "Mobile Phone" at bounding box center [559, 531] width 207 height 41
paste input "0477 079 208"
type input "0477 079 208"
click at [1012, 534] on input "Unique Student Identifier (USI)" at bounding box center [999, 531] width 207 height 41
paste input "APT5AQ8KNT"
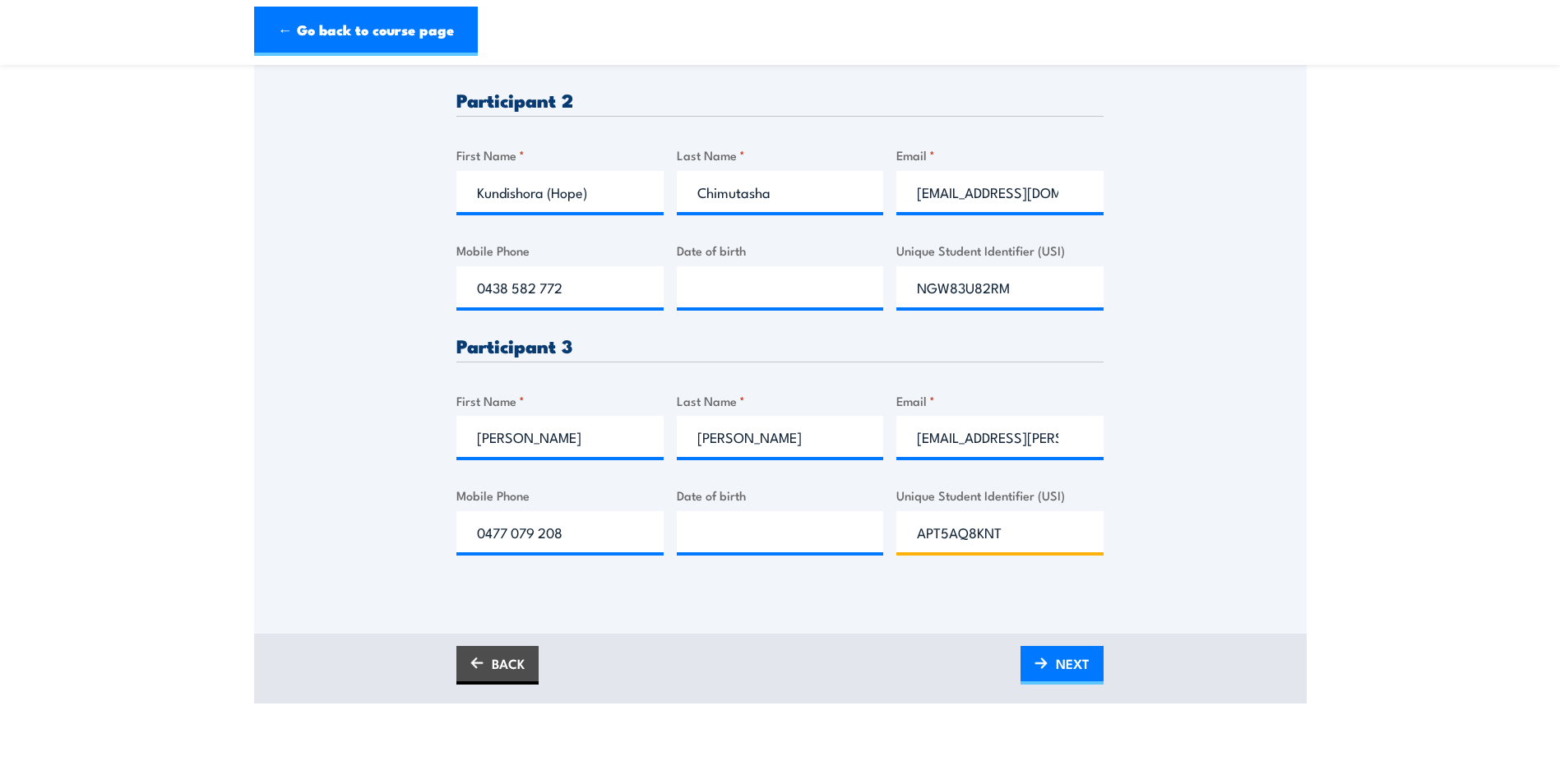
type input "APT5AQ8KNT"
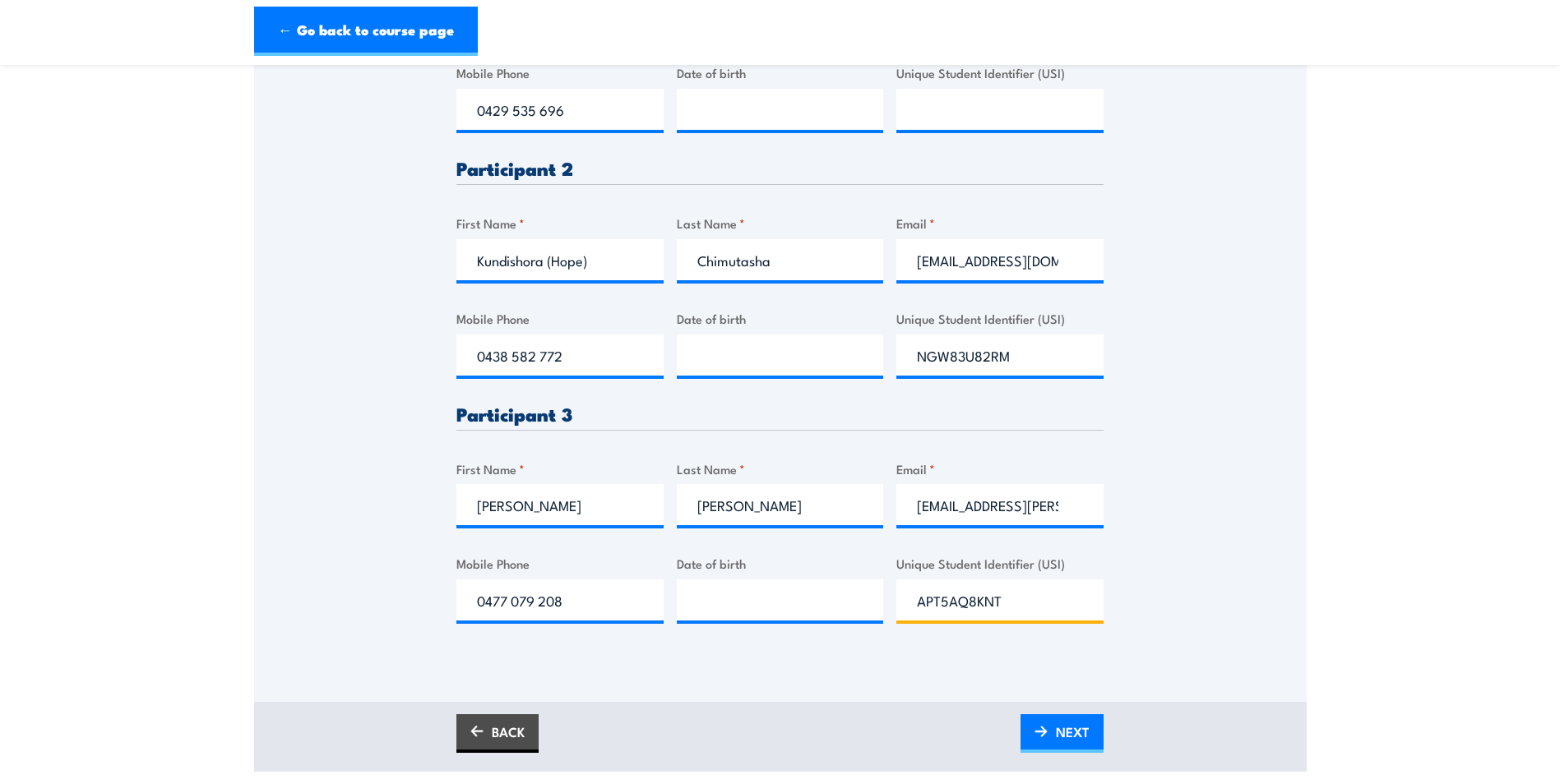
scroll to position [1069, 0]
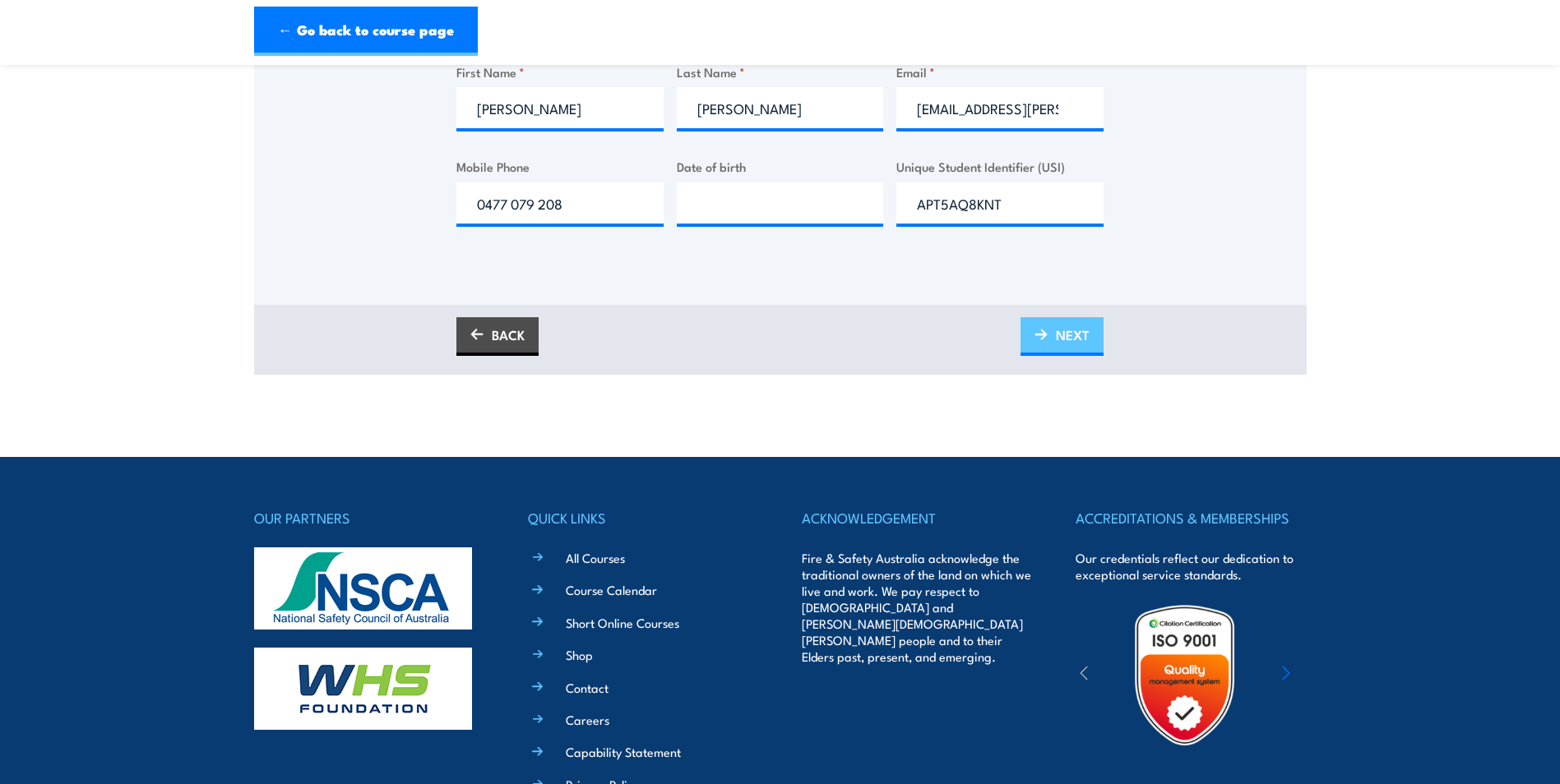
click at [1043, 336] on img at bounding box center [1041, 335] width 13 height 11
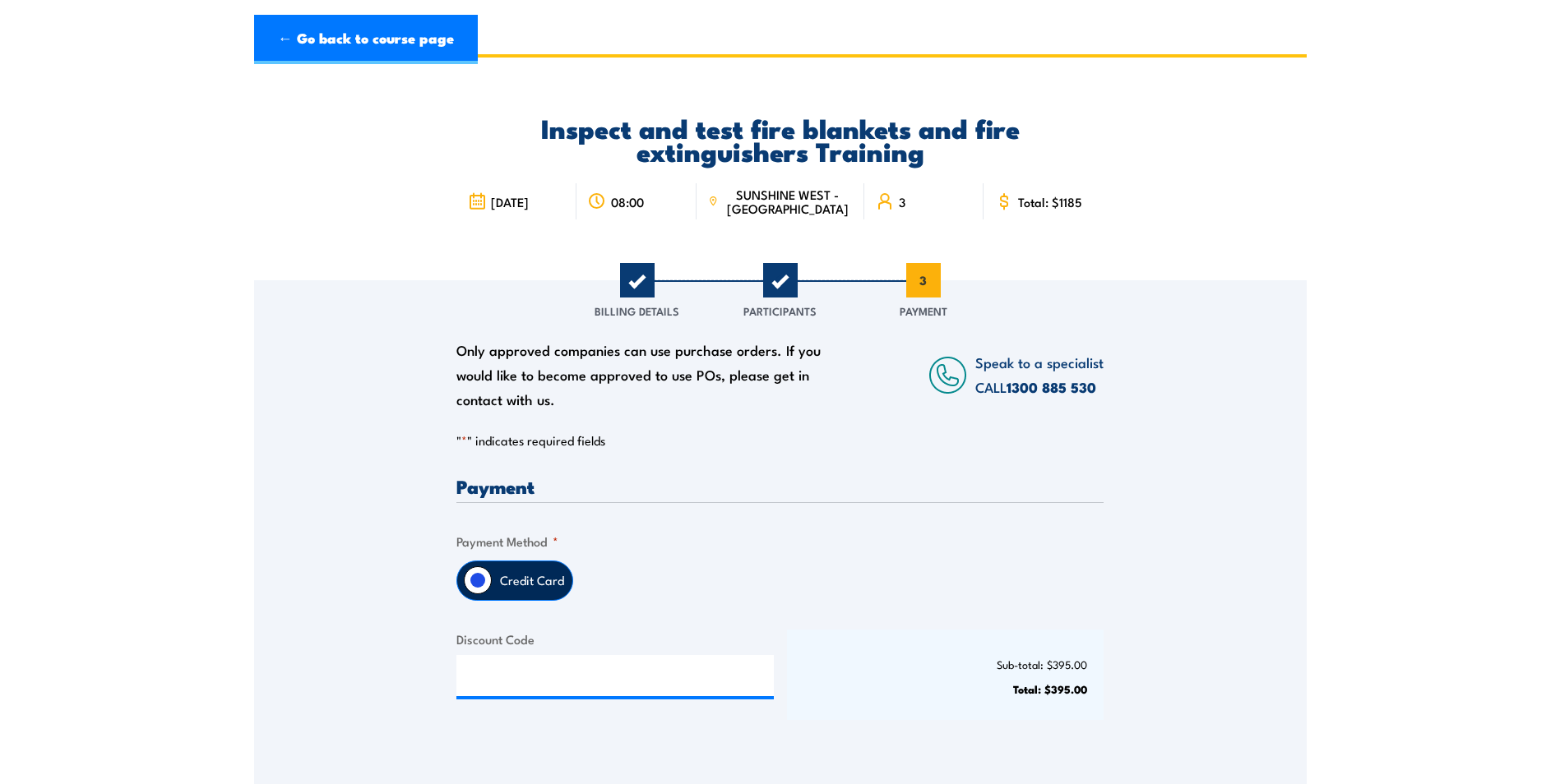
scroll to position [0, 0]
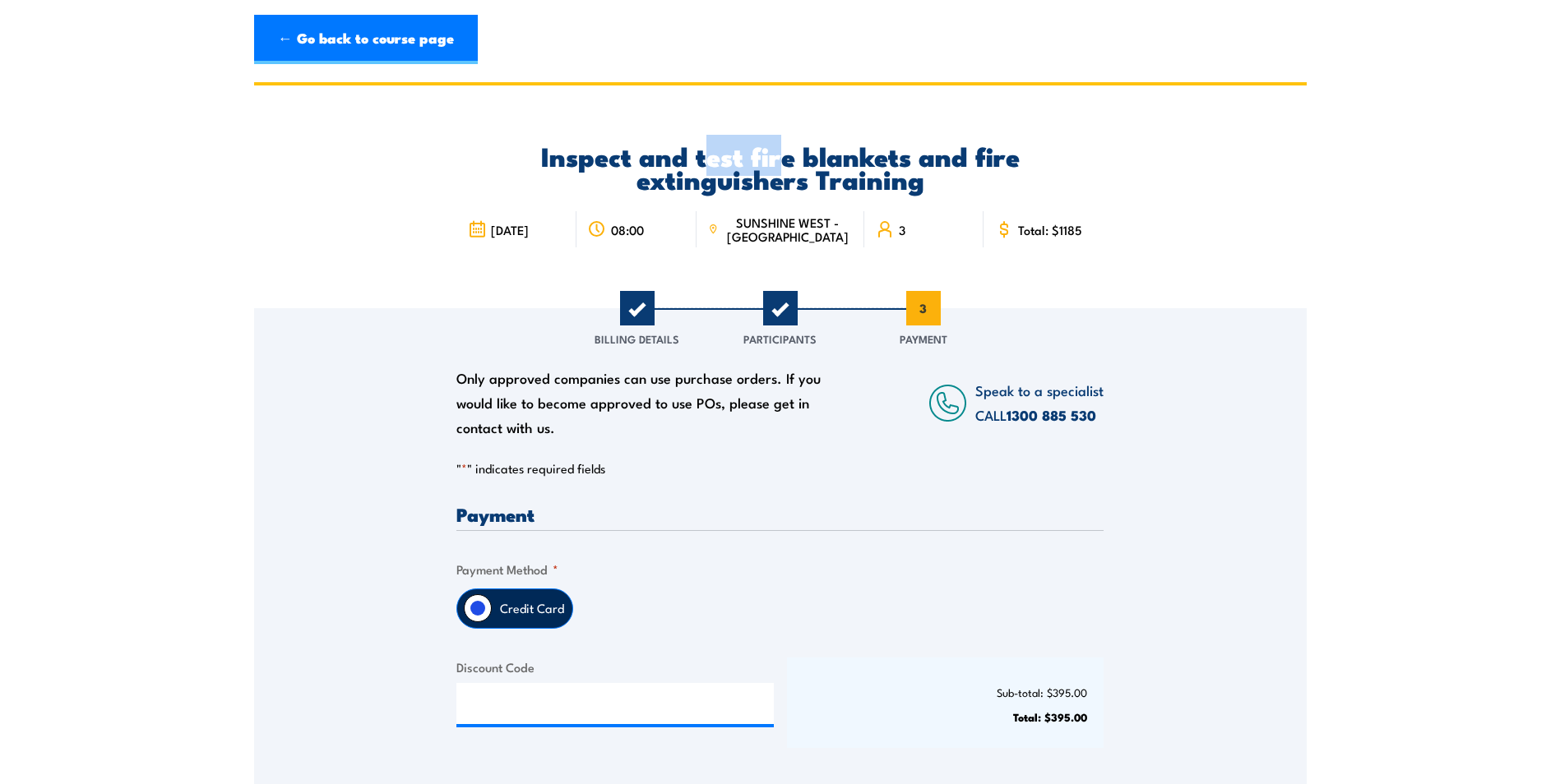
drag, startPoint x: 700, startPoint y: 160, endPoint x: 798, endPoint y: 157, distance: 98.0
click at [793, 157] on h2 "Inspect and test fire blankets and fire extinguishers Training" at bounding box center [780, 166] width 647 height 46
click at [1090, 214] on div "Total: $1185" at bounding box center [1043, 229] width 120 height 36
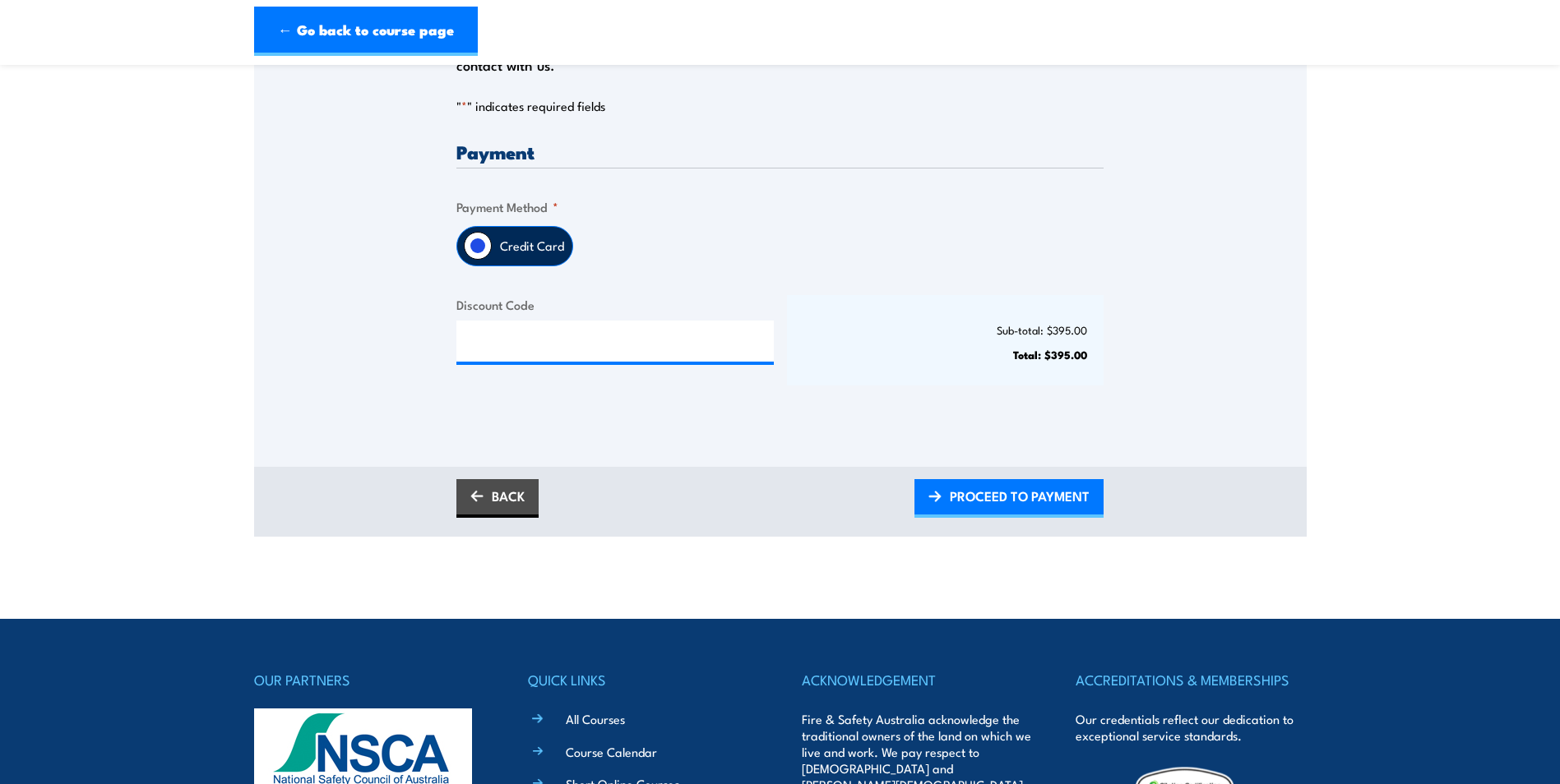
scroll to position [411, 0]
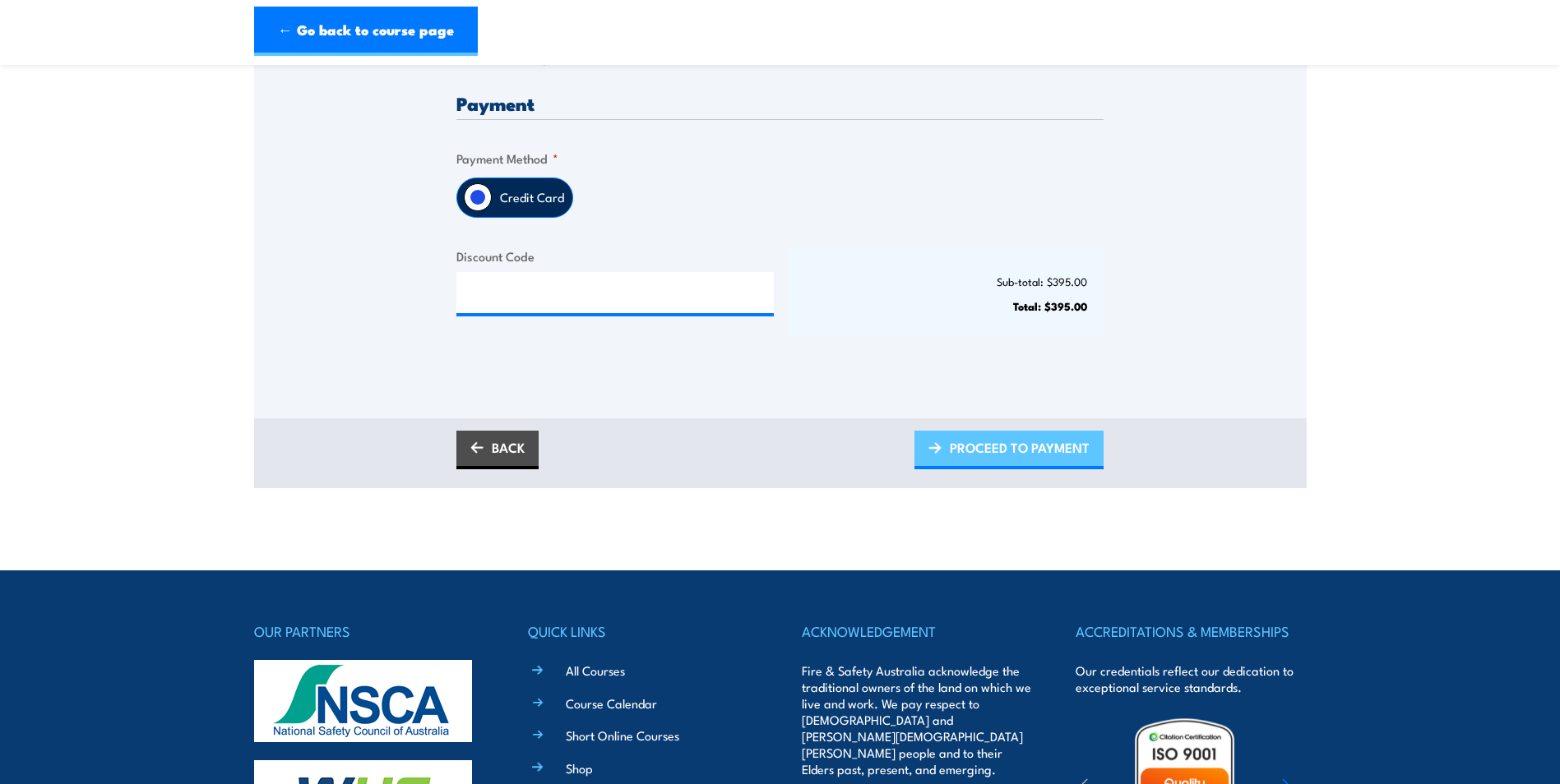
click at [976, 462] on span "PROCEED TO PAYMENT" at bounding box center [1020, 447] width 140 height 44
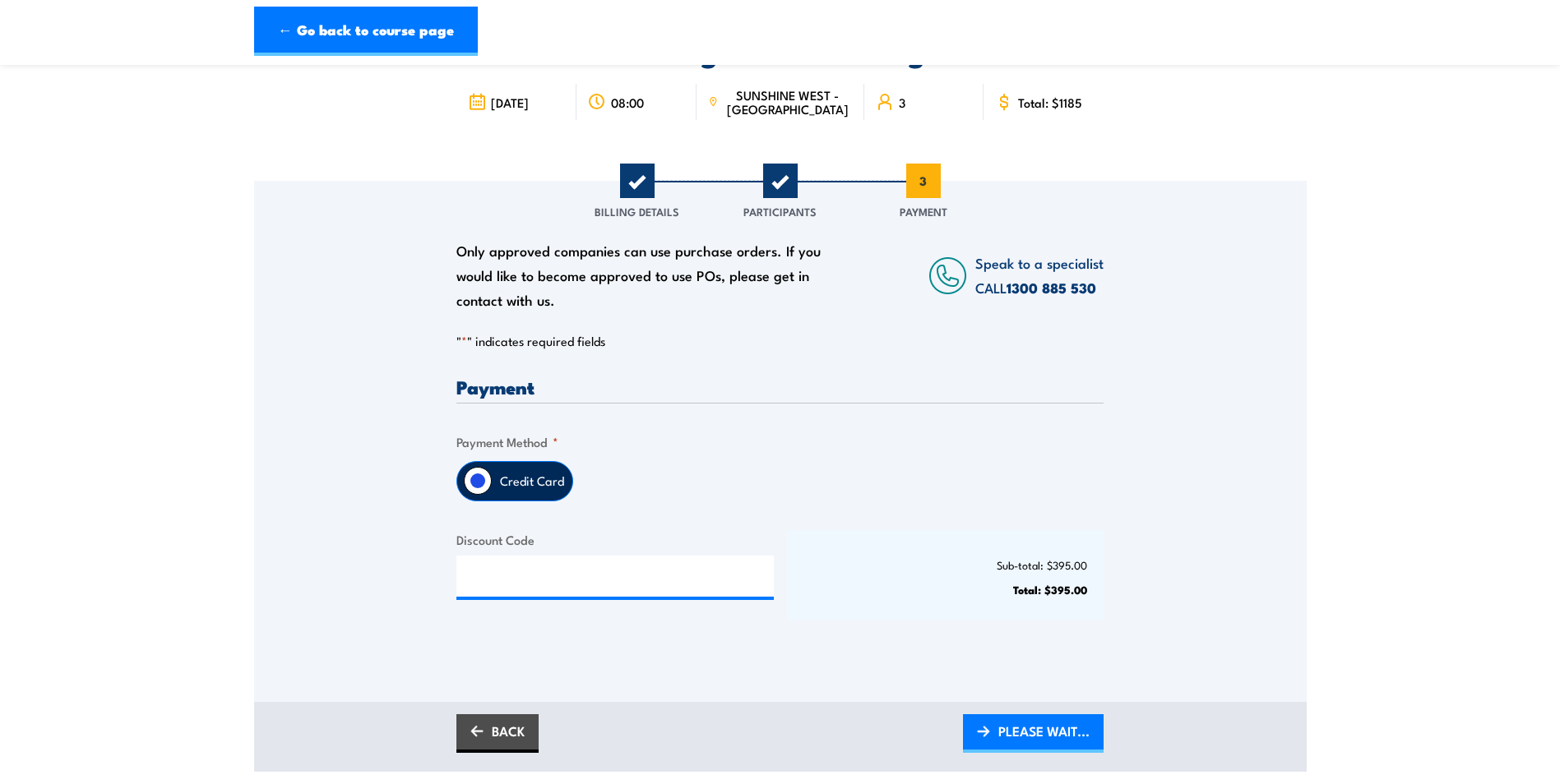
scroll to position [165, 0]
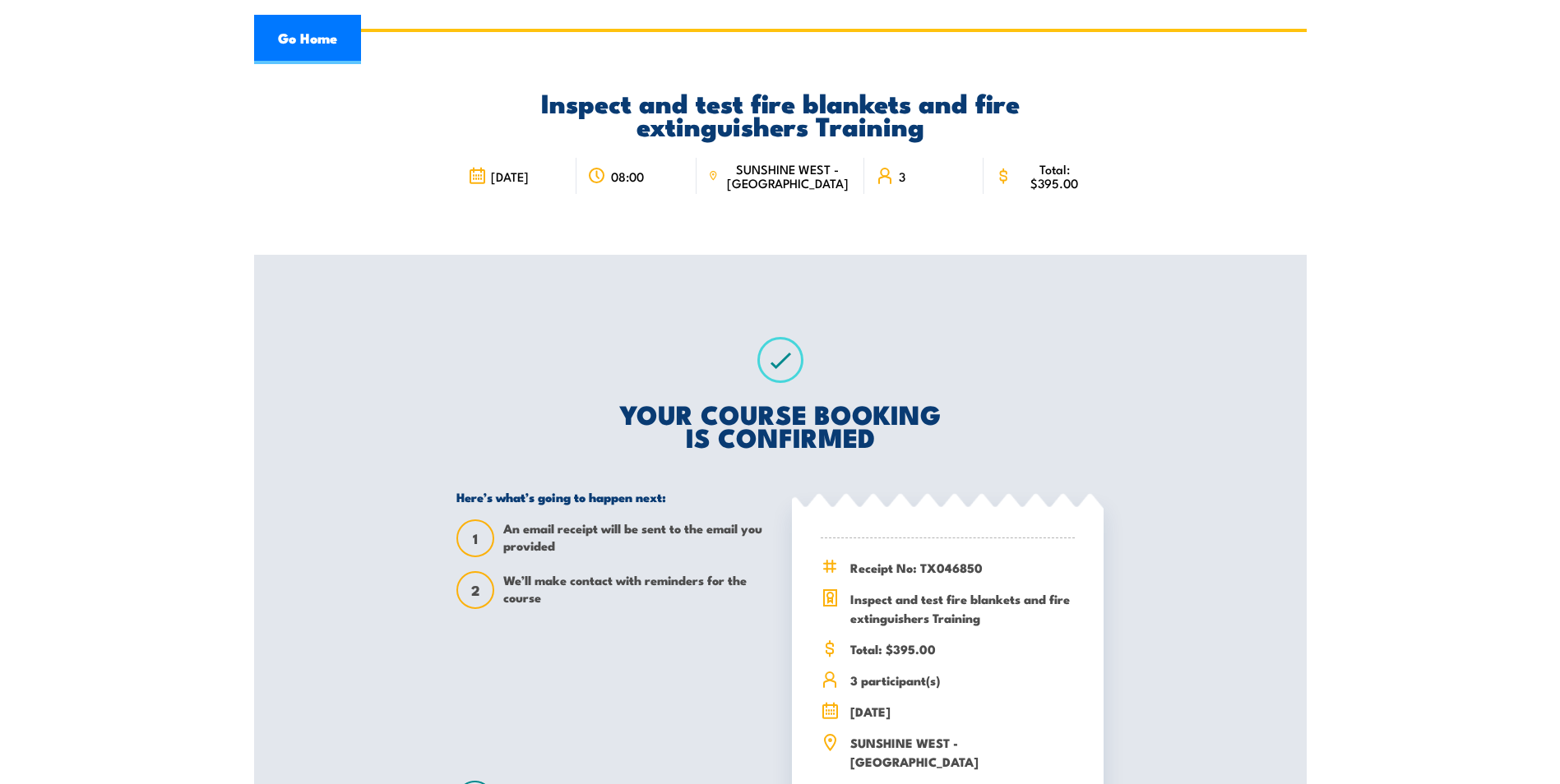
scroll to position [82, 0]
